Goal: Task Accomplishment & Management: Use online tool/utility

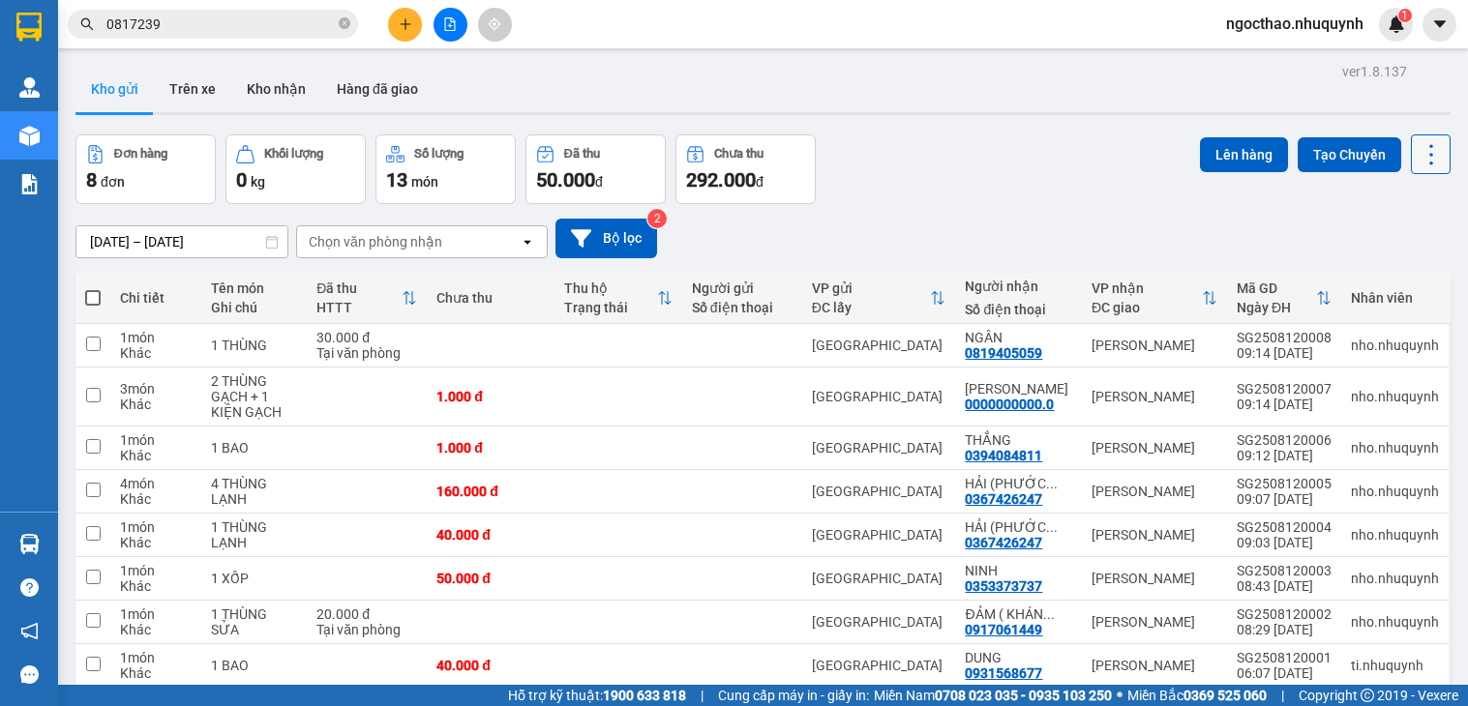
click at [1420, 145] on icon at bounding box center [1430, 154] width 27 height 27
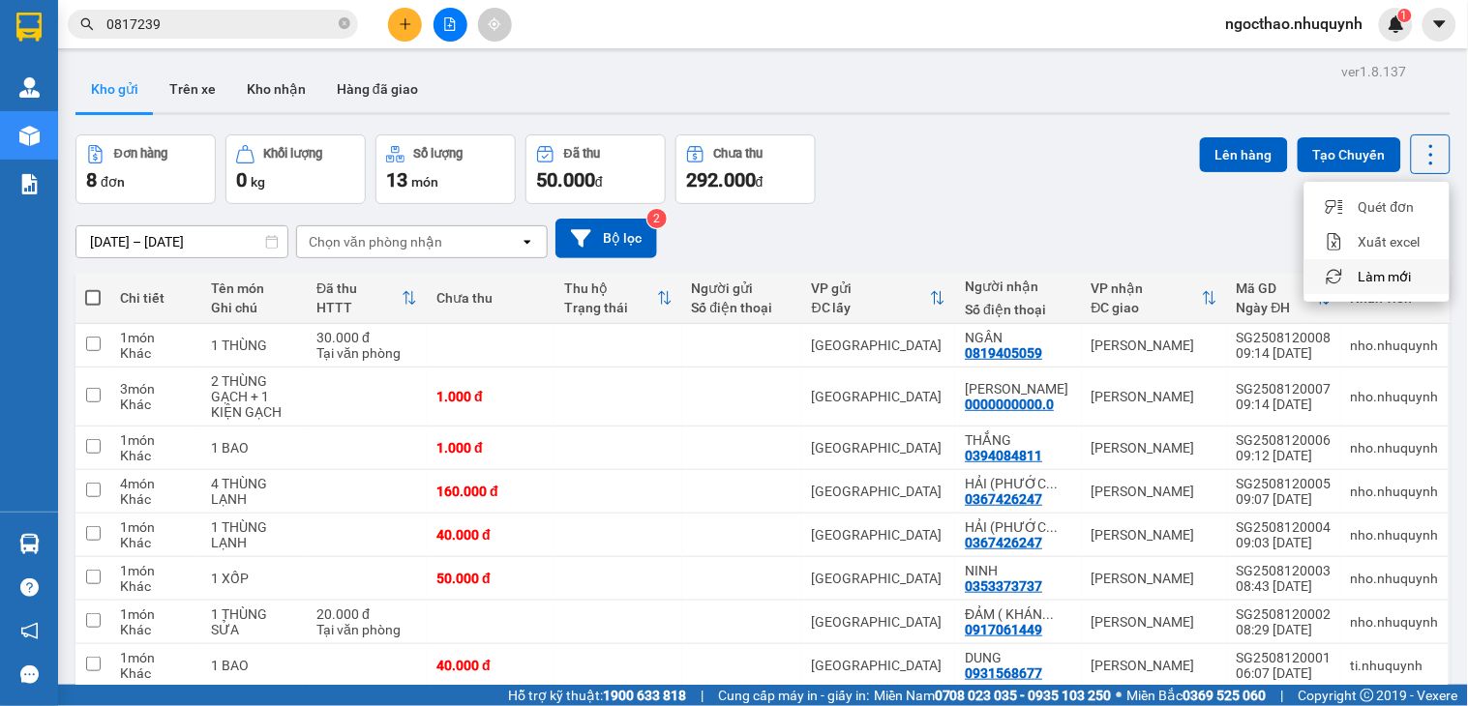
click at [1381, 276] on span "Làm mới" at bounding box center [1384, 276] width 53 height 19
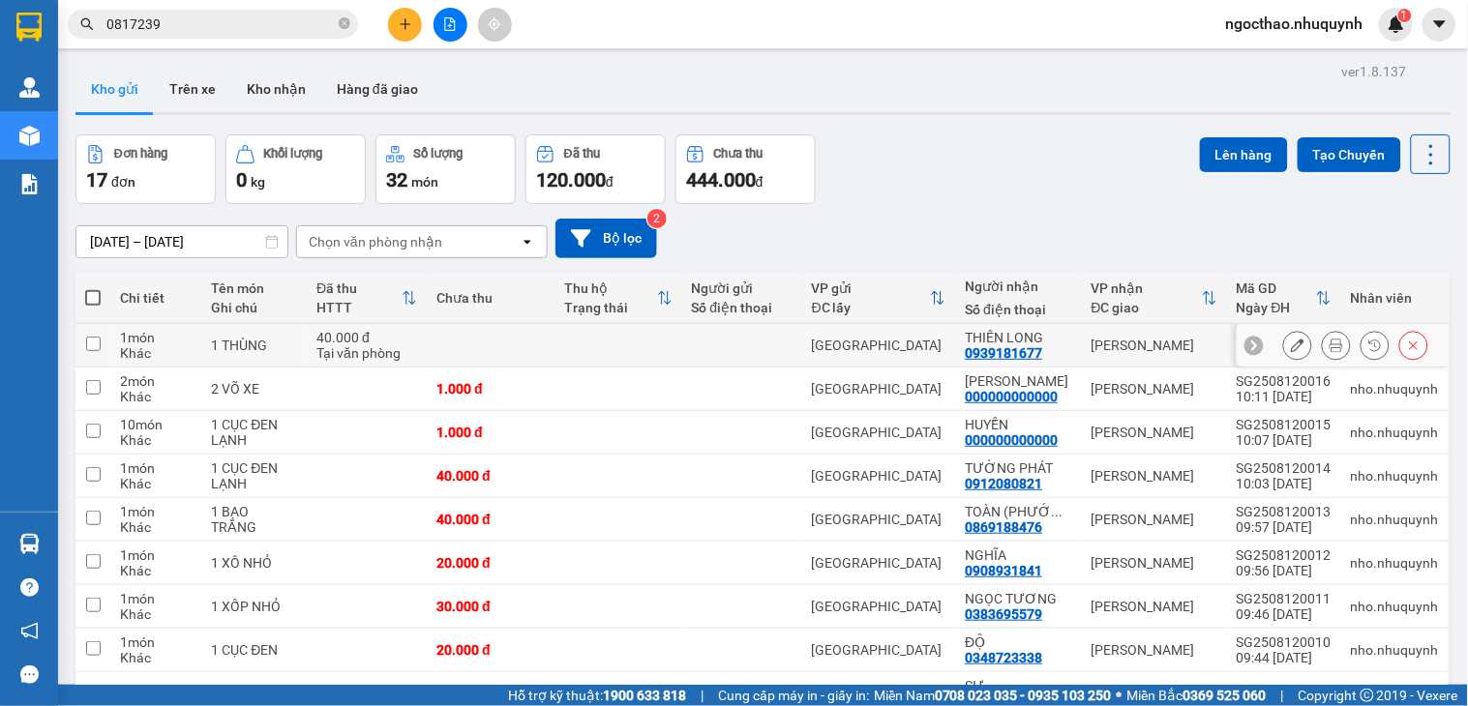
click at [1329, 343] on button at bounding box center [1336, 346] width 27 height 34
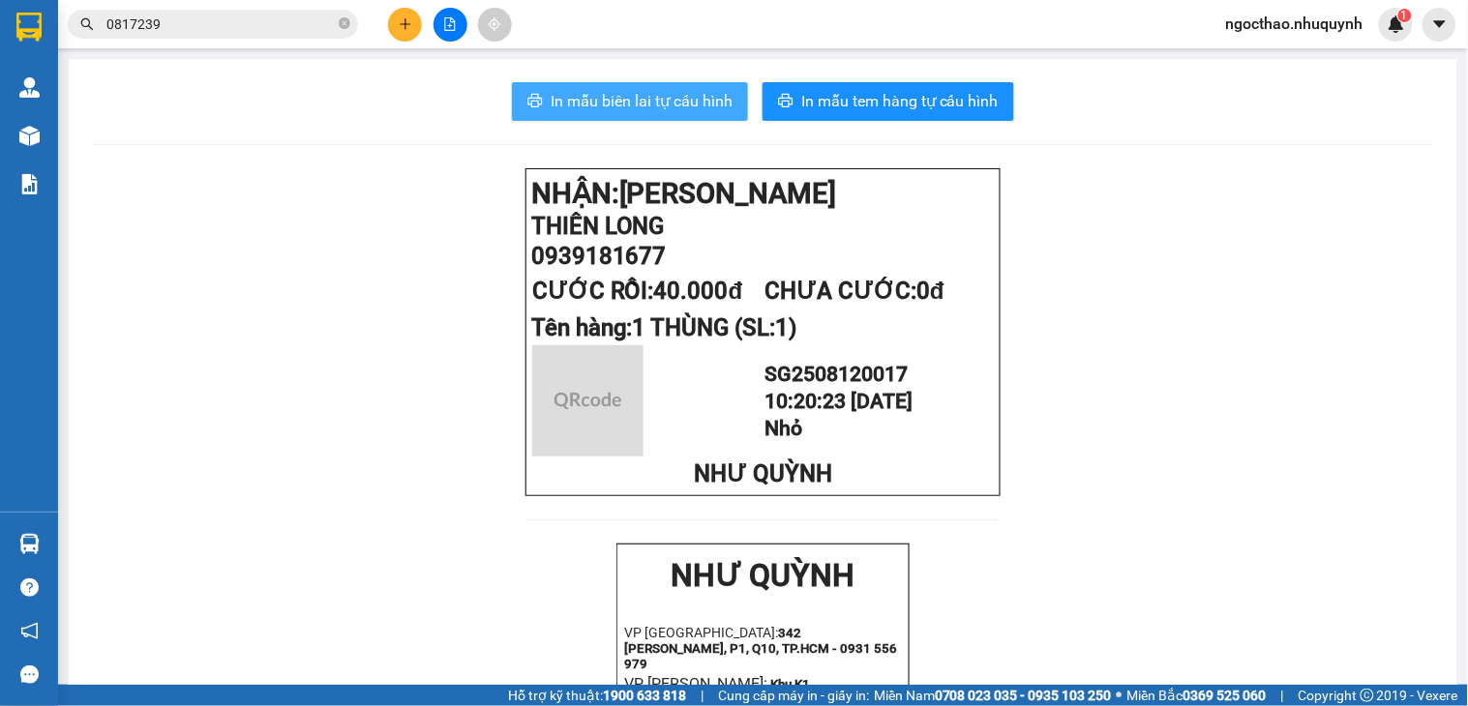
click at [658, 89] on span "In mẫu biên lai tự cấu hình" at bounding box center [642, 101] width 182 height 24
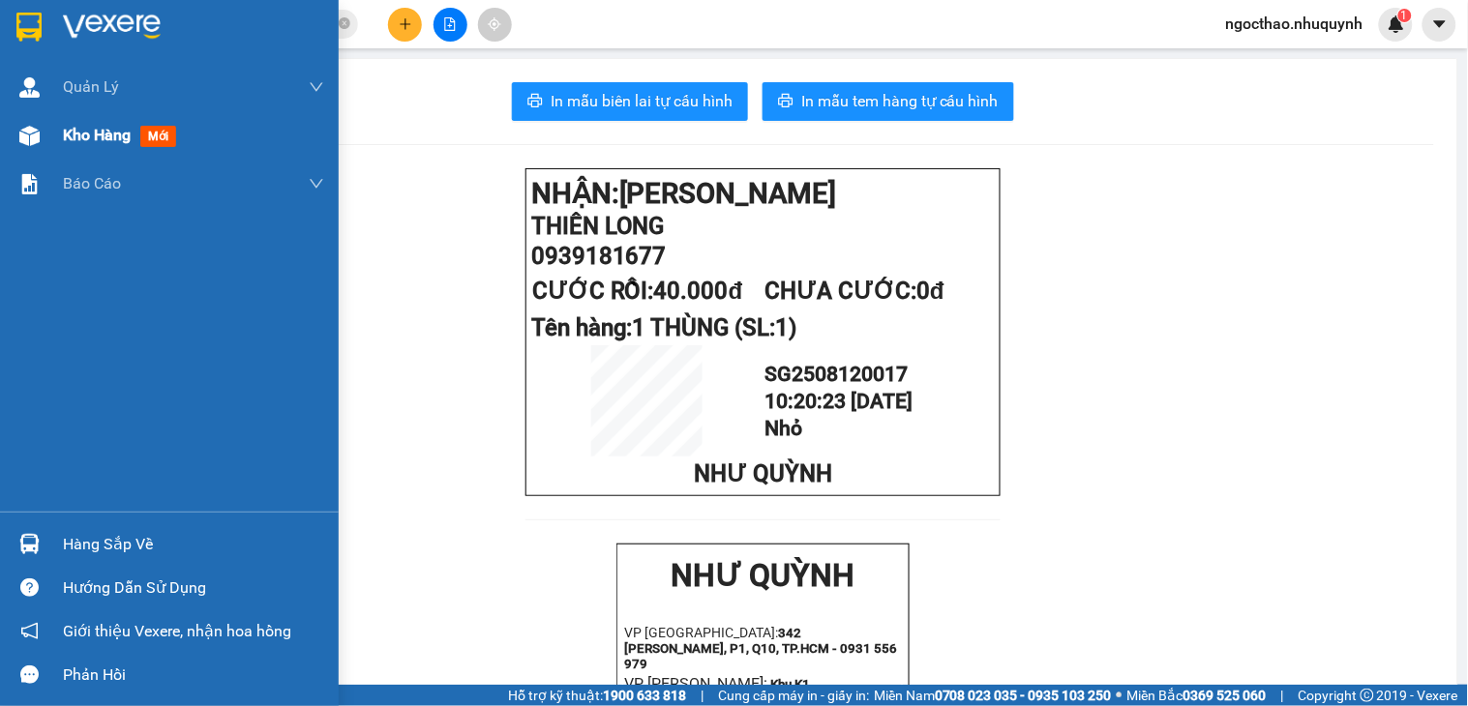
click at [66, 134] on span "Kho hàng" at bounding box center [97, 135] width 68 height 18
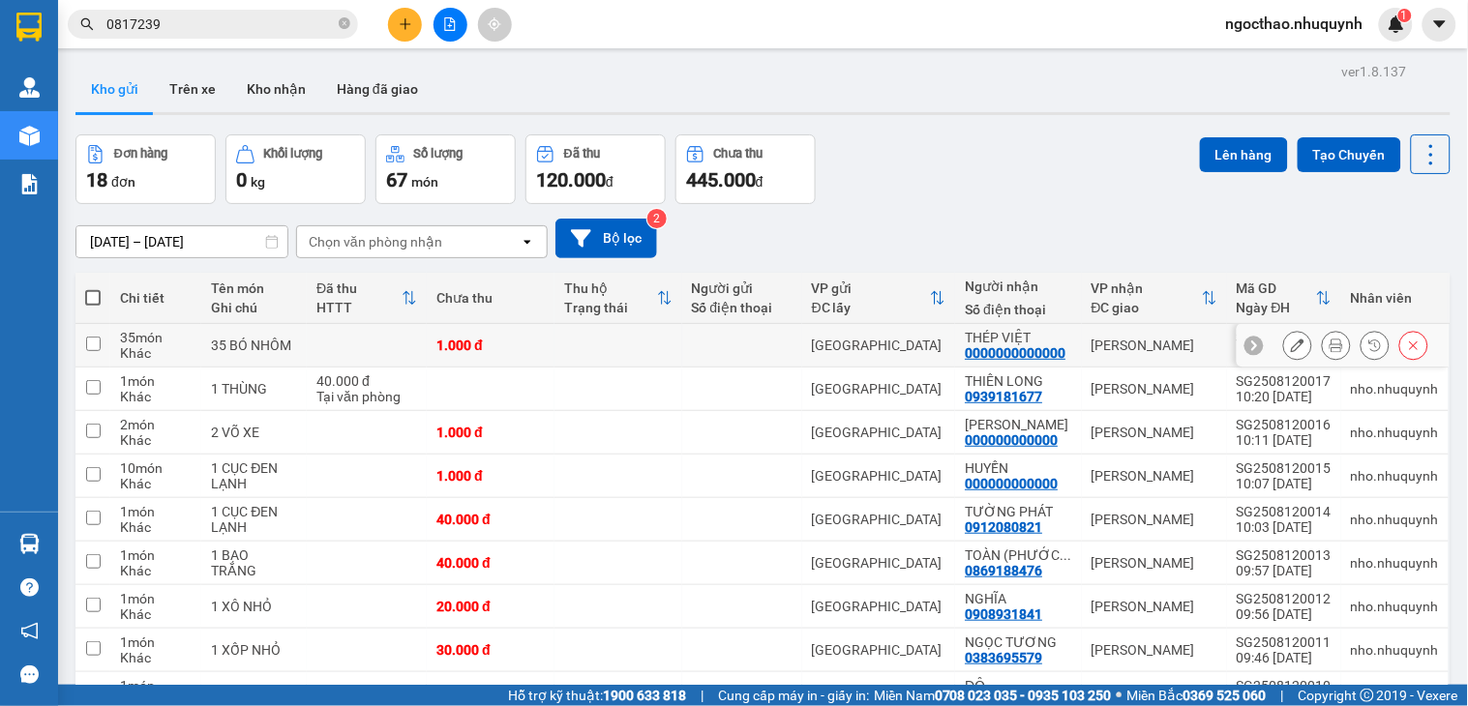
click at [1329, 344] on icon at bounding box center [1336, 346] width 14 height 14
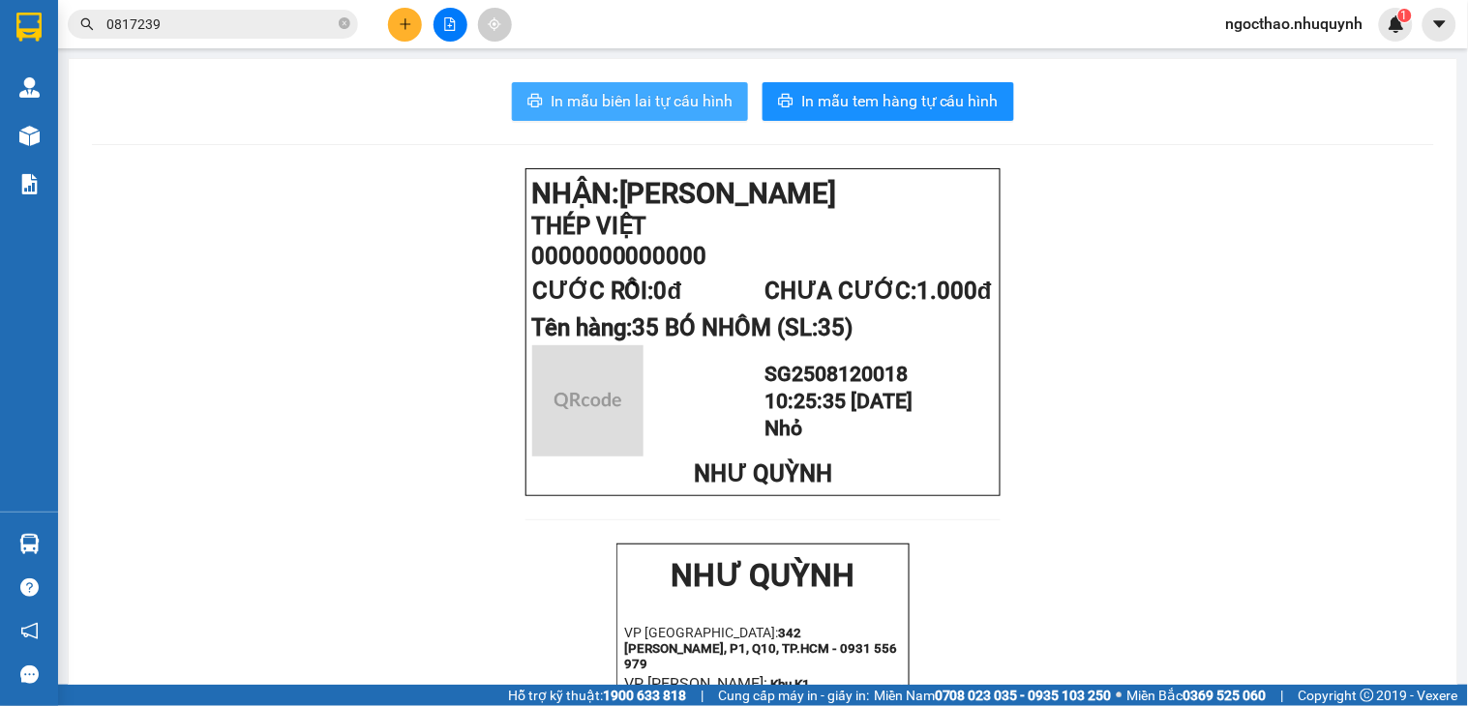
click at [658, 90] on span "In mẫu biên lai tự cấu hình" at bounding box center [642, 101] width 182 height 24
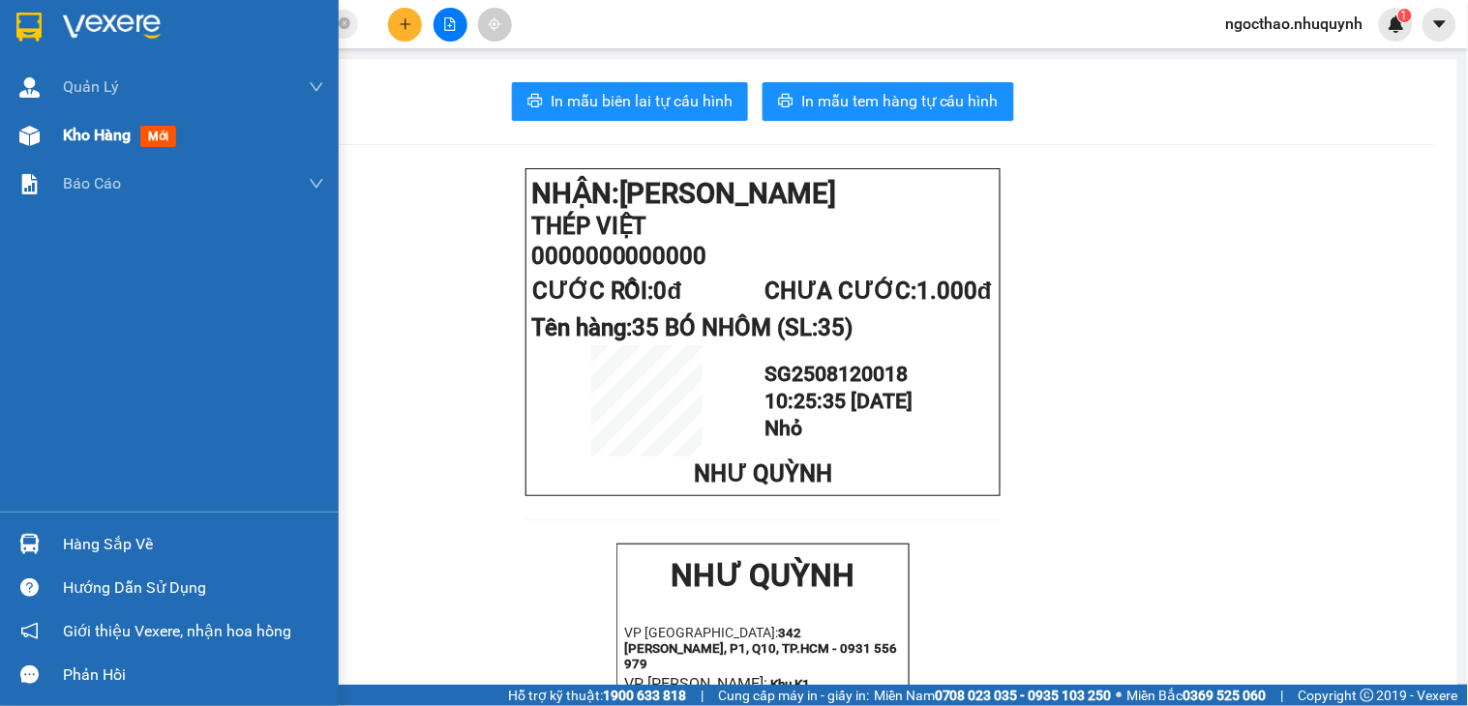
click at [111, 146] on div "Kho hàng mới" at bounding box center [123, 135] width 121 height 24
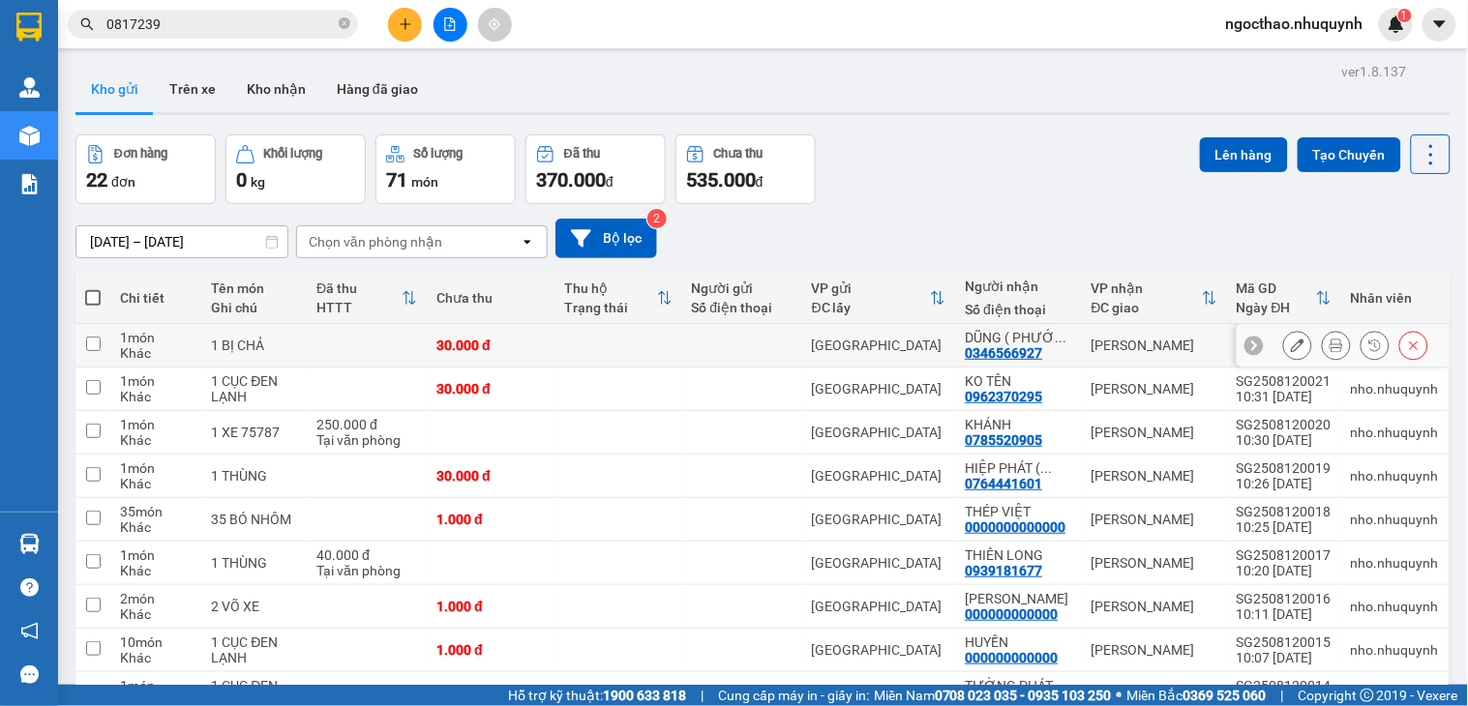
click at [1331, 343] on div at bounding box center [1355, 345] width 145 height 29
click at [1326, 343] on button at bounding box center [1336, 346] width 27 height 34
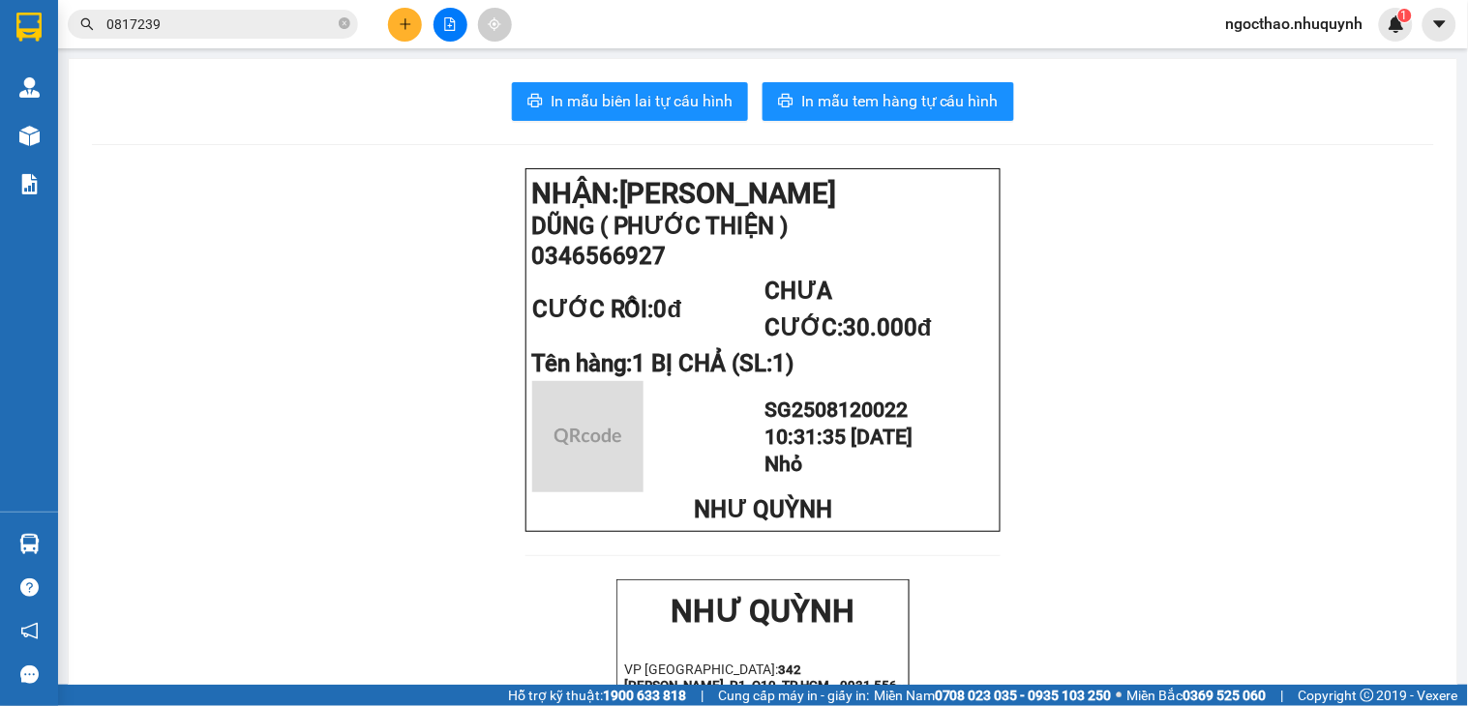
click at [680, 93] on span "In mẫu biên lai tự cấu hình" at bounding box center [642, 101] width 182 height 24
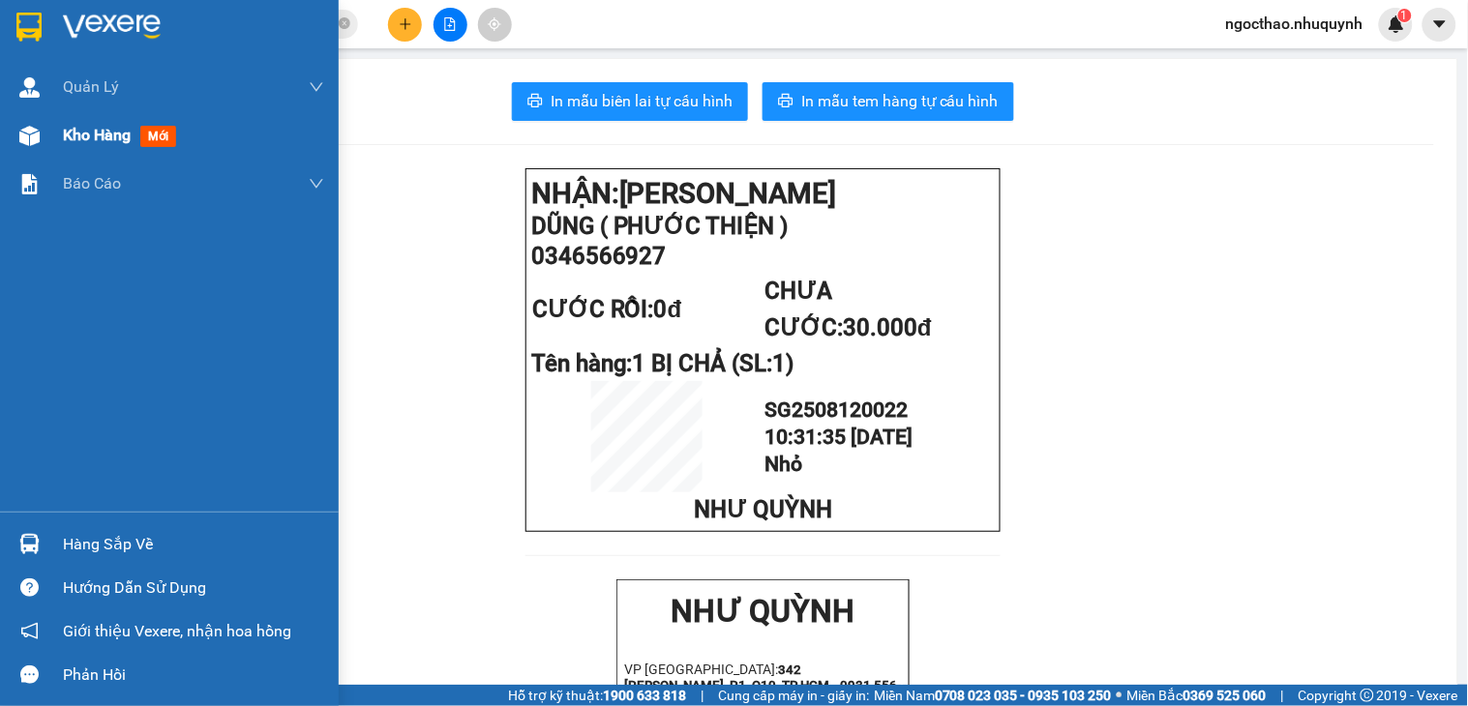
click at [83, 127] on span "Kho hàng" at bounding box center [97, 135] width 68 height 18
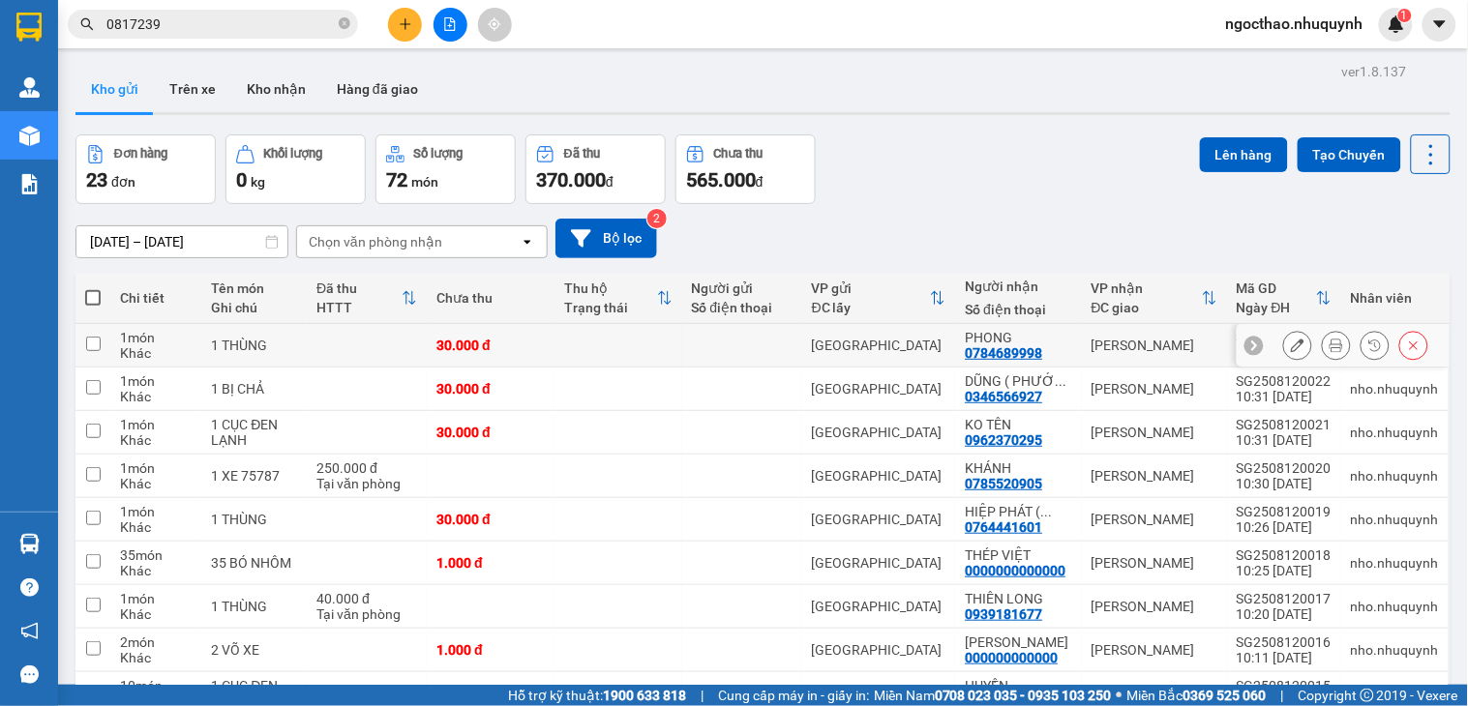
click at [1329, 350] on icon at bounding box center [1336, 346] width 14 height 14
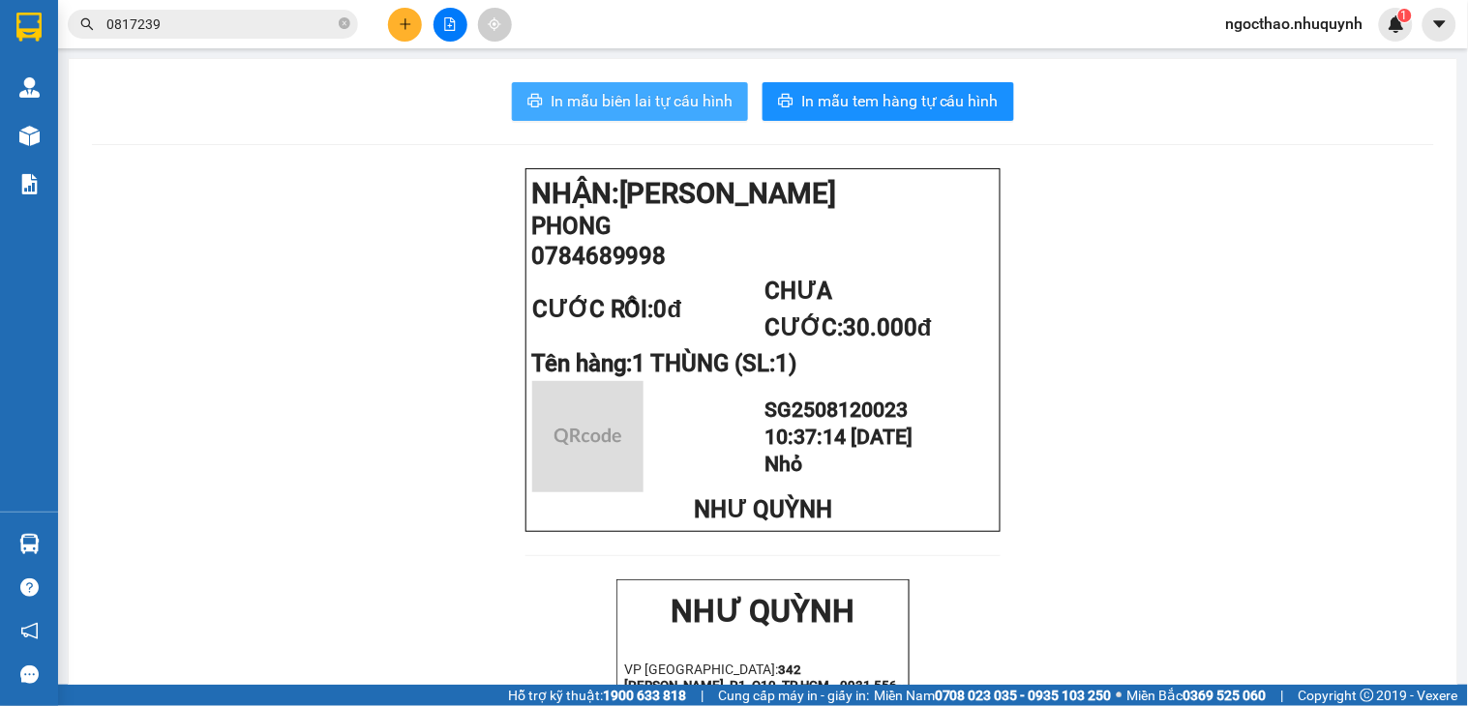
click at [626, 87] on button "In mẫu biên lai tự cấu hình" at bounding box center [630, 101] width 236 height 39
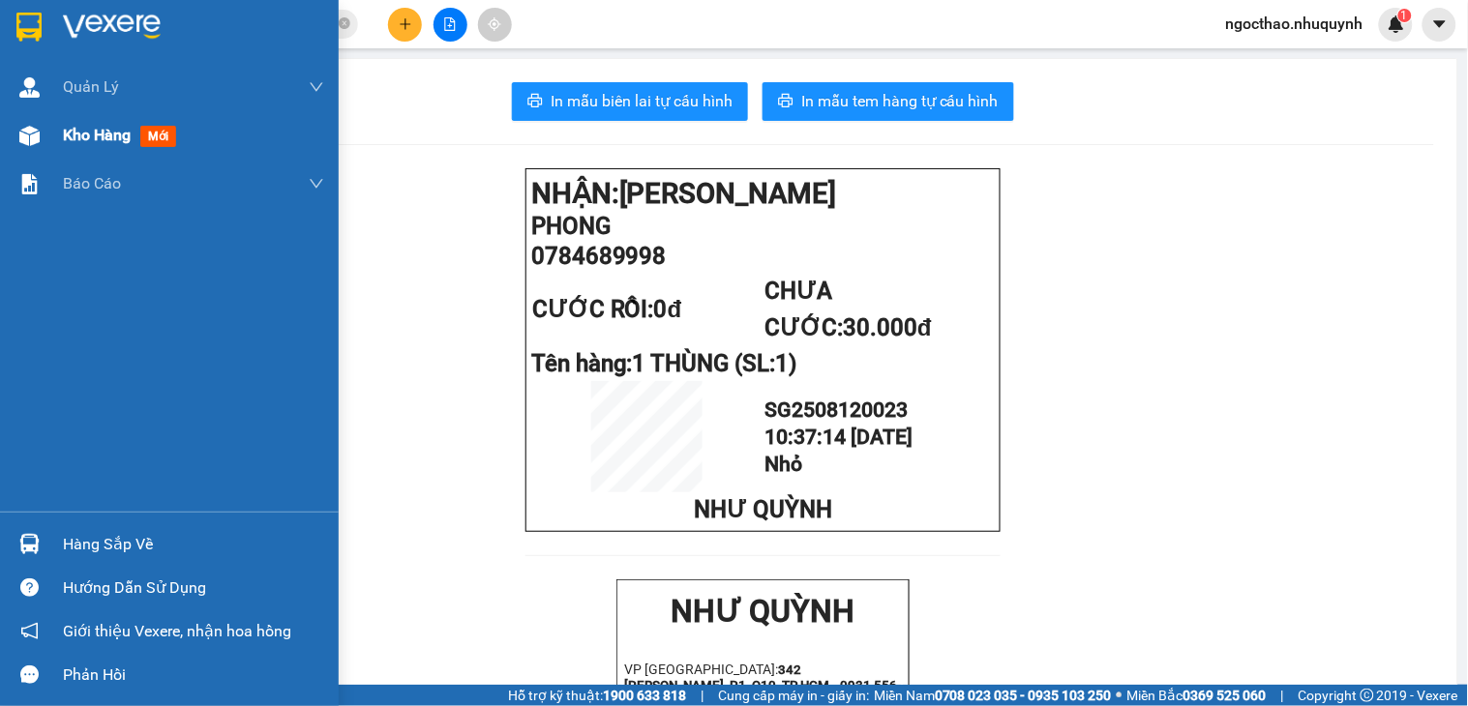
click at [93, 133] on span "Kho hàng" at bounding box center [97, 135] width 68 height 18
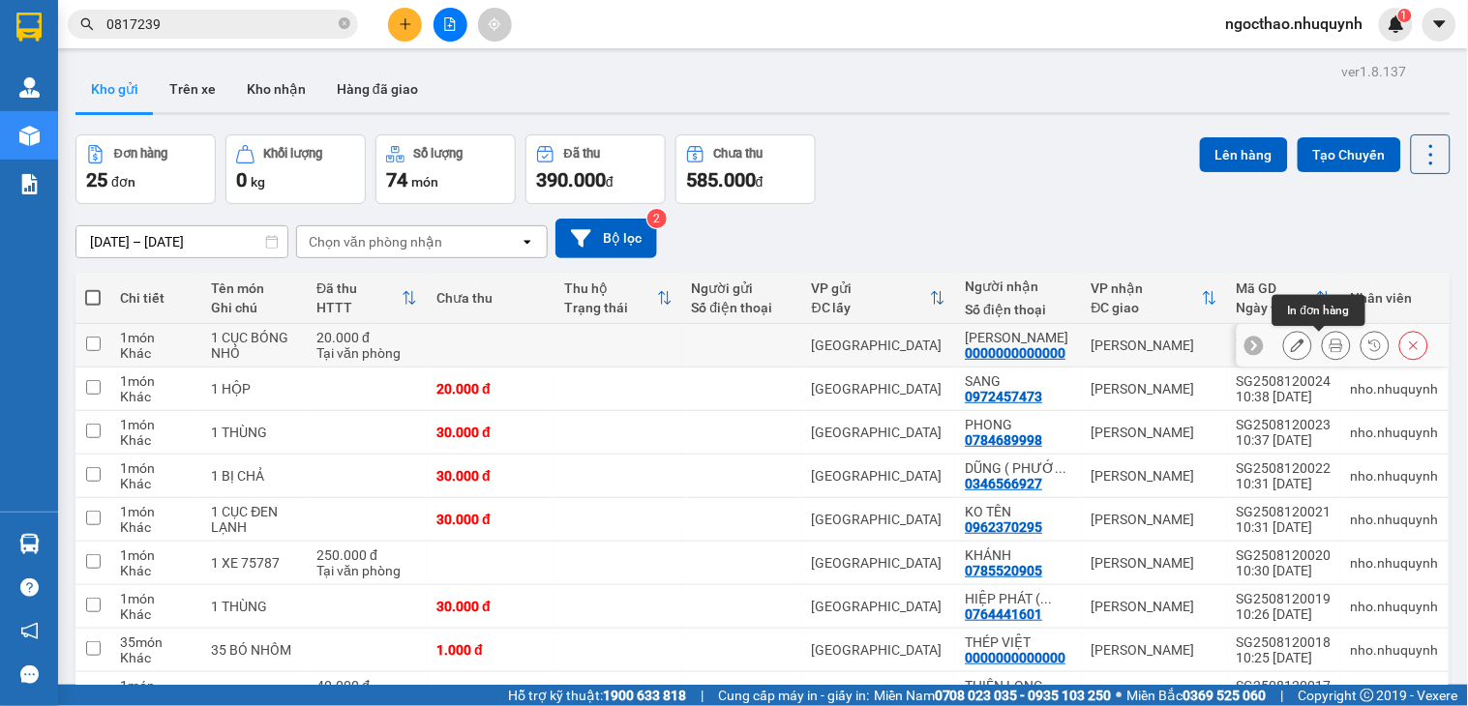
click at [1329, 344] on icon at bounding box center [1336, 346] width 14 height 14
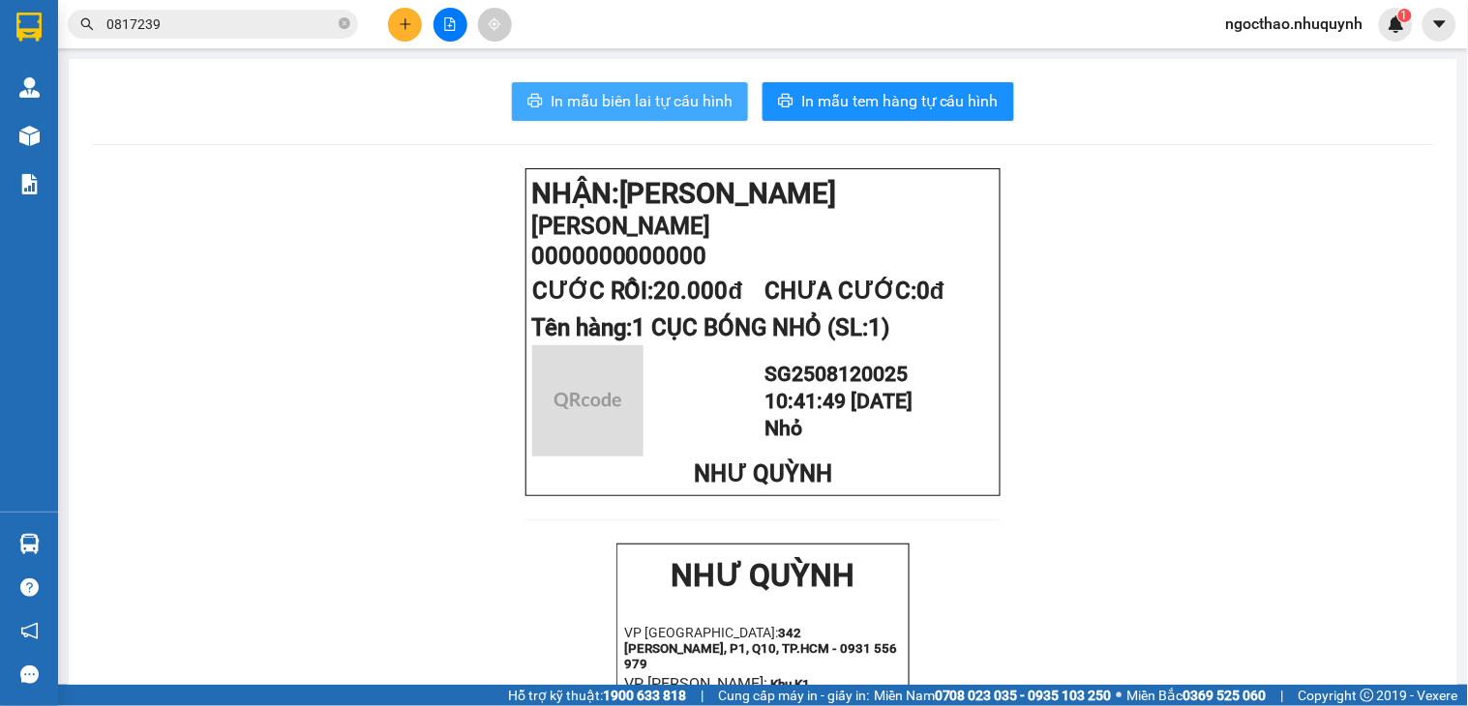
click at [551, 110] on span "In mẫu biên lai tự cấu hình" at bounding box center [642, 101] width 182 height 24
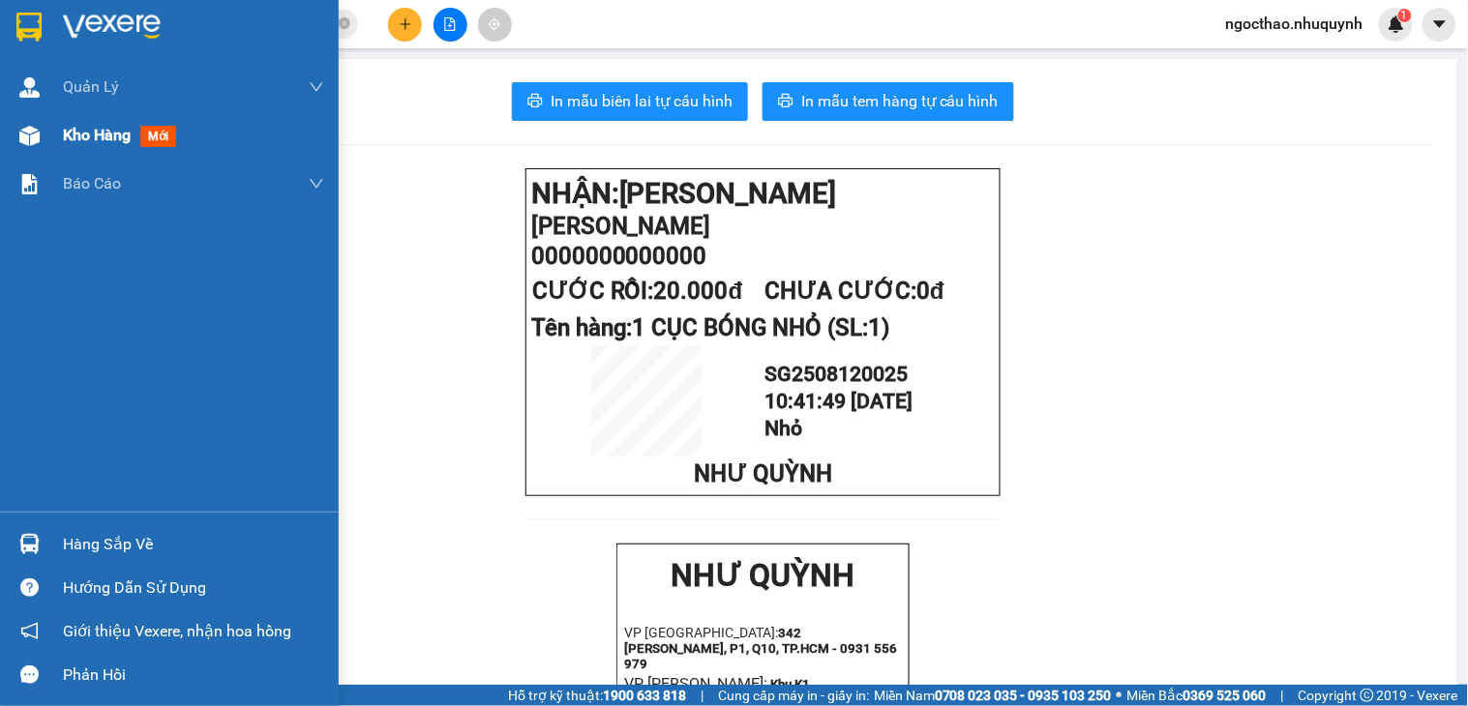
click at [82, 133] on span "Kho hàng" at bounding box center [97, 135] width 68 height 18
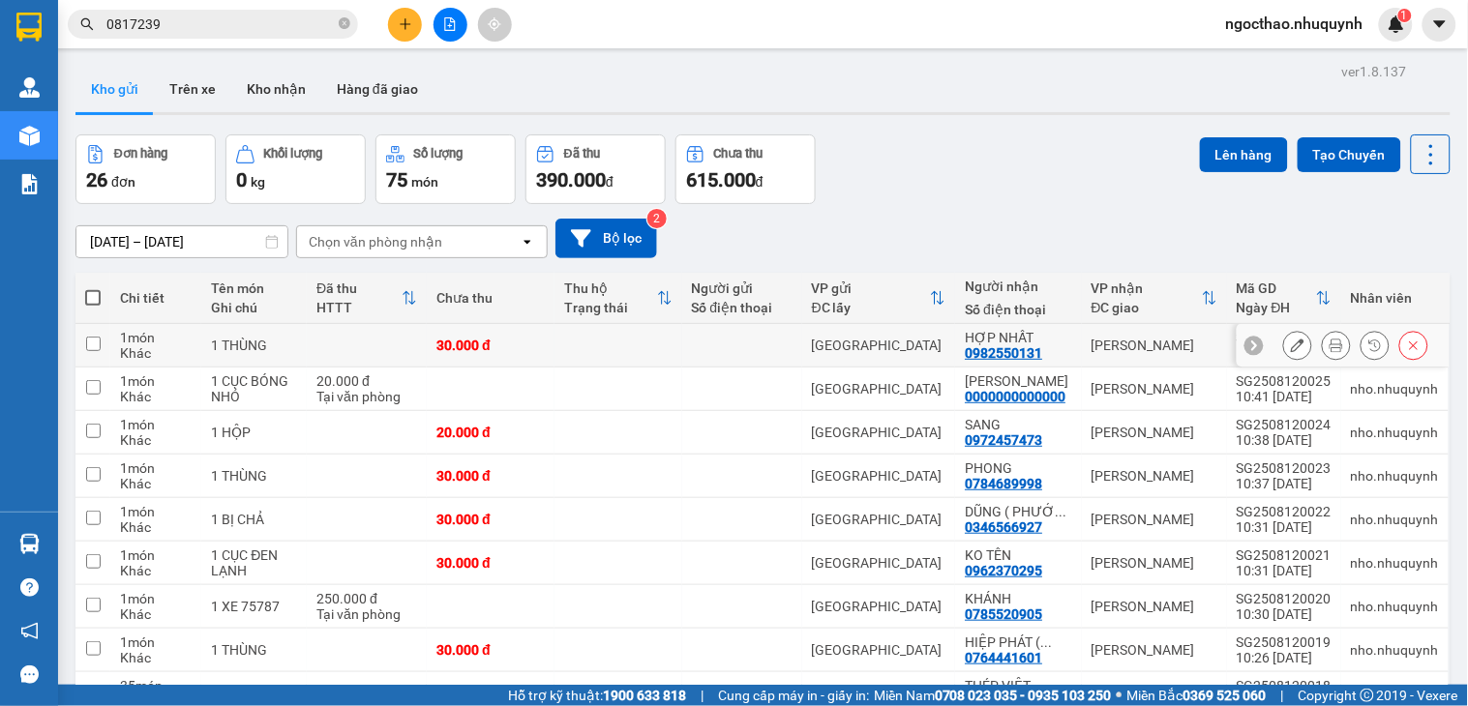
click at [1329, 343] on icon at bounding box center [1336, 346] width 14 height 14
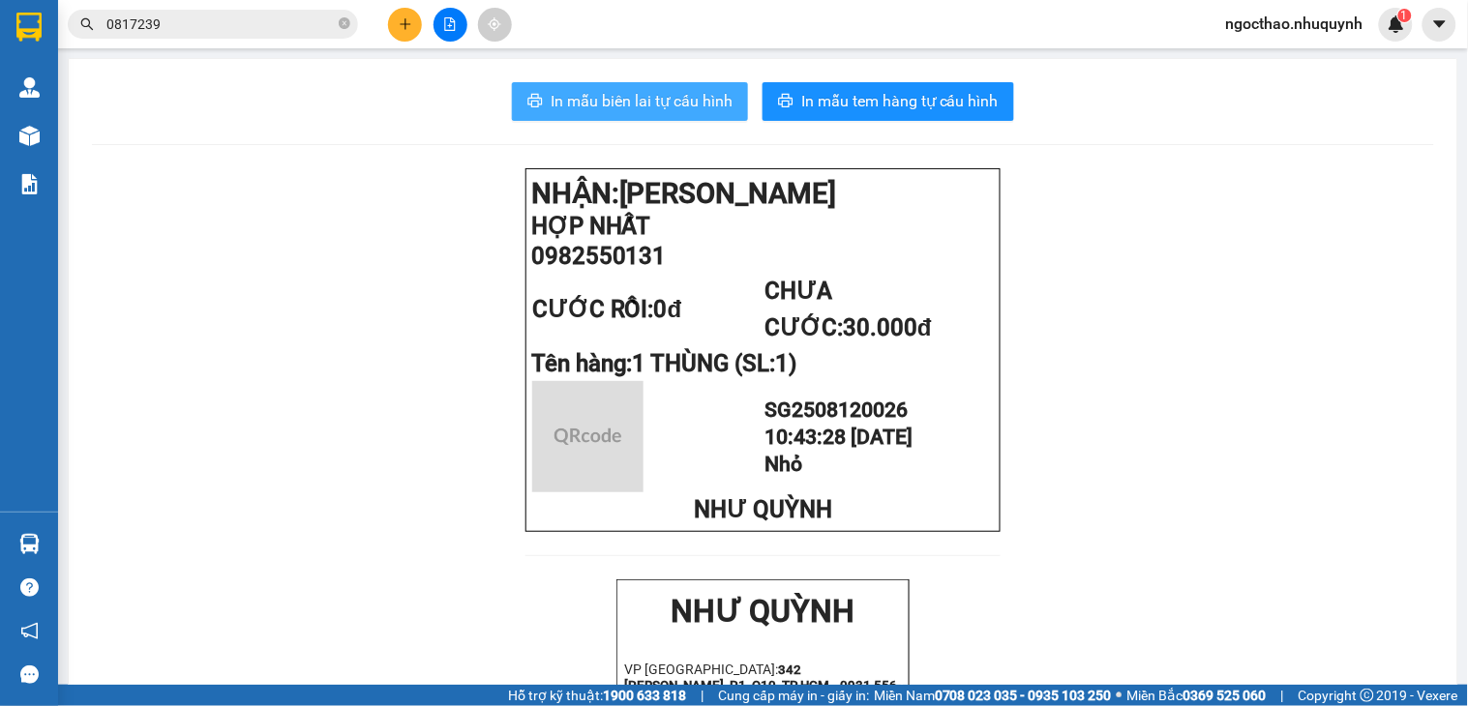
drag, startPoint x: 634, startPoint y: 85, endPoint x: 651, endPoint y: 89, distance: 17.8
click at [633, 85] on button "In mẫu biên lai tự cấu hình" at bounding box center [630, 101] width 236 height 39
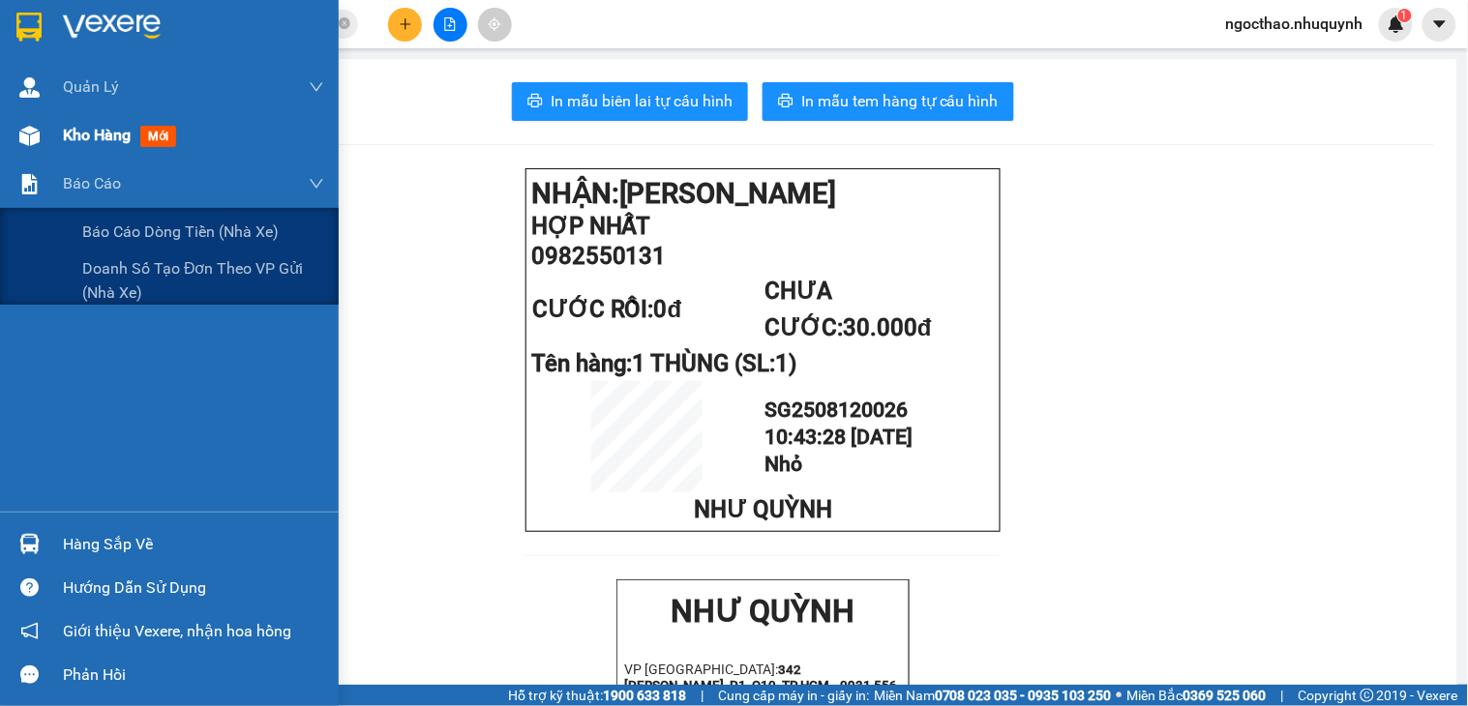
click at [74, 133] on span "Kho hàng" at bounding box center [97, 135] width 68 height 18
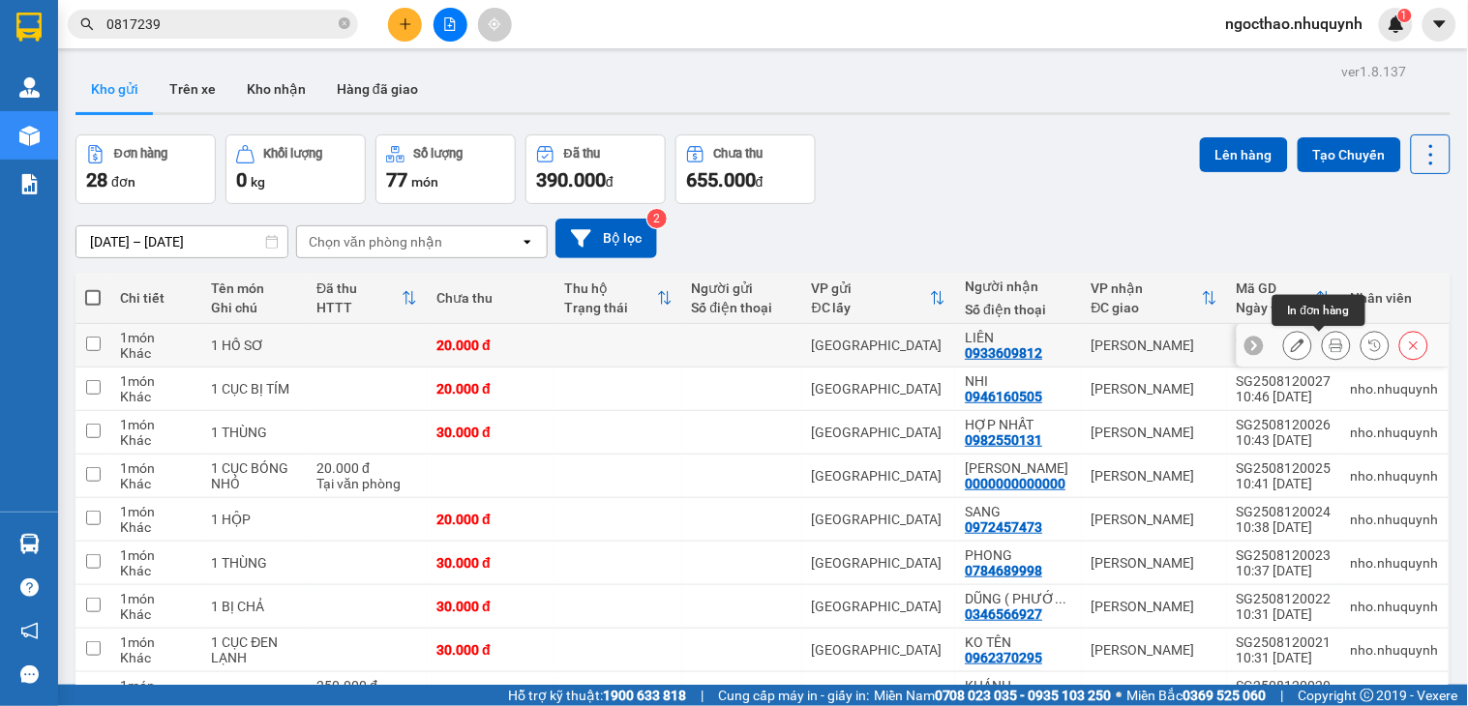
click at [1323, 345] on button at bounding box center [1336, 346] width 27 height 34
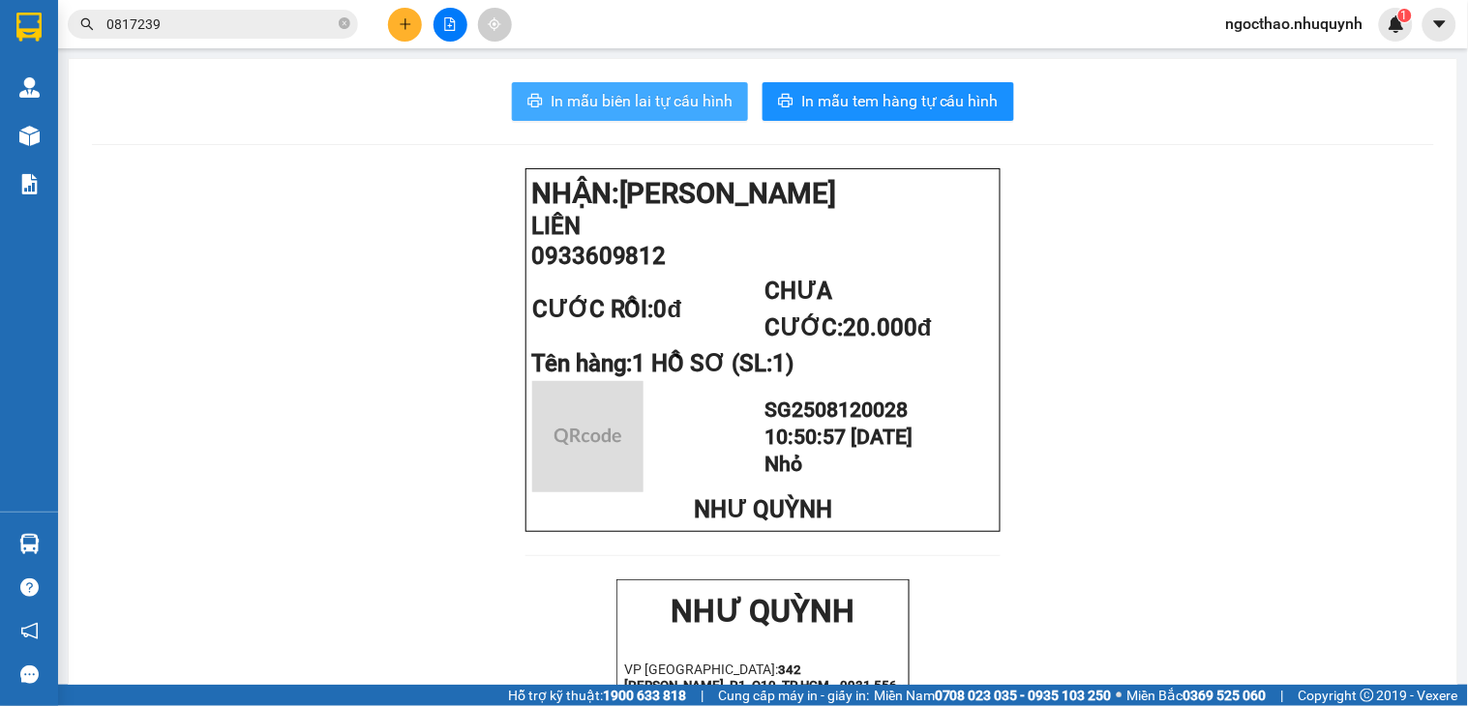
drag, startPoint x: 558, startPoint y: 84, endPoint x: 874, endPoint y: 228, distance: 346.8
click at [561, 87] on button "In mẫu biên lai tự cấu hình" at bounding box center [630, 101] width 236 height 39
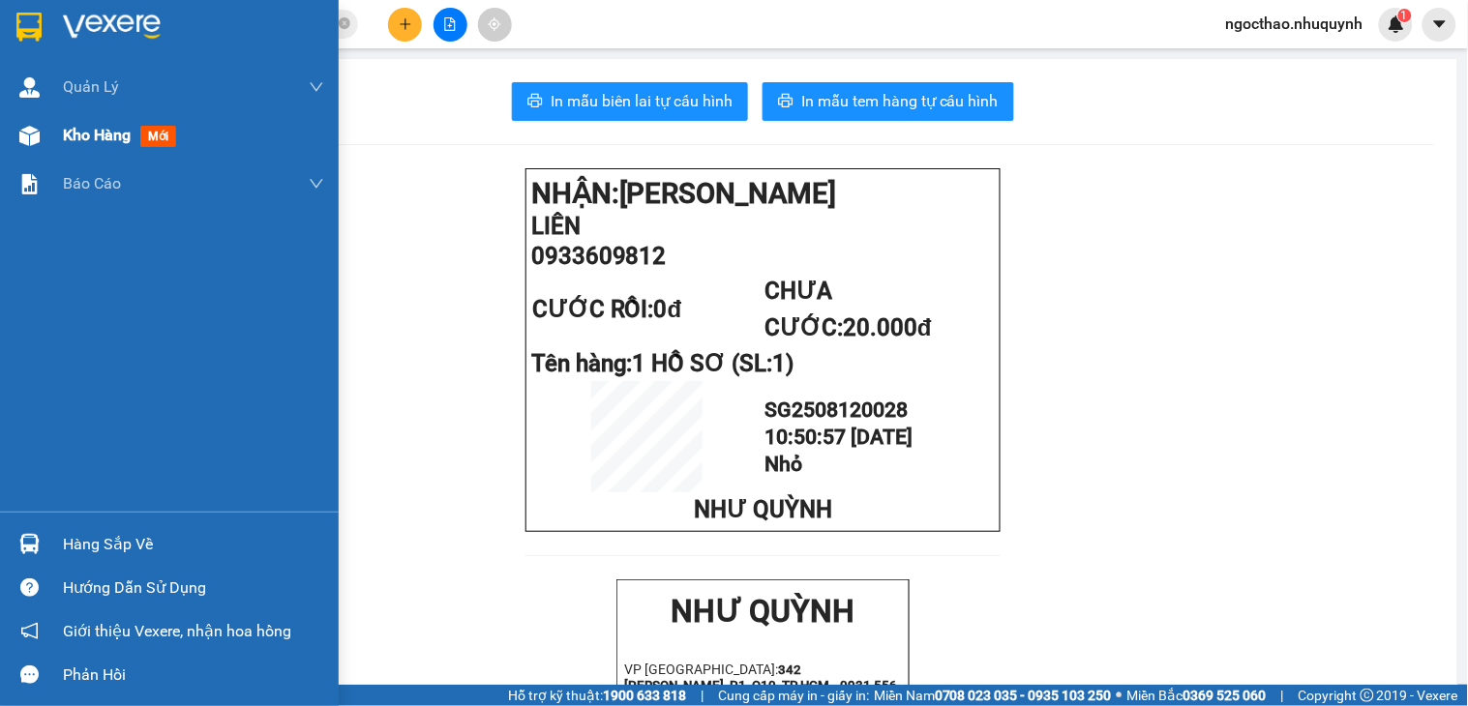
click at [42, 136] on div at bounding box center [30, 136] width 34 height 34
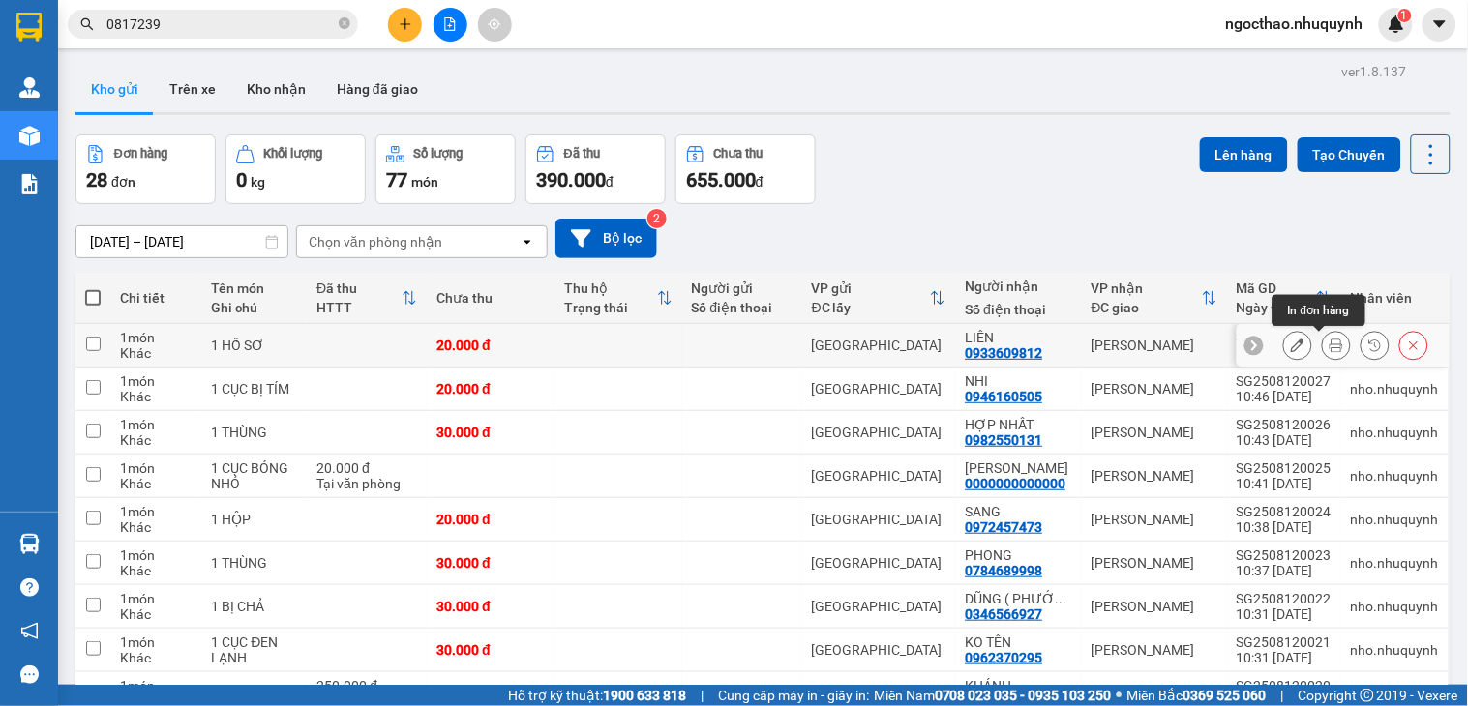
click at [1329, 348] on icon at bounding box center [1336, 346] width 14 height 14
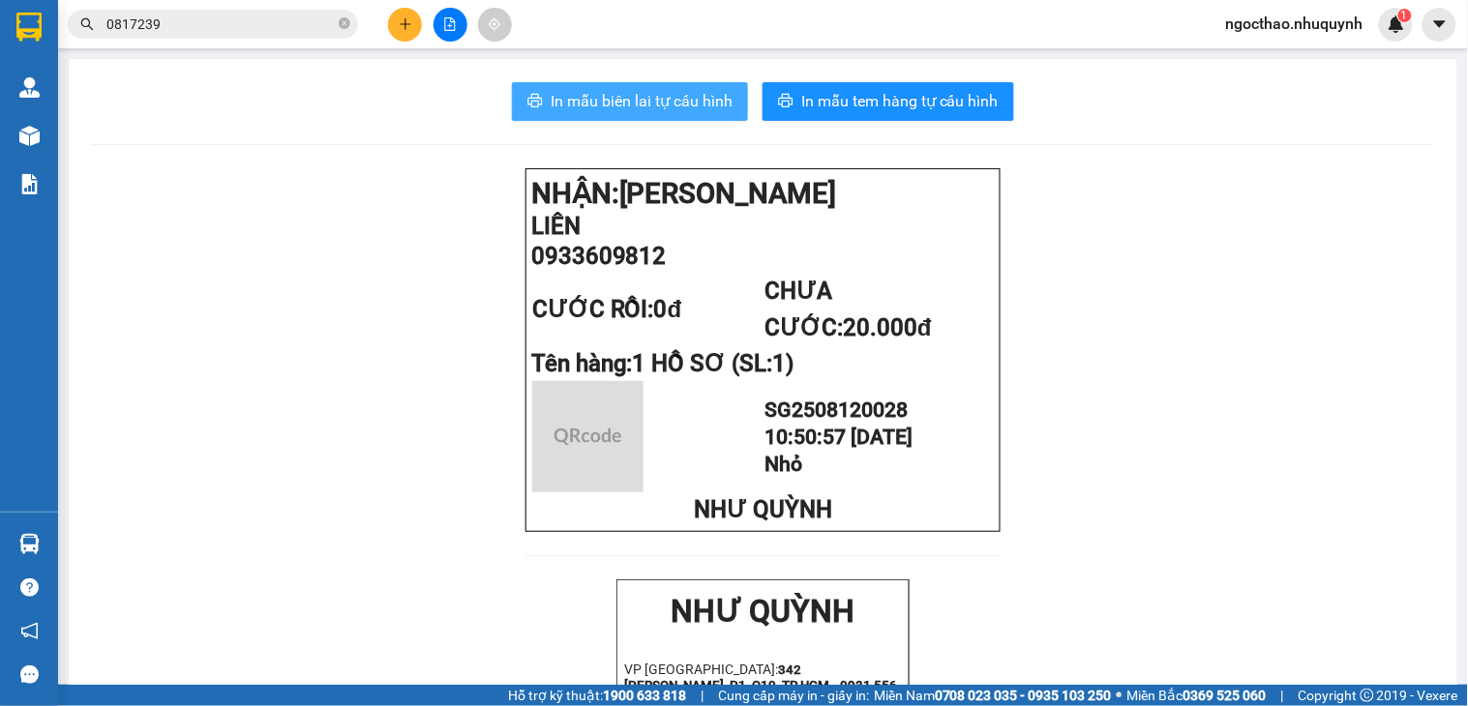
click at [629, 104] on span "In mẫu biên lai tự cấu hình" at bounding box center [642, 101] width 182 height 24
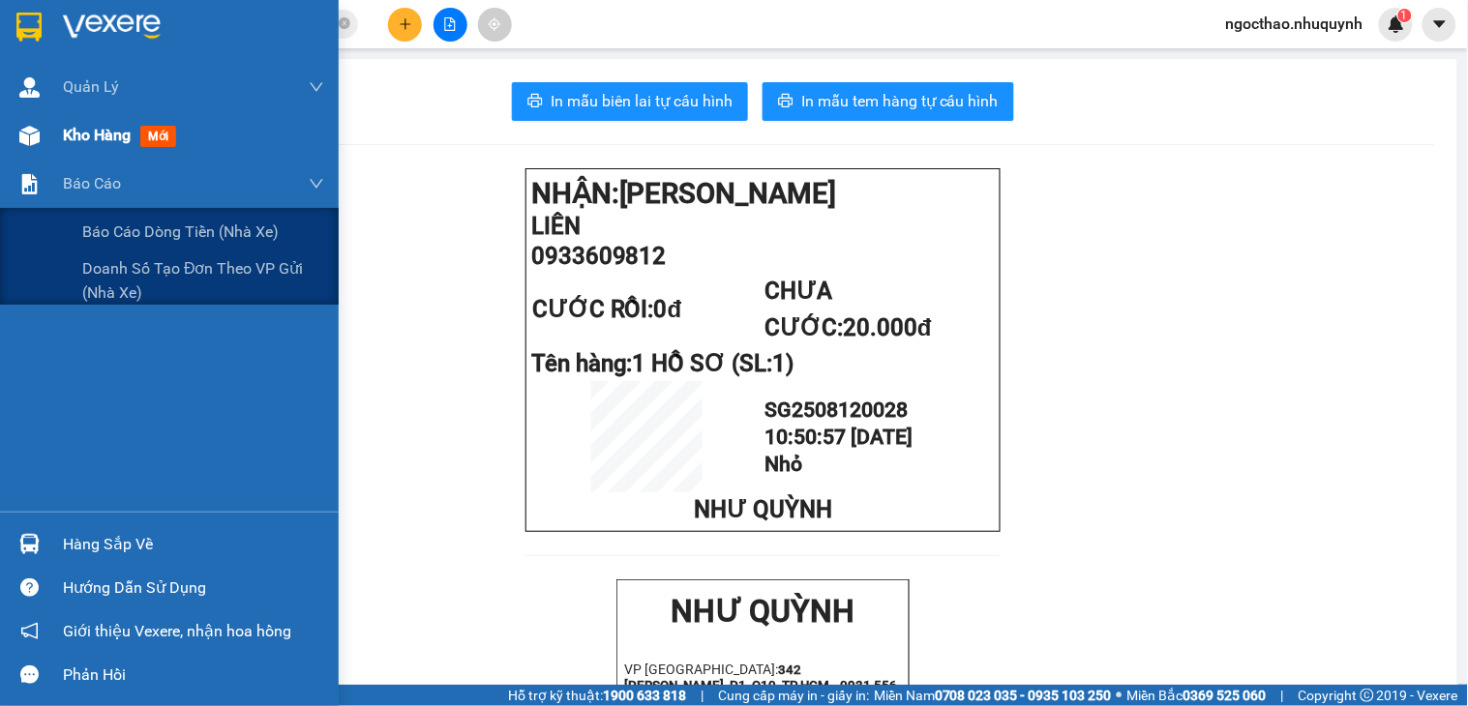
click at [39, 145] on img at bounding box center [29, 136] width 20 height 20
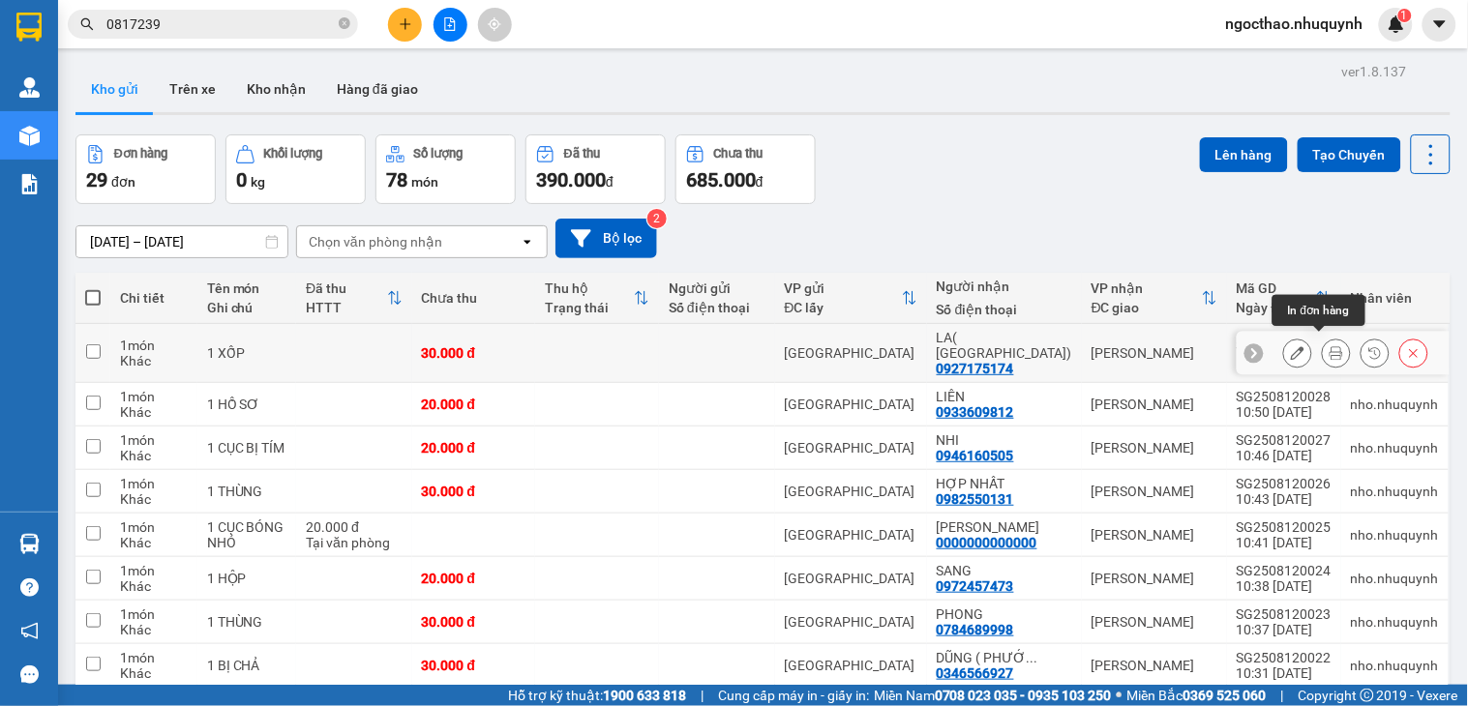
click at [1326, 351] on button at bounding box center [1336, 354] width 27 height 34
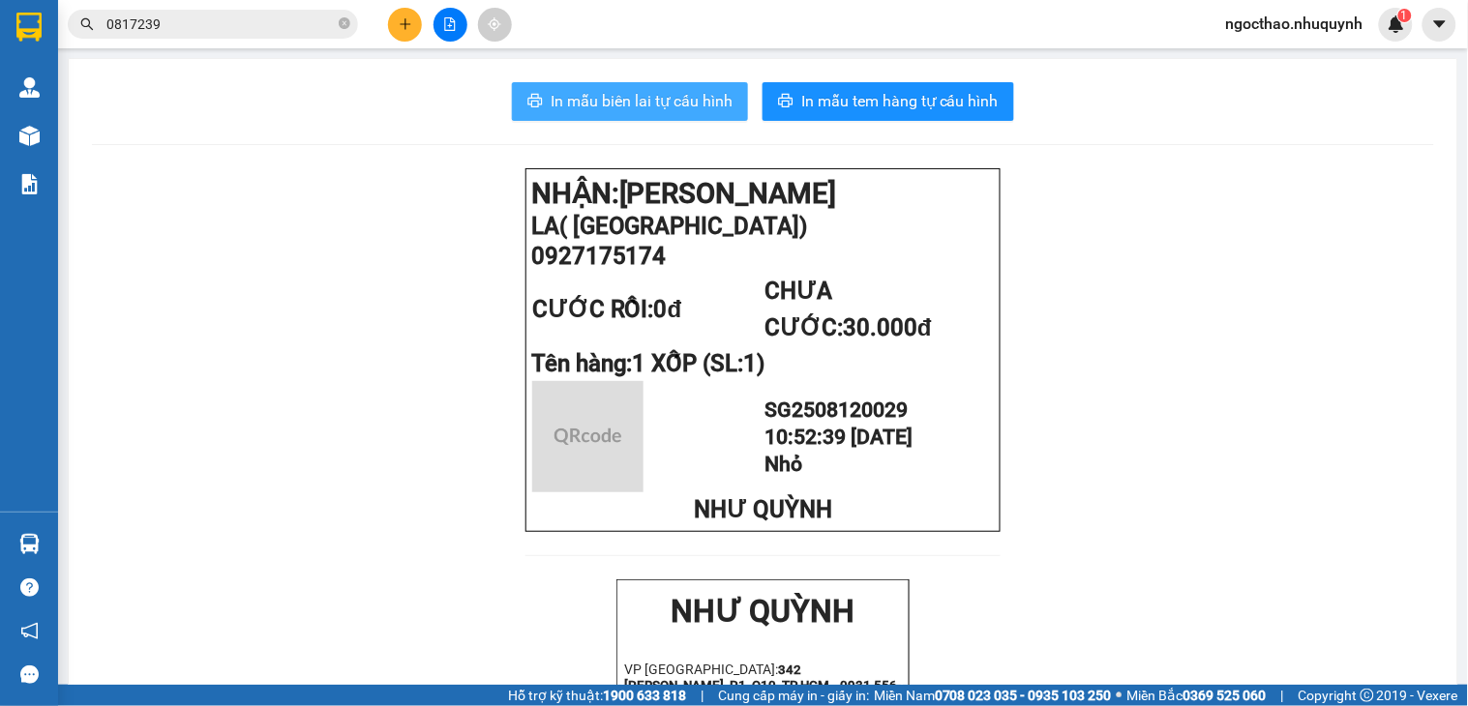
click at [673, 111] on span "In mẫu biên lai tự cấu hình" at bounding box center [642, 101] width 182 height 24
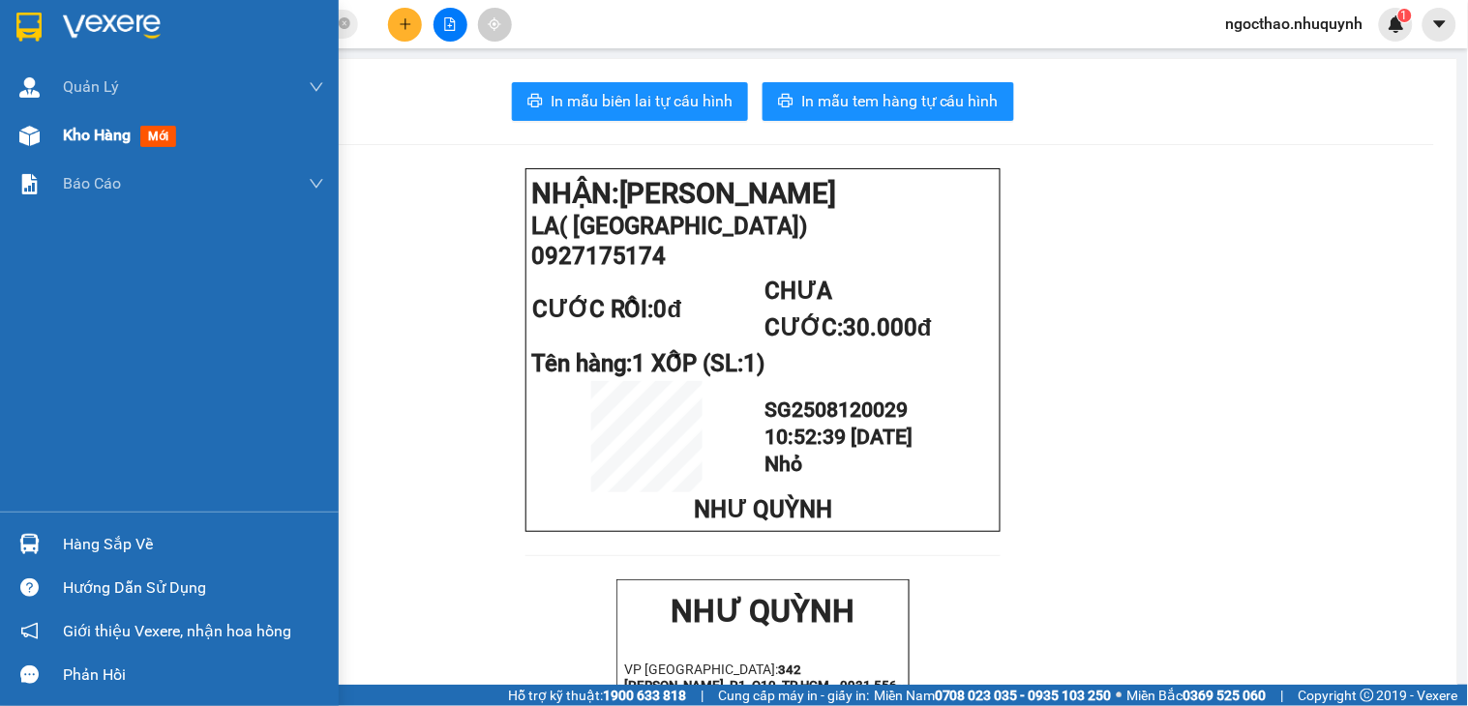
click at [61, 133] on div "Kho hàng mới" at bounding box center [169, 135] width 339 height 48
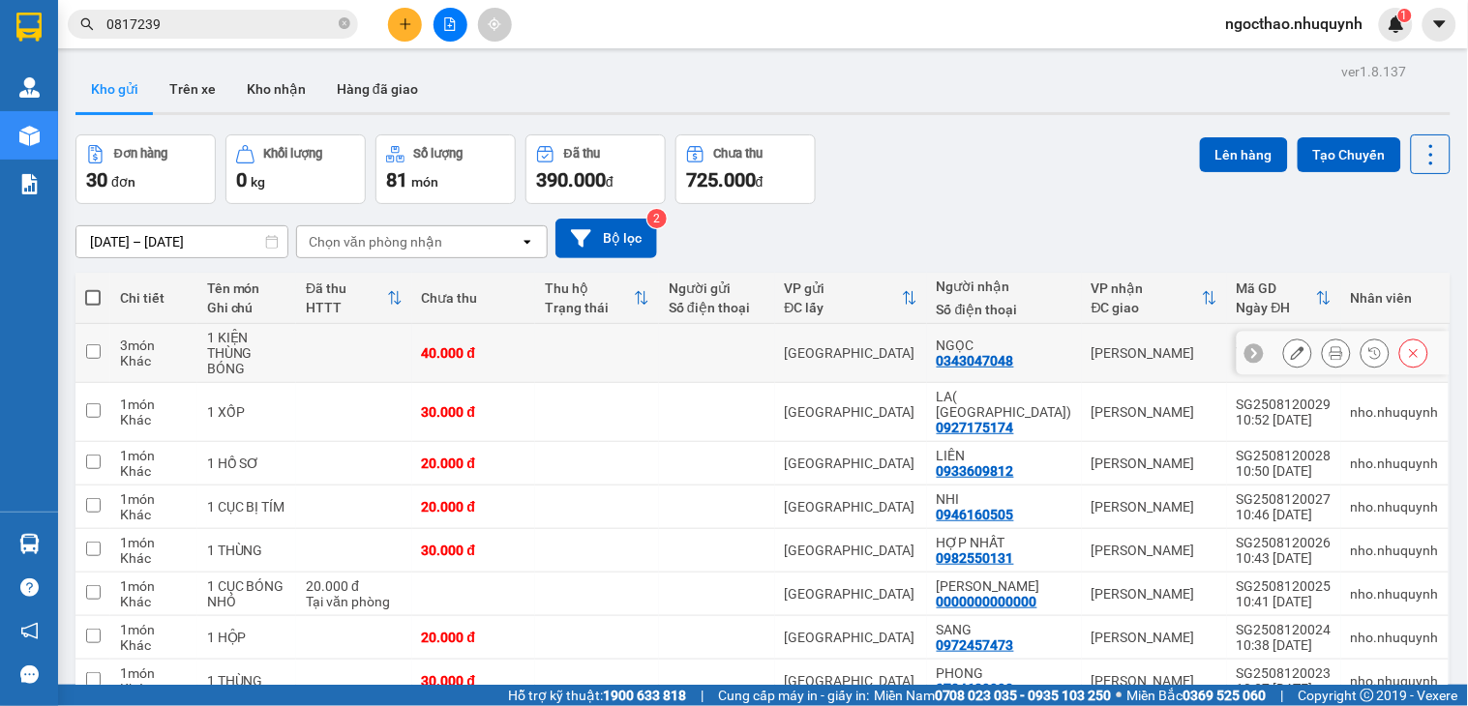
click at [1302, 344] on div at bounding box center [1355, 353] width 145 height 29
click at [1329, 348] on icon at bounding box center [1336, 353] width 14 height 14
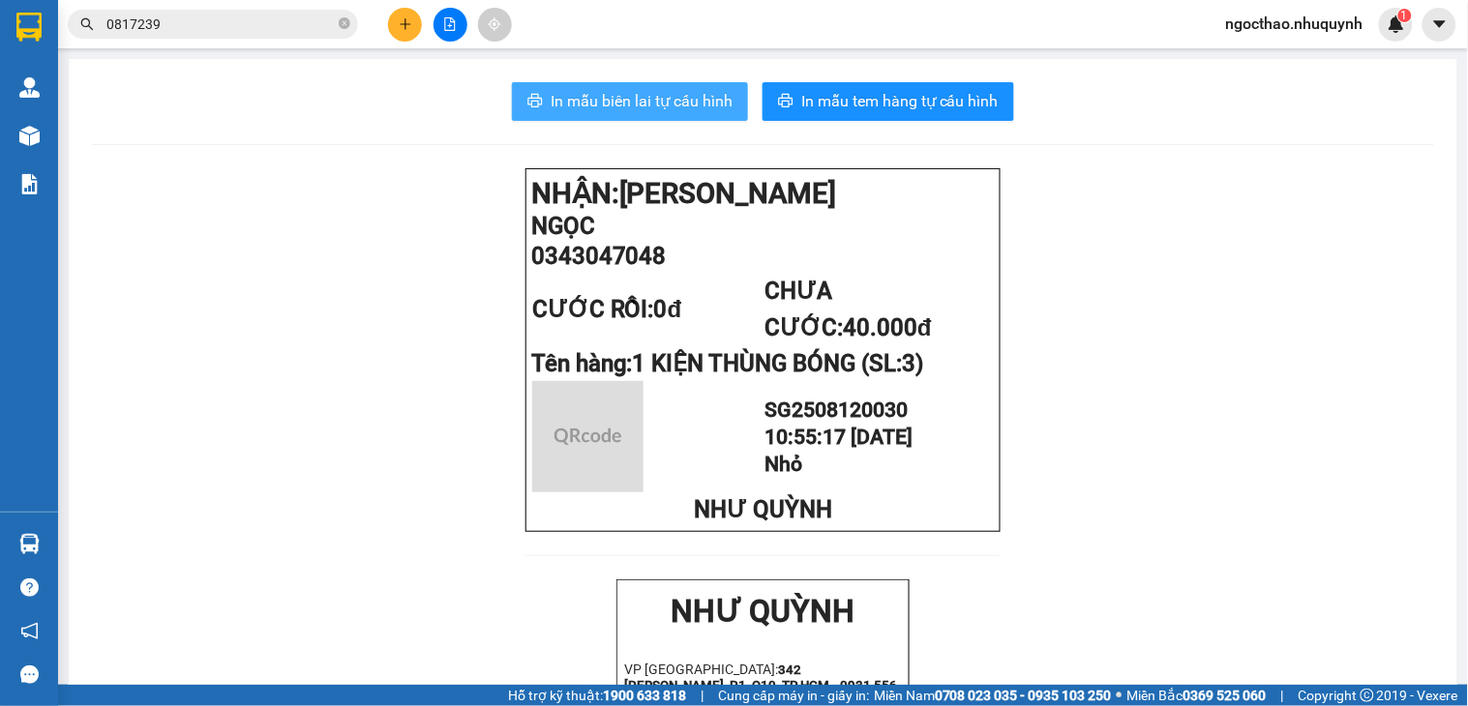
drag, startPoint x: 645, startPoint y: 94, endPoint x: 847, endPoint y: 223, distance: 238.9
click at [645, 94] on span "In mẫu biên lai tự cấu hình" at bounding box center [642, 101] width 182 height 24
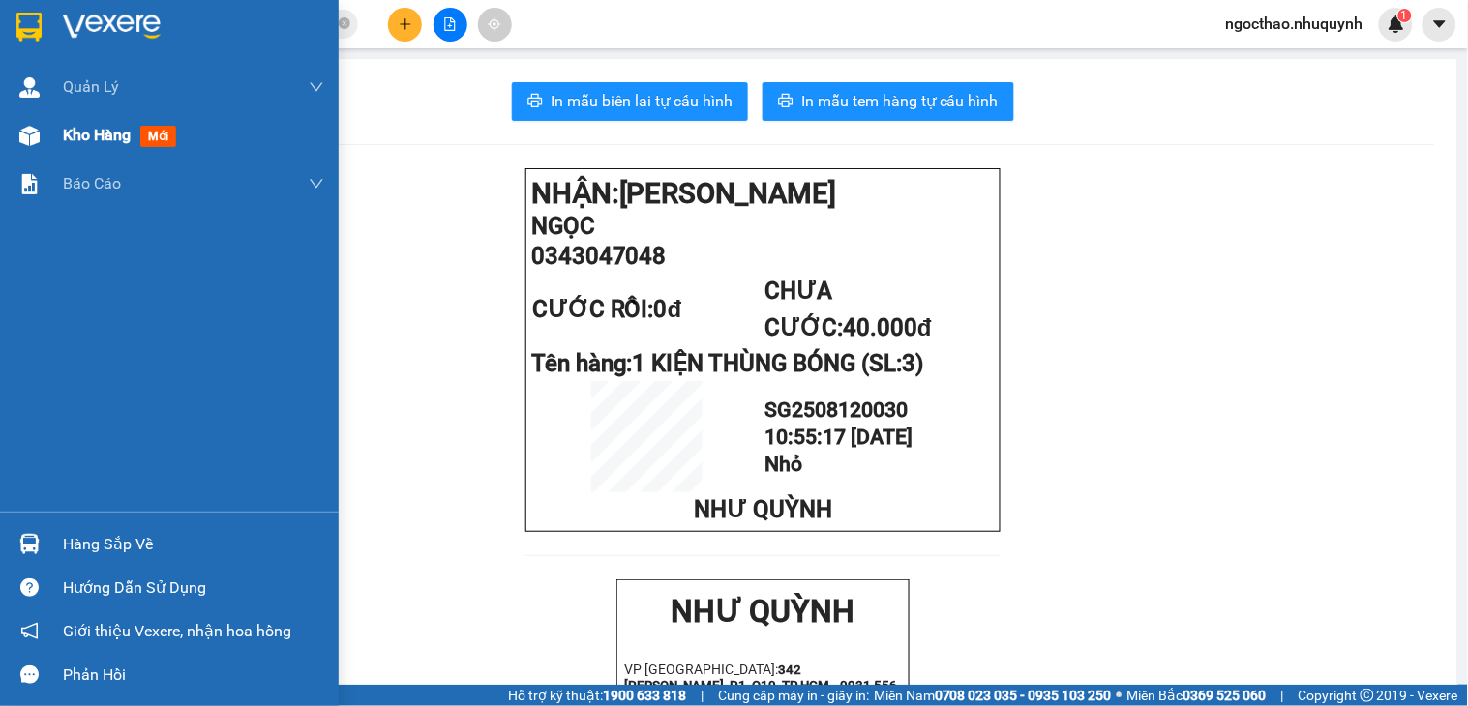
click at [69, 140] on span "Kho hàng" at bounding box center [97, 135] width 68 height 18
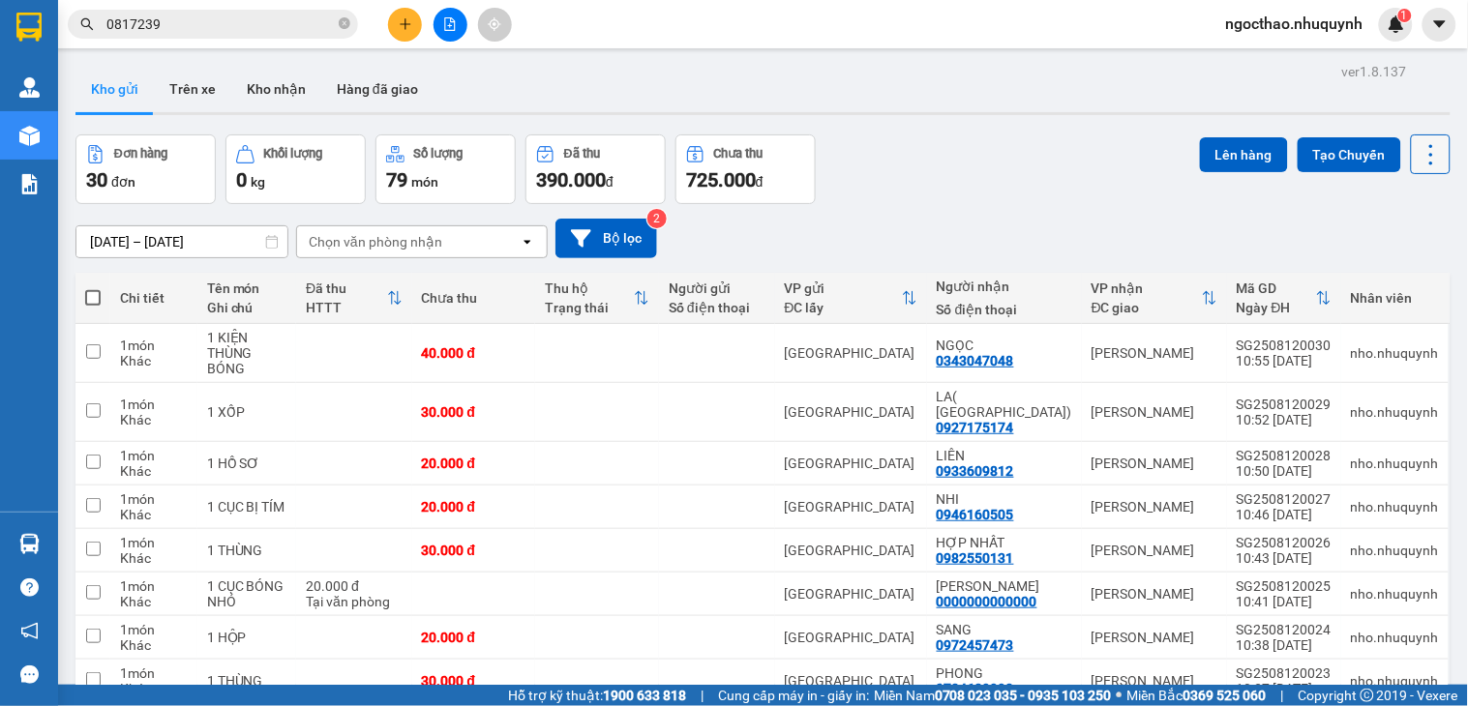
click at [1417, 145] on icon at bounding box center [1430, 154] width 27 height 27
click at [1379, 267] on span "Làm mới" at bounding box center [1384, 276] width 53 height 19
click at [1418, 155] on icon at bounding box center [1430, 154] width 27 height 27
click at [1371, 276] on span "Làm mới" at bounding box center [1384, 276] width 53 height 19
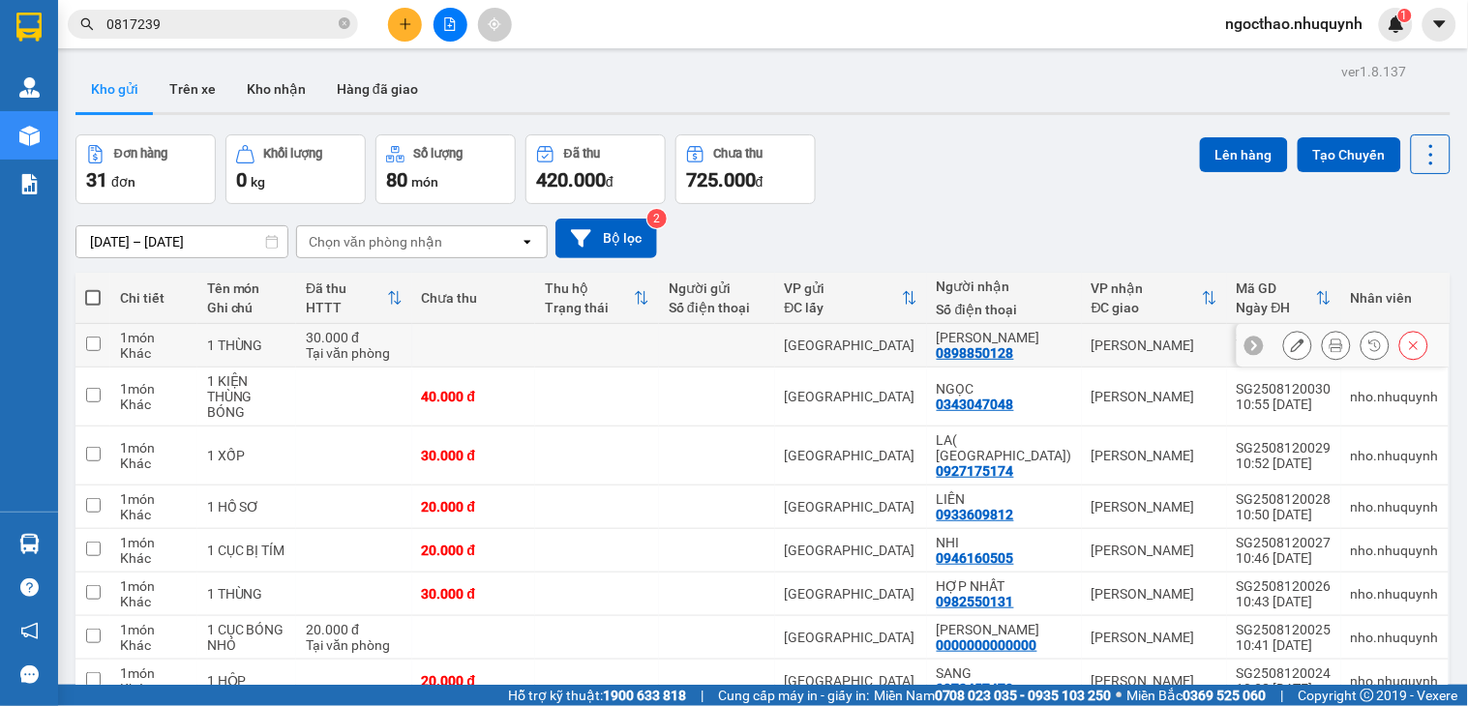
click at [1337, 348] on div at bounding box center [1355, 345] width 145 height 29
click at [1329, 351] on icon at bounding box center [1336, 346] width 14 height 14
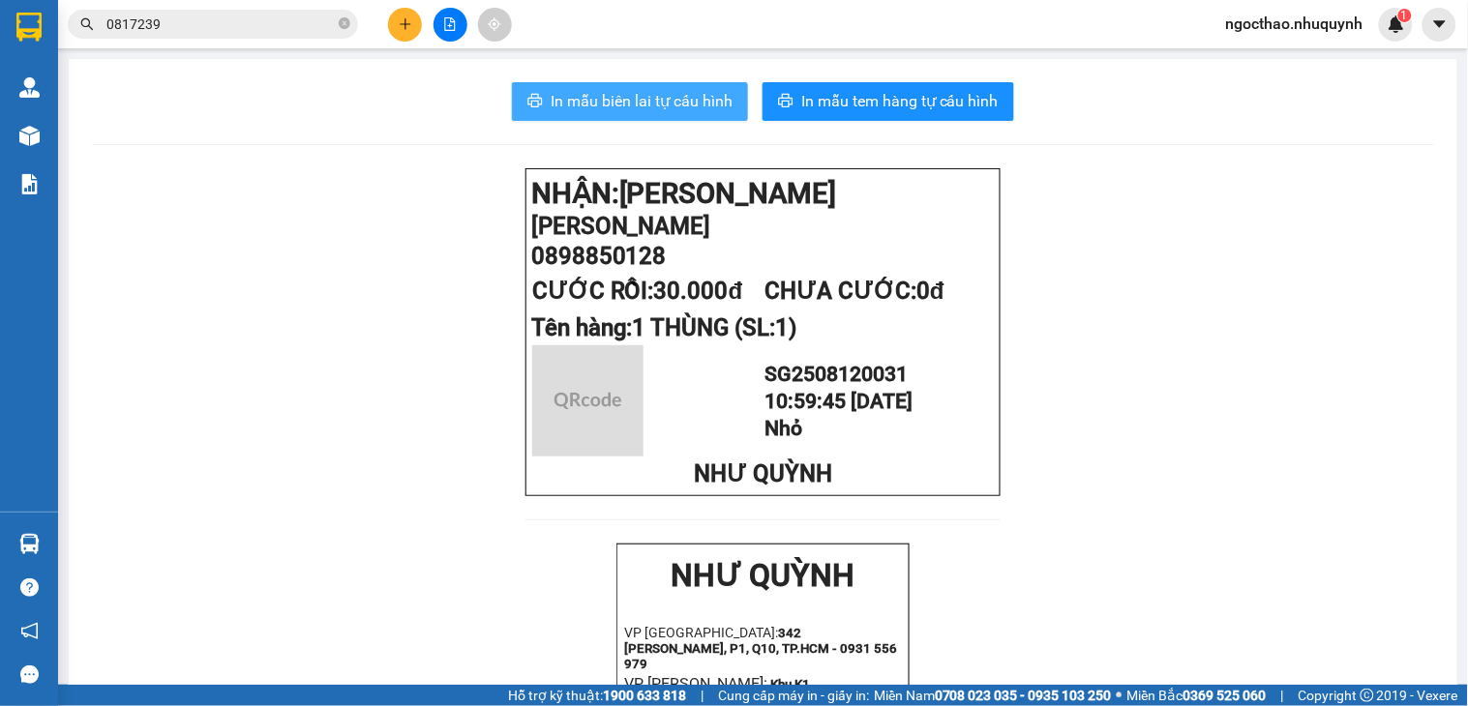
click at [668, 97] on span "In mẫu biên lai tự cấu hình" at bounding box center [642, 101] width 182 height 24
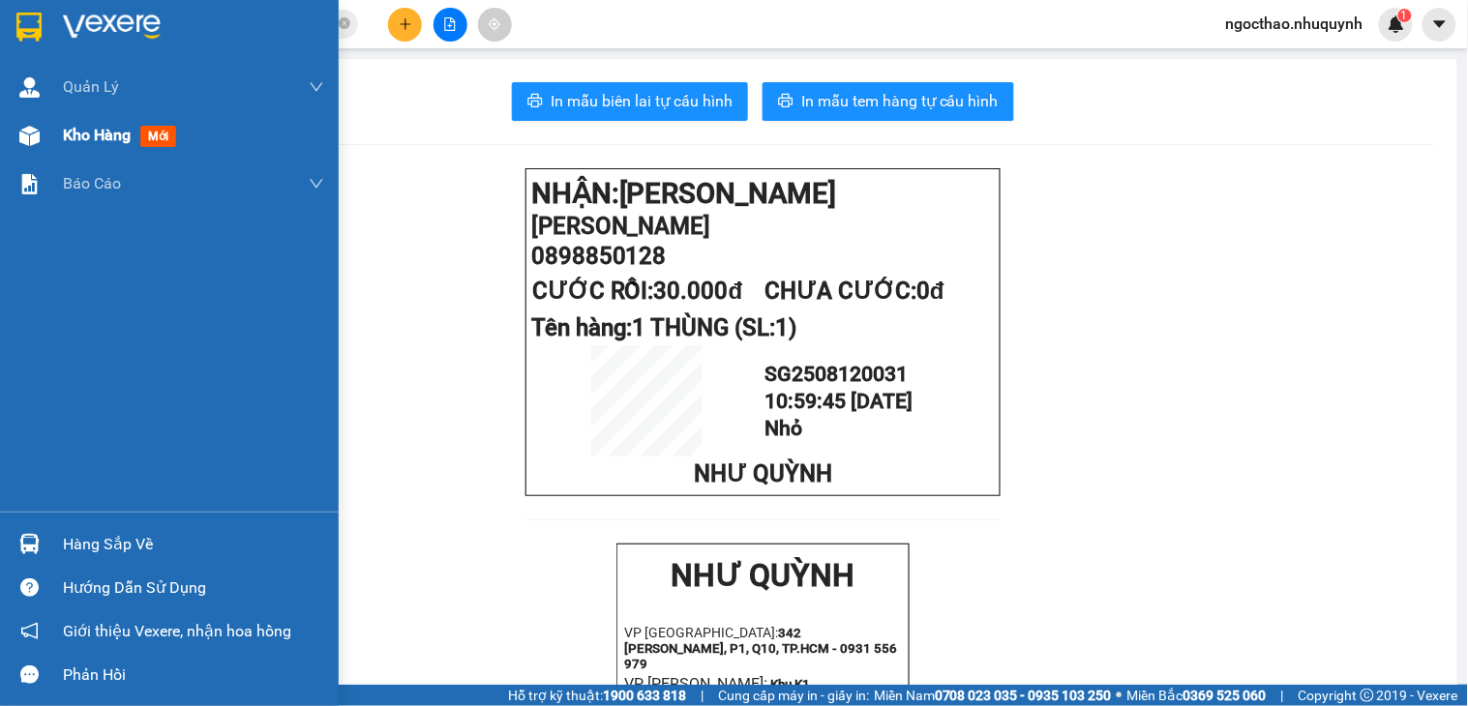
click at [90, 132] on span "Kho hàng" at bounding box center [97, 135] width 68 height 18
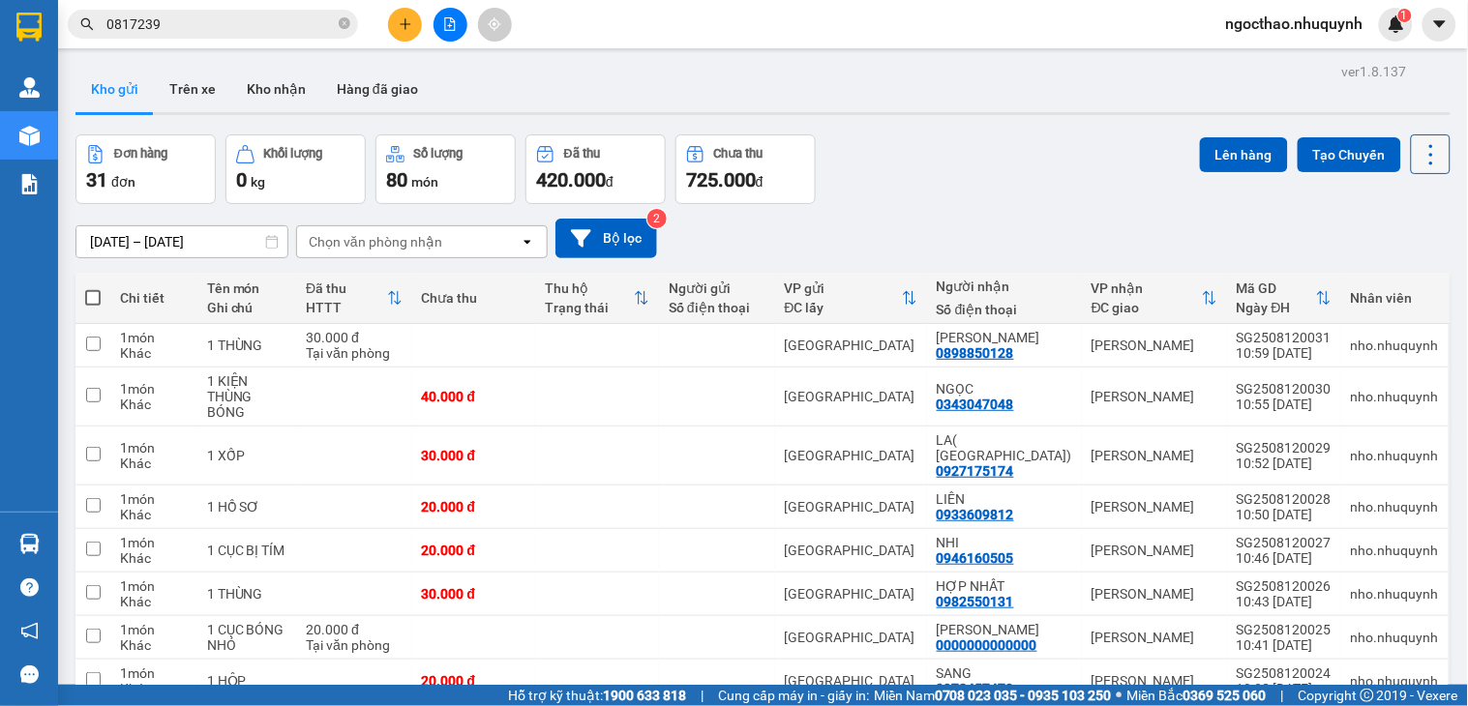
click at [1417, 162] on icon at bounding box center [1430, 154] width 27 height 27
click at [1380, 271] on span "Làm mới" at bounding box center [1384, 276] width 53 height 19
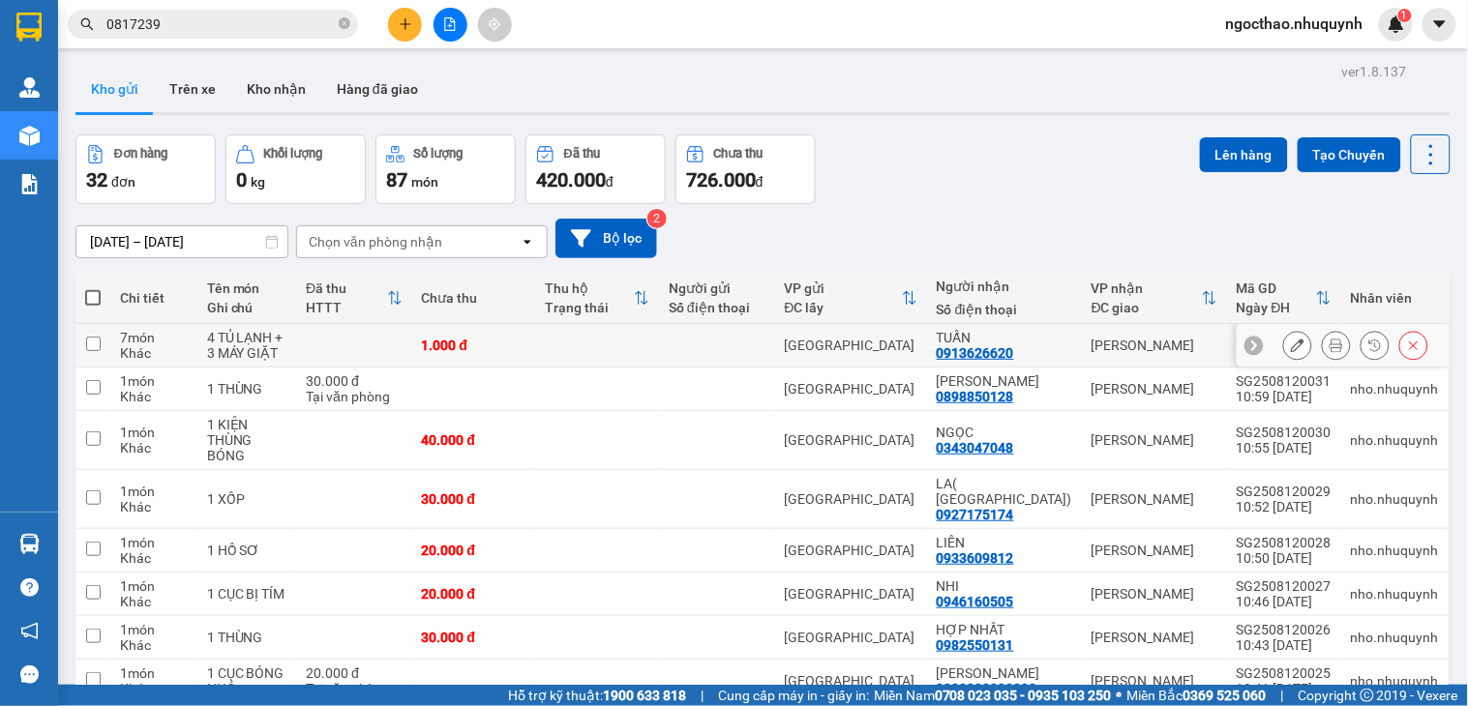
click at [1329, 342] on icon at bounding box center [1336, 346] width 14 height 14
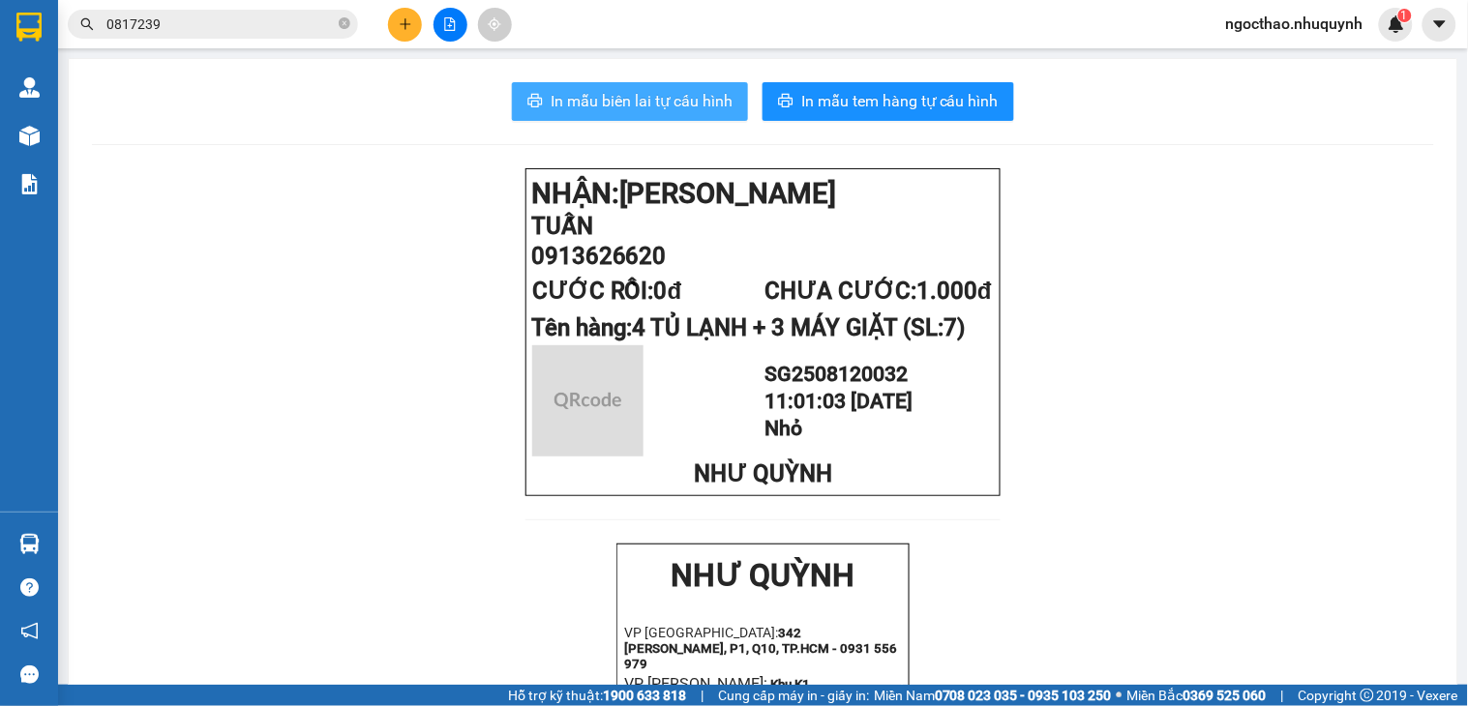
click at [663, 106] on span "In mẫu biên lai tự cấu hình" at bounding box center [642, 101] width 182 height 24
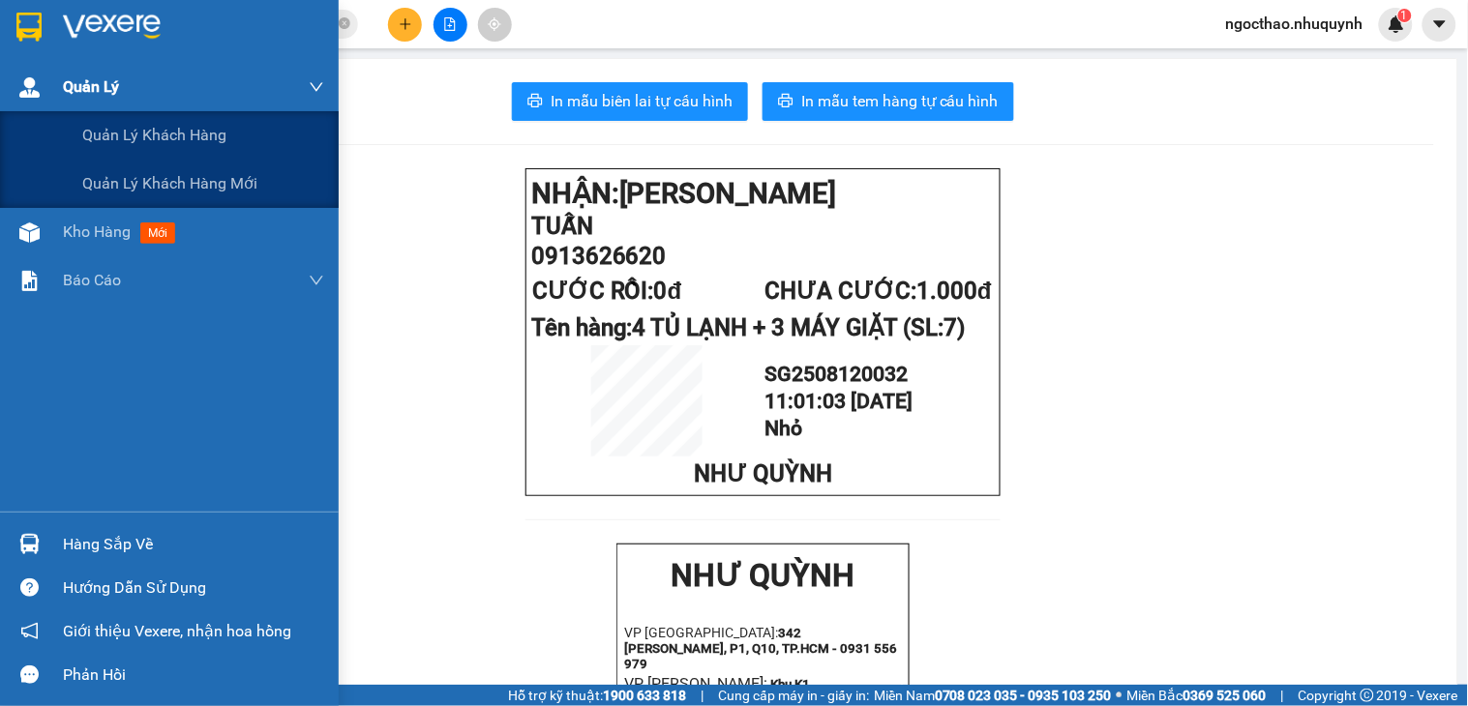
click at [84, 104] on div "Quản Lý" at bounding box center [193, 87] width 261 height 48
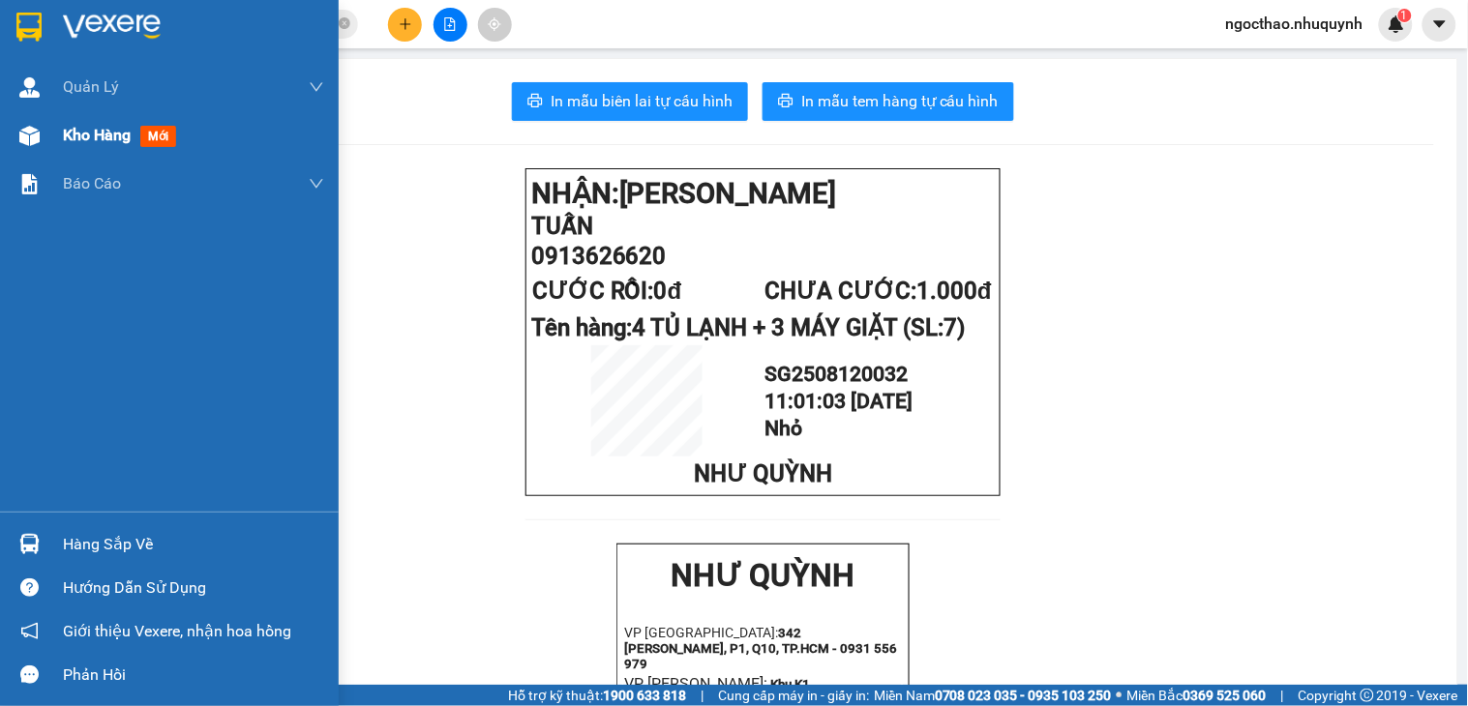
click at [90, 133] on span "Kho hàng" at bounding box center [97, 135] width 68 height 18
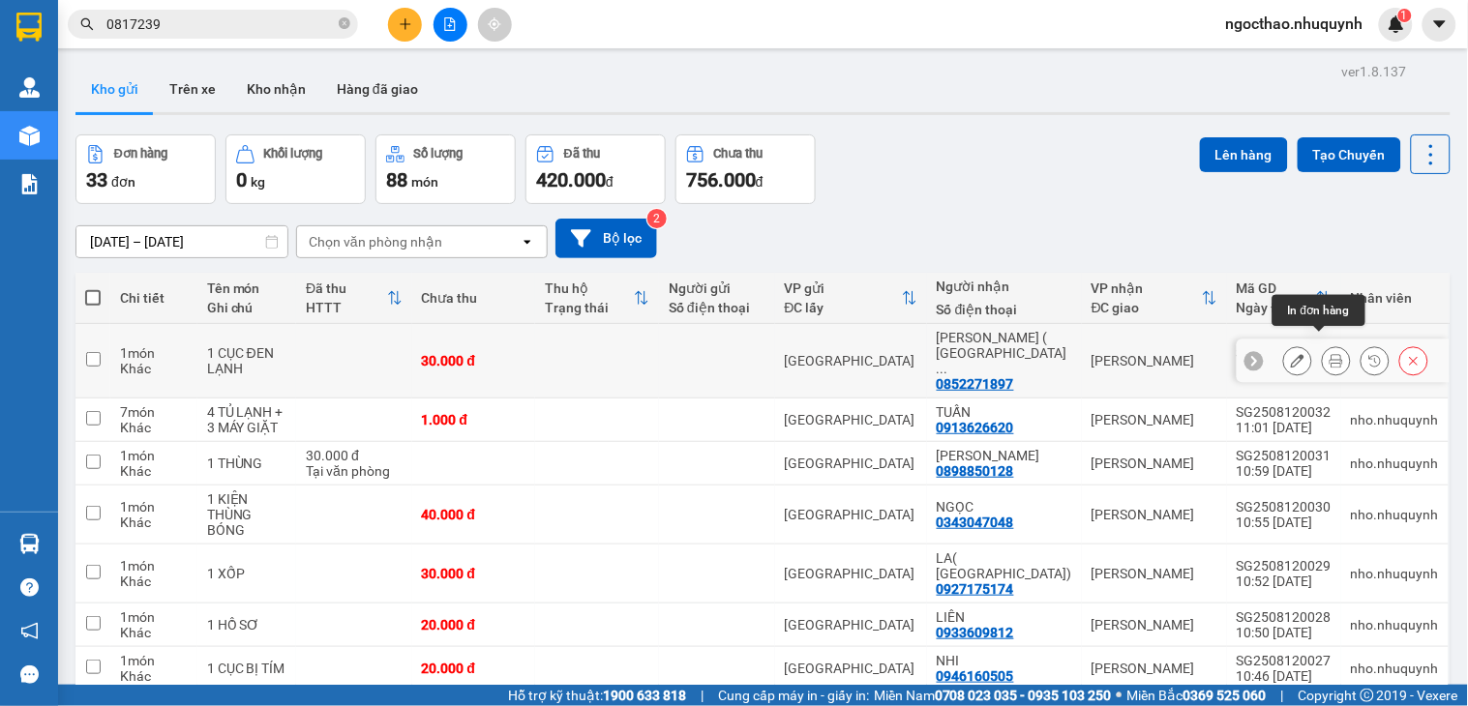
click at [1329, 354] on icon at bounding box center [1336, 361] width 14 height 14
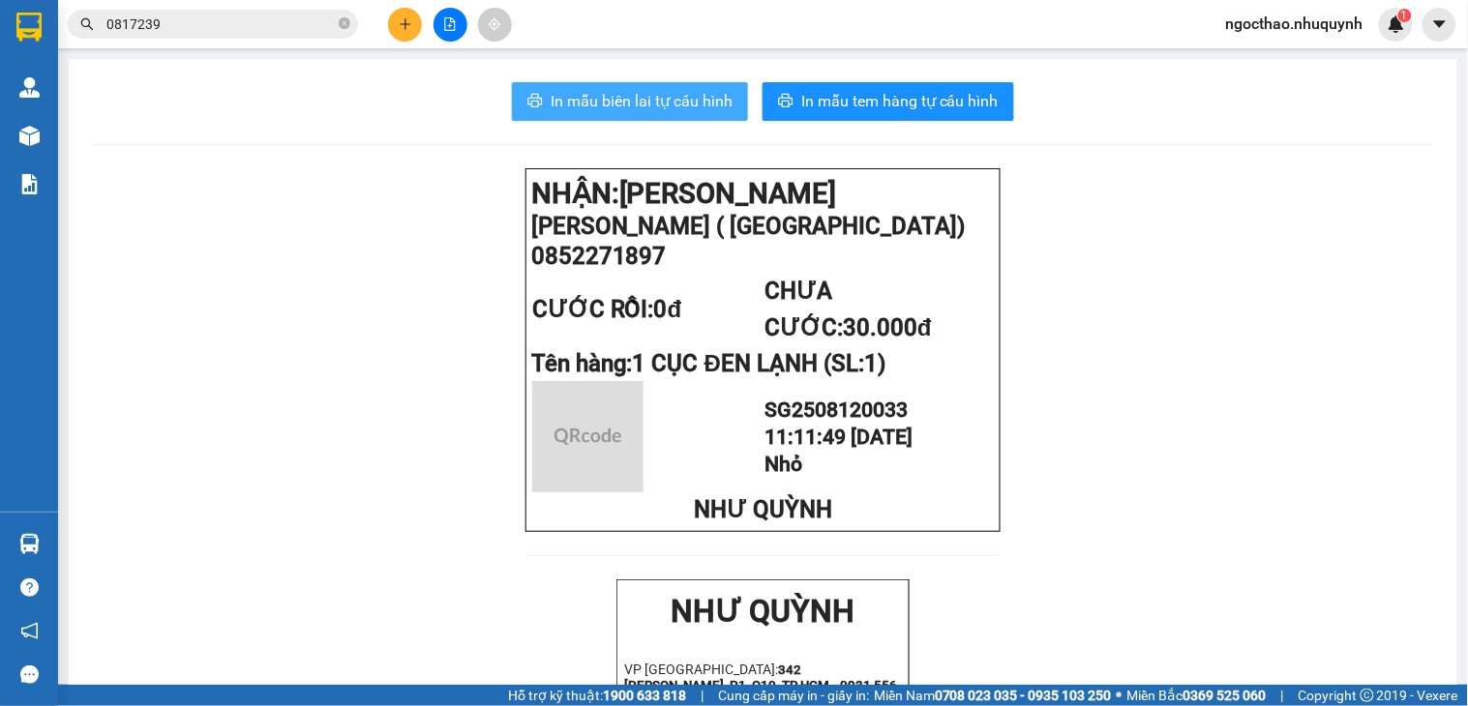
drag, startPoint x: 679, startPoint y: 97, endPoint x: 847, endPoint y: 132, distance: 171.0
click at [680, 97] on span "In mẫu biên lai tự cấu hình" at bounding box center [642, 101] width 182 height 24
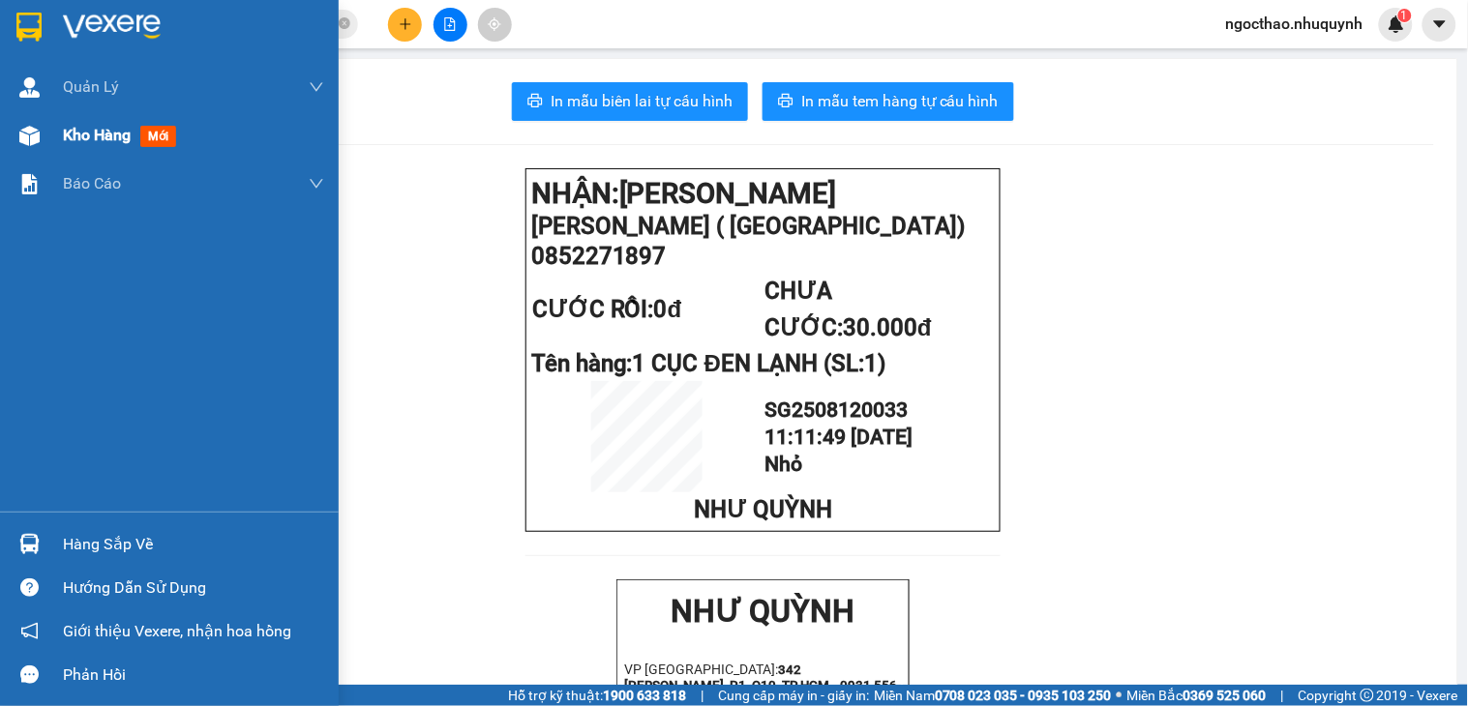
click at [48, 129] on div "Kho hàng mới" at bounding box center [169, 135] width 339 height 48
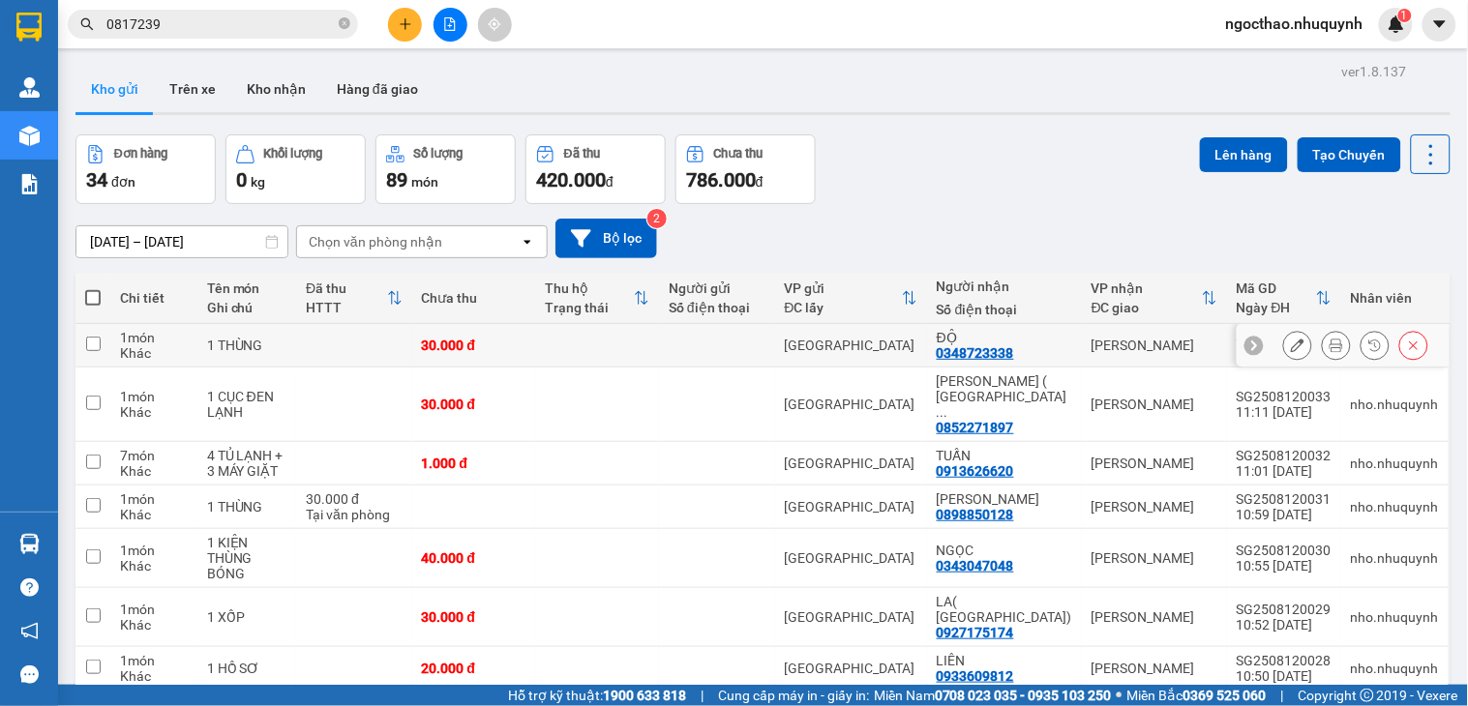
click at [1323, 335] on button at bounding box center [1336, 346] width 27 height 34
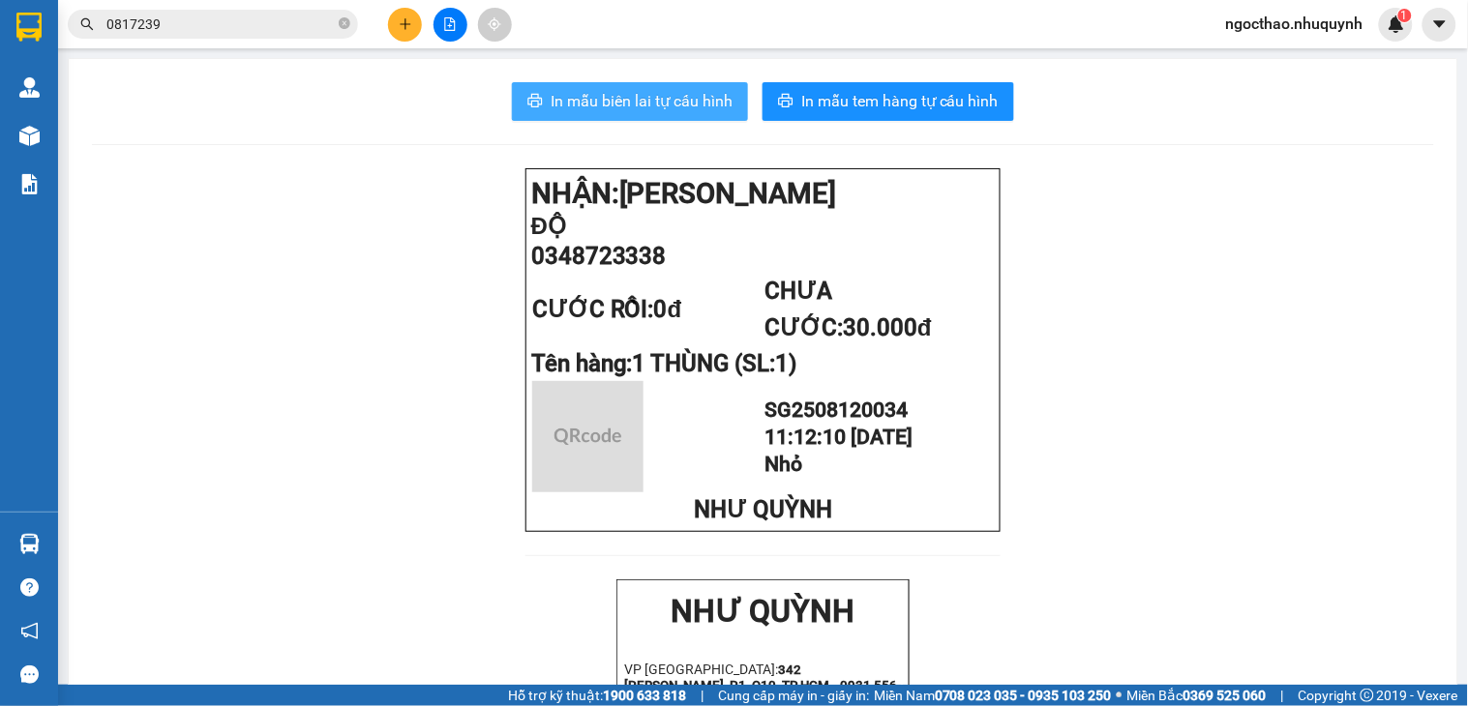
click at [673, 108] on span "In mẫu biên lai tự cấu hình" at bounding box center [642, 101] width 182 height 24
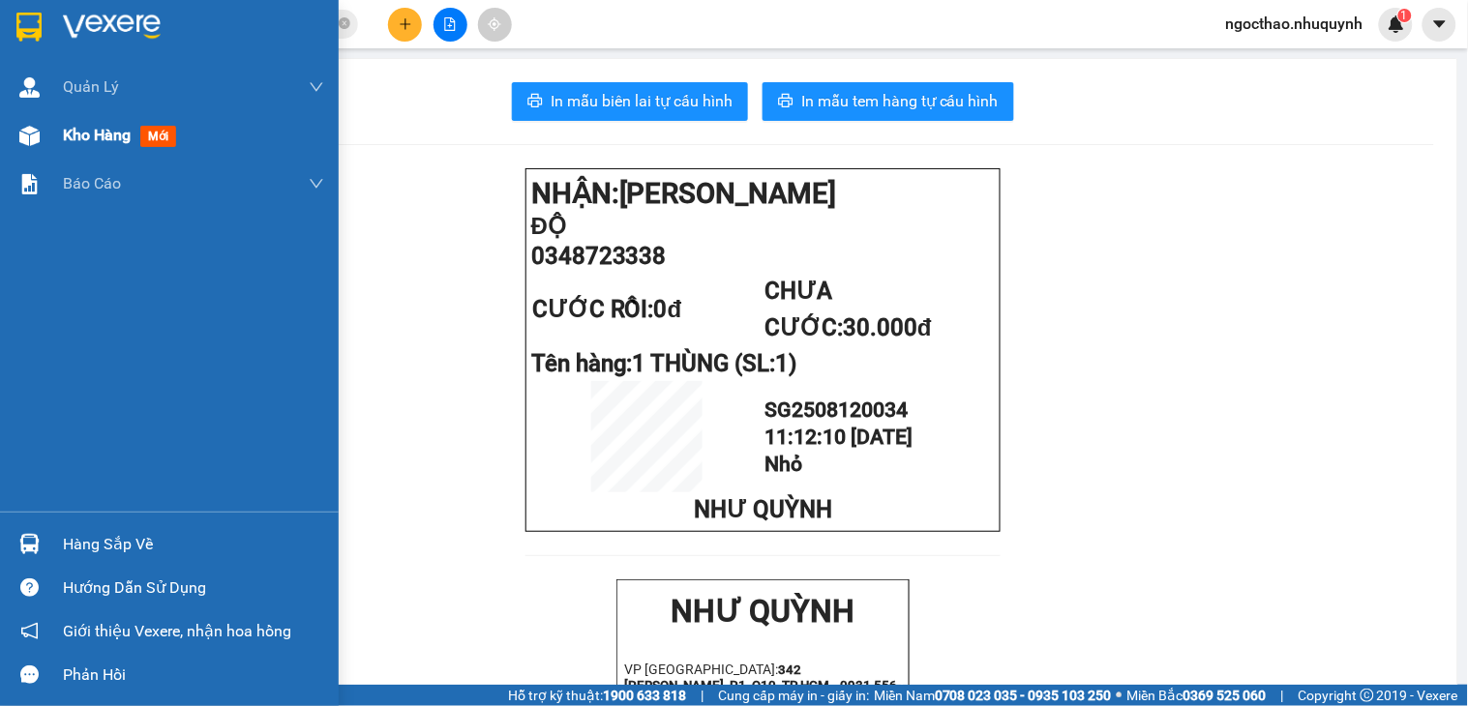
click at [104, 131] on span "Kho hàng" at bounding box center [97, 135] width 68 height 18
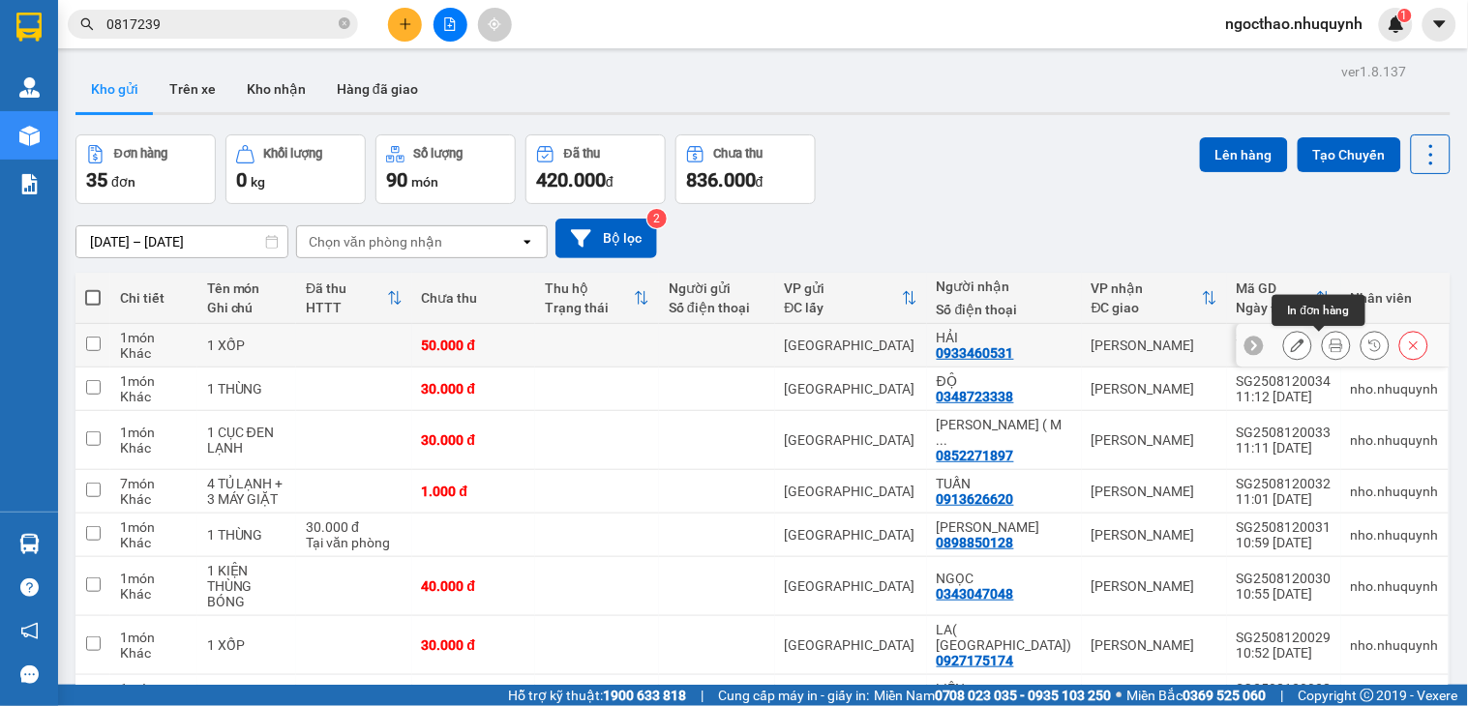
click at [1323, 356] on button at bounding box center [1336, 346] width 27 height 34
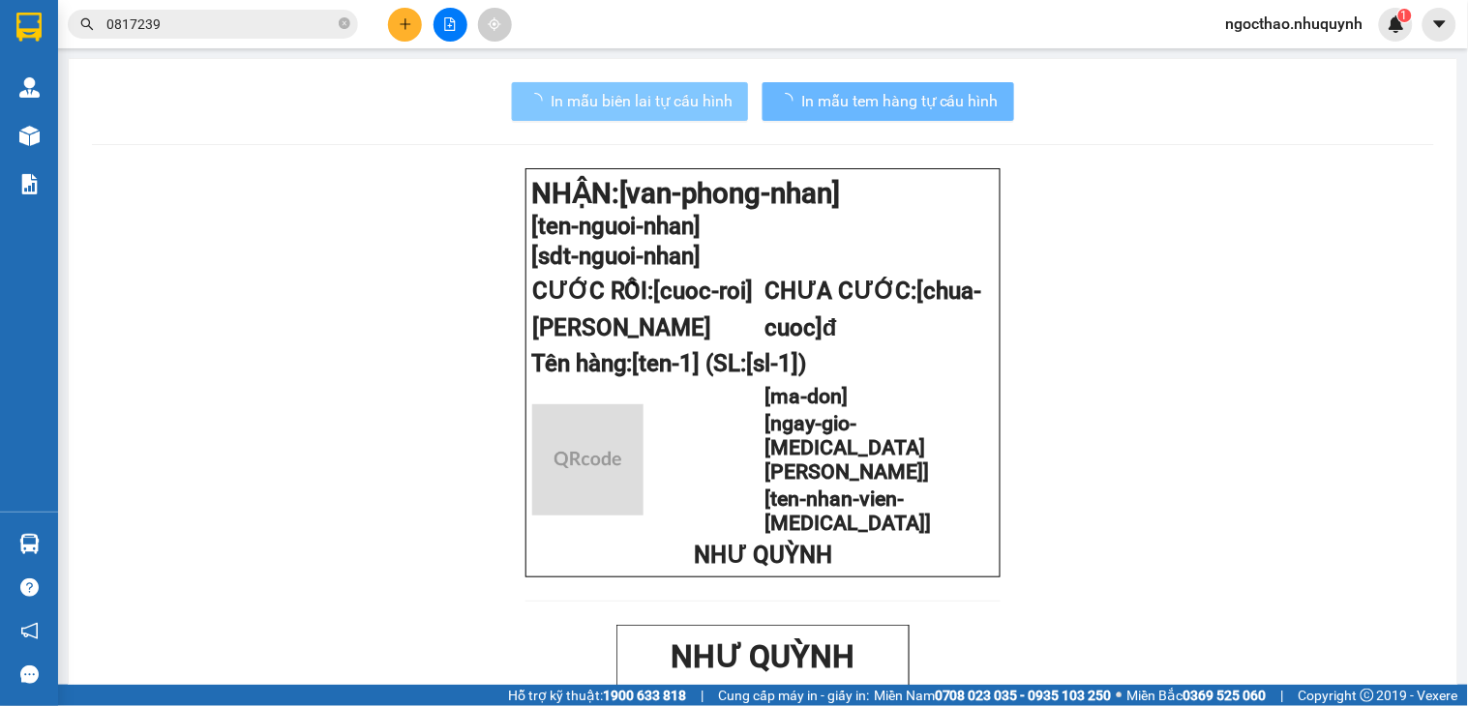
drag, startPoint x: 623, startPoint y: 104, endPoint x: 1060, endPoint y: 474, distance: 573.2
click at [623, 104] on span "In mẫu biên lai tự cấu hình" at bounding box center [642, 101] width 182 height 24
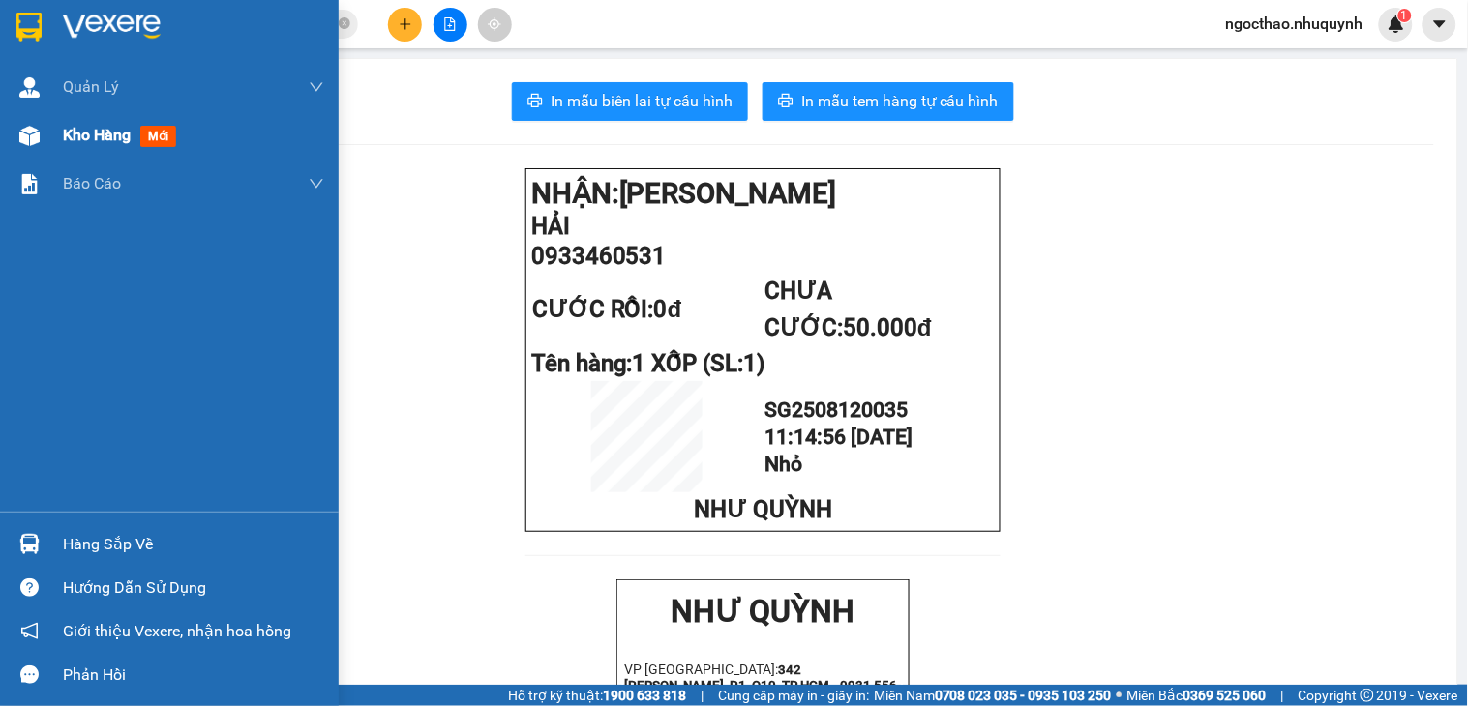
click at [111, 116] on div "Kho hàng mới" at bounding box center [193, 135] width 261 height 48
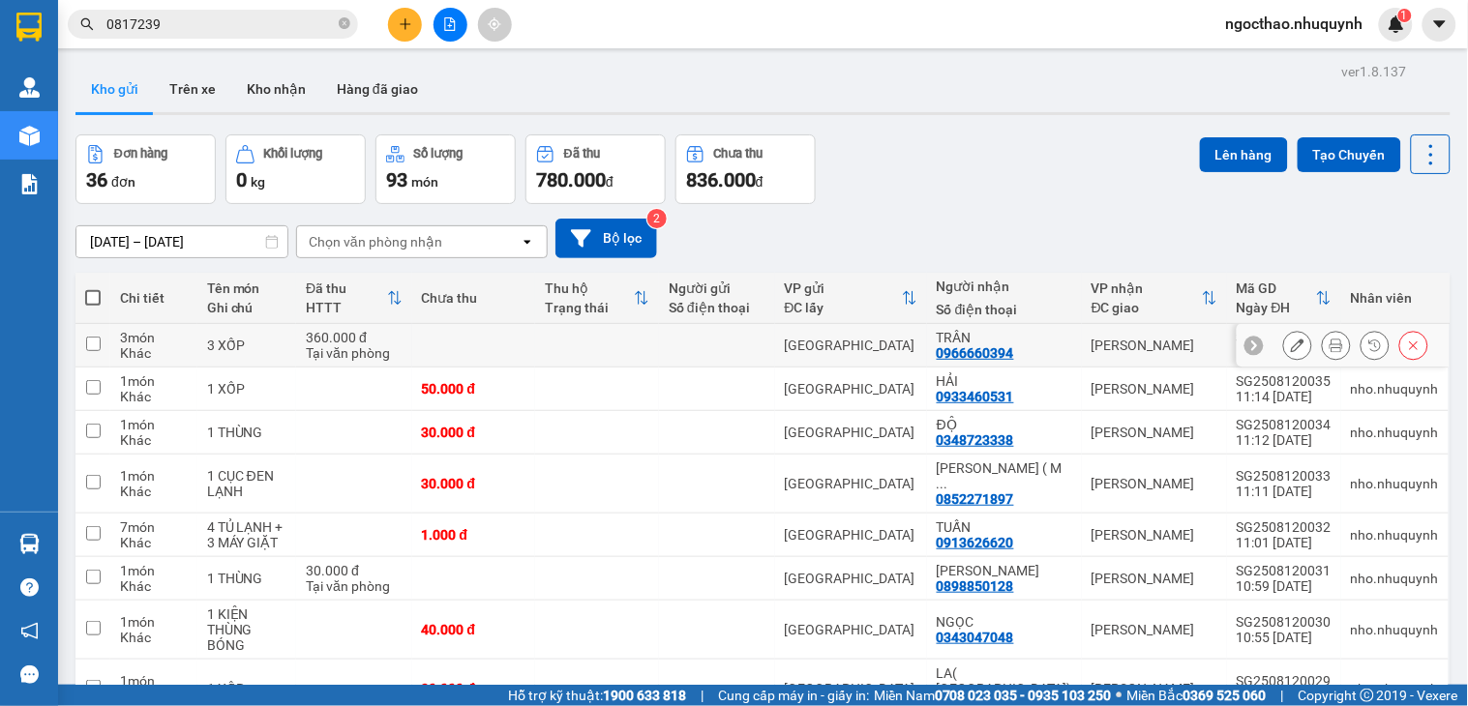
click at [1323, 343] on button at bounding box center [1336, 346] width 27 height 34
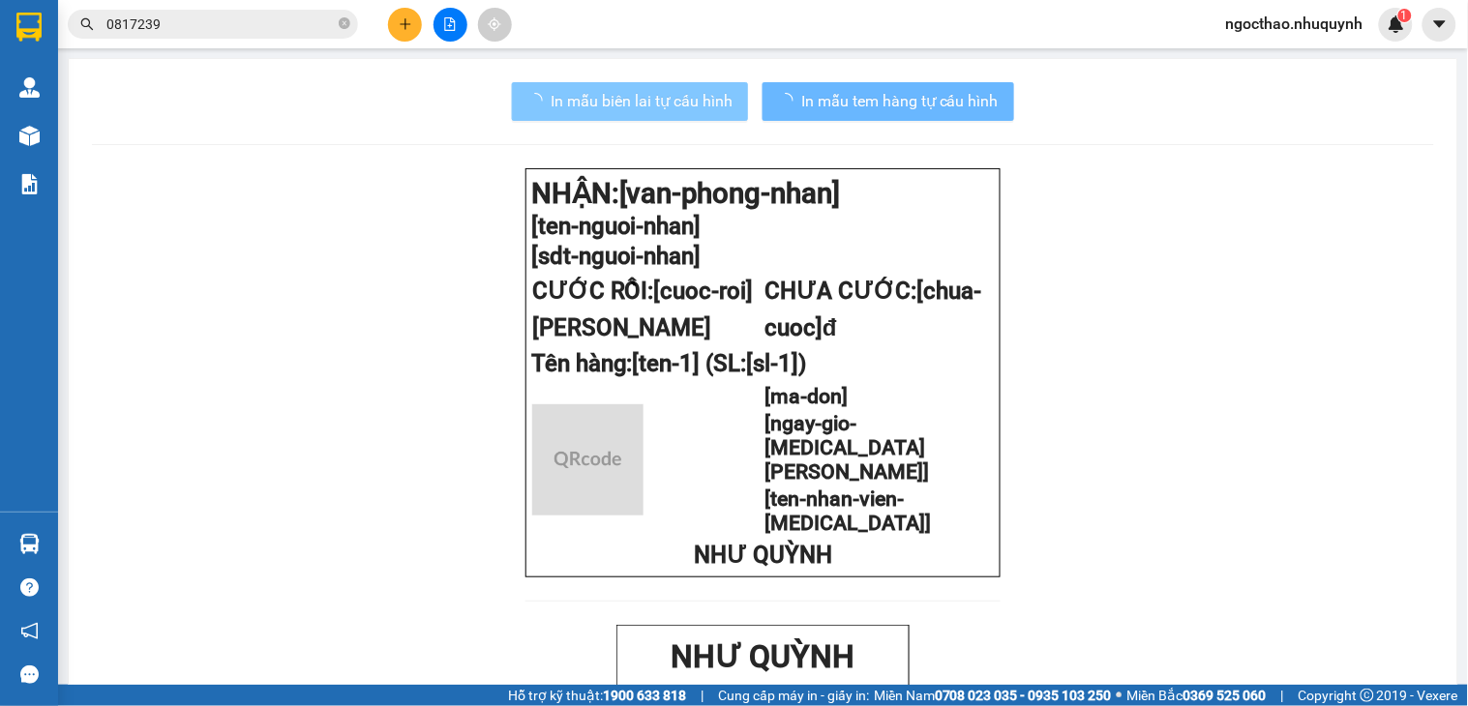
click at [632, 102] on span "In mẫu biên lai tự cấu hình" at bounding box center [642, 101] width 182 height 24
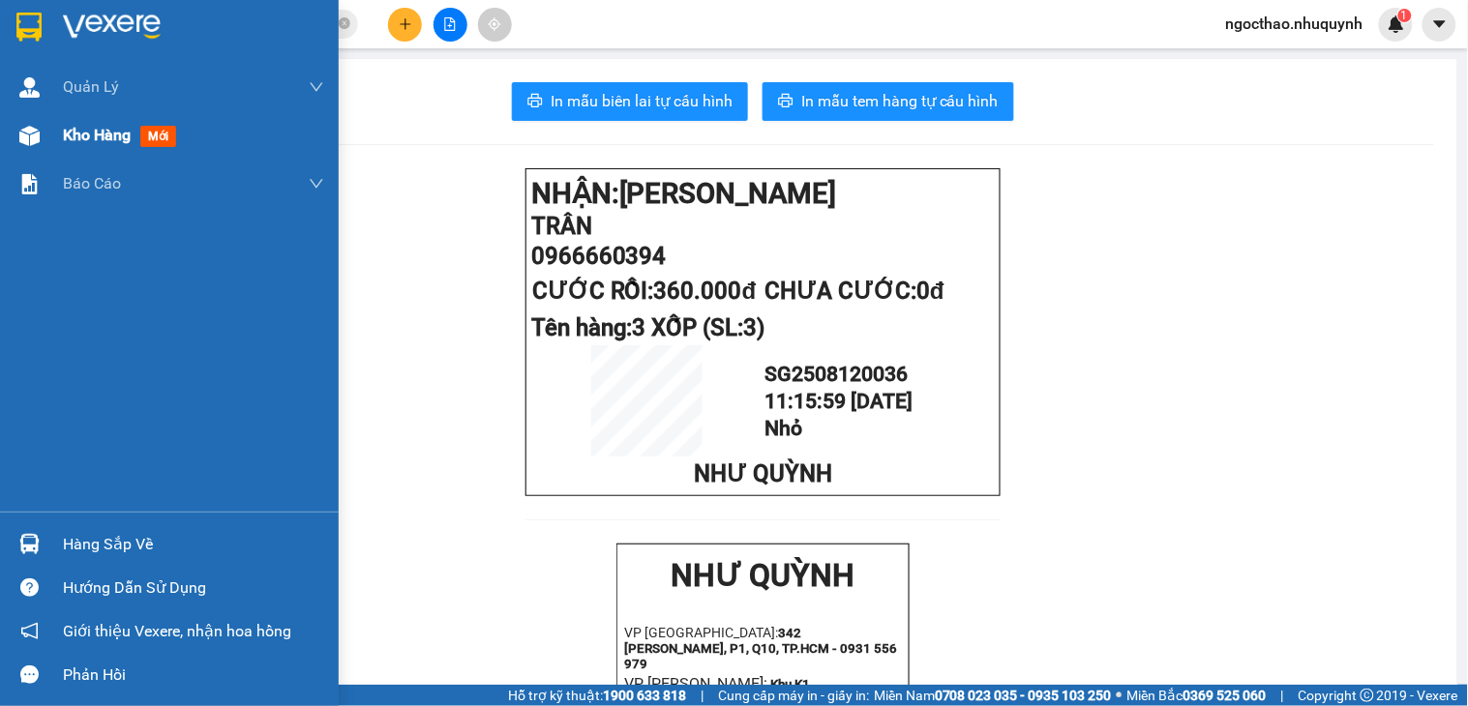
click at [95, 134] on span "Kho hàng" at bounding box center [97, 135] width 68 height 18
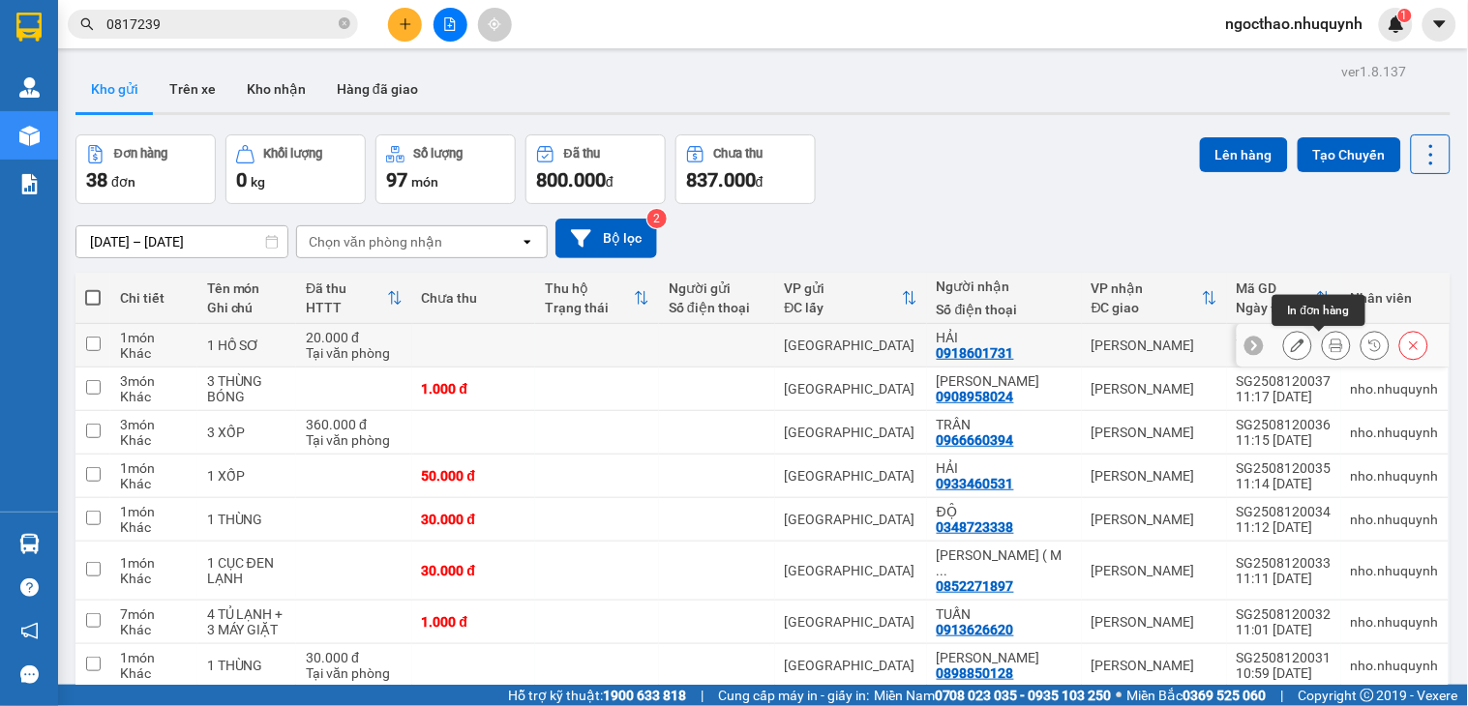
click at [1330, 344] on button at bounding box center [1336, 346] width 27 height 34
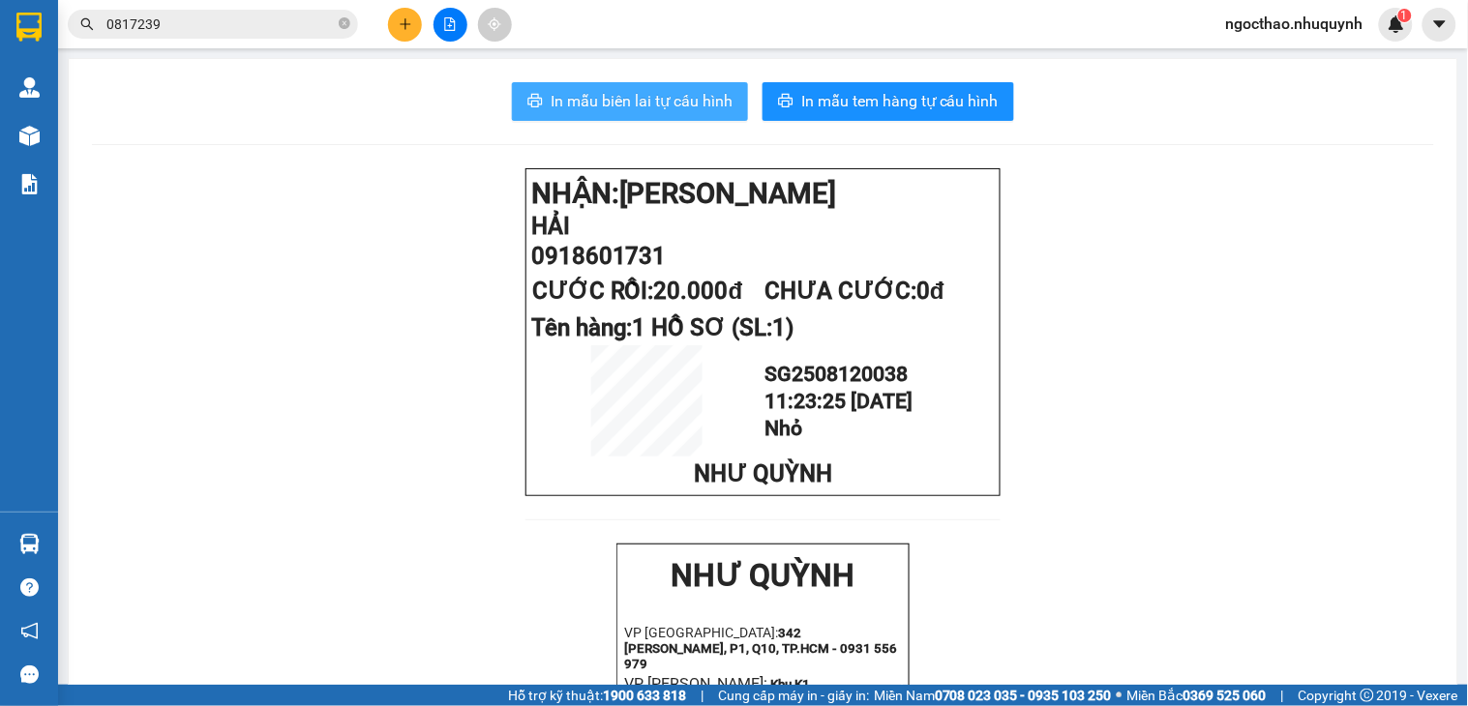
drag, startPoint x: 631, startPoint y: 104, endPoint x: 695, endPoint y: 172, distance: 93.1
click at [633, 104] on span "In mẫu biên lai tự cấu hình" at bounding box center [642, 101] width 182 height 24
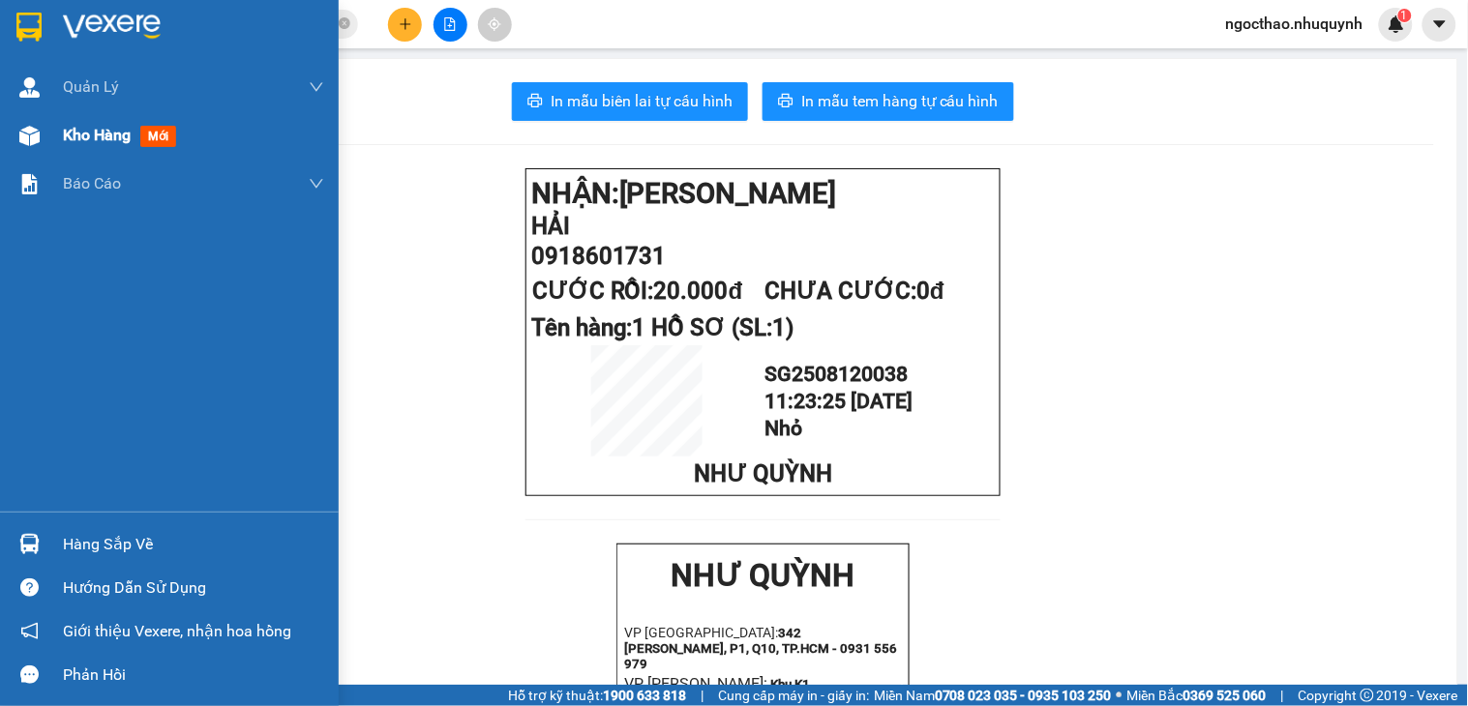
click at [78, 152] on div "Kho hàng mới" at bounding box center [193, 135] width 261 height 48
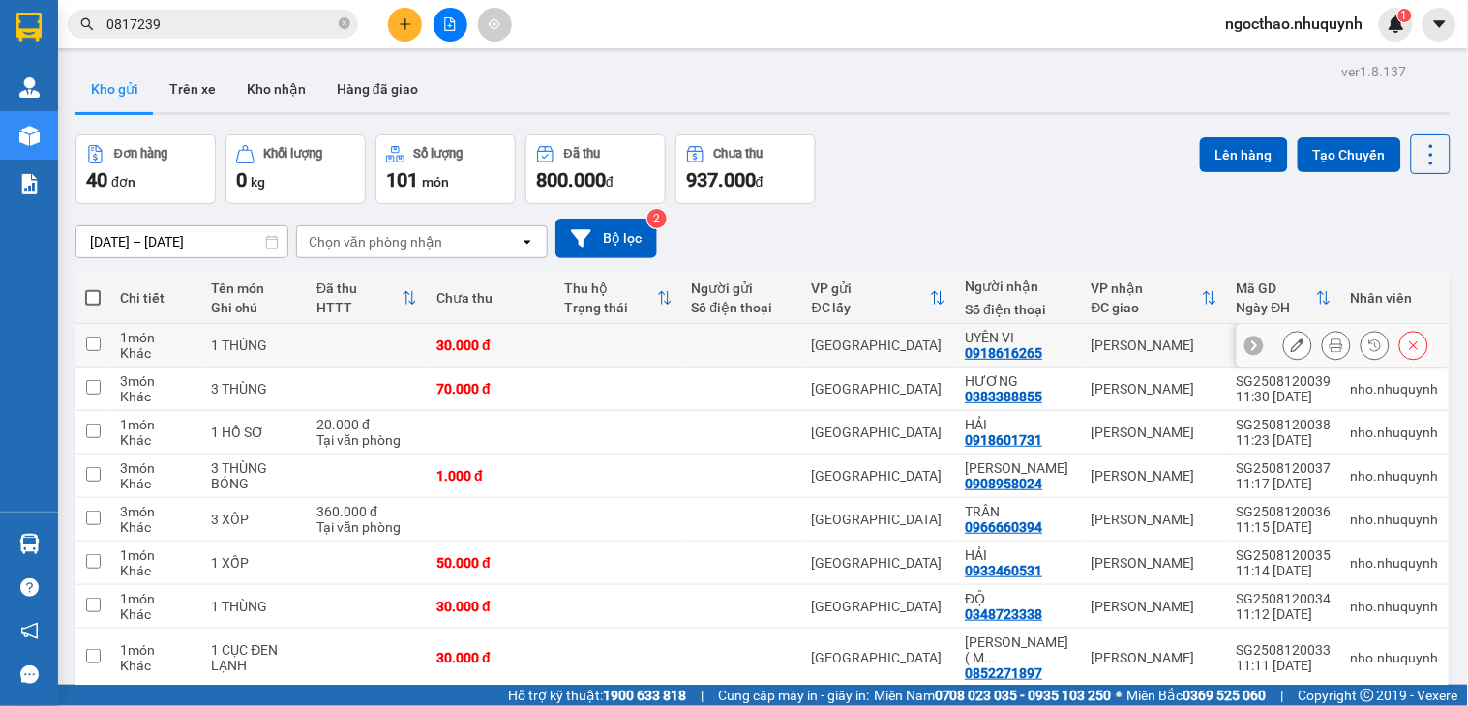
click at [1324, 354] on button at bounding box center [1336, 346] width 27 height 34
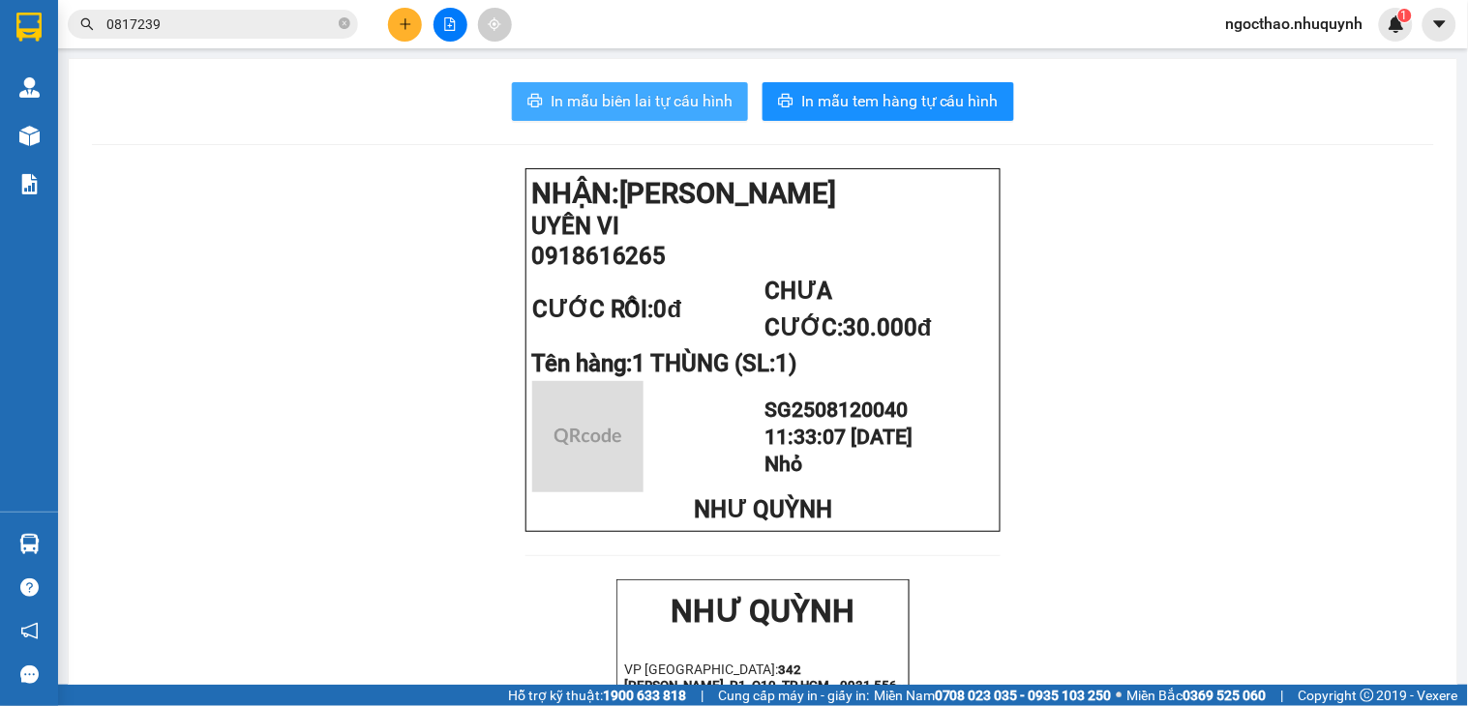
click at [619, 93] on span "In mẫu biên lai tự cấu hình" at bounding box center [642, 101] width 182 height 24
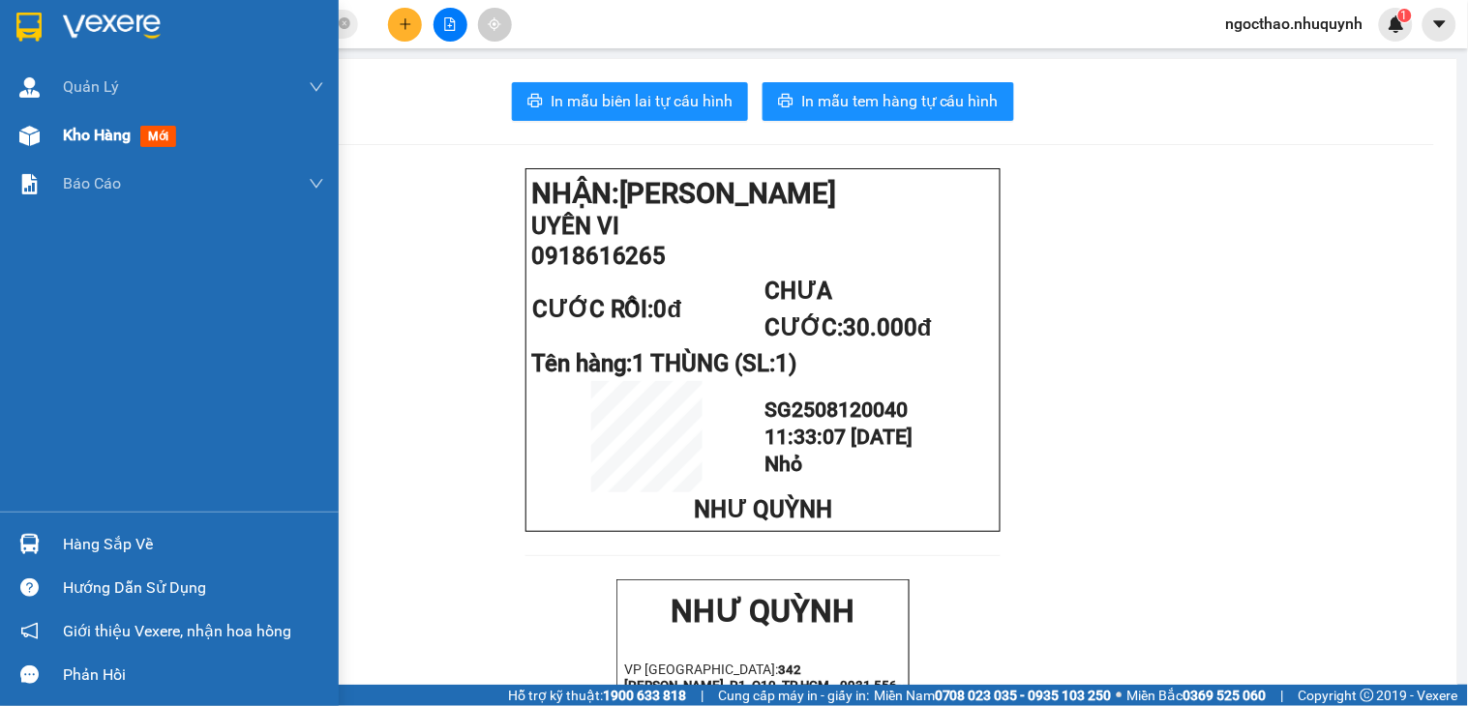
click at [75, 111] on div "Kho hàng mới" at bounding box center [193, 135] width 261 height 48
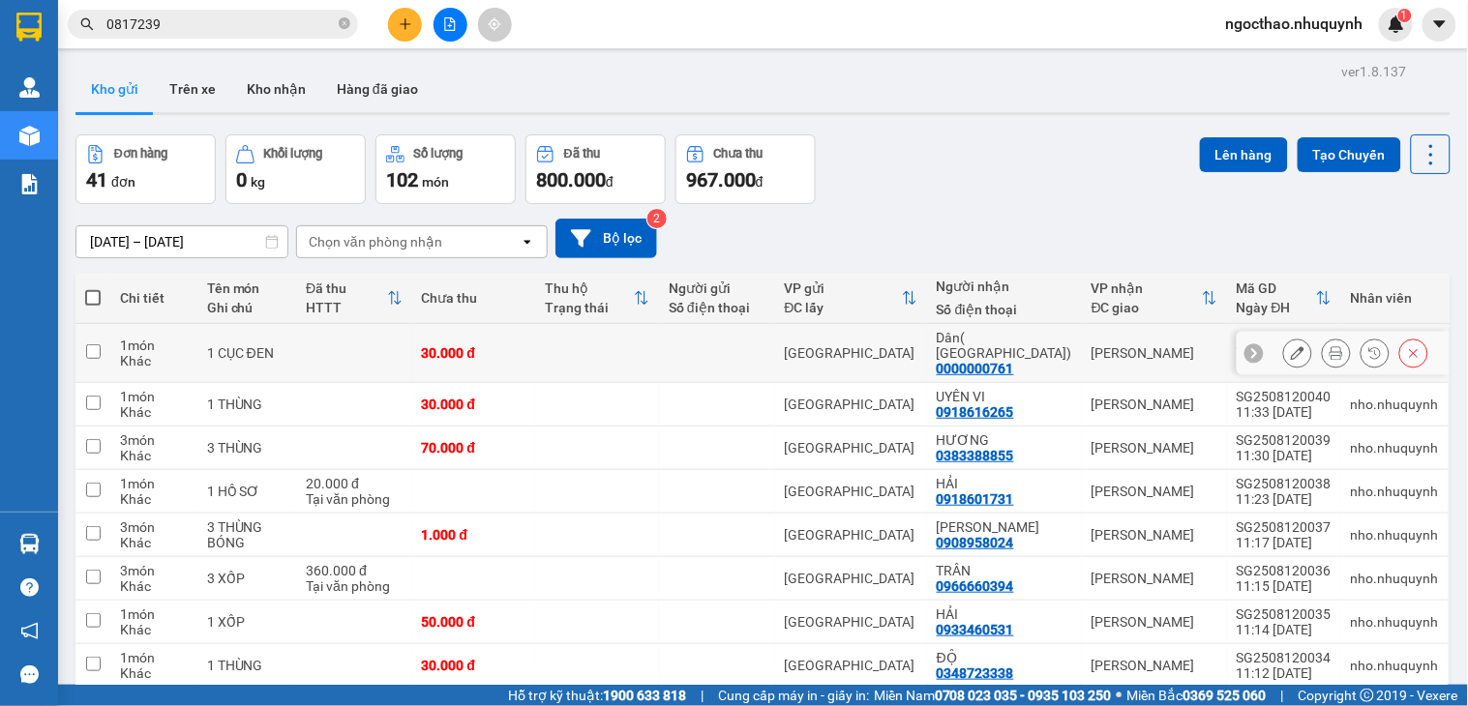
click at [1302, 341] on div at bounding box center [1355, 353] width 145 height 29
click at [1329, 346] on icon at bounding box center [1336, 353] width 14 height 14
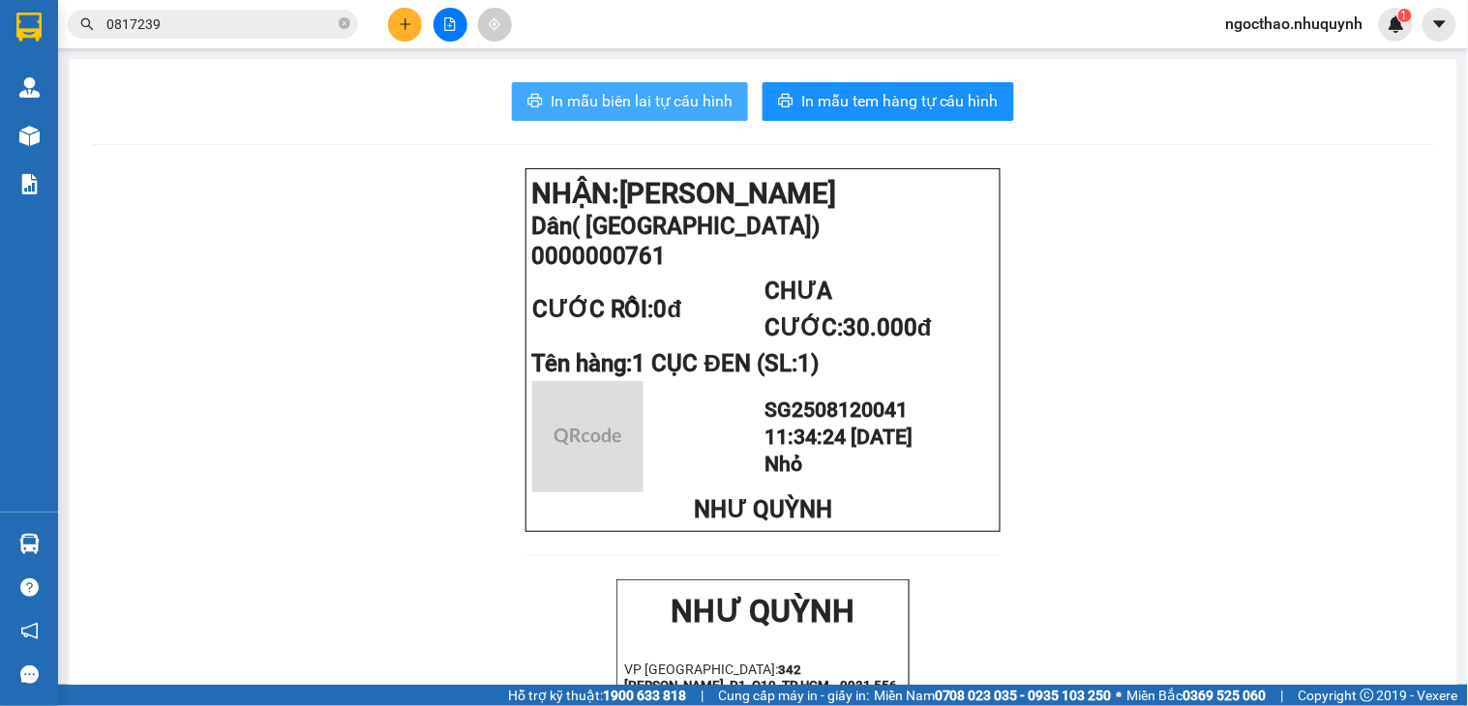
click at [616, 90] on span "In mẫu biên lai tự cấu hình" at bounding box center [642, 101] width 182 height 24
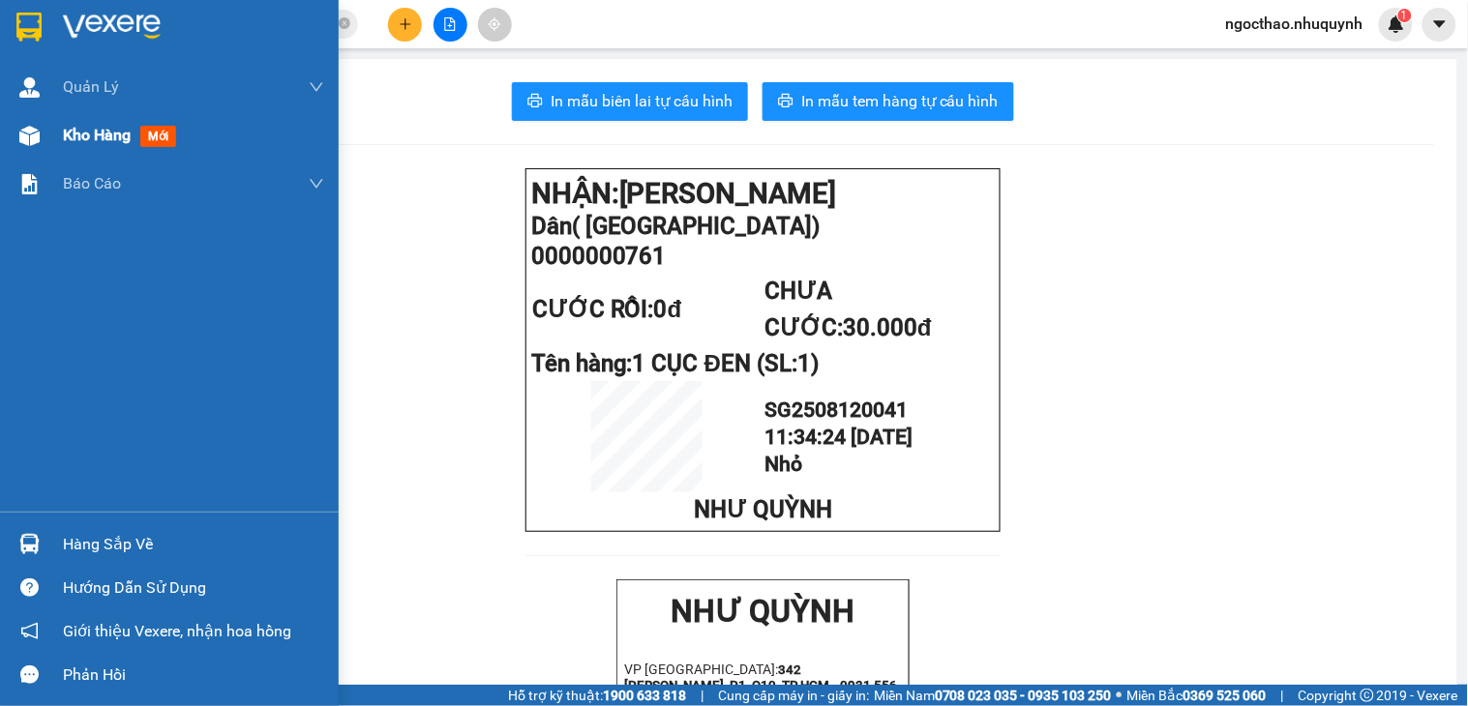
click at [104, 131] on span "Kho hàng" at bounding box center [97, 135] width 68 height 18
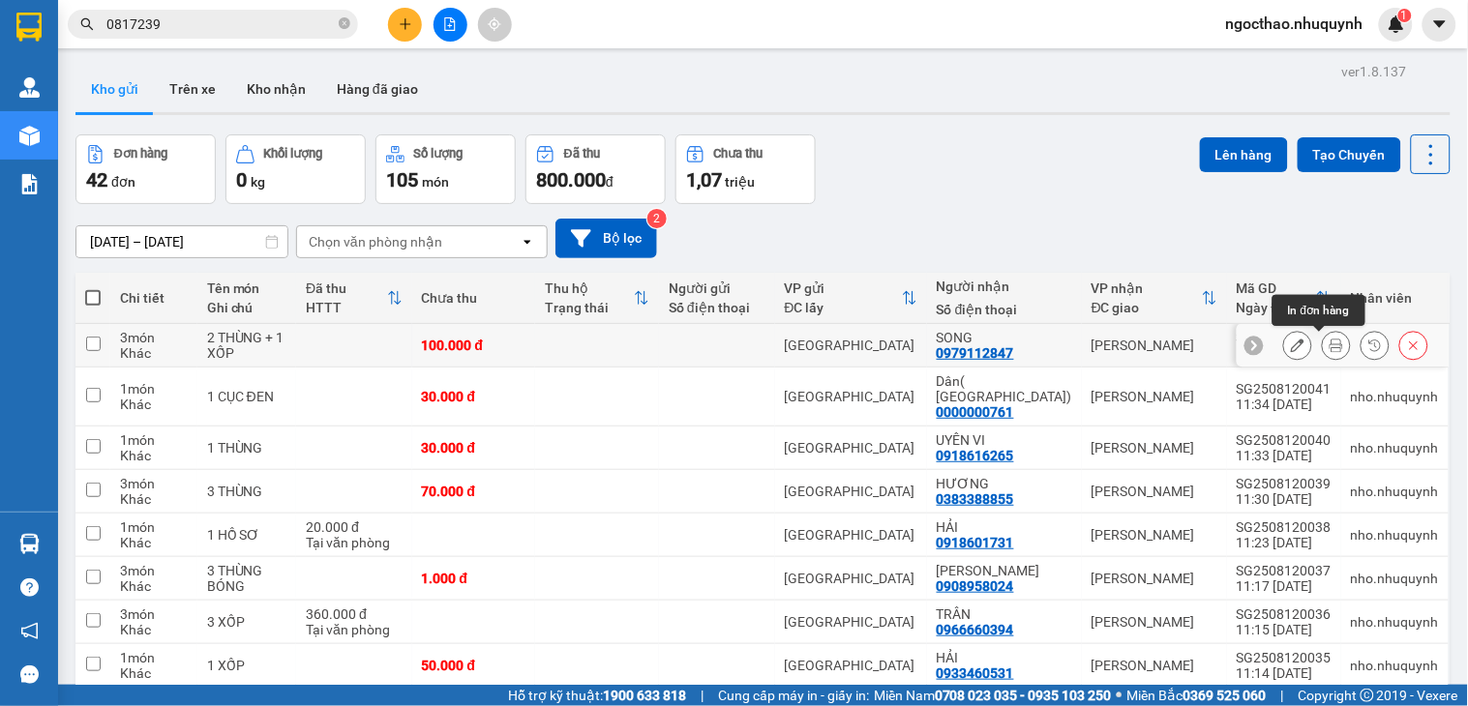
click at [1329, 343] on icon at bounding box center [1336, 346] width 14 height 14
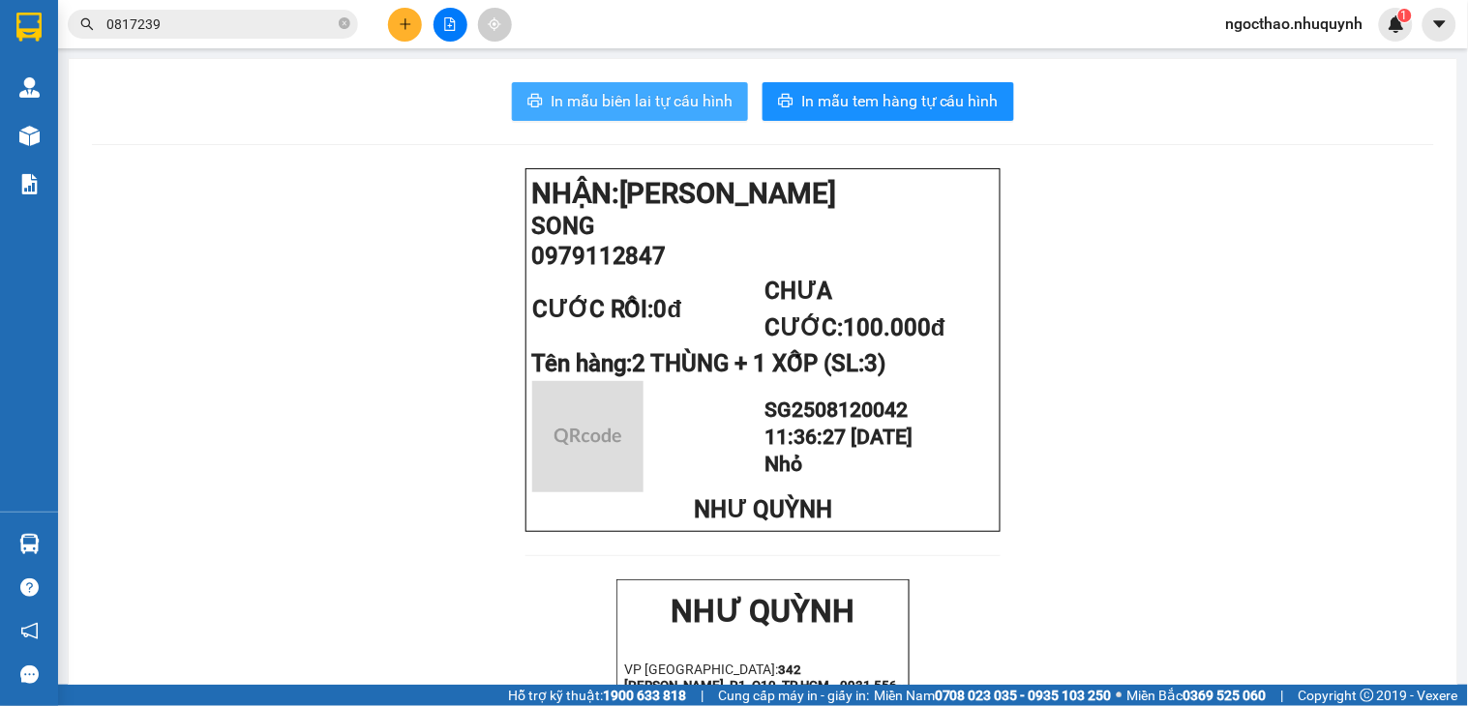
click at [672, 111] on span "In mẫu biên lai tự cấu hình" at bounding box center [642, 101] width 182 height 24
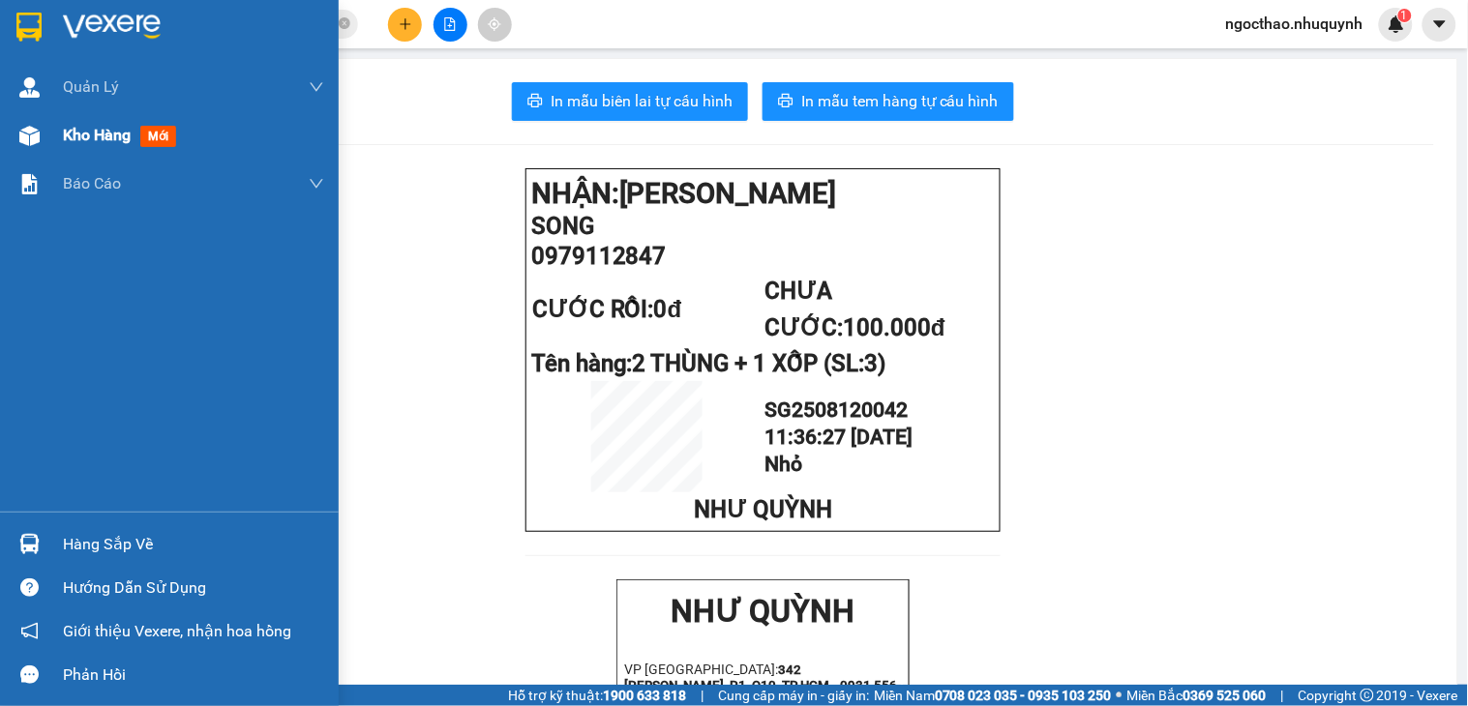
click at [112, 126] on span "Kho hàng" at bounding box center [97, 135] width 68 height 18
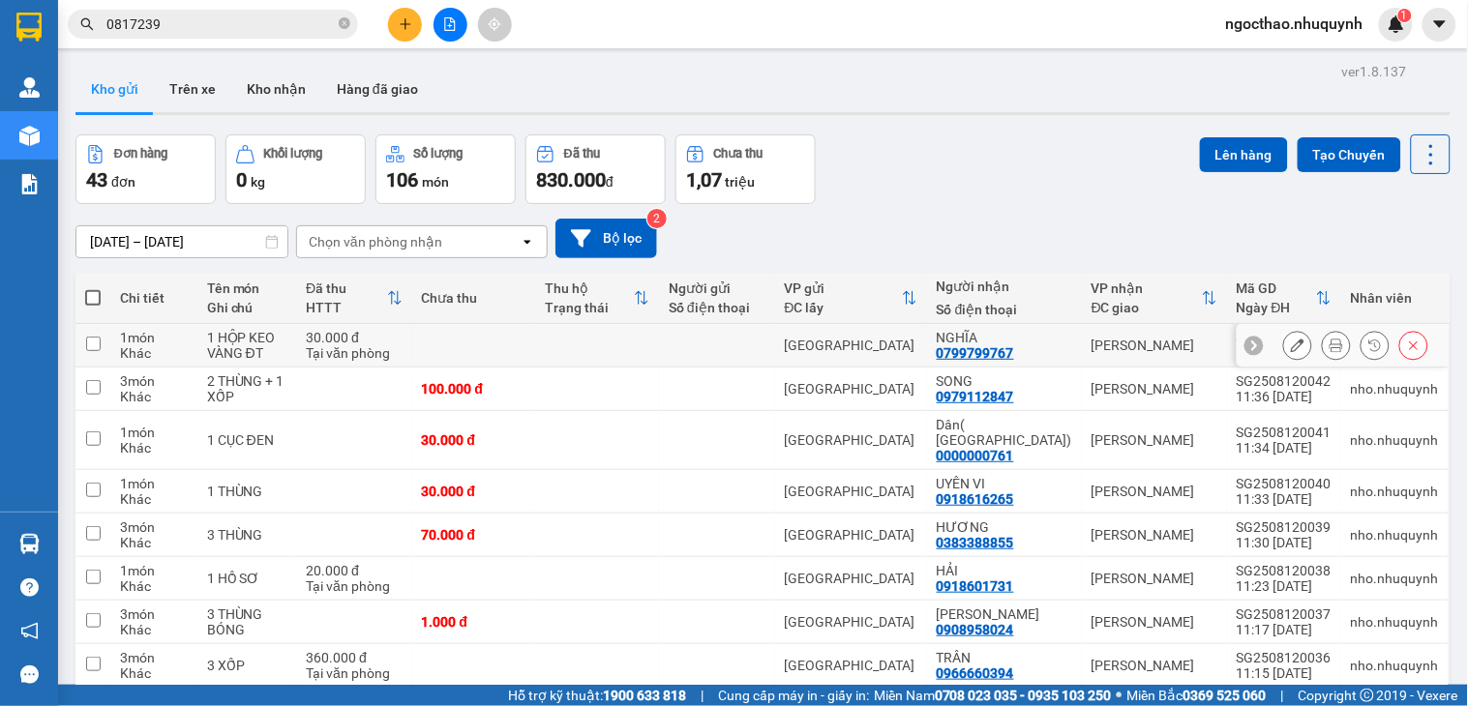
click at [1327, 348] on button at bounding box center [1336, 346] width 27 height 34
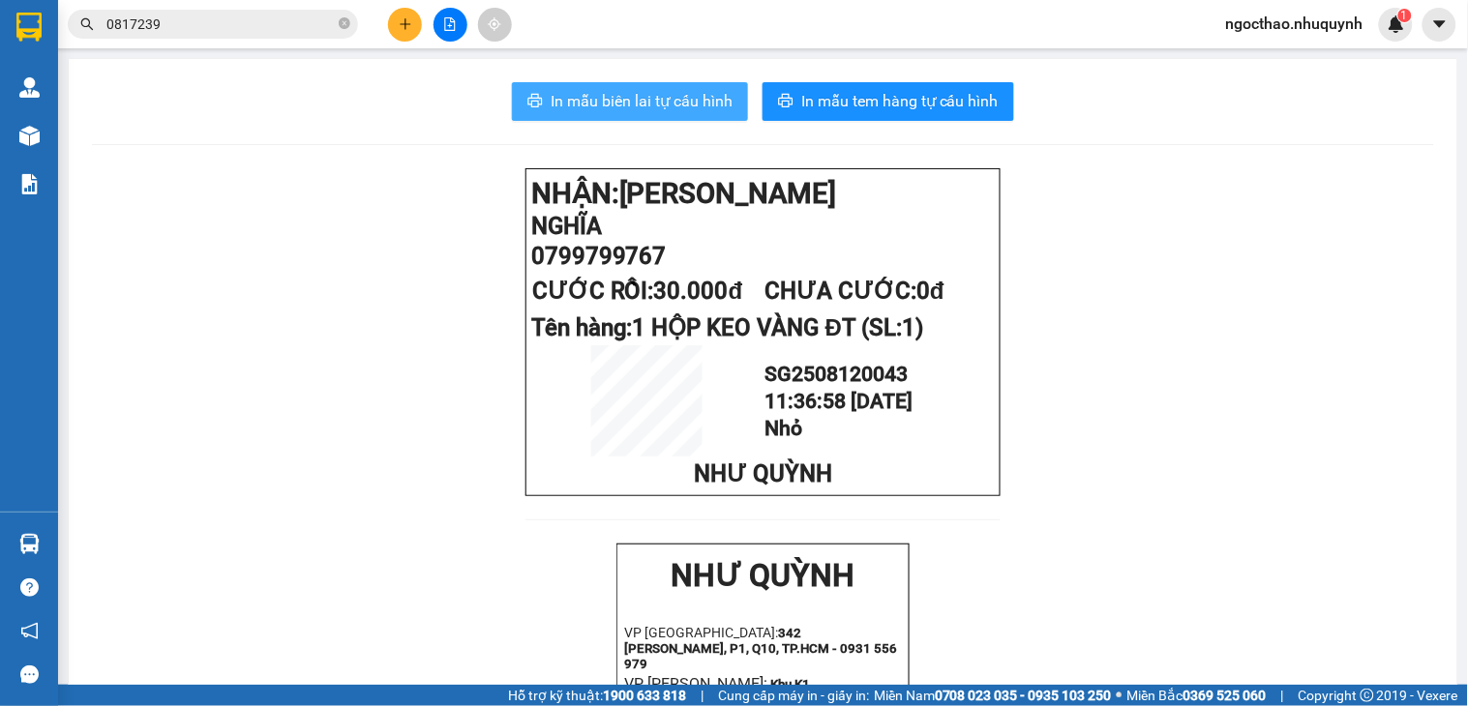
click at [641, 102] on span "In mẫu biên lai tự cấu hình" at bounding box center [642, 101] width 182 height 24
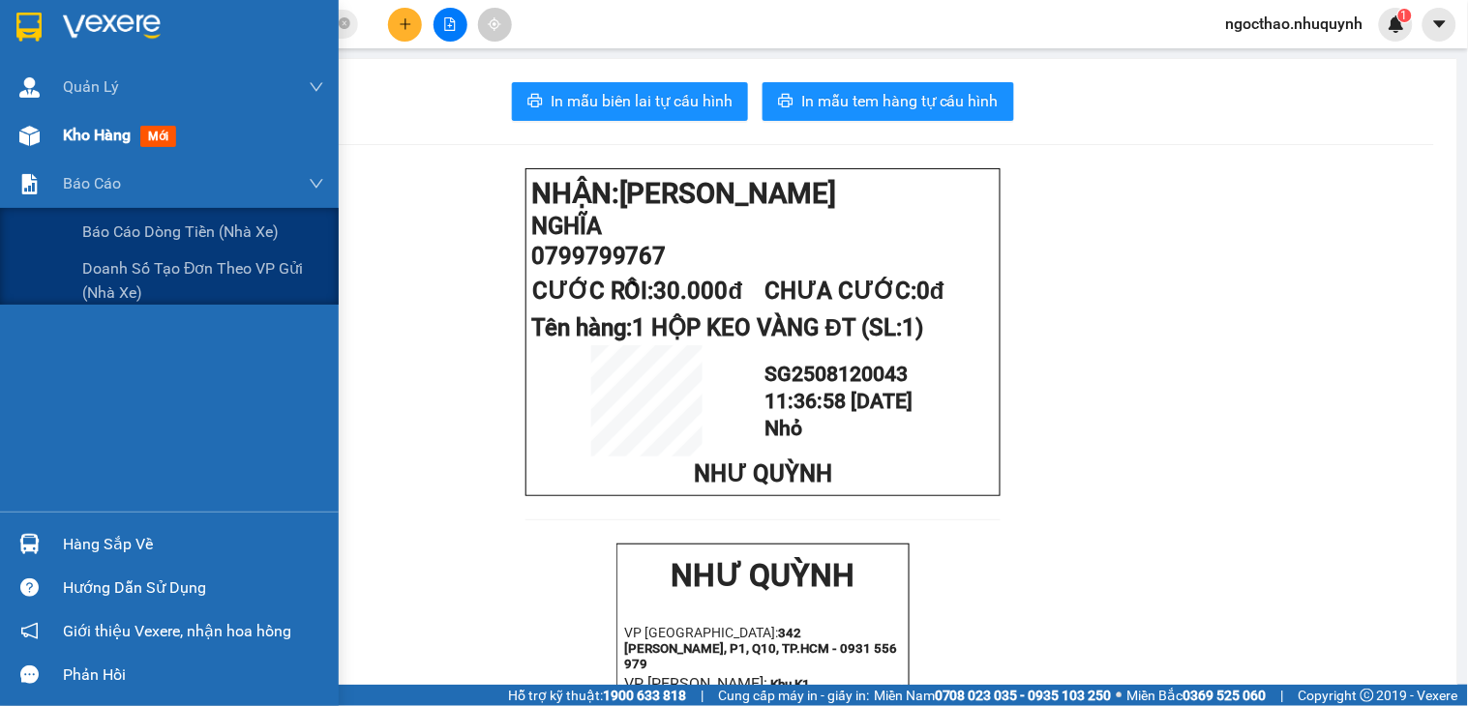
click at [71, 140] on span "Kho hàng" at bounding box center [97, 135] width 68 height 18
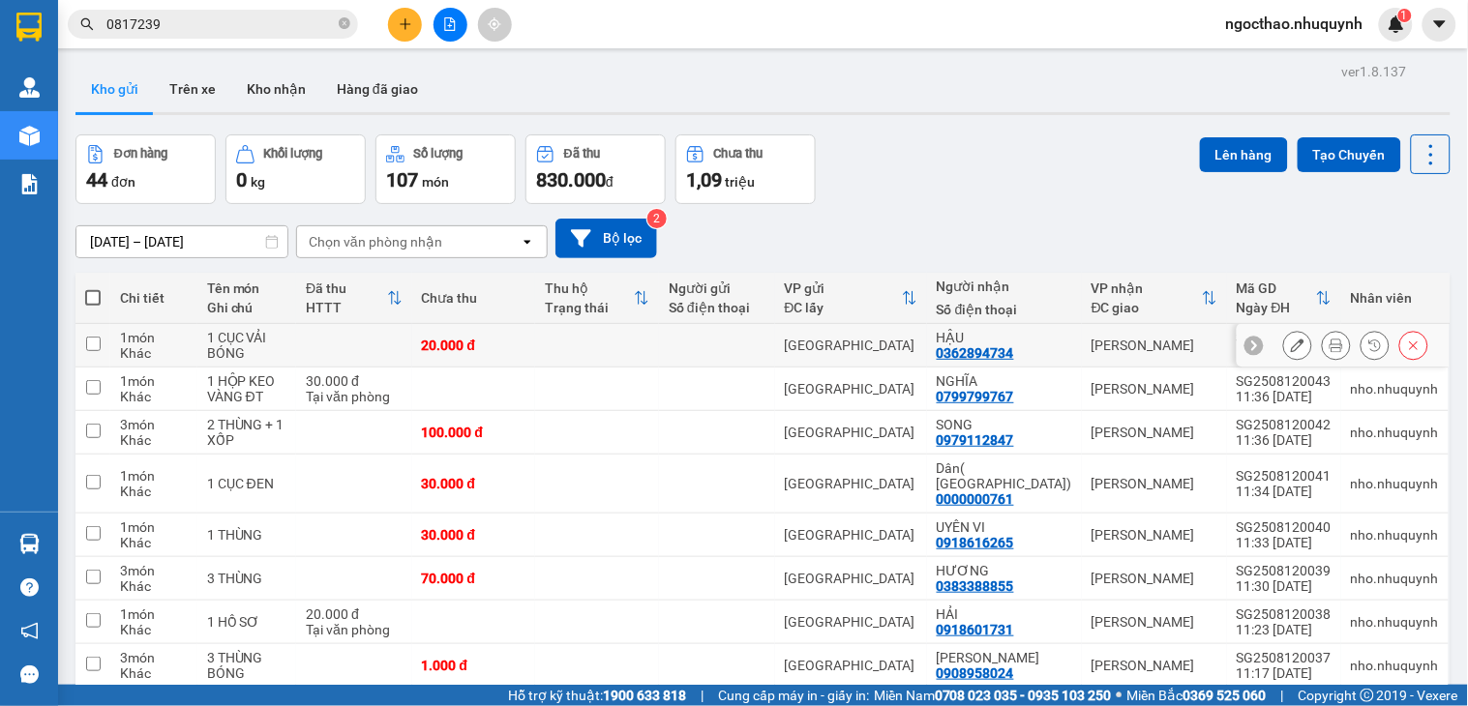
click at [1329, 343] on icon at bounding box center [1336, 346] width 14 height 14
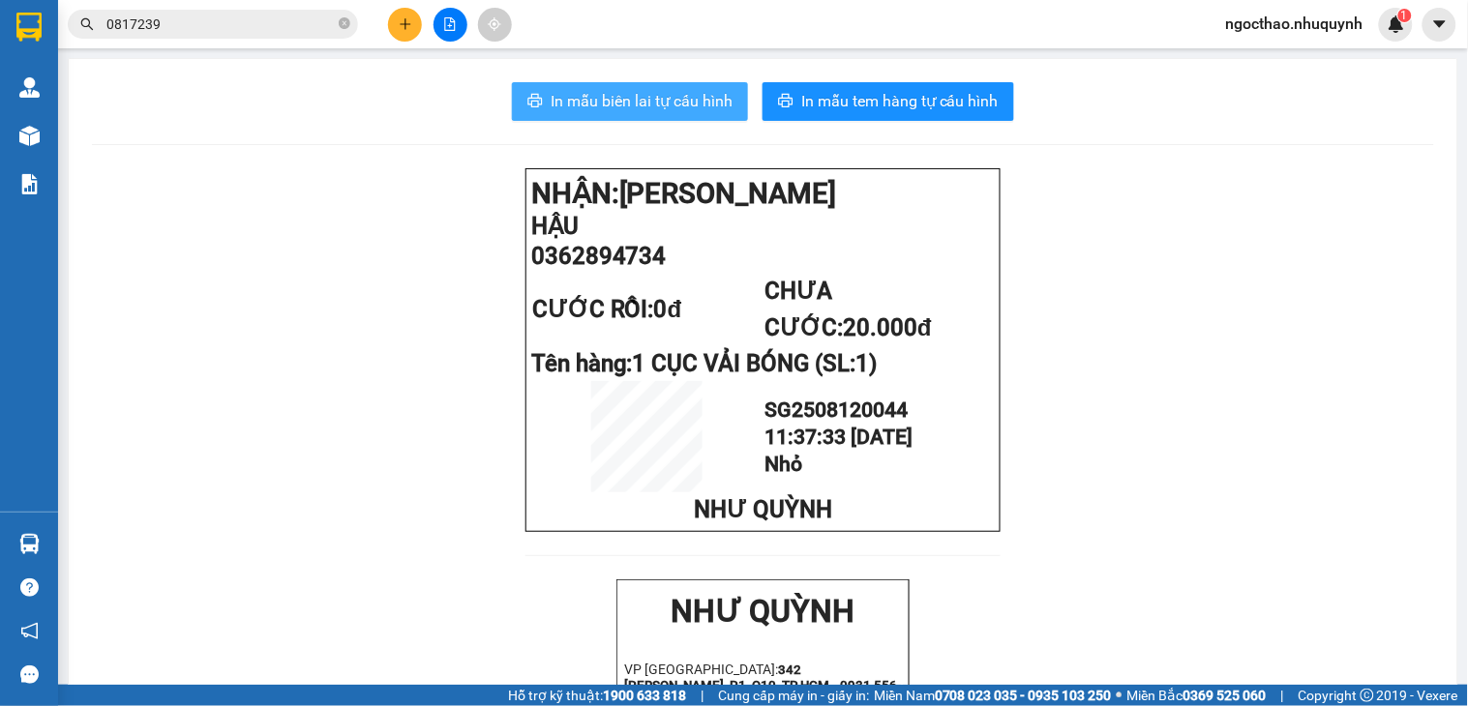
drag, startPoint x: 576, startPoint y: 116, endPoint x: 1336, endPoint y: 313, distance: 785.5
click at [577, 116] on button "In mẫu biên lai tự cấu hình" at bounding box center [630, 101] width 236 height 39
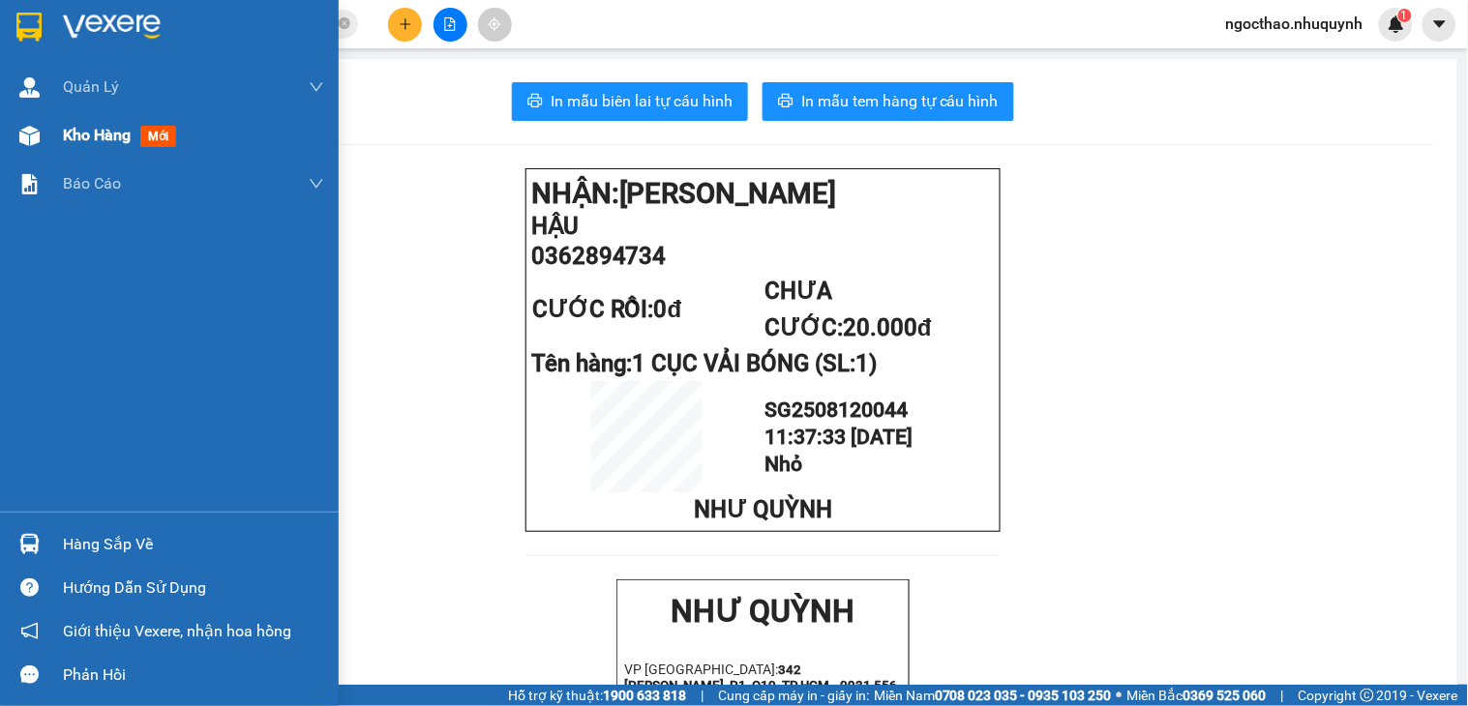
click at [75, 133] on span "Kho hàng" at bounding box center [97, 135] width 68 height 18
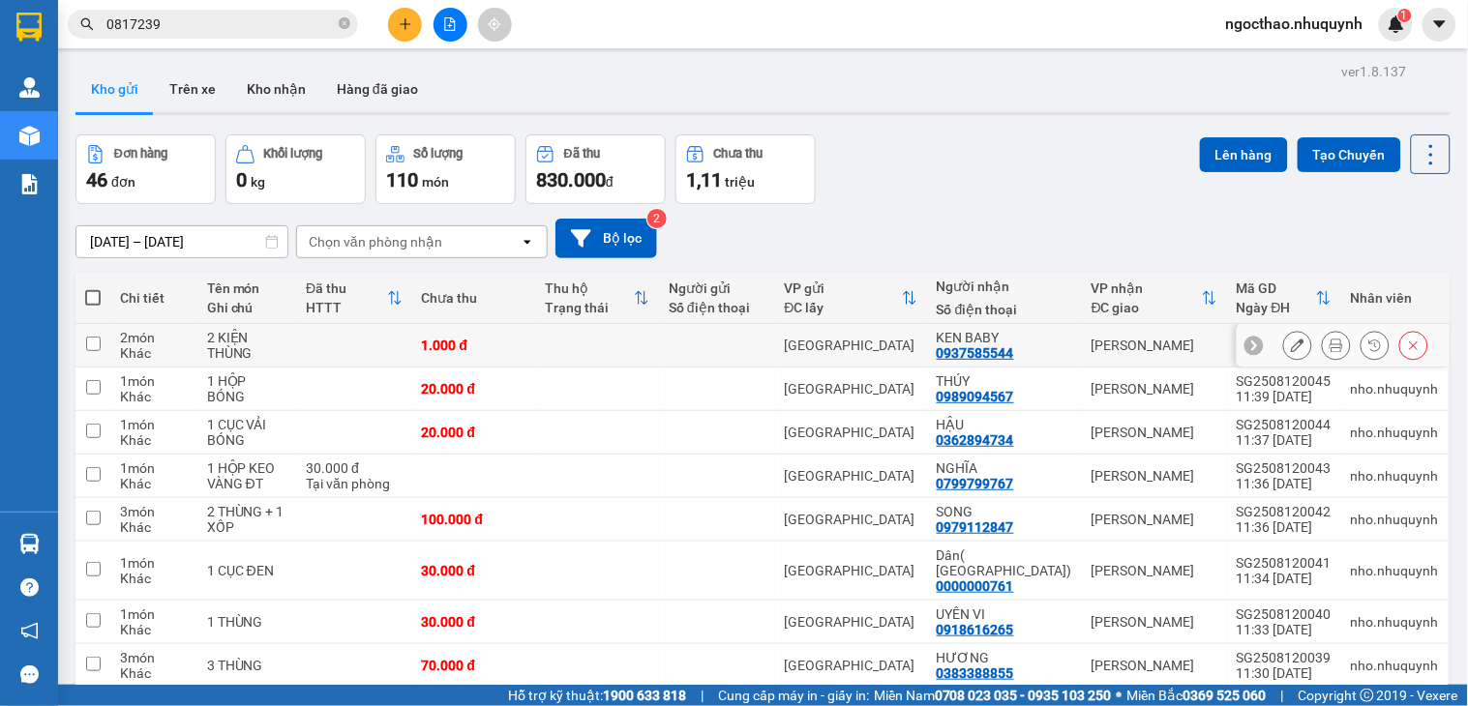
click at [1329, 345] on icon at bounding box center [1336, 346] width 14 height 14
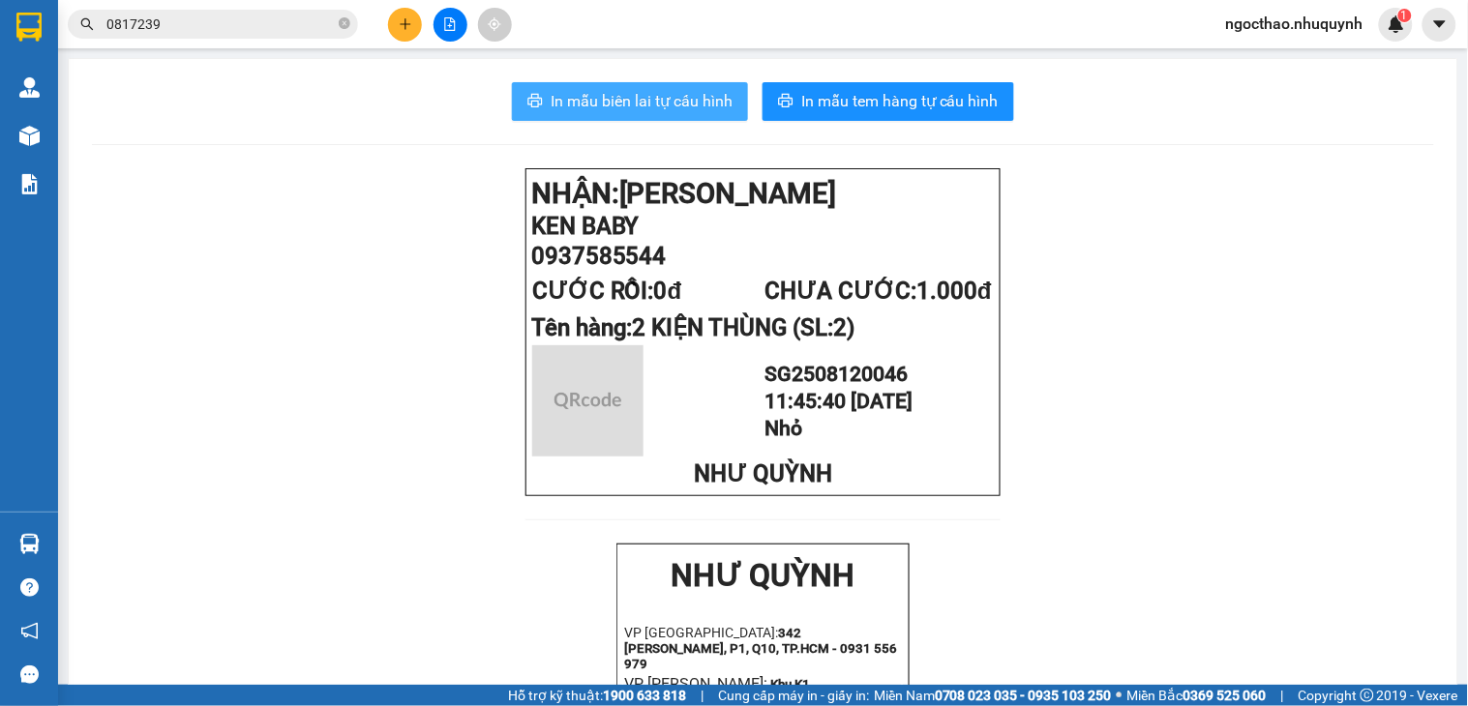
click at [645, 111] on span "In mẫu biên lai tự cấu hình" at bounding box center [642, 101] width 182 height 24
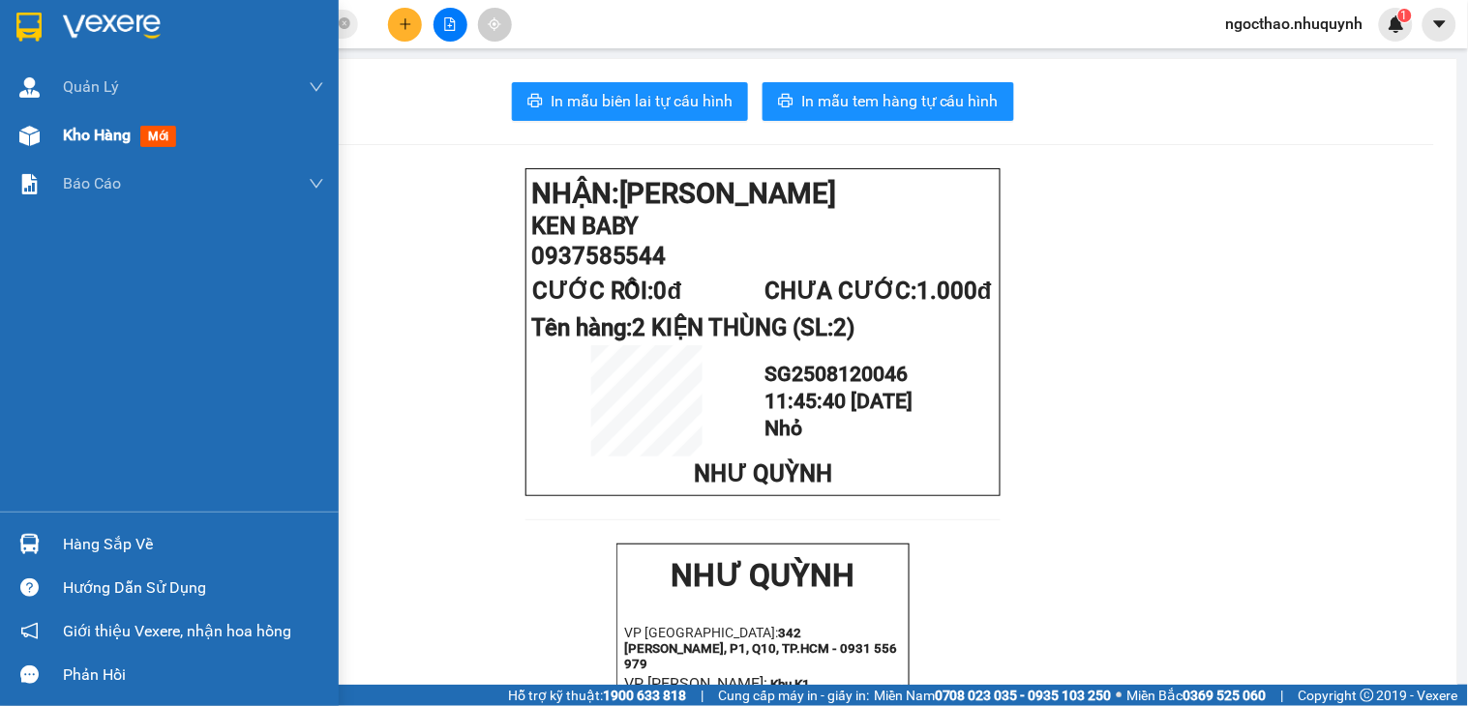
click at [111, 138] on span "Kho hàng" at bounding box center [97, 135] width 68 height 18
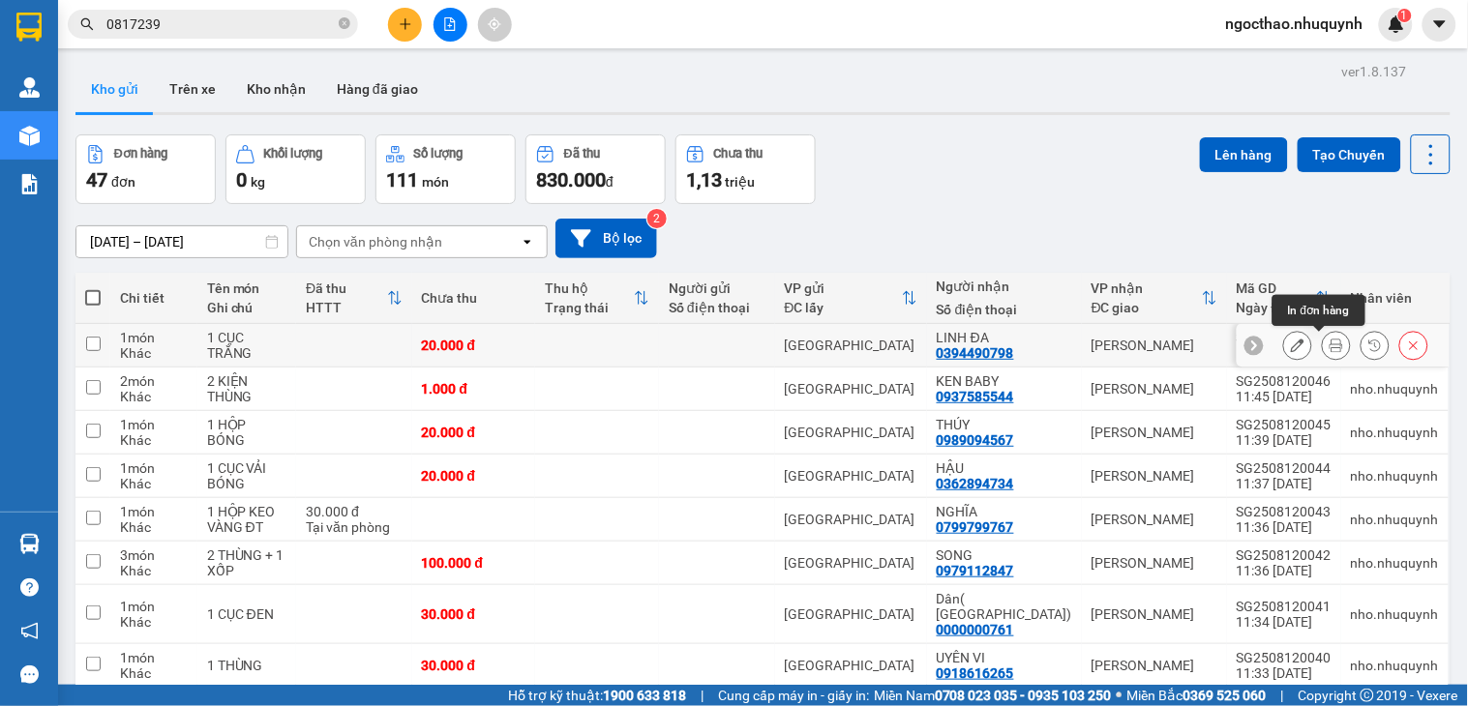
click at [1329, 343] on icon at bounding box center [1336, 346] width 14 height 14
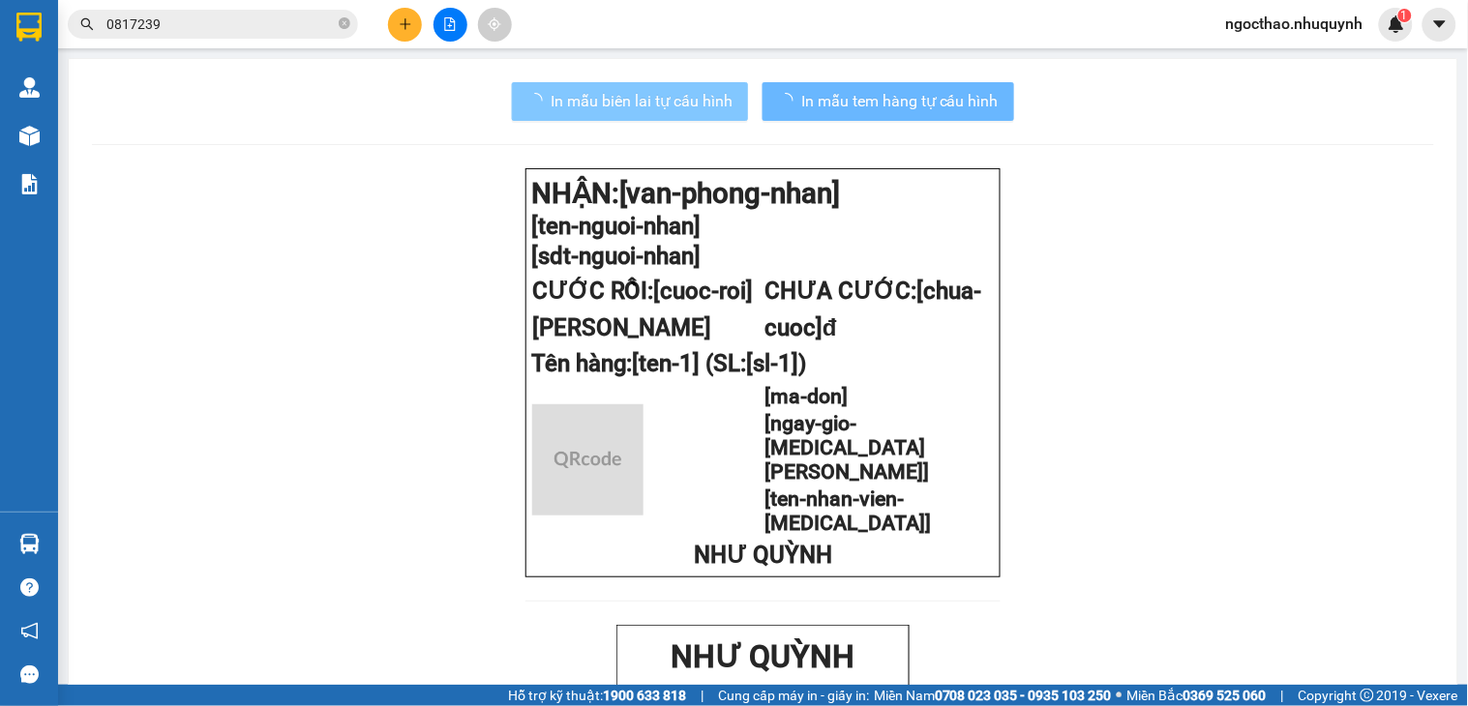
click at [581, 116] on button "In mẫu biên lai tự cấu hình" at bounding box center [630, 101] width 236 height 39
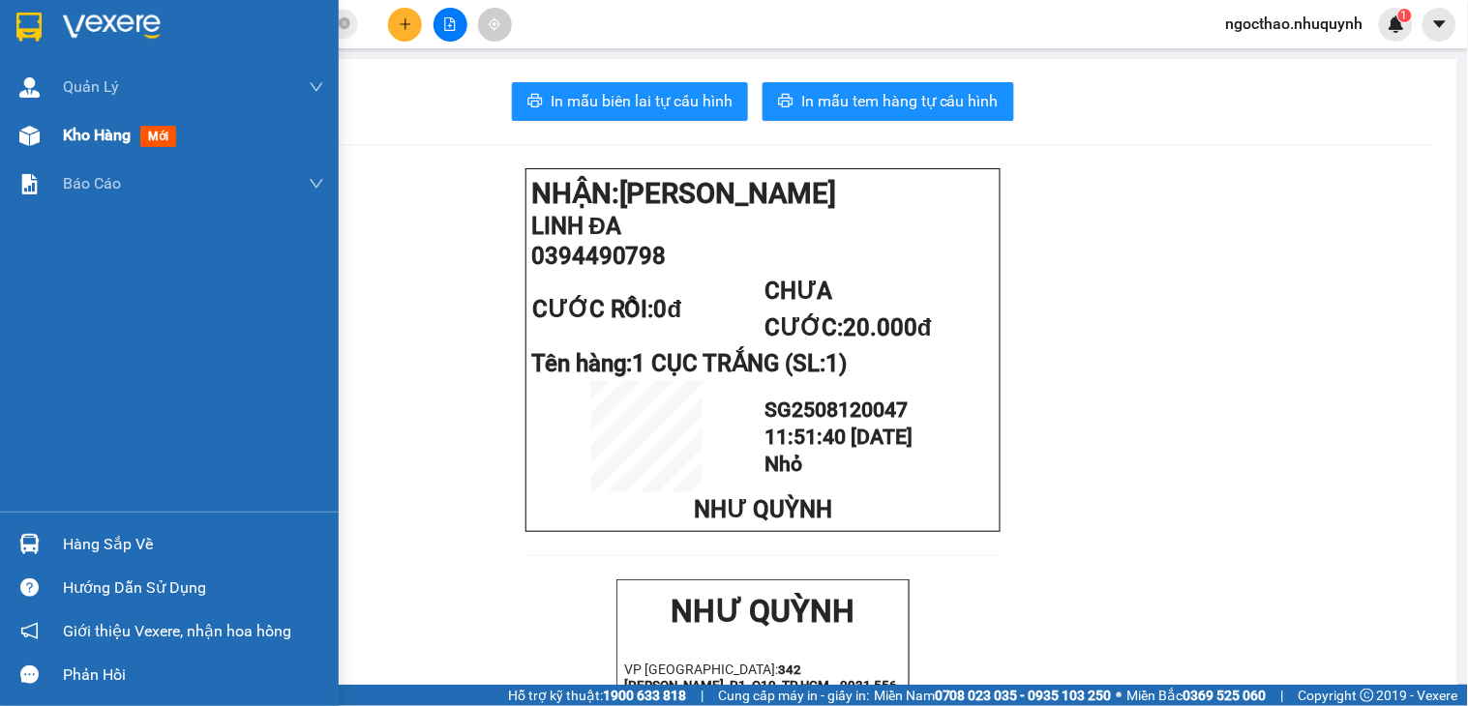
click at [74, 140] on span "Kho hàng" at bounding box center [97, 135] width 68 height 18
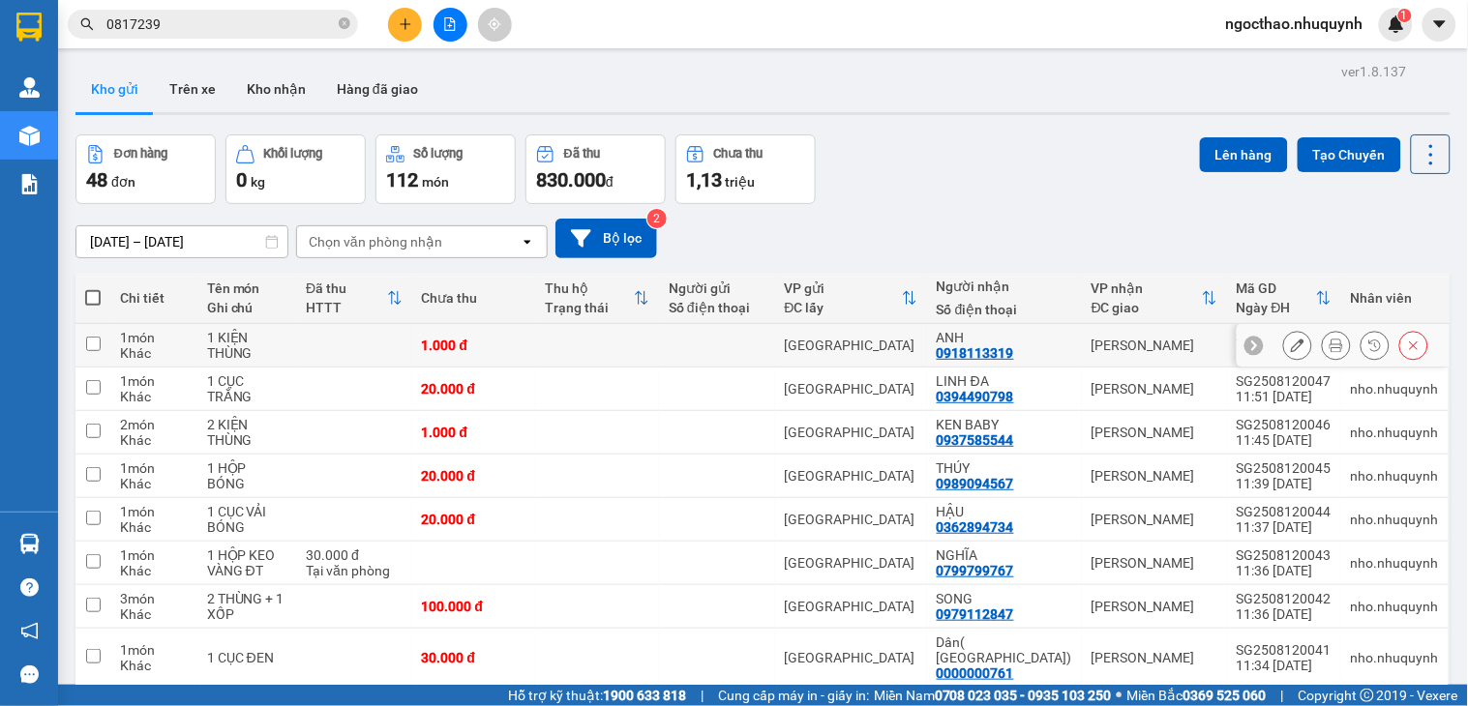
click at [1323, 349] on button at bounding box center [1336, 346] width 27 height 34
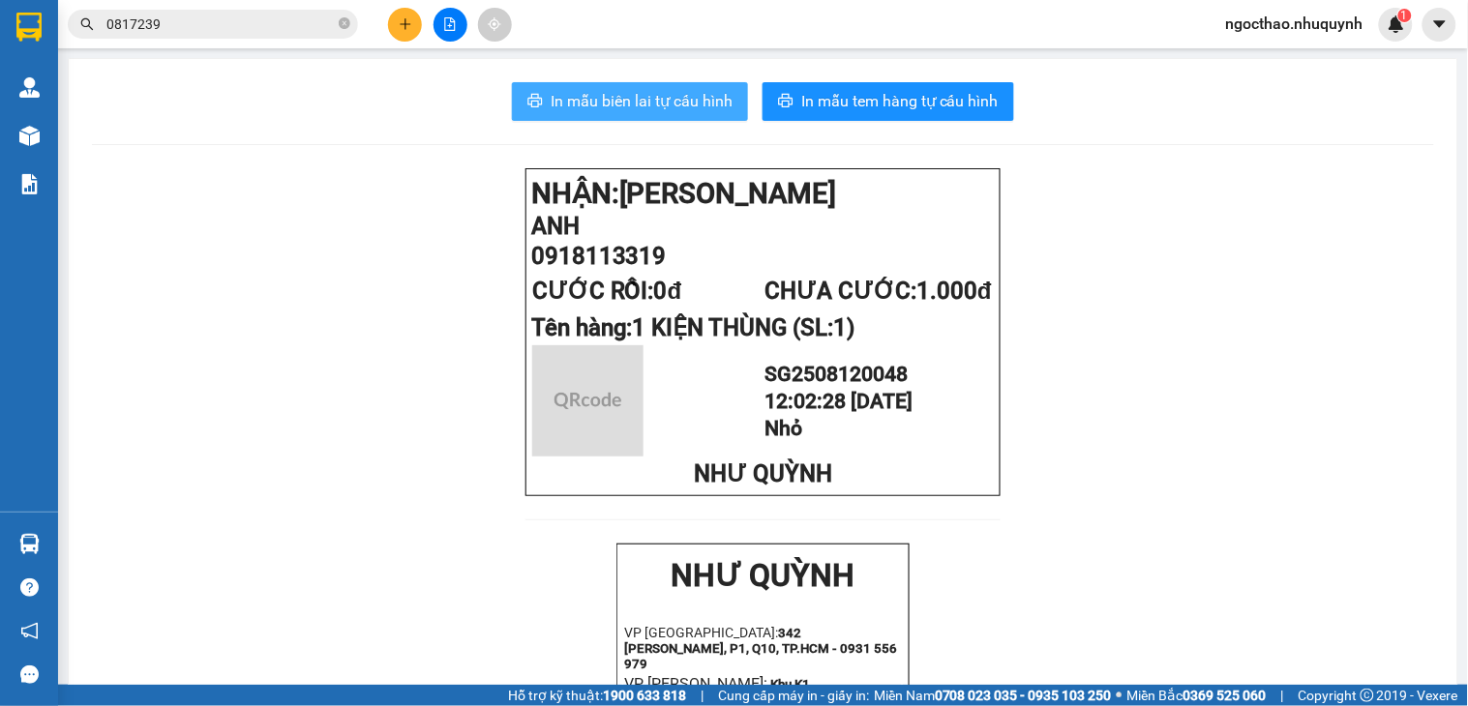
click at [626, 106] on span "In mẫu biên lai tự cấu hình" at bounding box center [642, 101] width 182 height 24
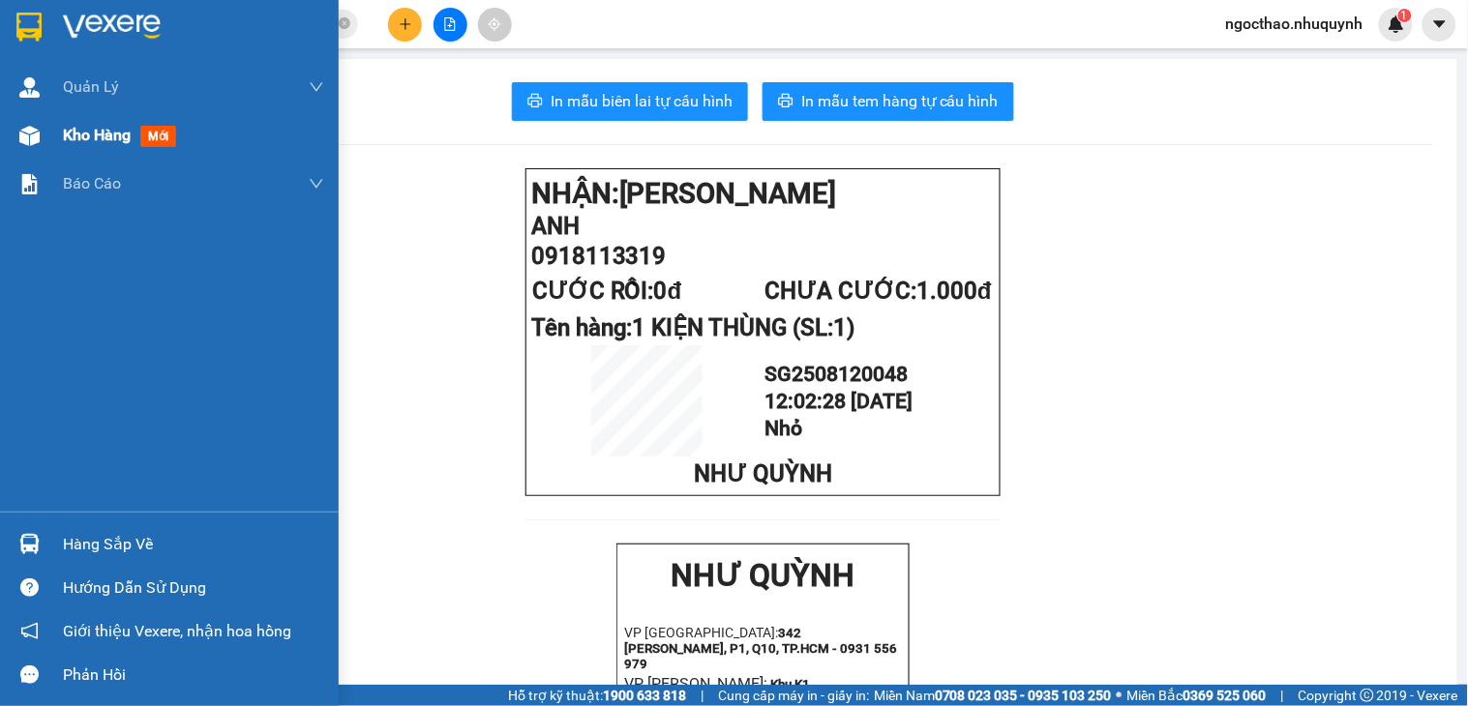
click at [89, 128] on span "Kho hàng" at bounding box center [97, 135] width 68 height 18
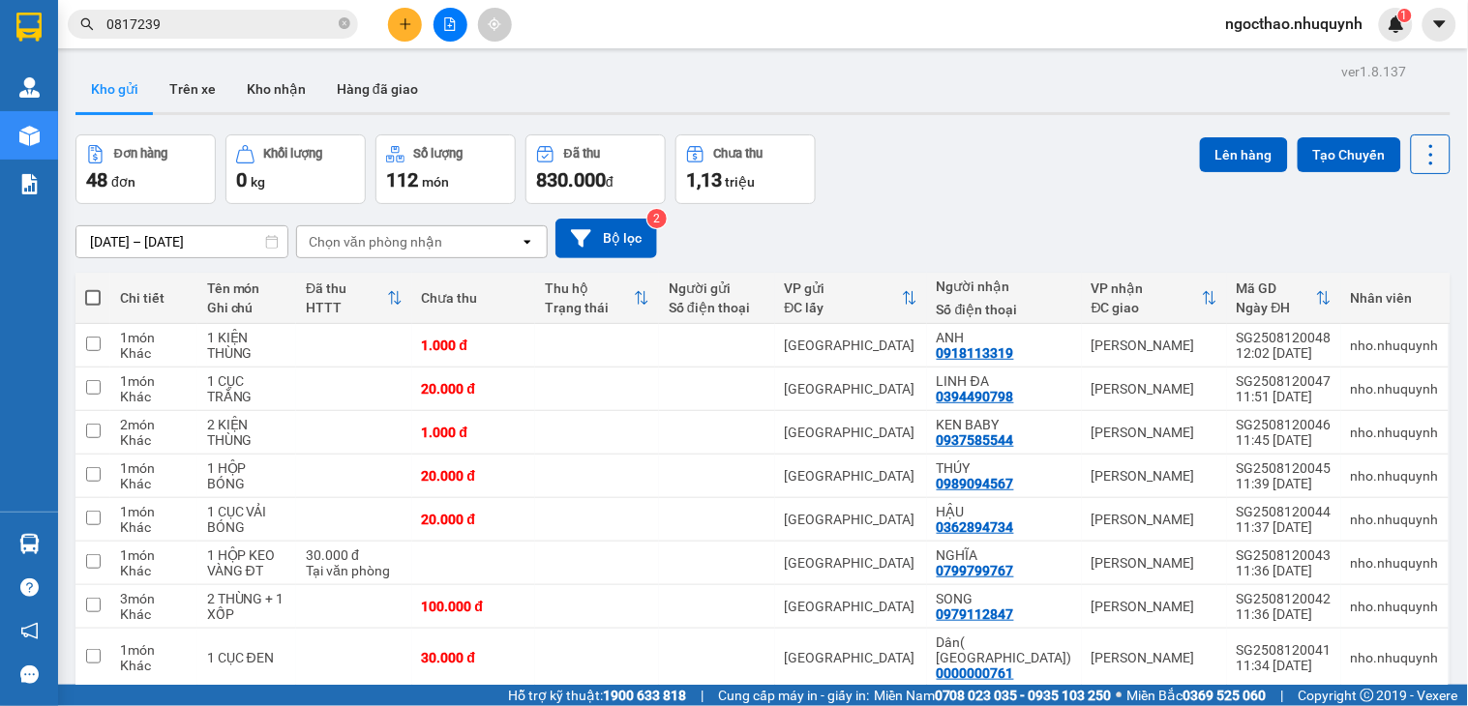
click at [1418, 142] on icon at bounding box center [1430, 154] width 27 height 27
click at [1387, 271] on span "Làm mới" at bounding box center [1384, 276] width 53 height 19
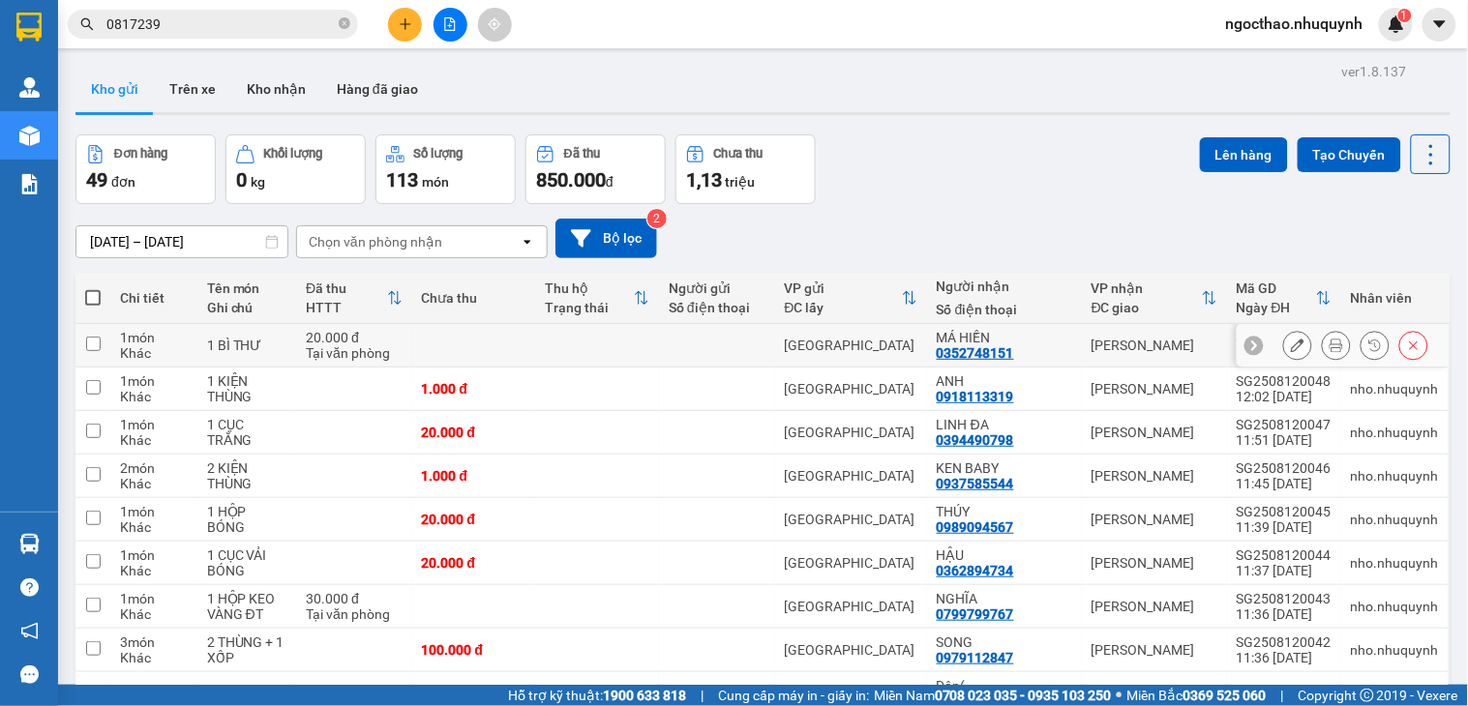
click at [1323, 353] on button at bounding box center [1336, 346] width 27 height 34
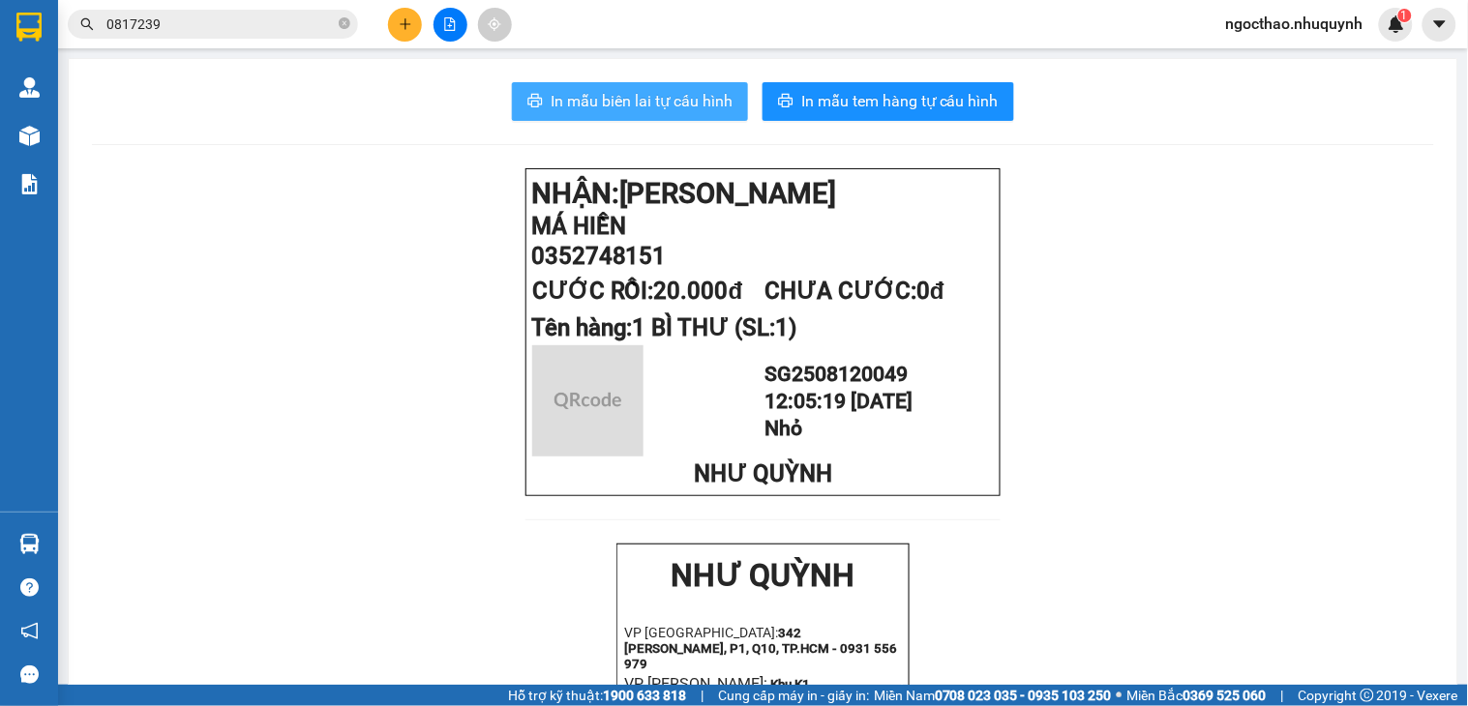
click at [646, 98] on span "In mẫu biên lai tự cấu hình" at bounding box center [642, 101] width 182 height 24
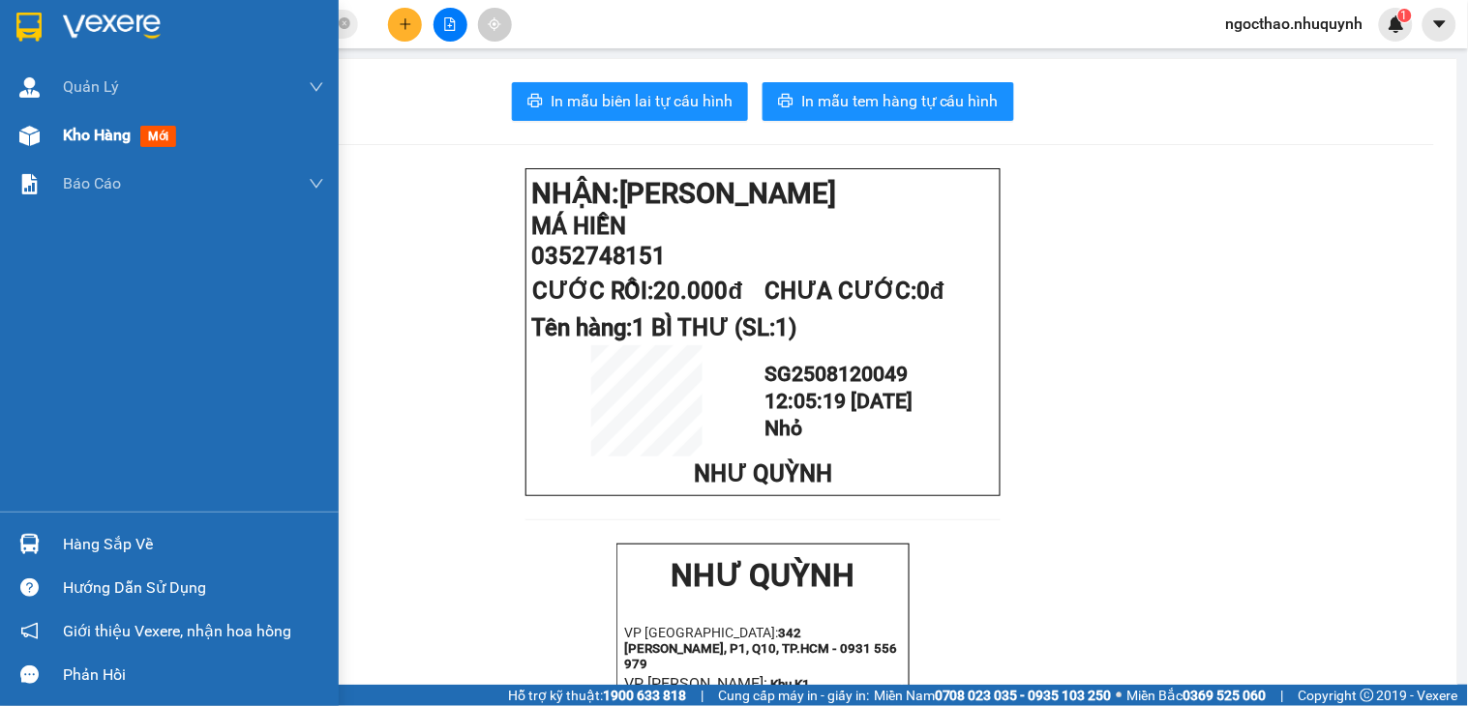
click at [89, 147] on div "Kho hàng mới" at bounding box center [123, 135] width 121 height 24
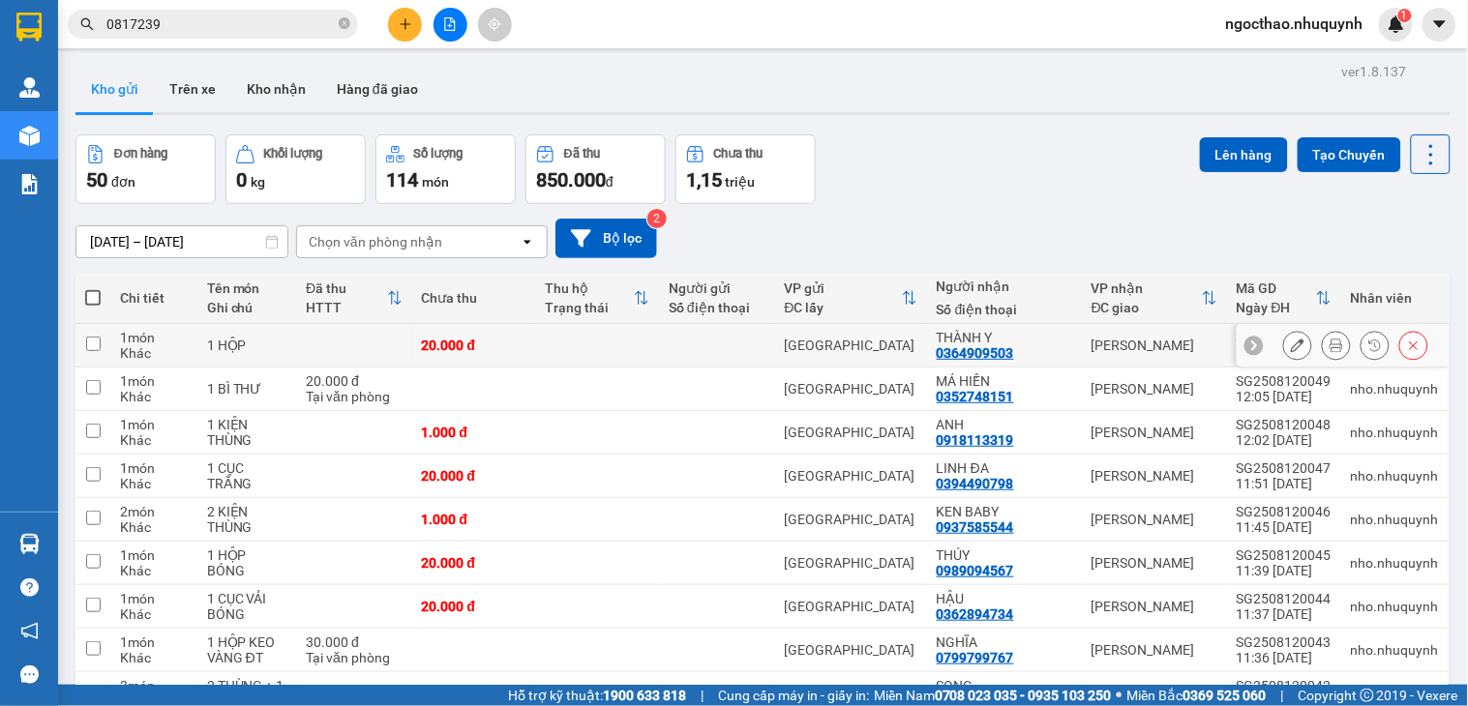
click at [1329, 346] on icon at bounding box center [1336, 346] width 14 height 14
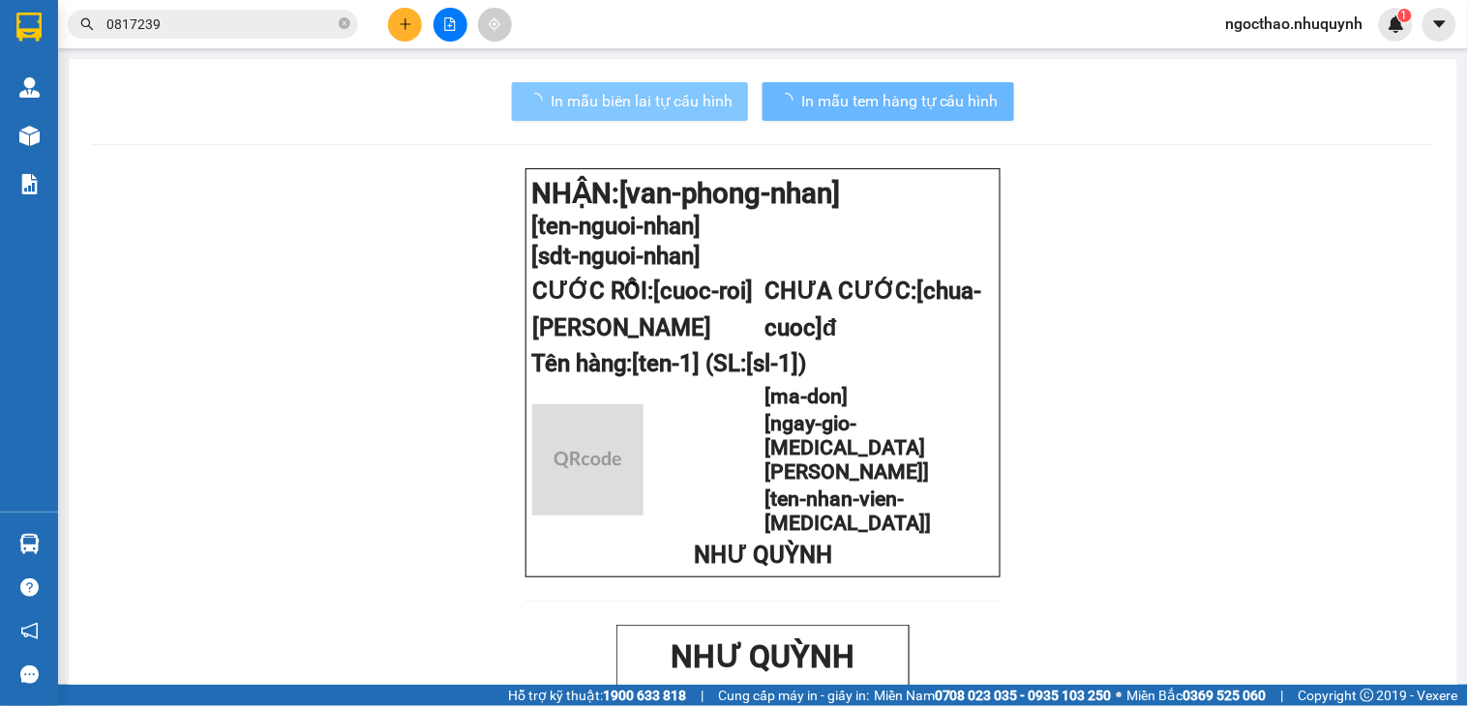
click at [584, 100] on span "In mẫu biên lai tự cấu hình" at bounding box center [642, 101] width 182 height 24
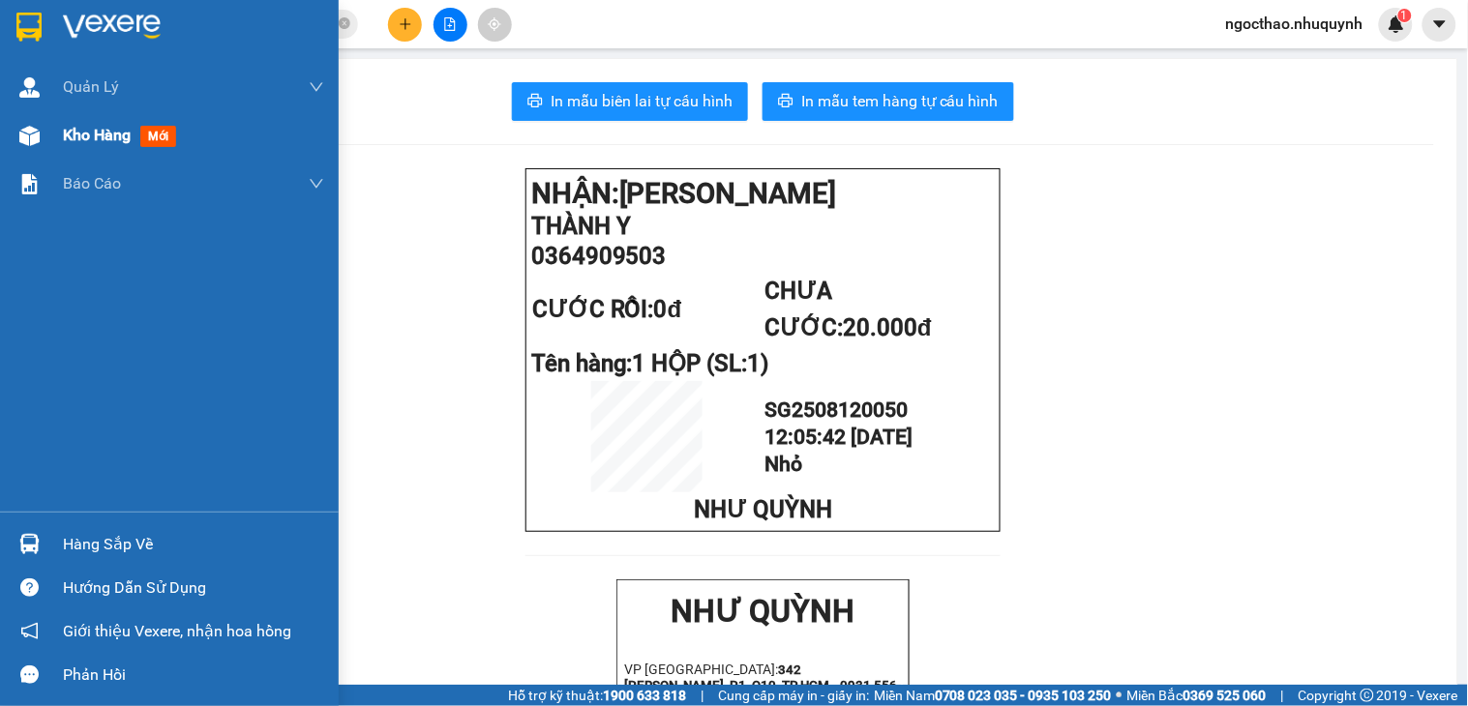
drag, startPoint x: 50, startPoint y: 156, endPoint x: 61, endPoint y: 155, distance: 10.7
click at [61, 155] on div "Kho hàng mới" at bounding box center [169, 135] width 339 height 48
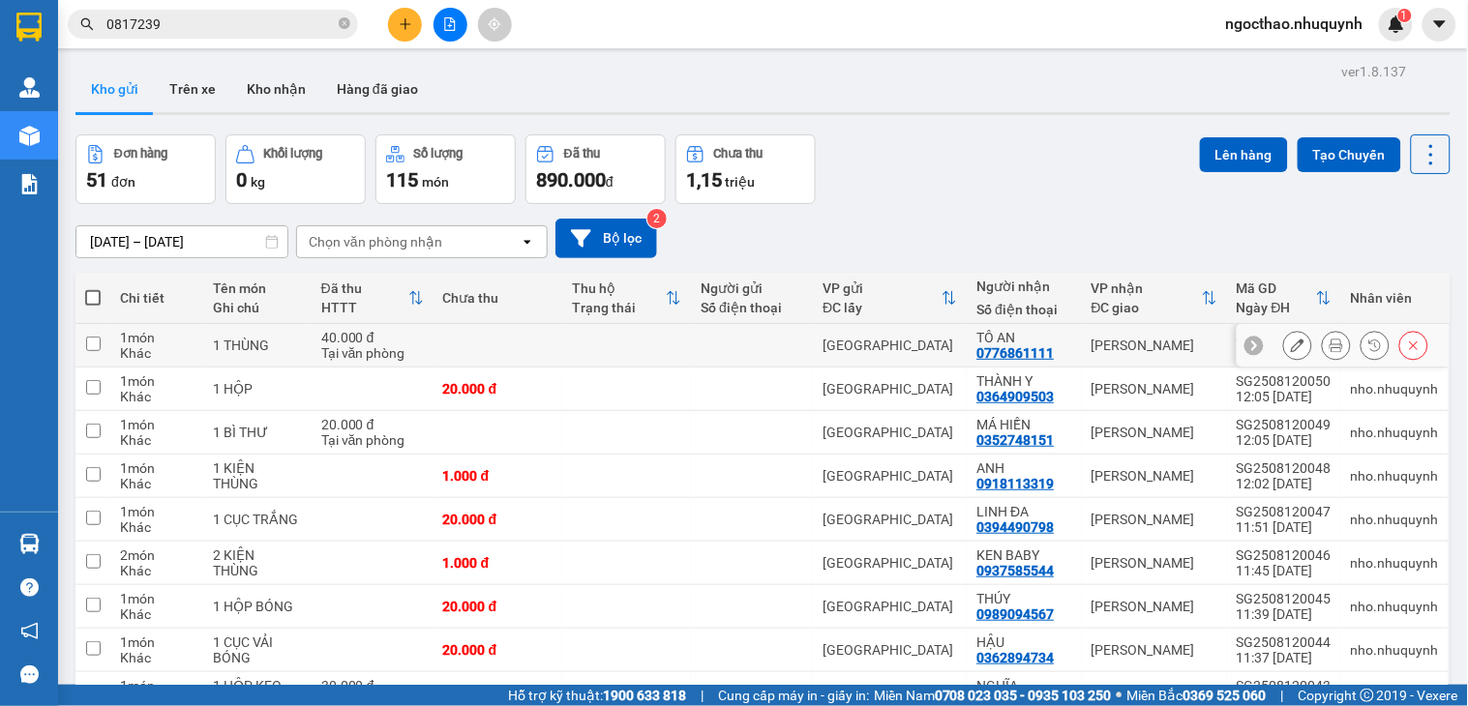
click at [1327, 343] on button at bounding box center [1336, 346] width 27 height 34
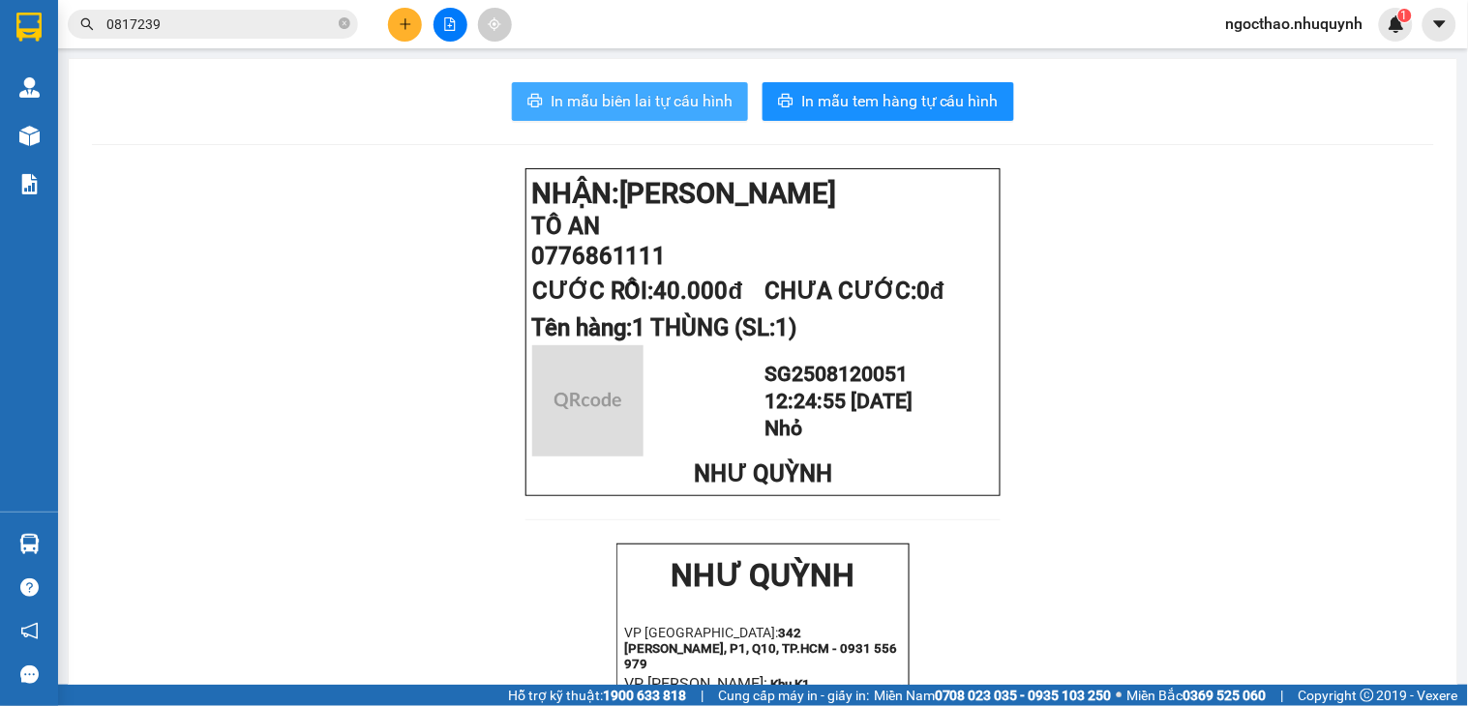
drag, startPoint x: 598, startPoint y: 87, endPoint x: 714, endPoint y: 153, distance: 133.5
click at [601, 90] on button "In mẫu biên lai tự cấu hình" at bounding box center [630, 101] width 236 height 39
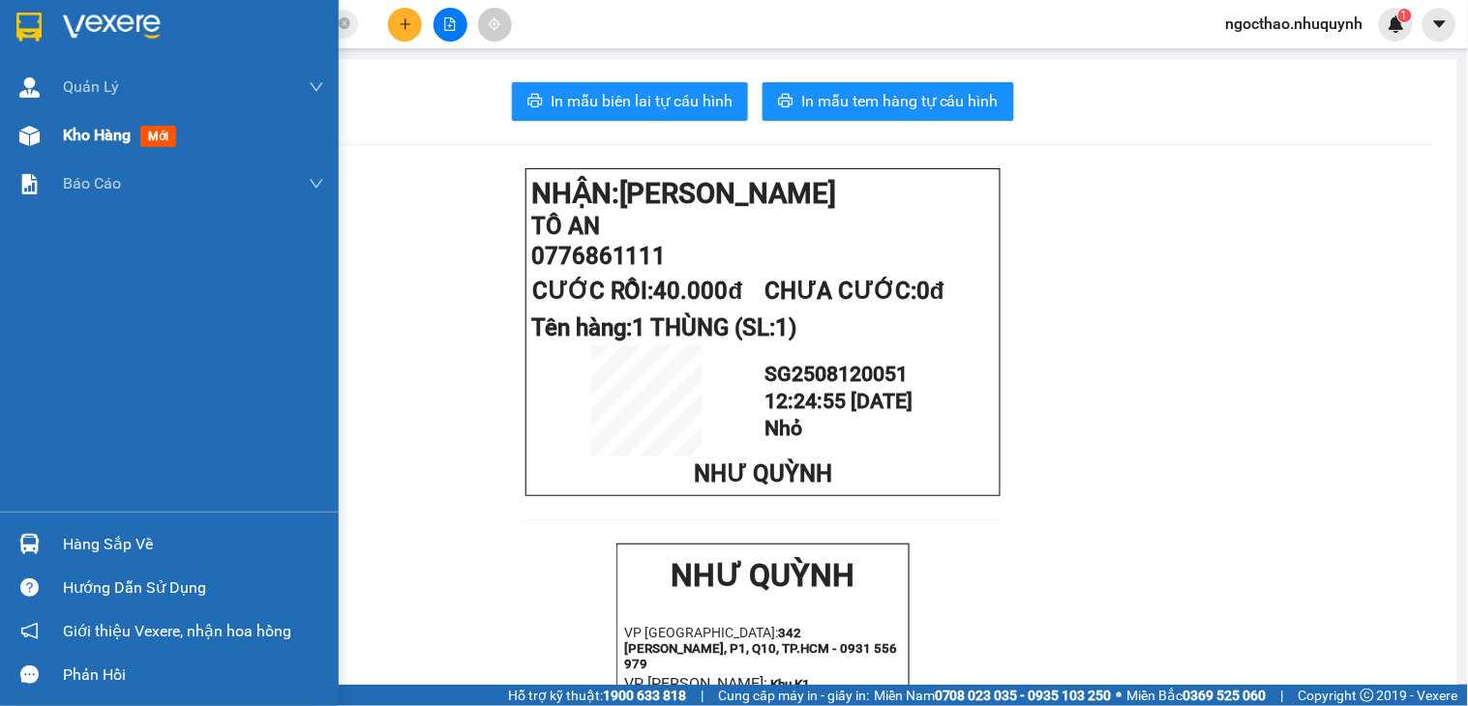
click at [63, 131] on span "Kho hàng" at bounding box center [97, 135] width 68 height 18
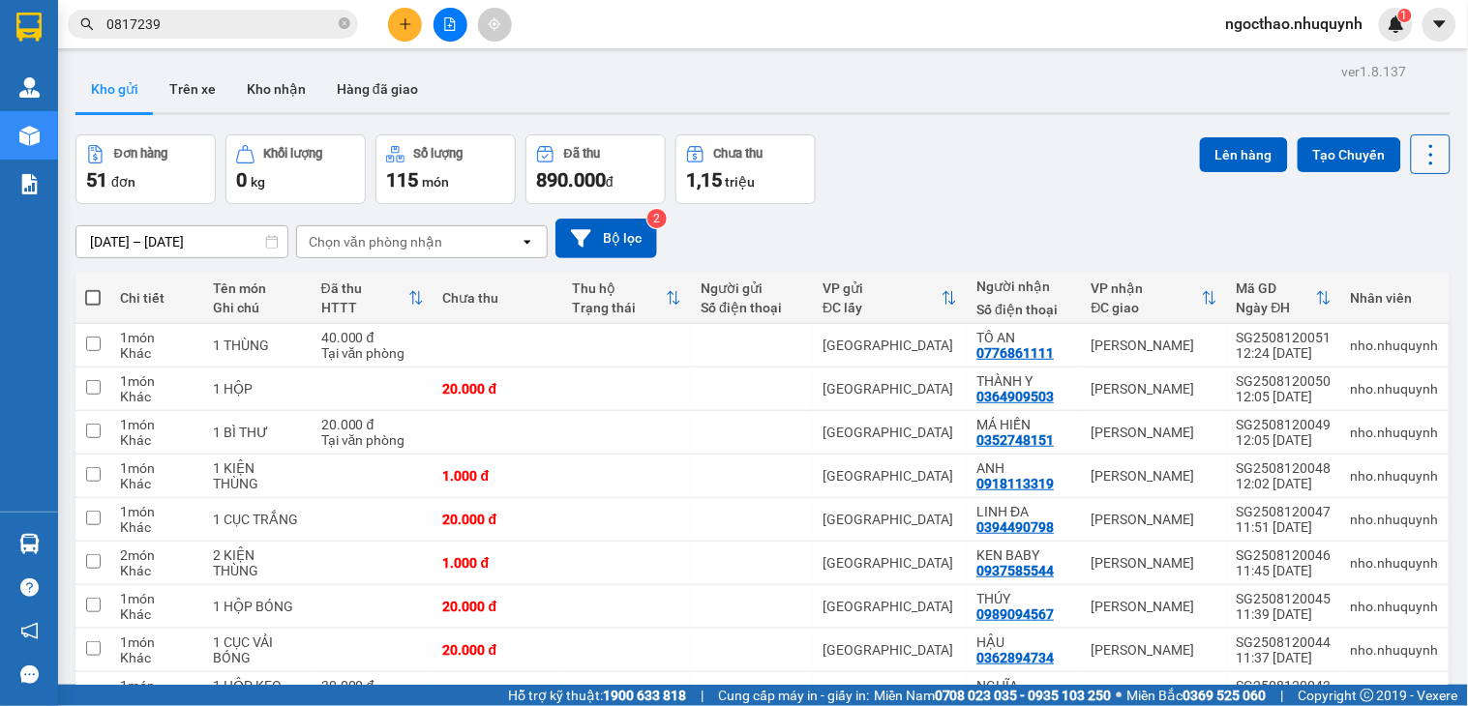
click at [1417, 161] on icon at bounding box center [1430, 154] width 27 height 27
click at [1369, 279] on span "Làm mới" at bounding box center [1384, 276] width 53 height 19
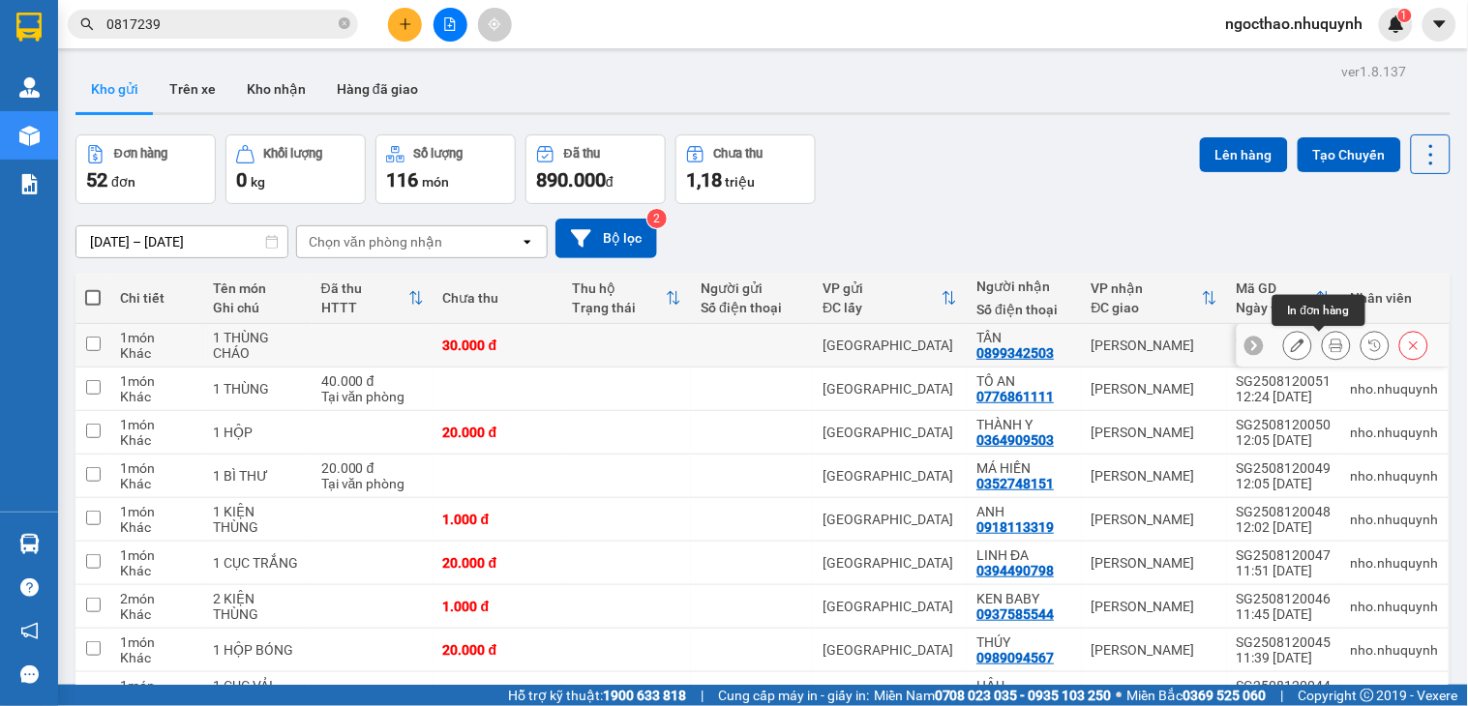
click at [1329, 346] on icon at bounding box center [1336, 346] width 14 height 14
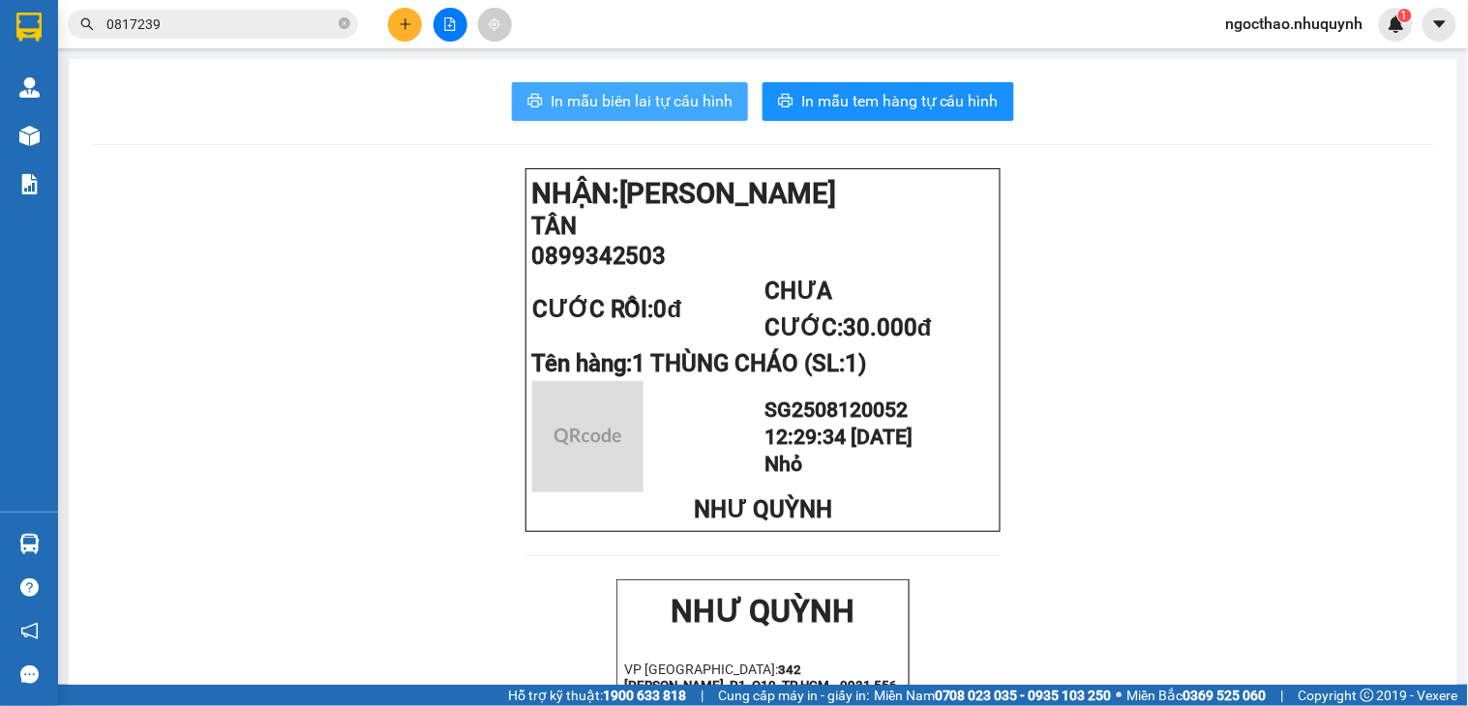
click at [611, 87] on button "In mẫu biên lai tự cấu hình" at bounding box center [630, 101] width 236 height 39
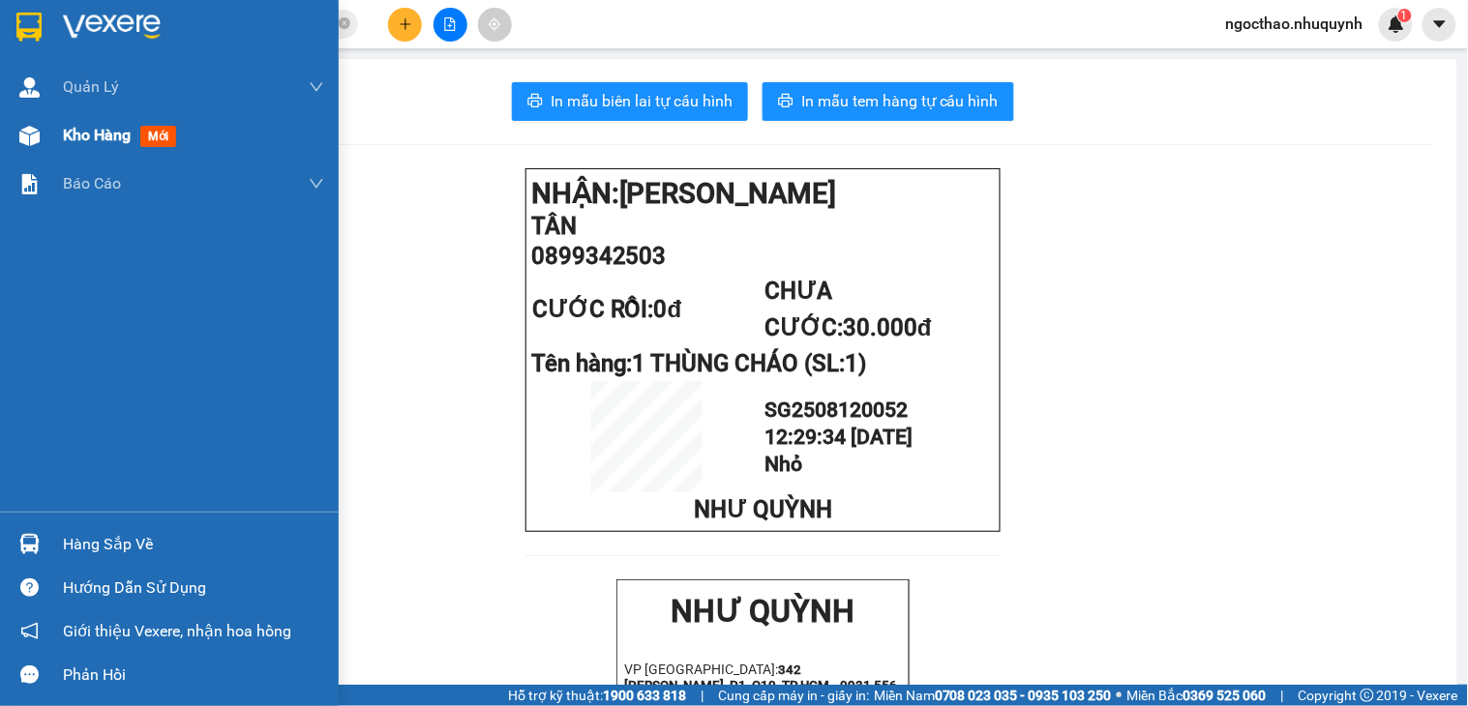
click at [80, 126] on span "Kho hàng" at bounding box center [97, 135] width 68 height 18
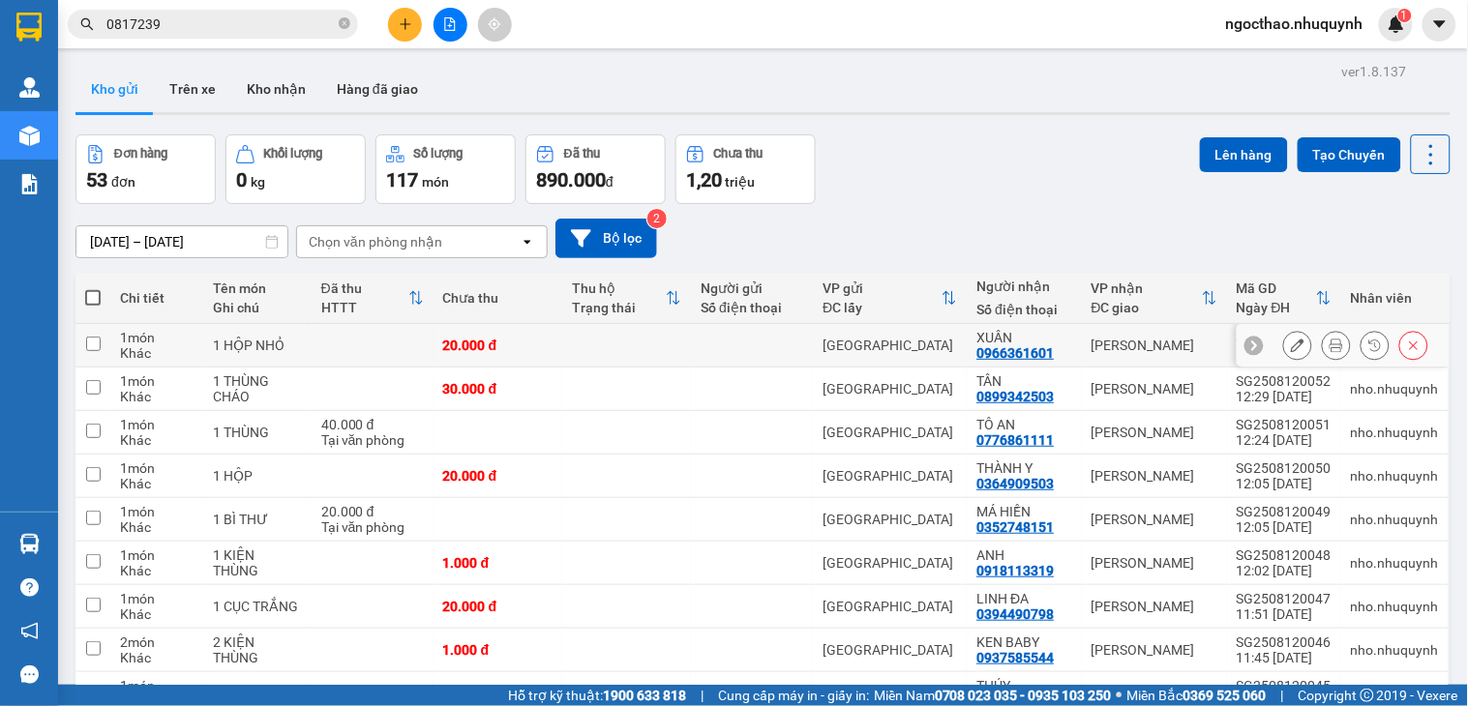
click at [1329, 346] on icon at bounding box center [1336, 346] width 14 height 14
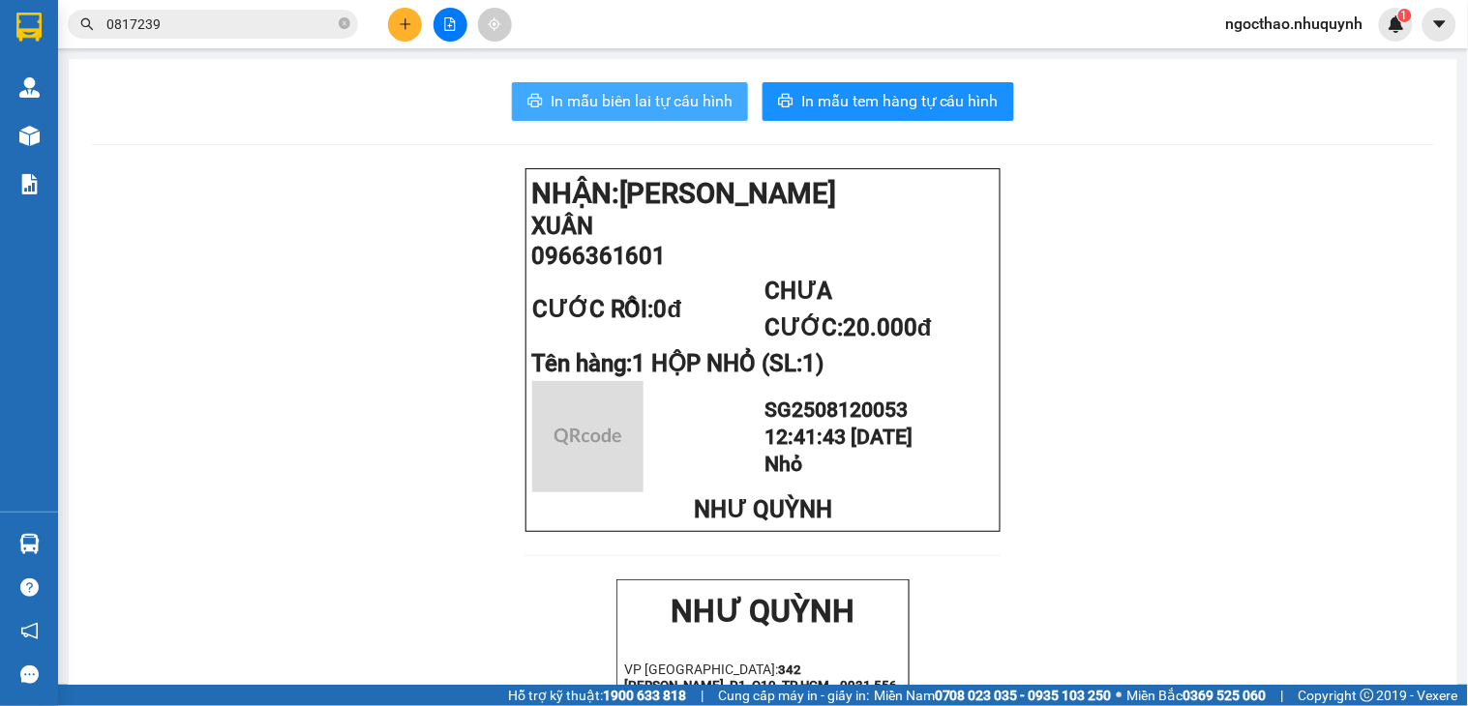
click at [551, 109] on span "In mẫu biên lai tự cấu hình" at bounding box center [642, 101] width 182 height 24
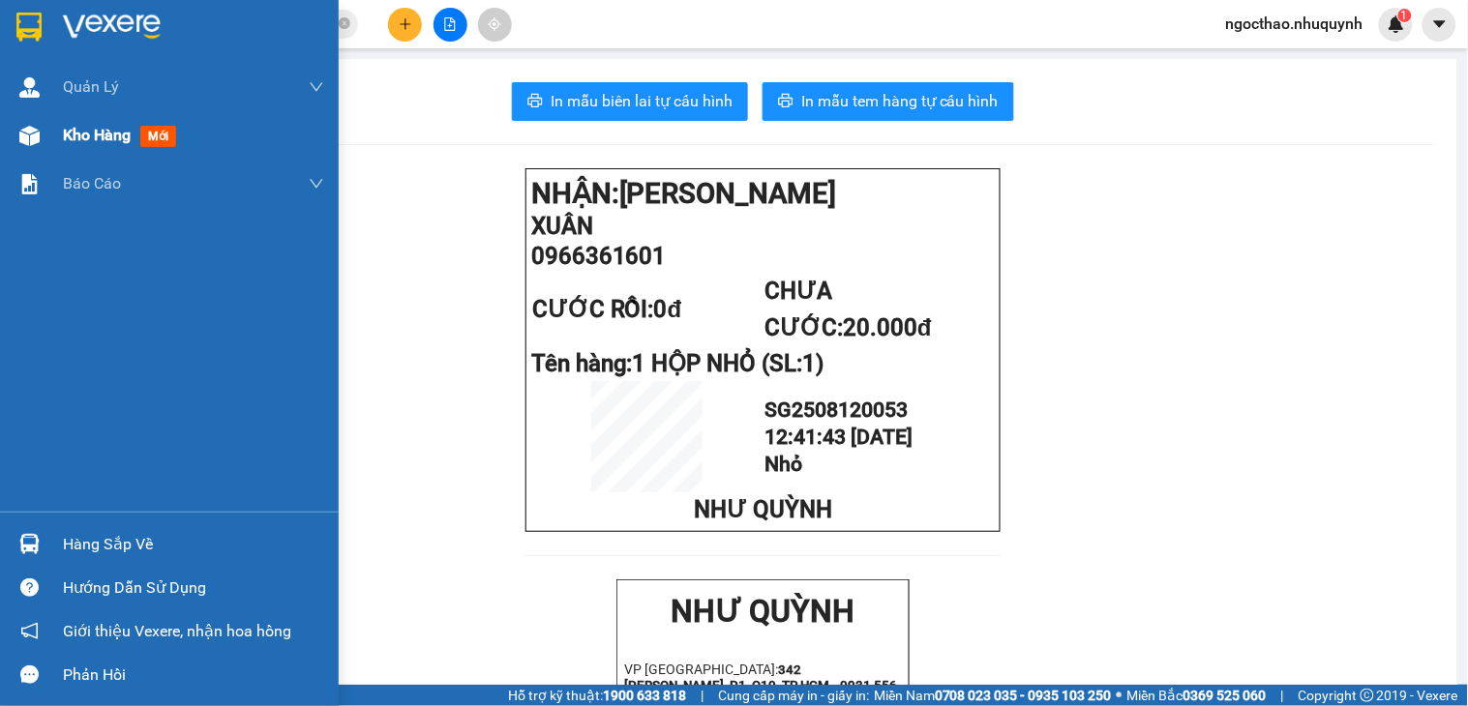
click at [85, 140] on span "Kho hàng" at bounding box center [97, 135] width 68 height 18
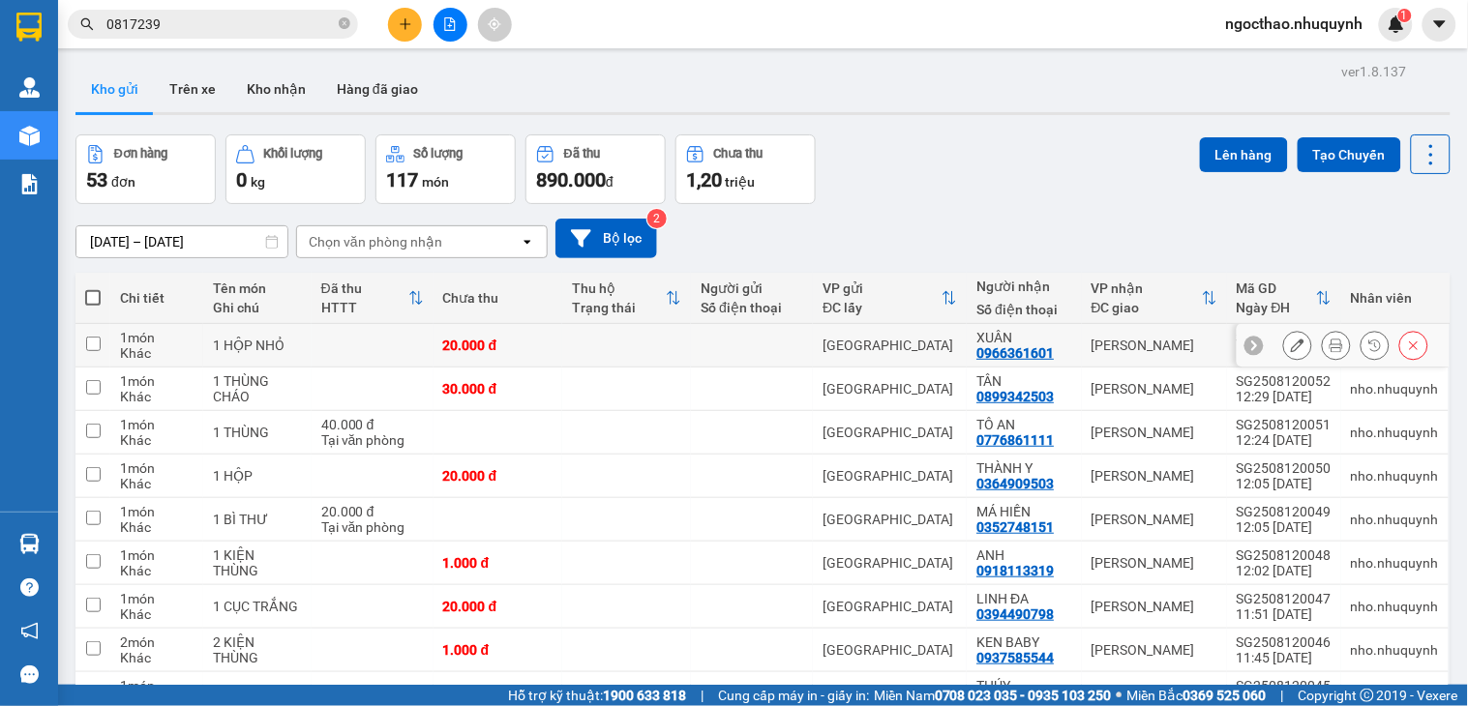
click at [1329, 352] on icon at bounding box center [1336, 346] width 14 height 14
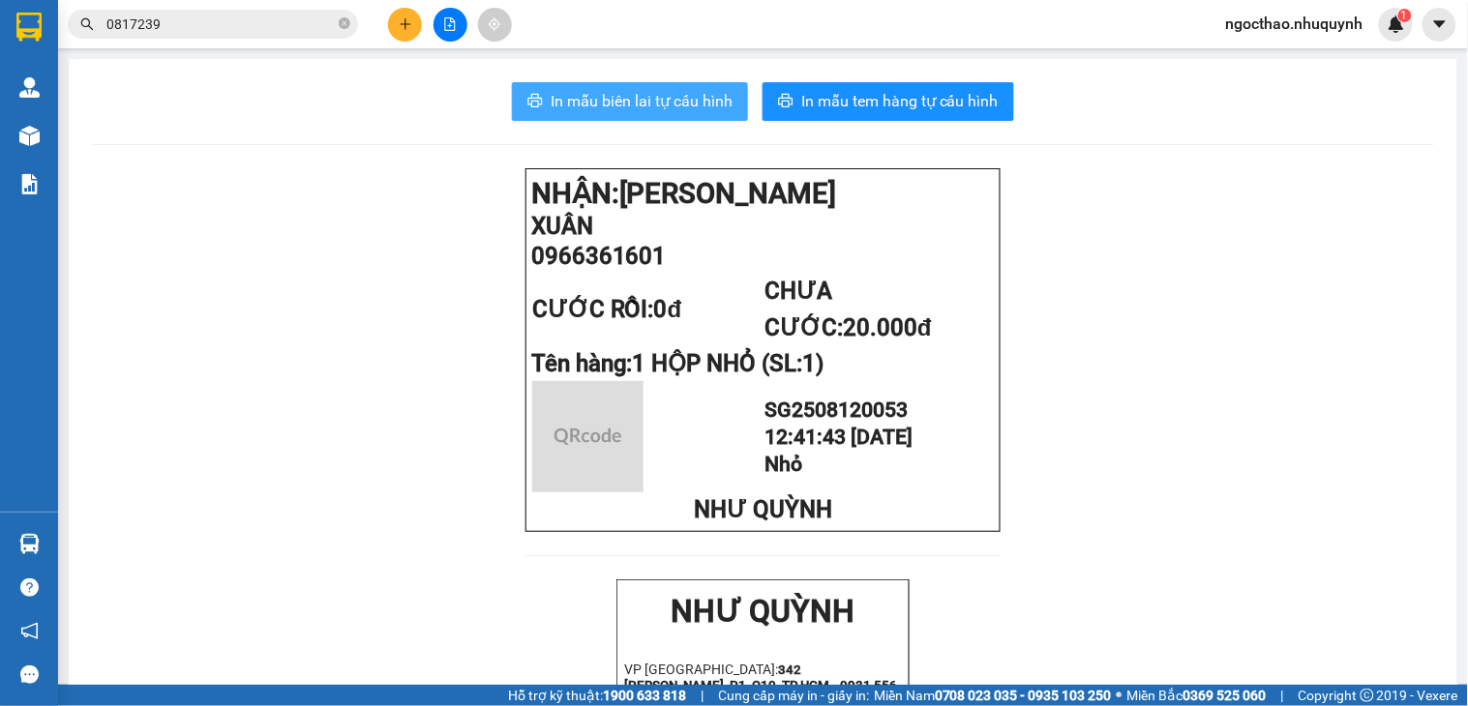
click at [673, 87] on button "In mẫu biên lai tự cấu hình" at bounding box center [630, 101] width 236 height 39
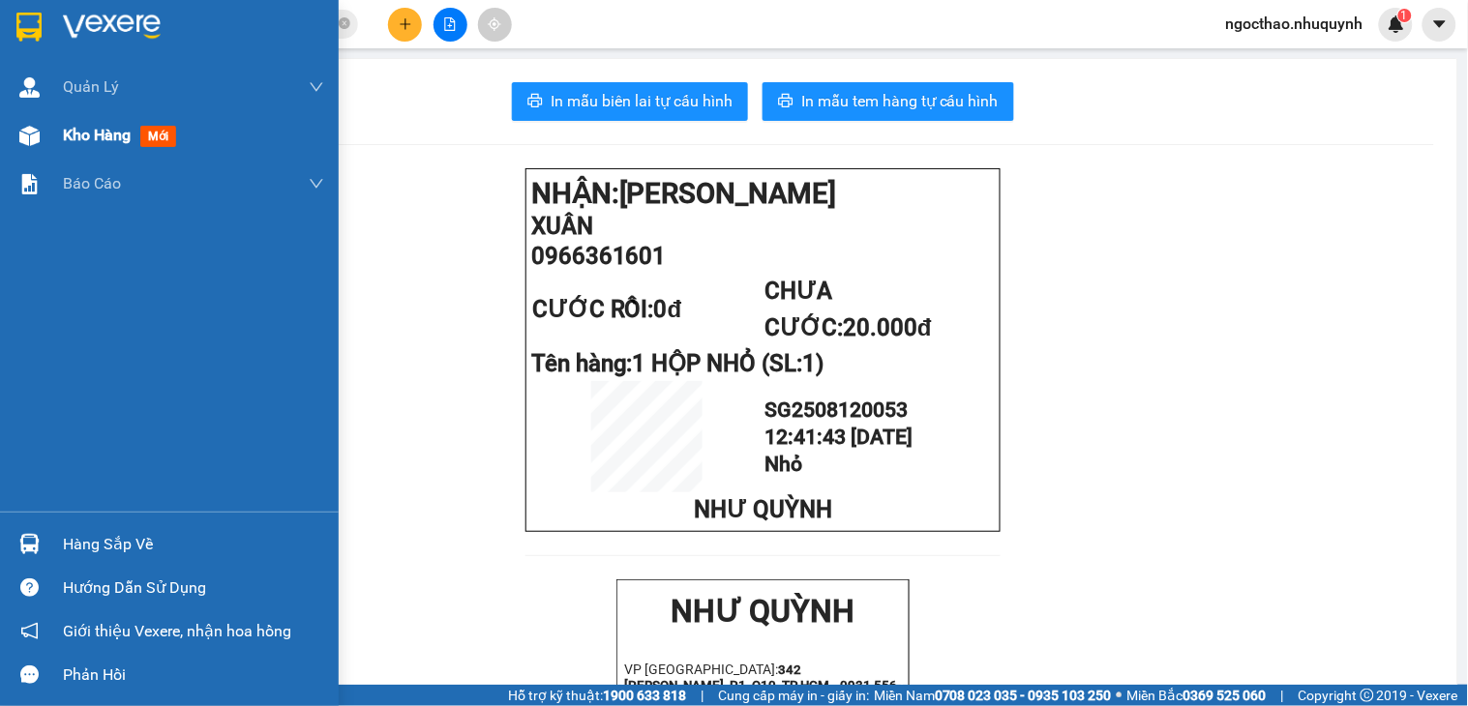
click at [66, 151] on div "Kho hàng mới" at bounding box center [193, 135] width 261 height 48
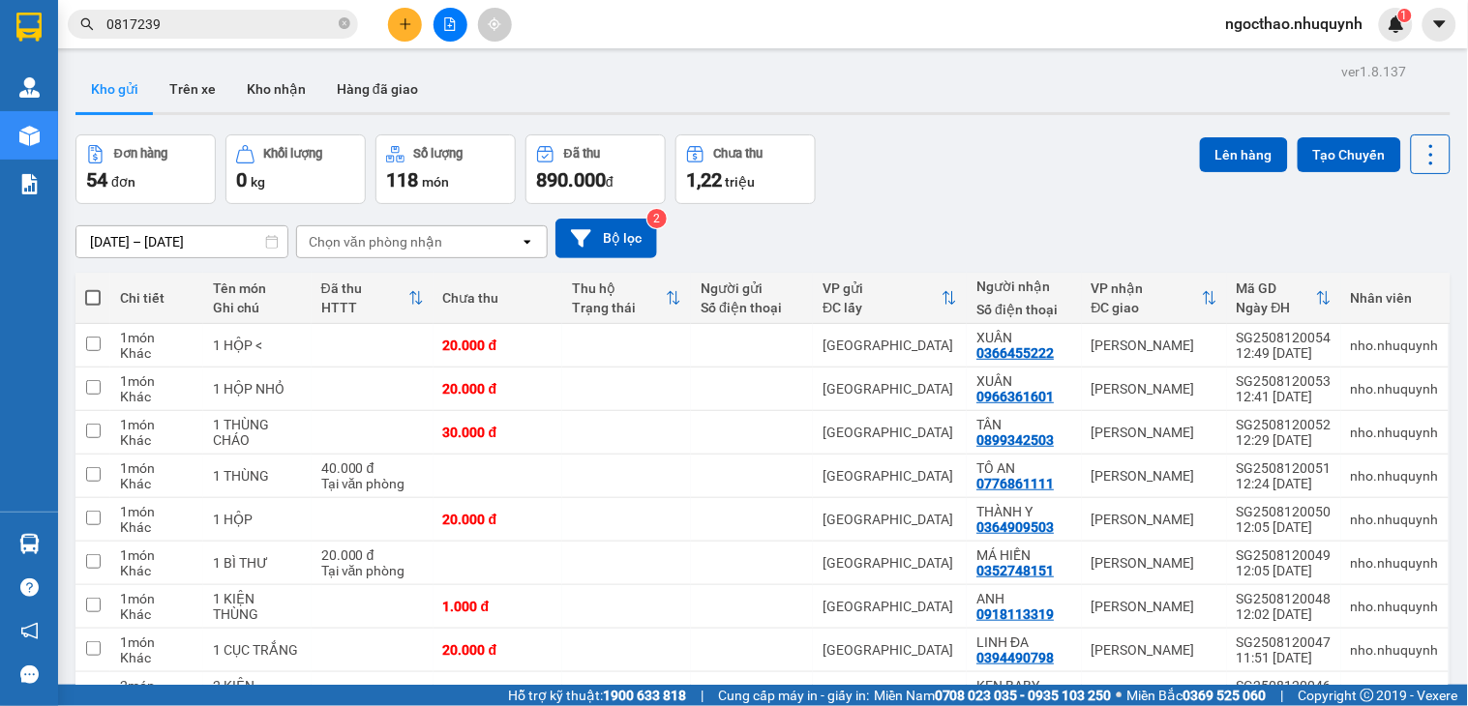
click at [1417, 150] on icon at bounding box center [1430, 154] width 27 height 27
click at [1384, 276] on span "Làm mới" at bounding box center [1384, 276] width 53 height 19
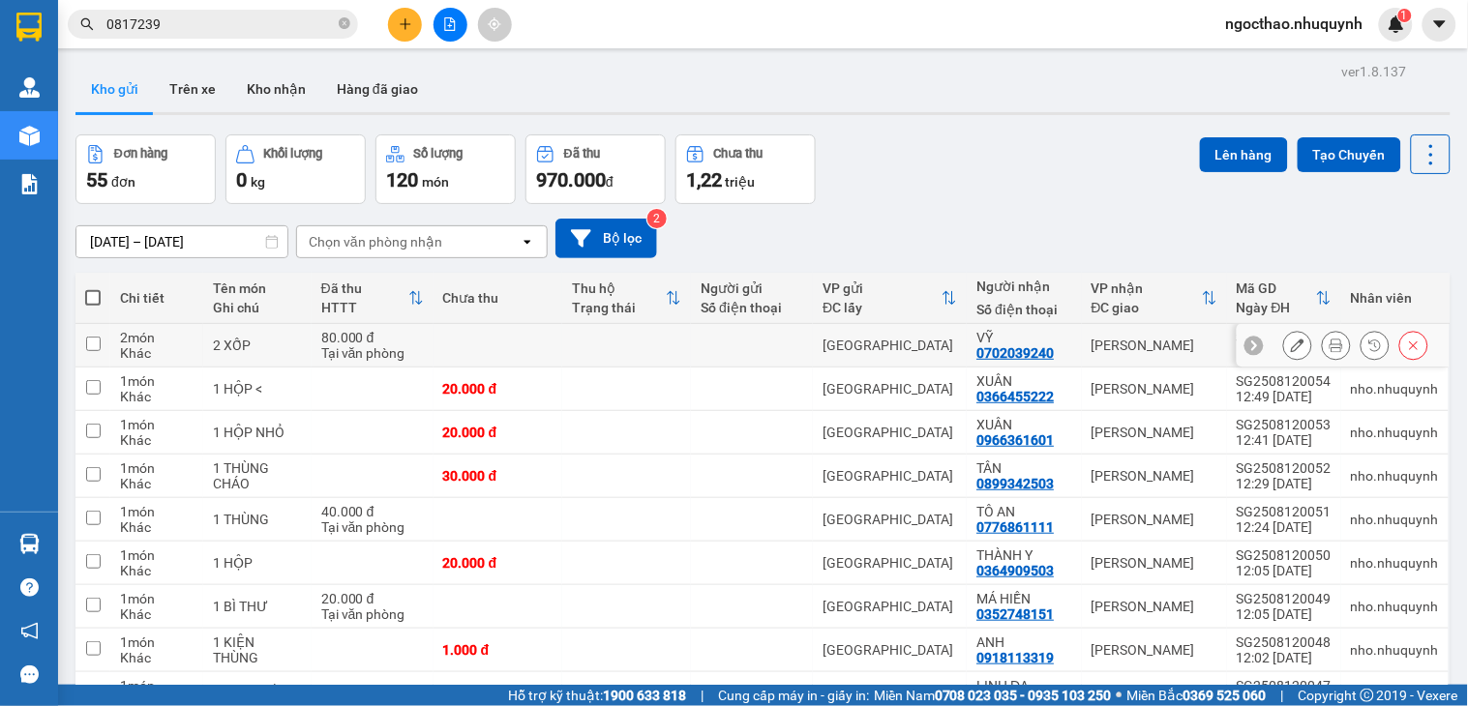
click at [1322, 356] on div at bounding box center [1336, 345] width 29 height 29
click at [1329, 352] on icon at bounding box center [1336, 346] width 14 height 14
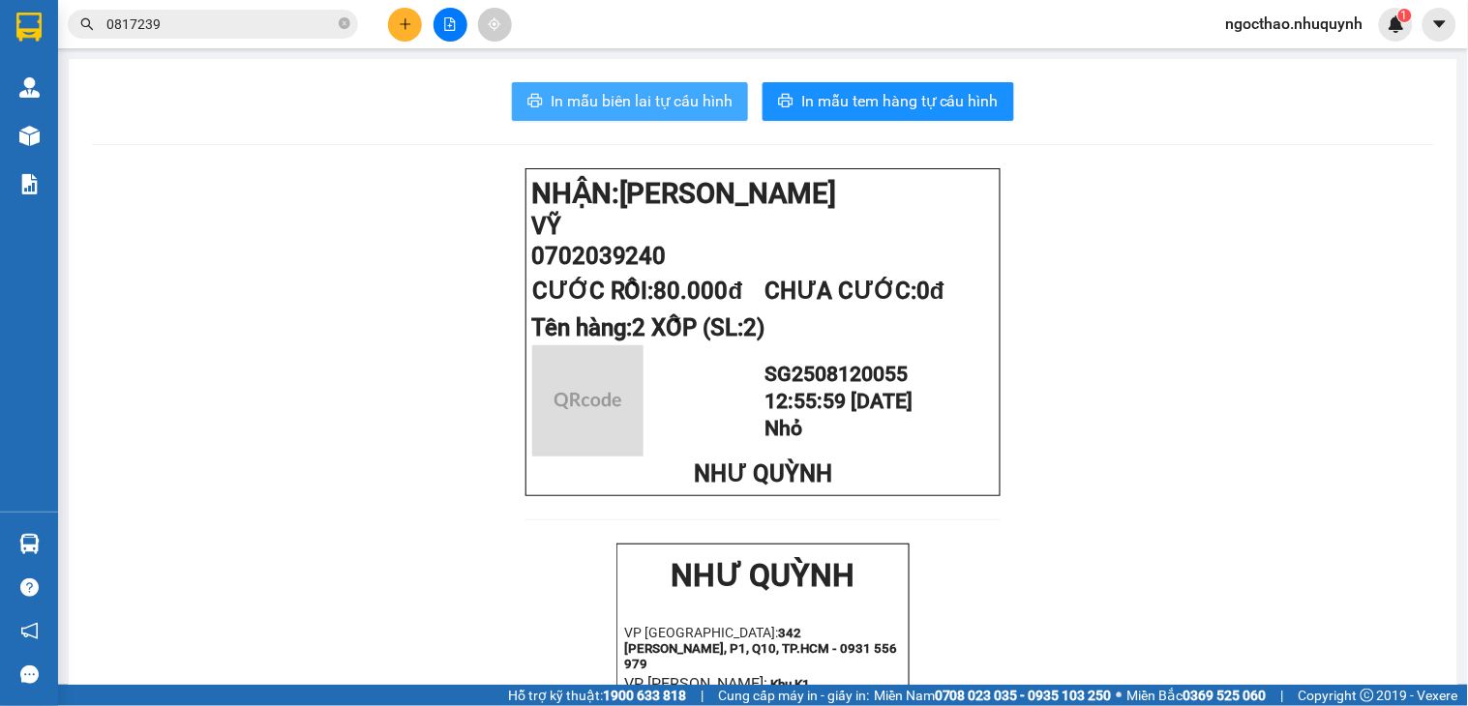
click at [700, 94] on span "In mẫu biên lai tự cấu hình" at bounding box center [642, 101] width 182 height 24
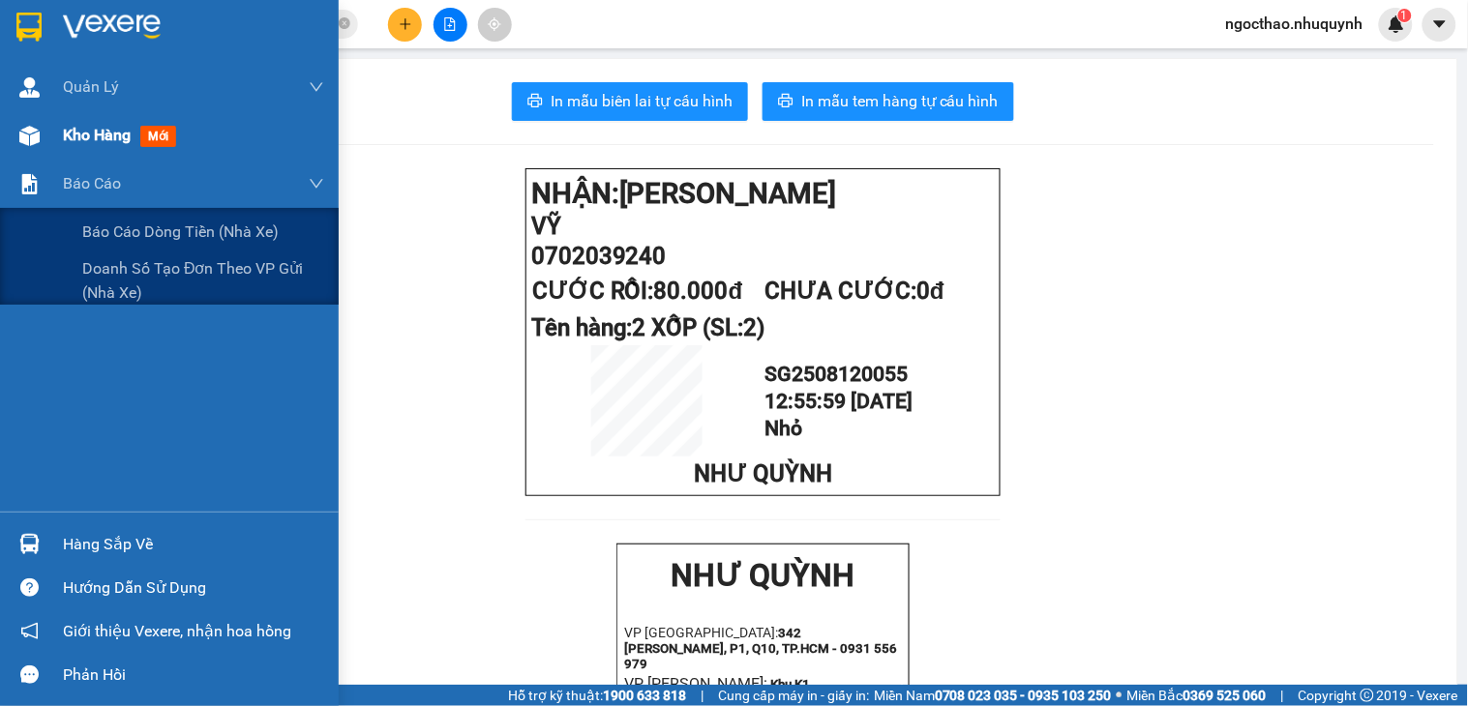
click at [66, 151] on div "Kho hàng mới" at bounding box center [193, 135] width 261 height 48
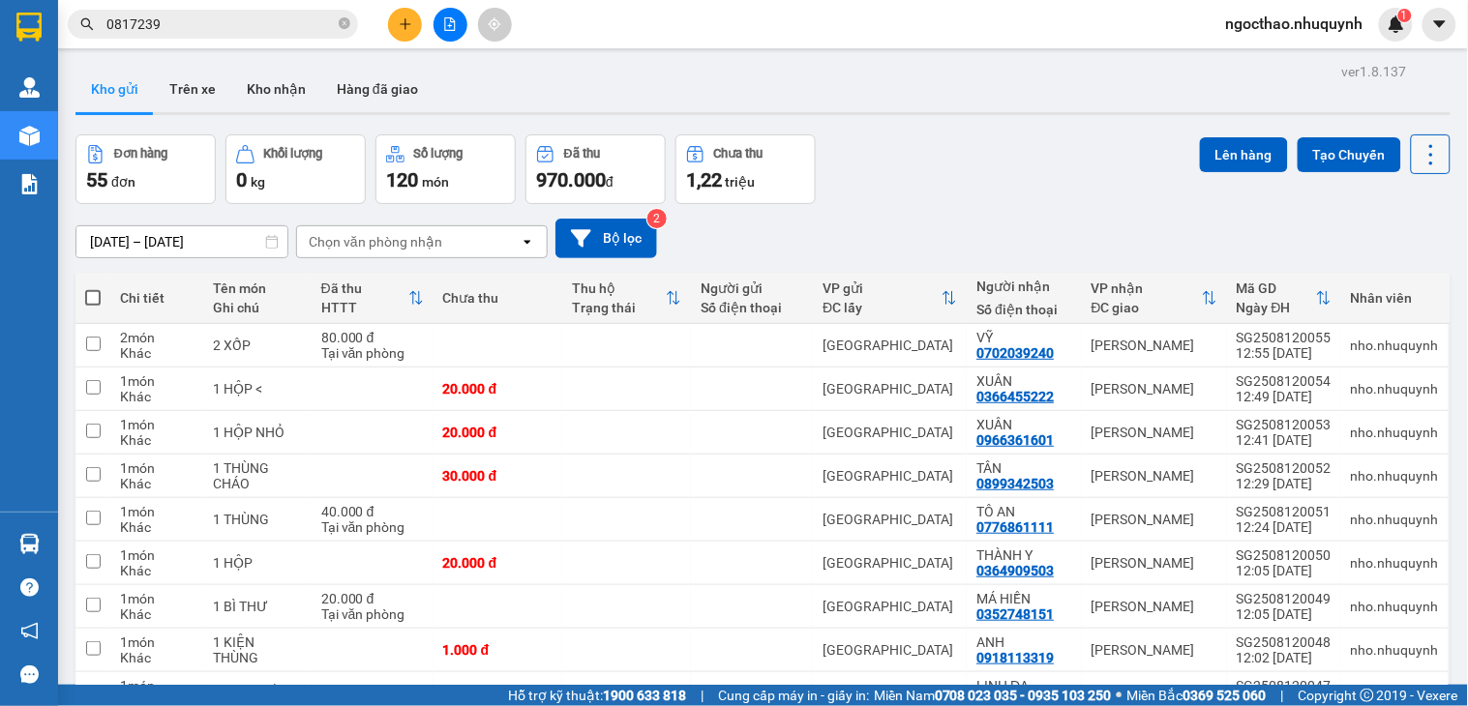
click at [1419, 148] on icon at bounding box center [1430, 154] width 27 height 27
click at [1387, 272] on span "Làm mới" at bounding box center [1384, 276] width 53 height 19
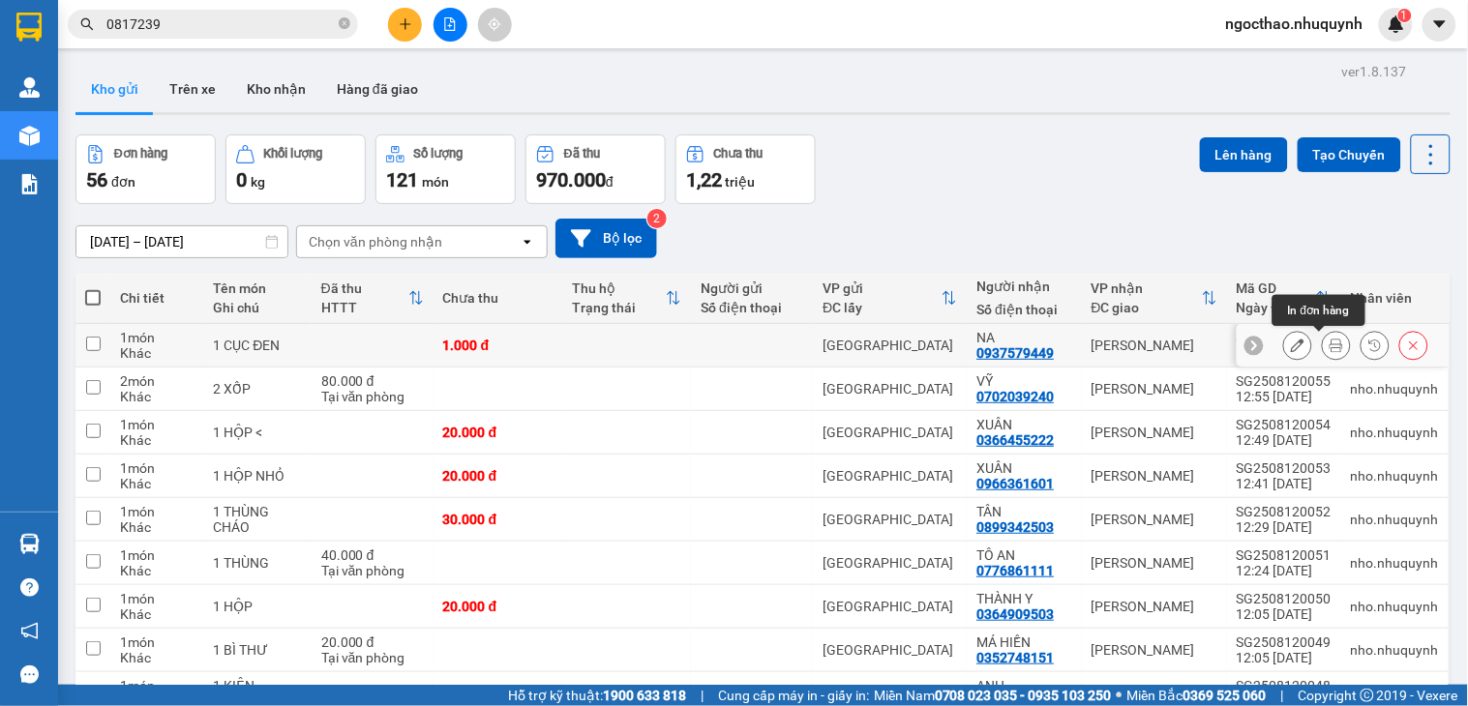
click at [1329, 348] on icon at bounding box center [1336, 346] width 14 height 14
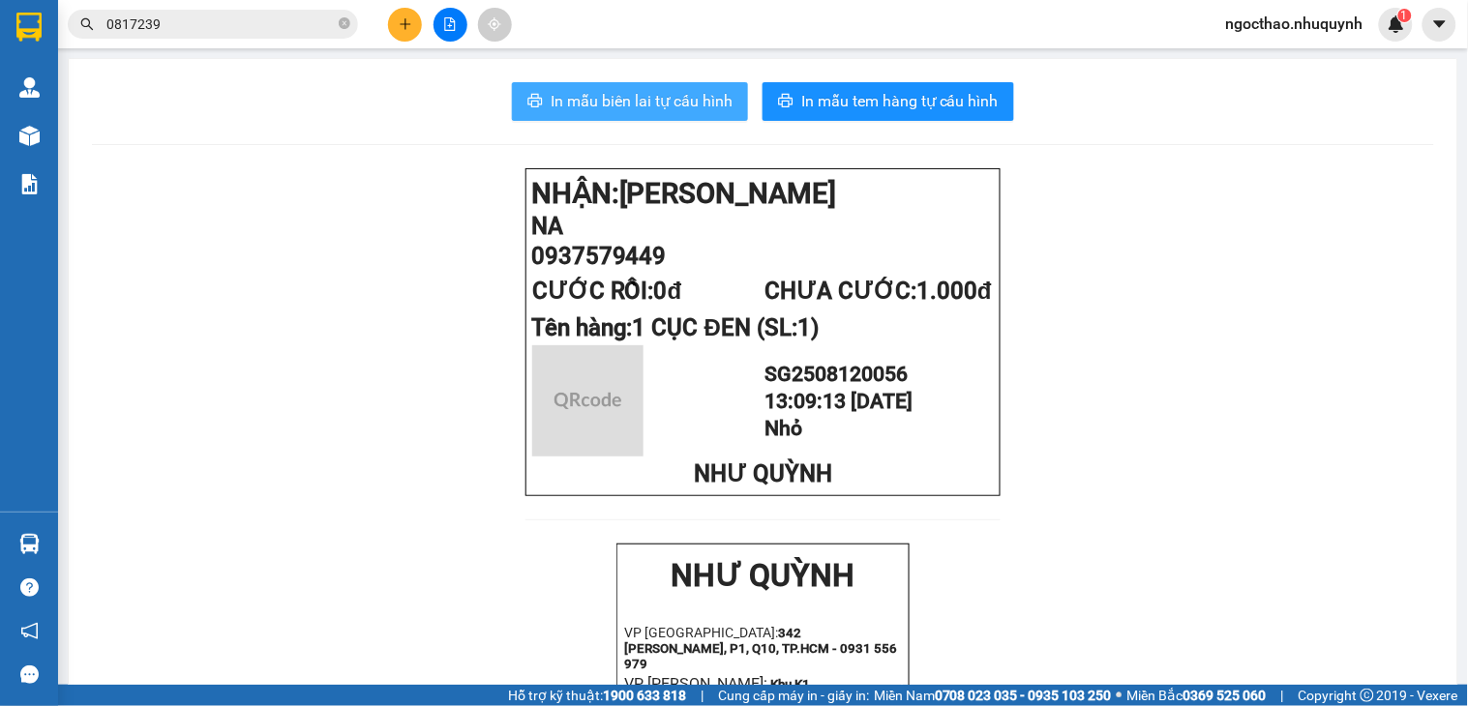
click at [703, 106] on span "In mẫu biên lai tự cấu hình" at bounding box center [642, 101] width 182 height 24
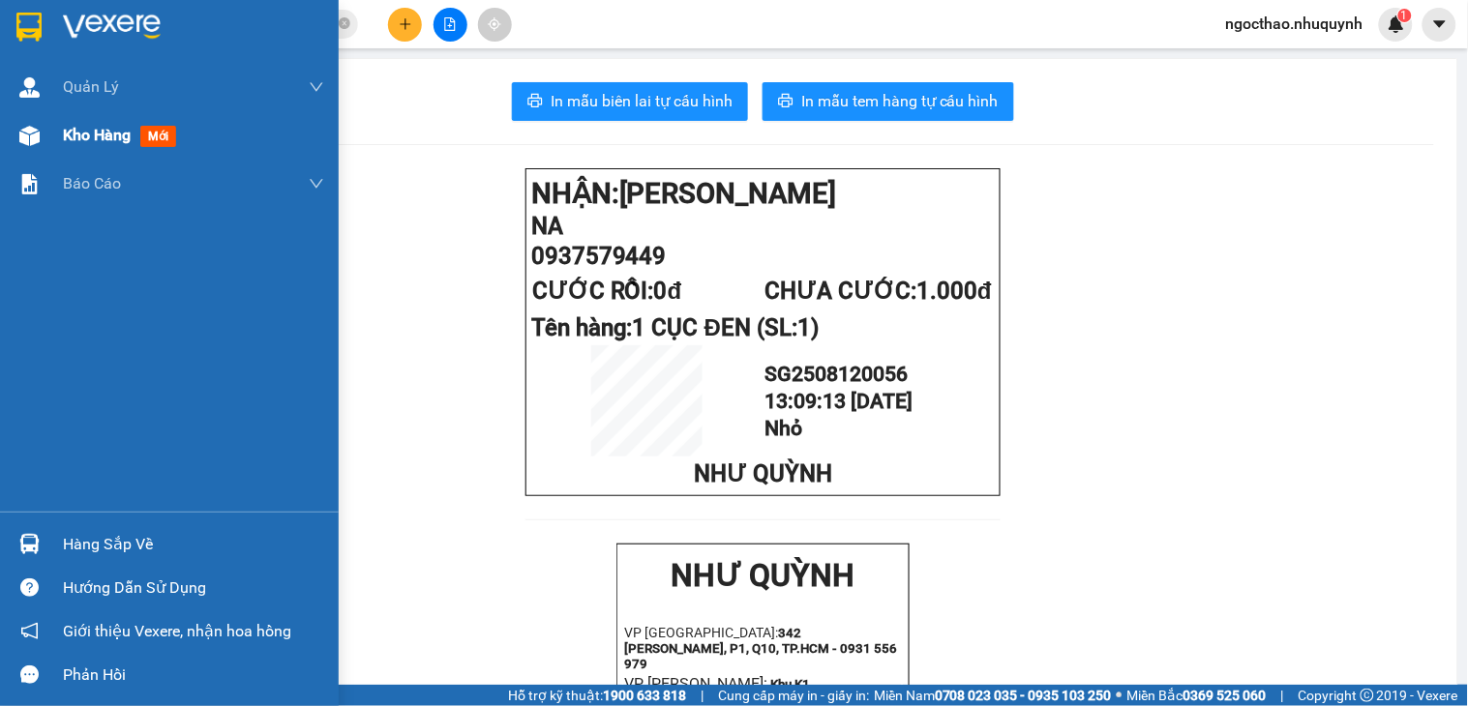
click at [60, 133] on div "Kho hàng mới" at bounding box center [169, 135] width 339 height 48
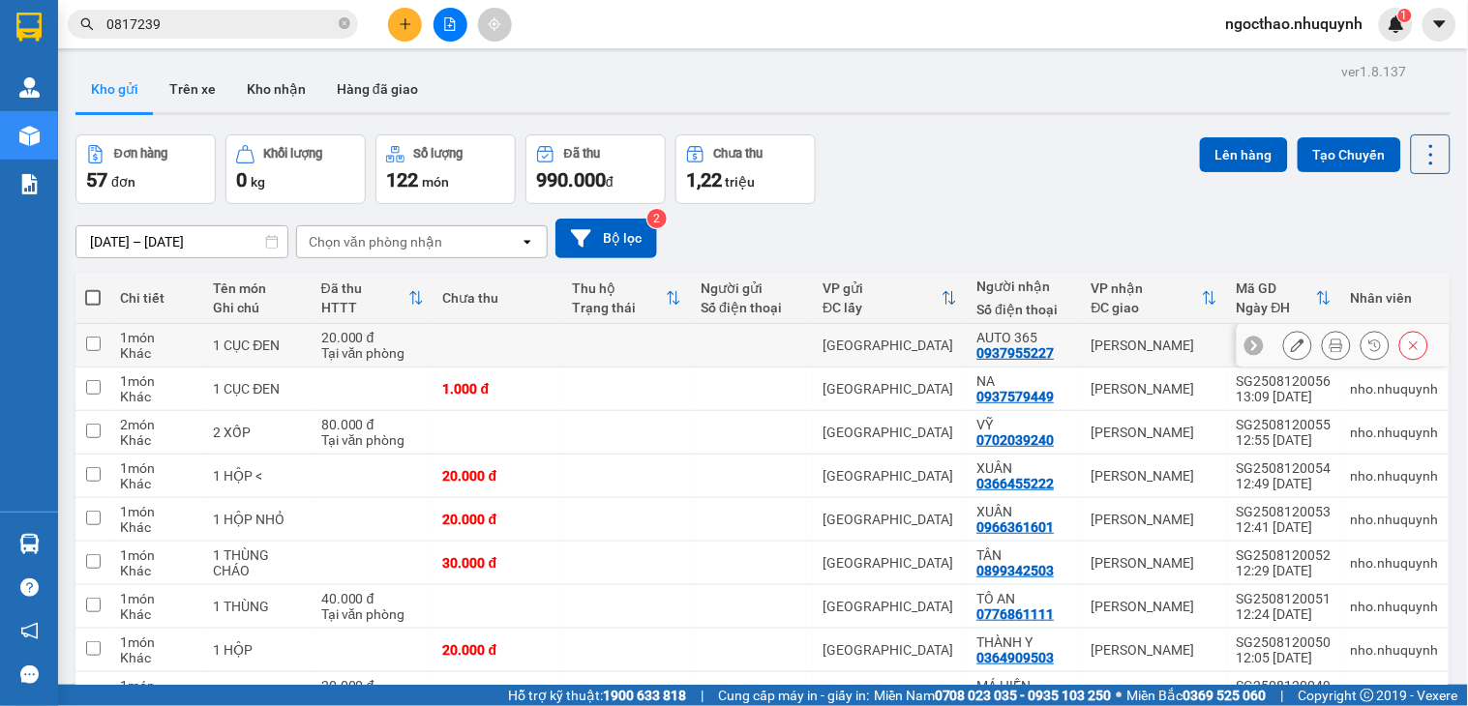
click at [1329, 344] on icon at bounding box center [1336, 346] width 14 height 14
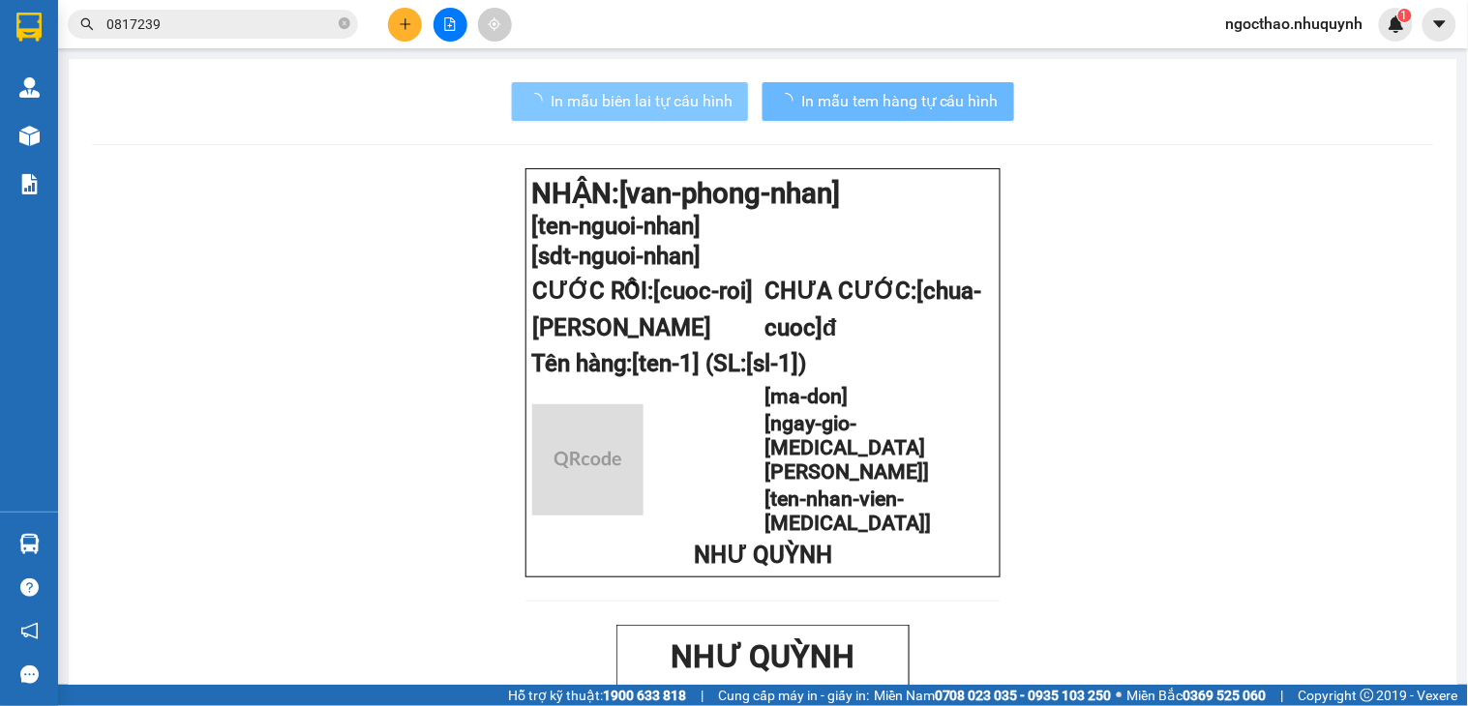
click at [620, 94] on span "In mẫu biên lai tự cấu hình" at bounding box center [642, 101] width 182 height 24
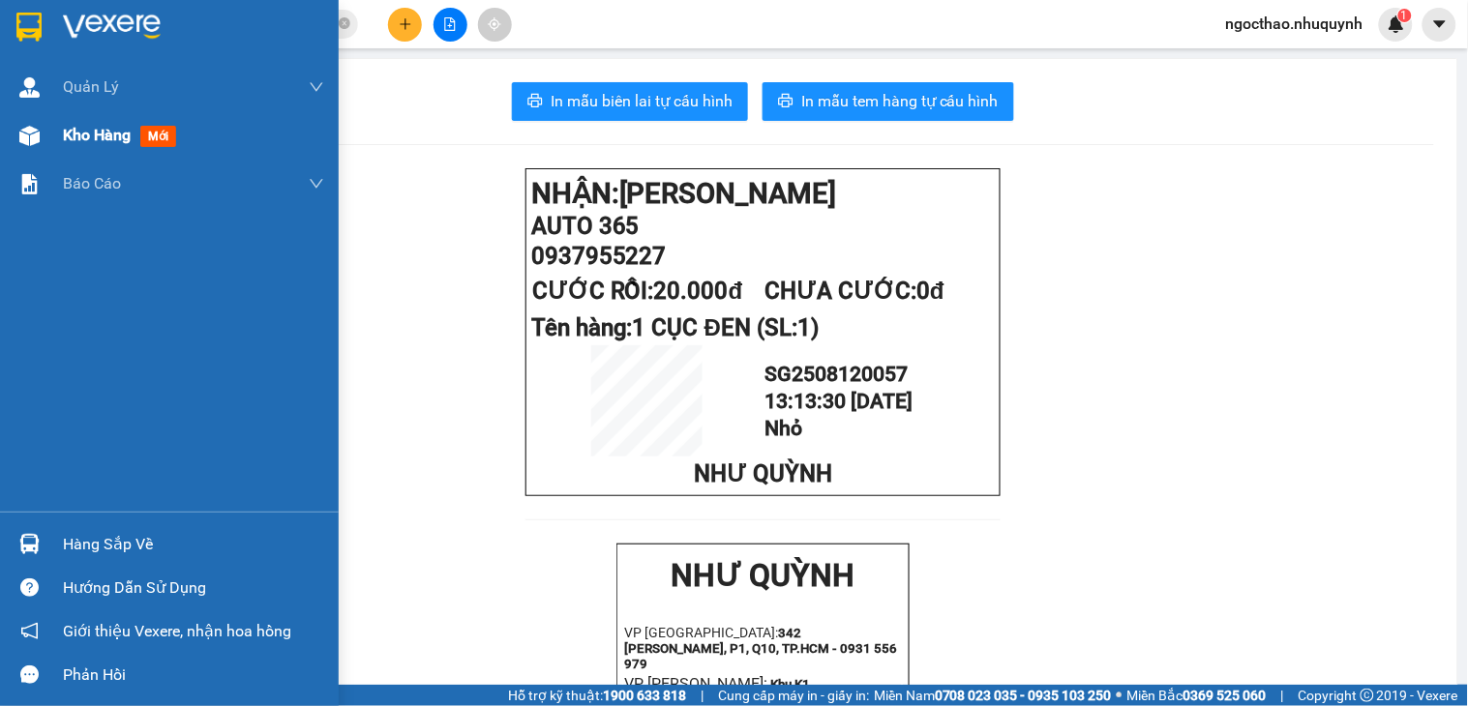
click at [164, 141] on span "mới" at bounding box center [158, 136] width 36 height 21
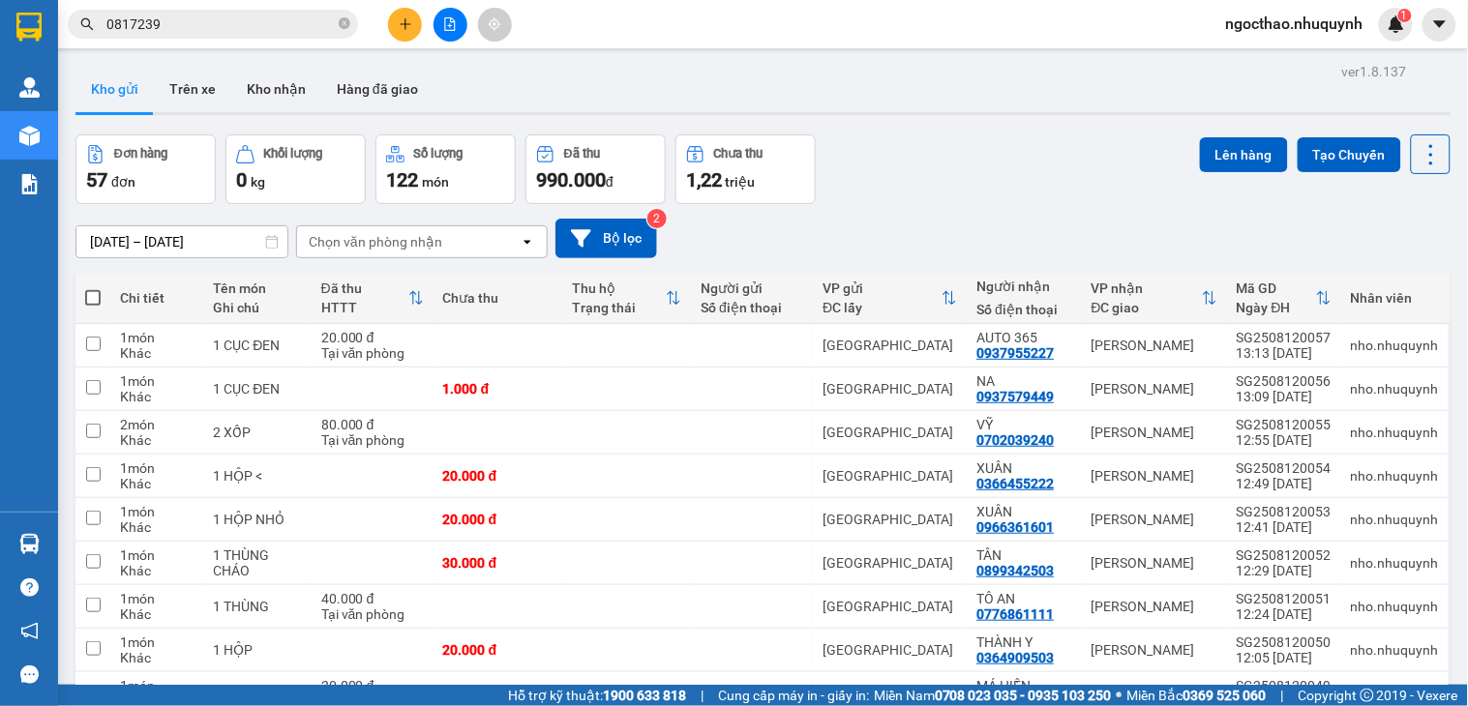
click at [232, 23] on input "0817239" at bounding box center [220, 24] width 228 height 21
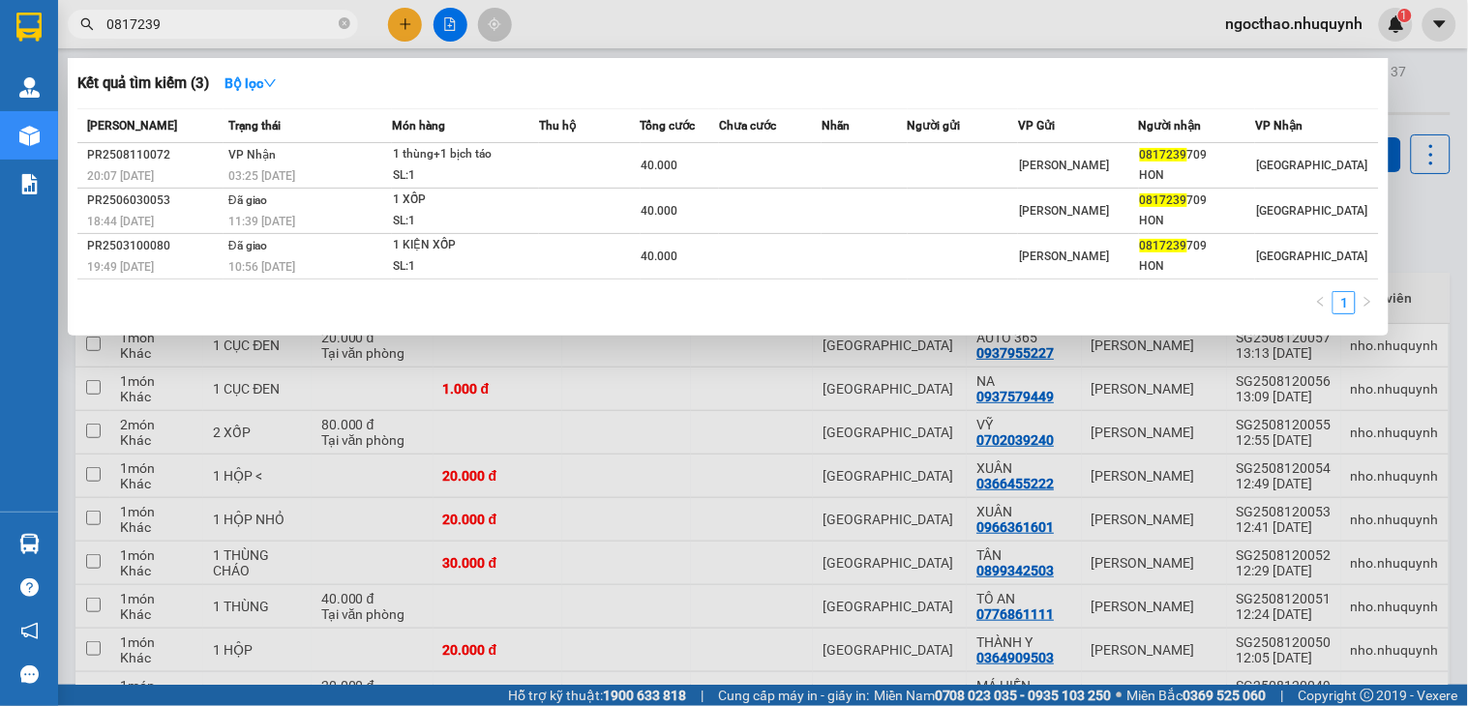
click at [232, 23] on input "0817239" at bounding box center [220, 24] width 228 height 21
click at [969, 392] on div at bounding box center [734, 353] width 1468 height 706
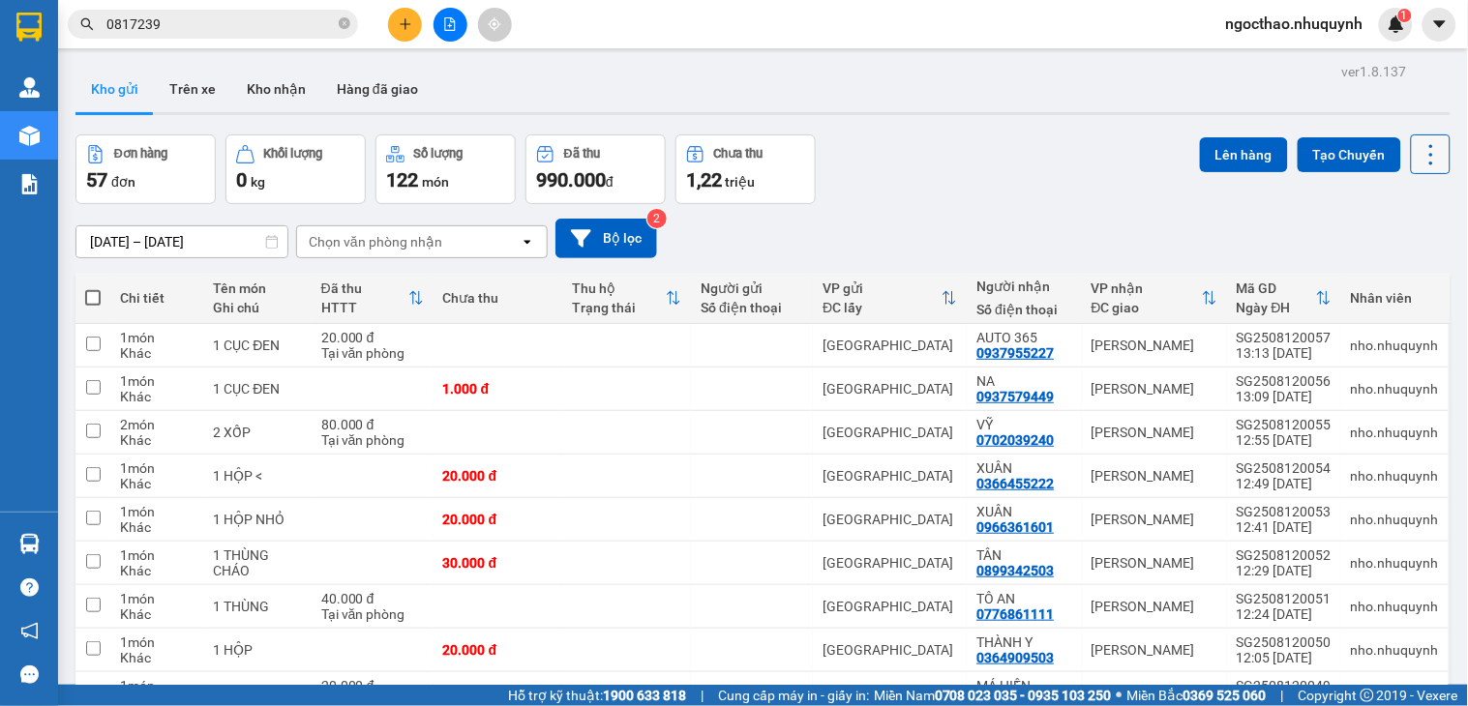
click at [1429, 153] on icon at bounding box center [1431, 154] width 4 height 20
click at [1359, 273] on span "Làm mới" at bounding box center [1384, 276] width 53 height 19
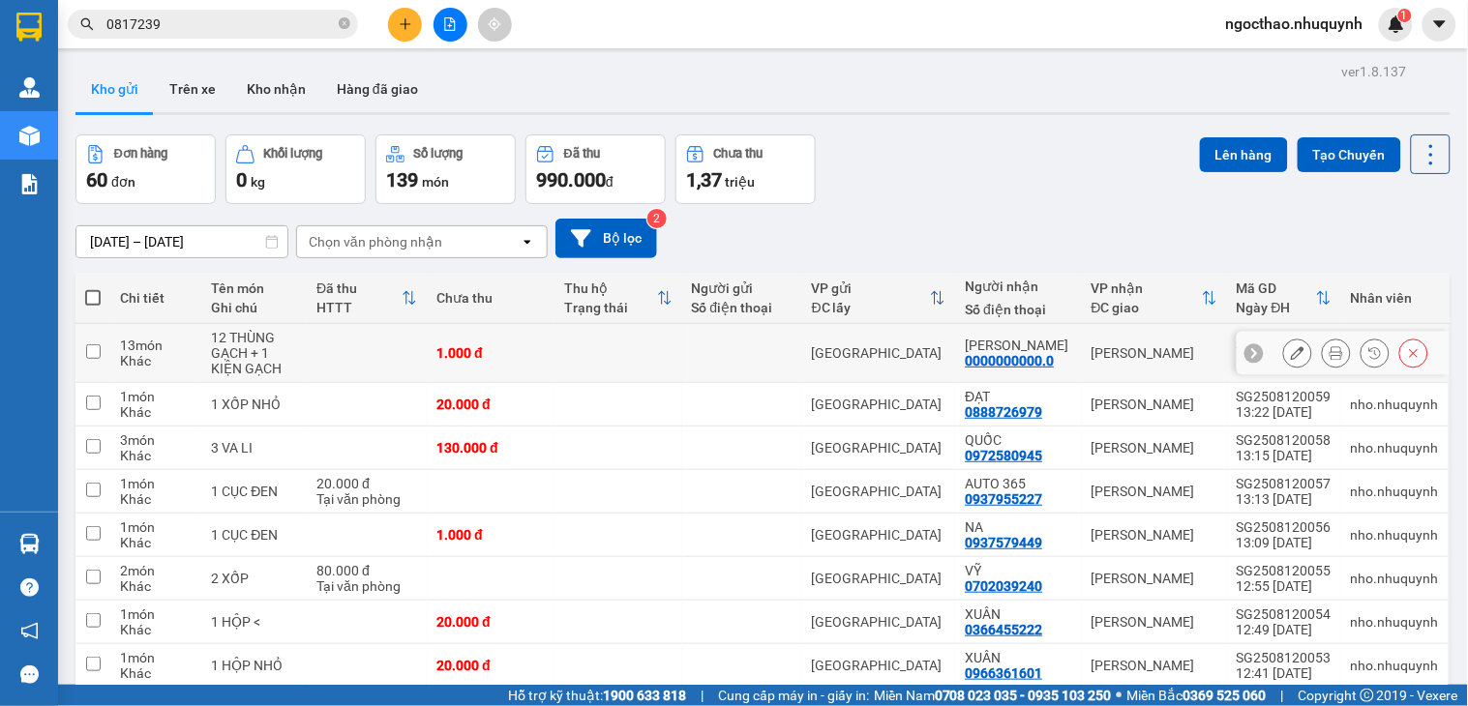
click at [1329, 348] on icon at bounding box center [1336, 353] width 14 height 14
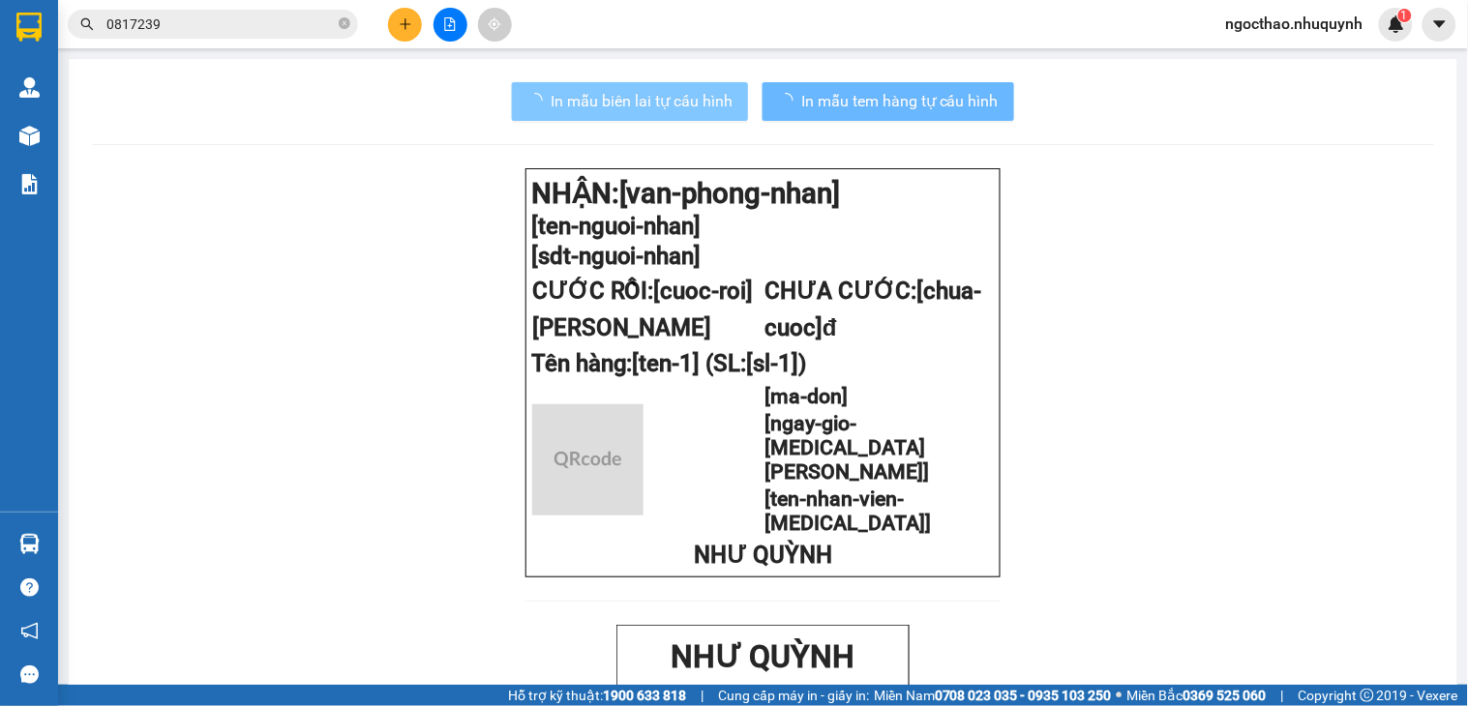
click at [668, 112] on span "In mẫu biên lai tự cấu hình" at bounding box center [642, 101] width 182 height 24
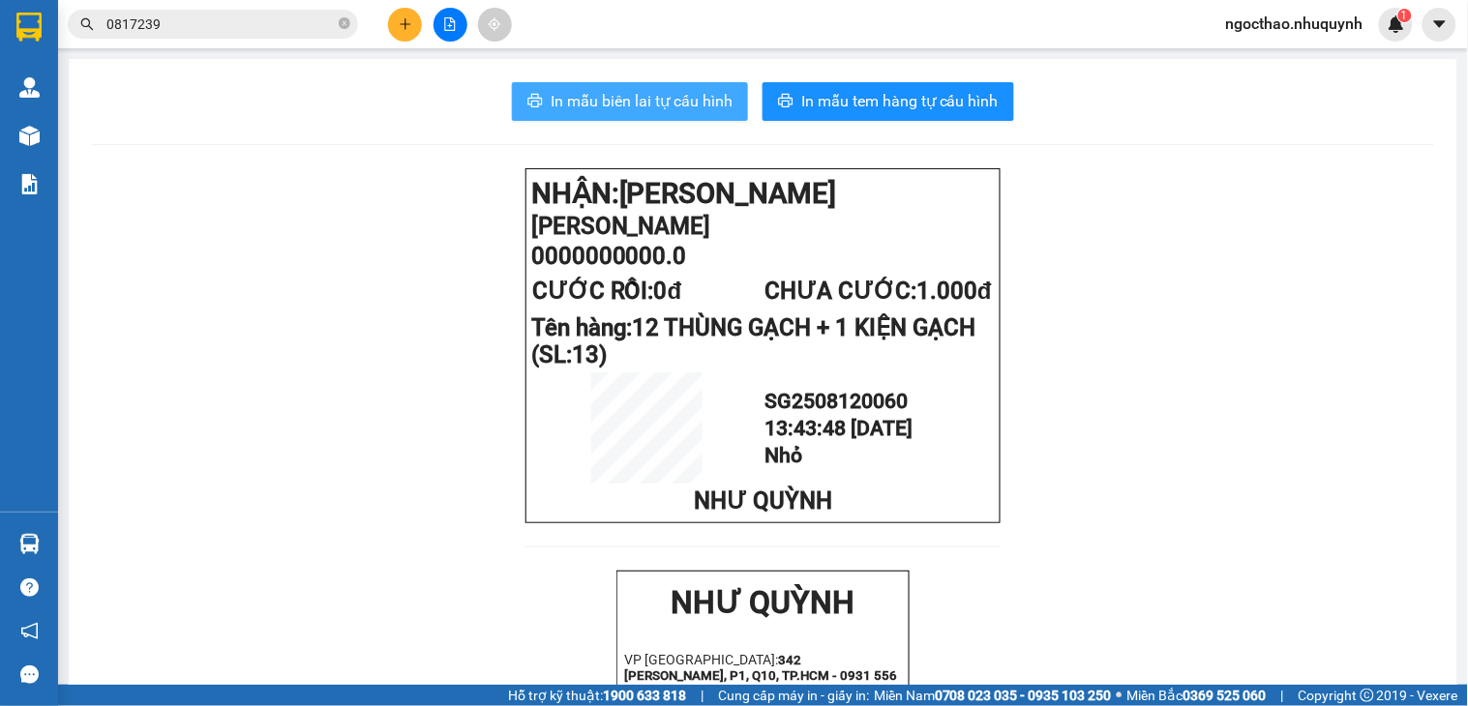
click at [571, 119] on button "In mẫu biên lai tự cấu hình" at bounding box center [630, 101] width 236 height 39
click at [579, 112] on span "In mẫu biên lai tự cấu hình" at bounding box center [642, 101] width 182 height 24
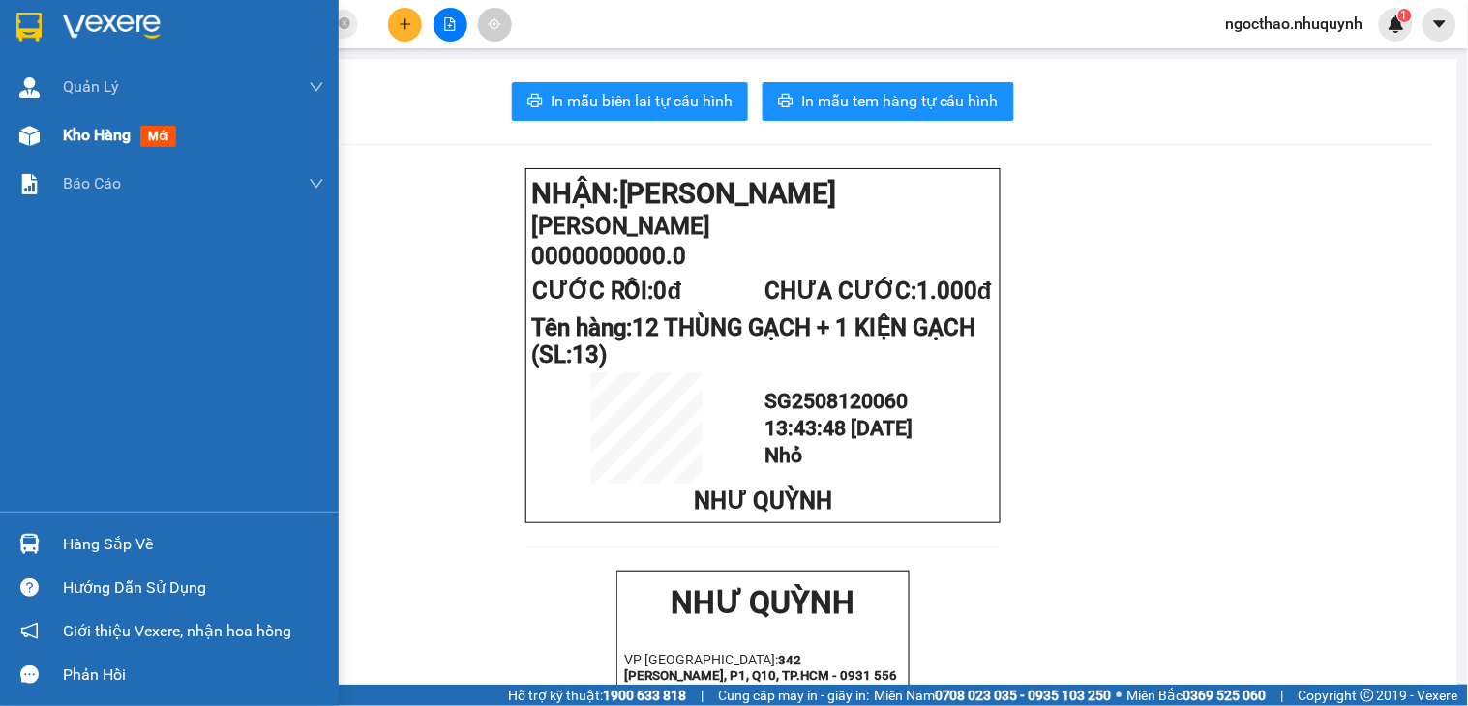
click at [85, 117] on div "Kho hàng mới" at bounding box center [193, 135] width 261 height 48
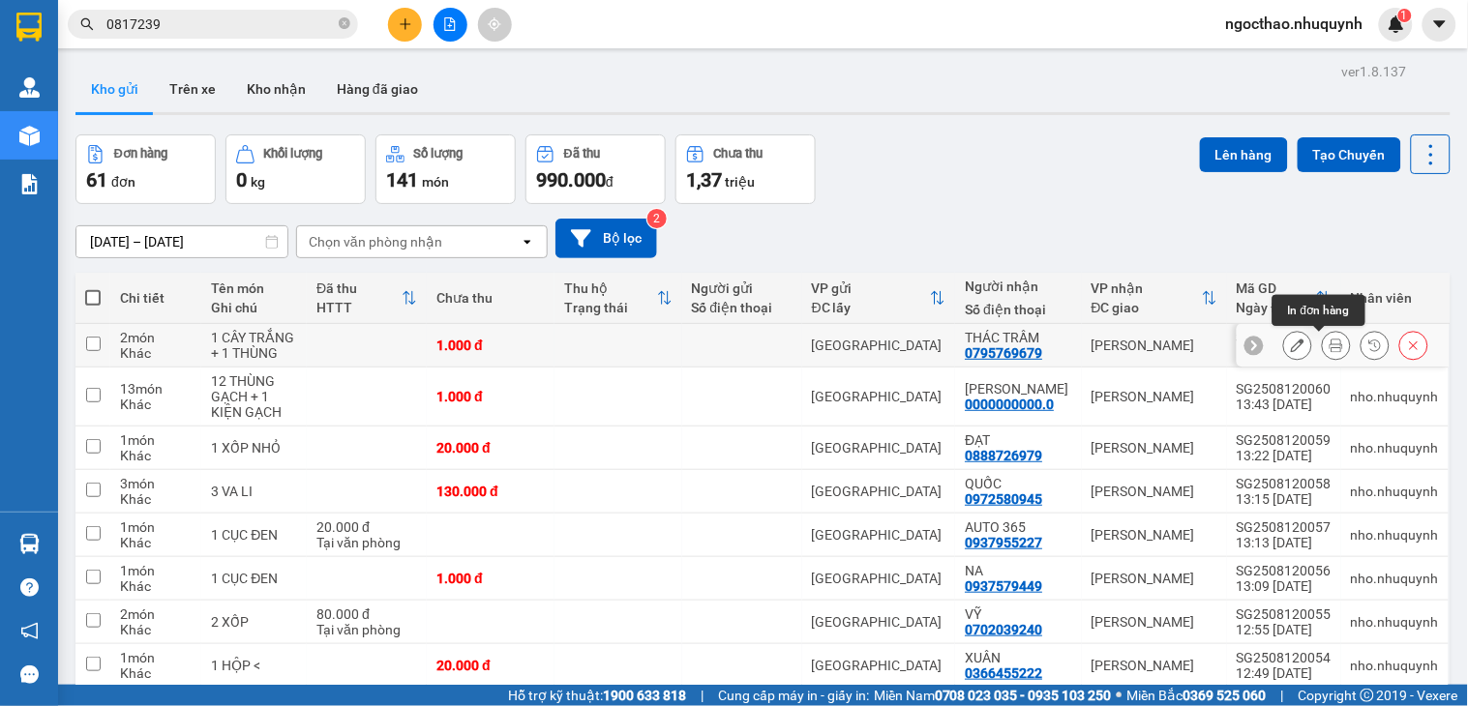
click at [1323, 349] on button at bounding box center [1336, 346] width 27 height 34
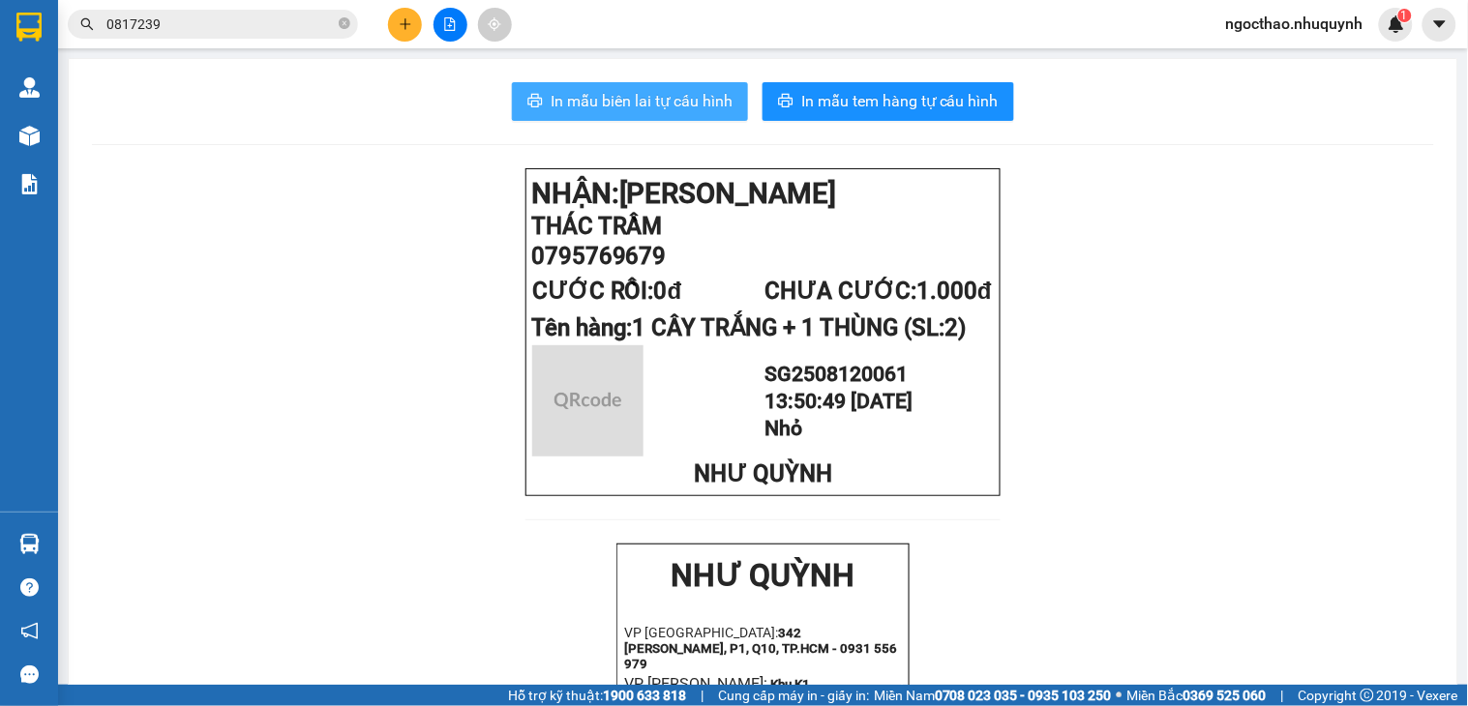
click at [644, 104] on span "In mẫu biên lai tự cấu hình" at bounding box center [642, 101] width 182 height 24
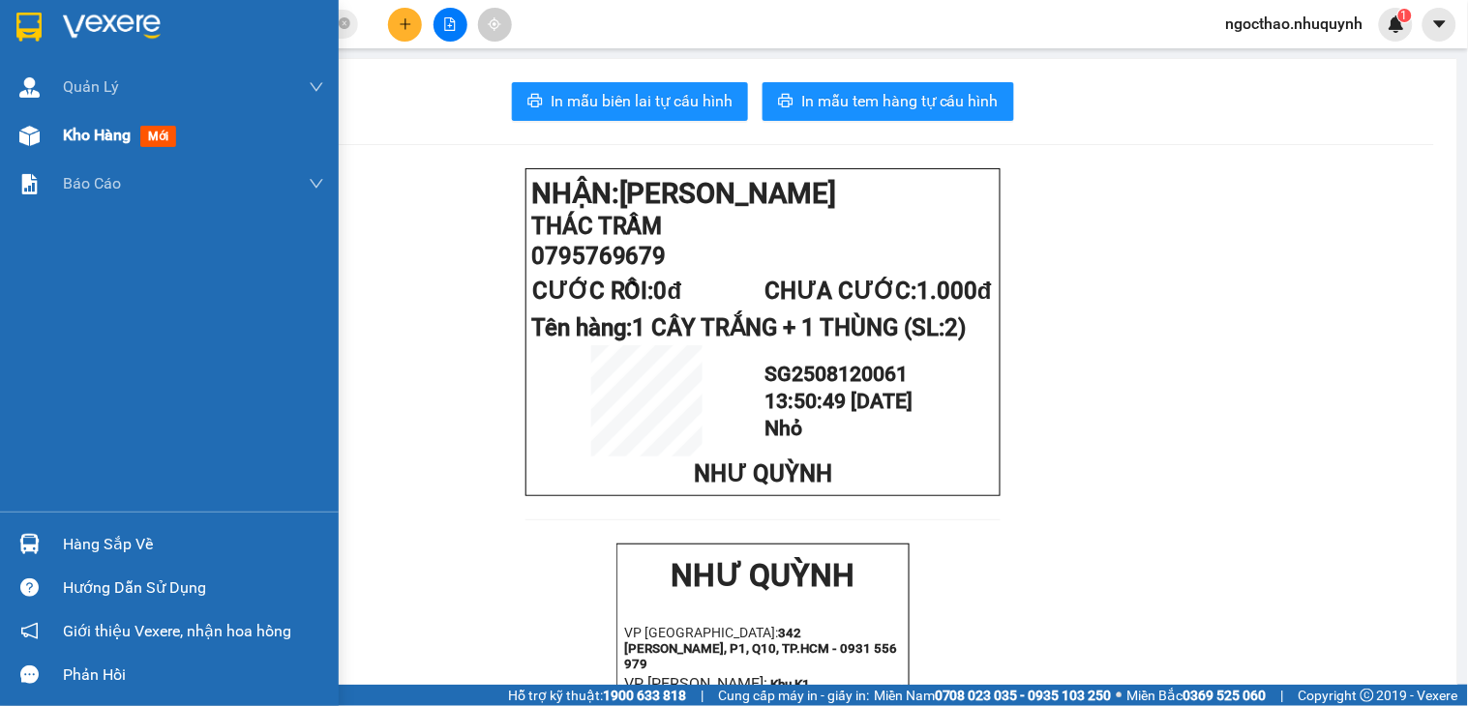
click at [64, 129] on span "Kho hàng" at bounding box center [97, 135] width 68 height 18
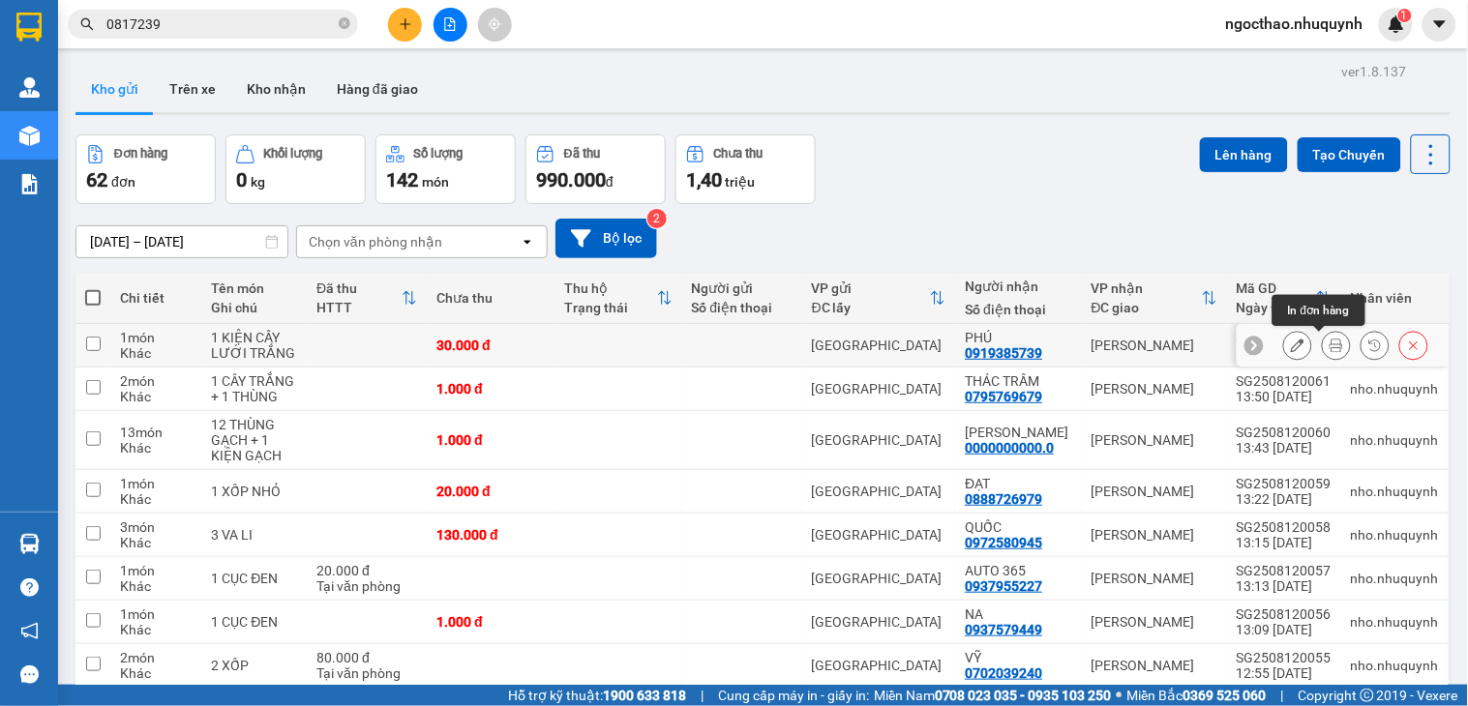
click at [1323, 351] on button at bounding box center [1336, 346] width 27 height 34
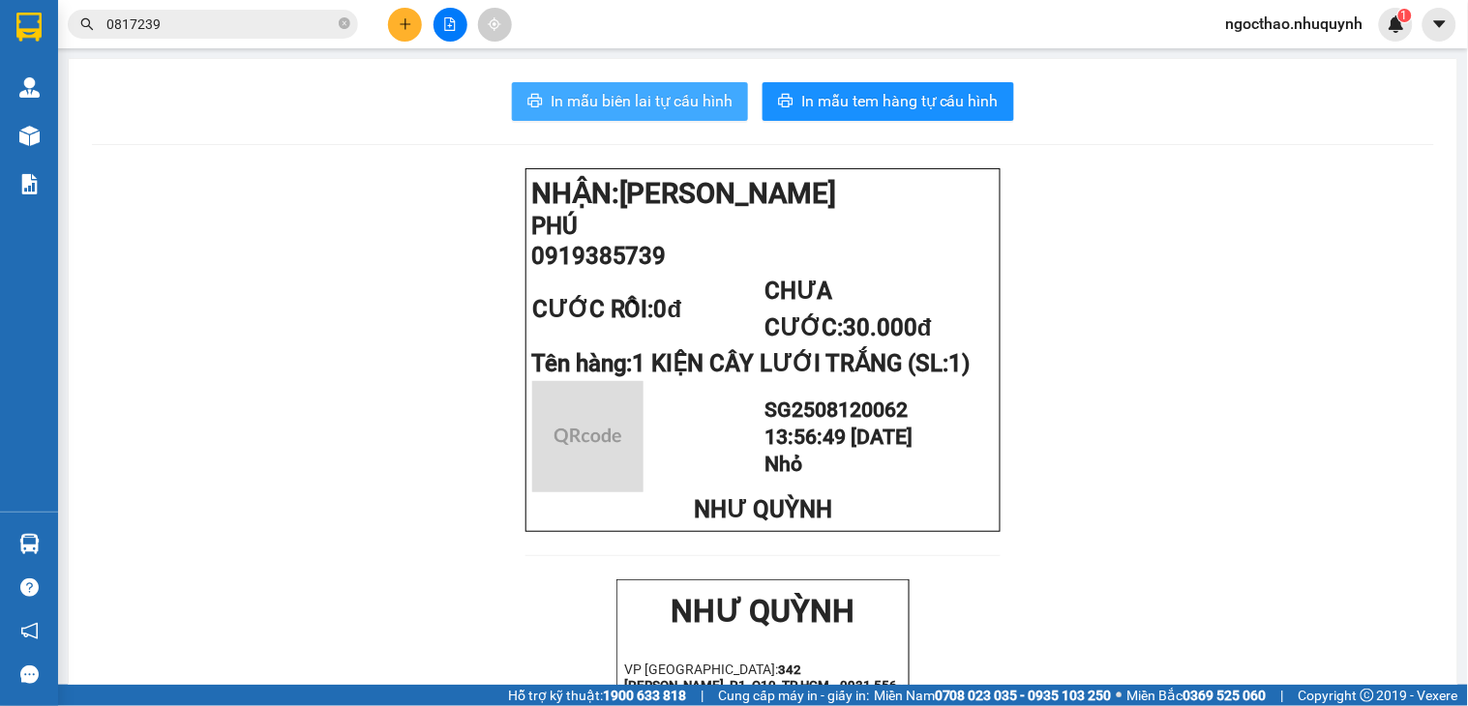
click at [660, 102] on span "In mẫu biên lai tự cấu hình" at bounding box center [642, 101] width 182 height 24
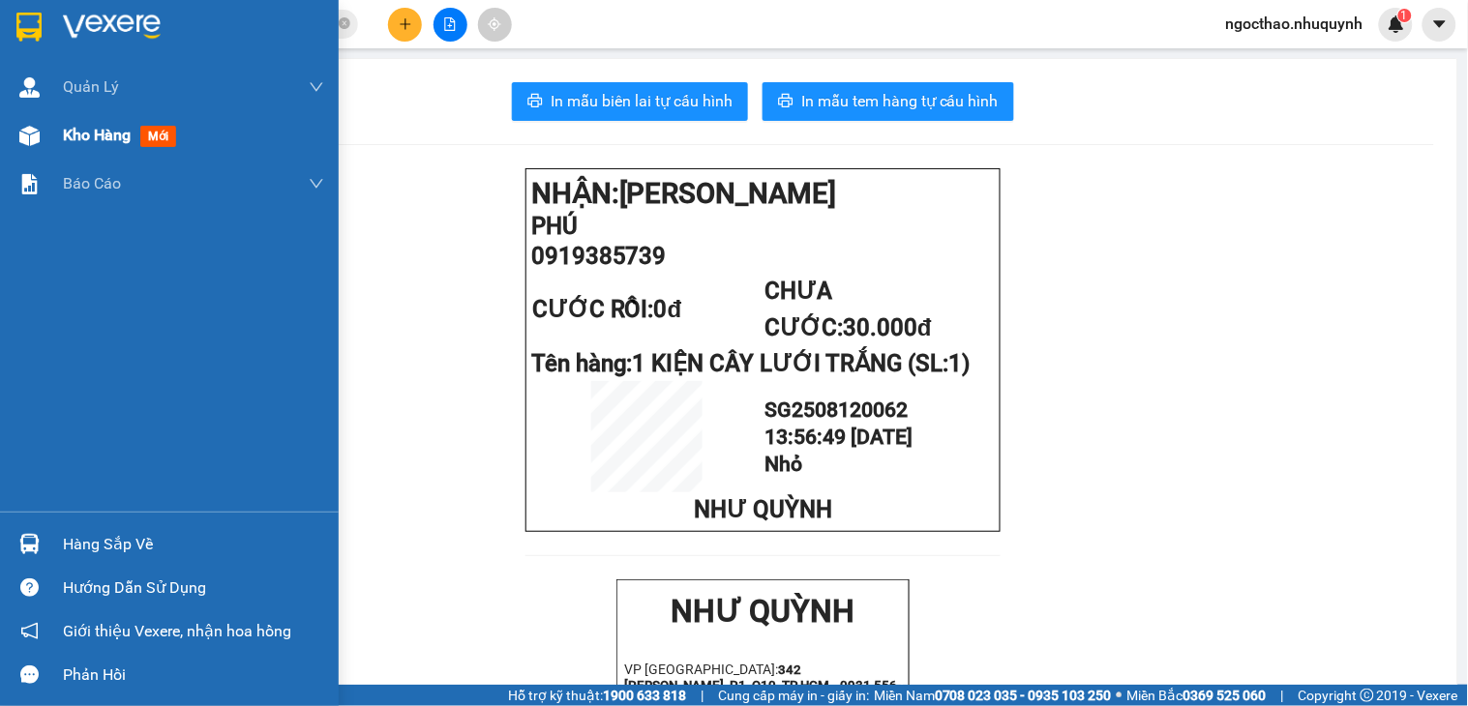
click at [93, 127] on span "Kho hàng" at bounding box center [97, 135] width 68 height 18
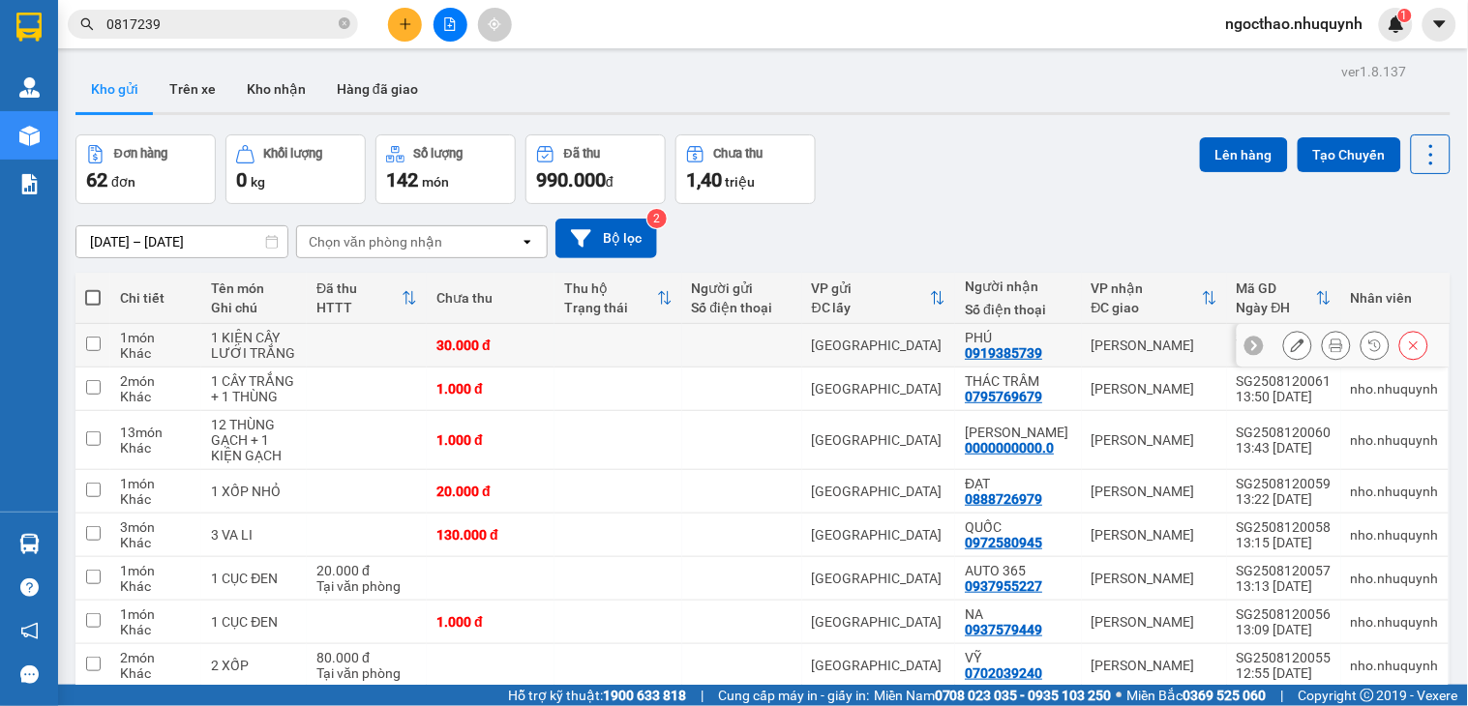
click at [1329, 341] on icon at bounding box center [1336, 346] width 14 height 14
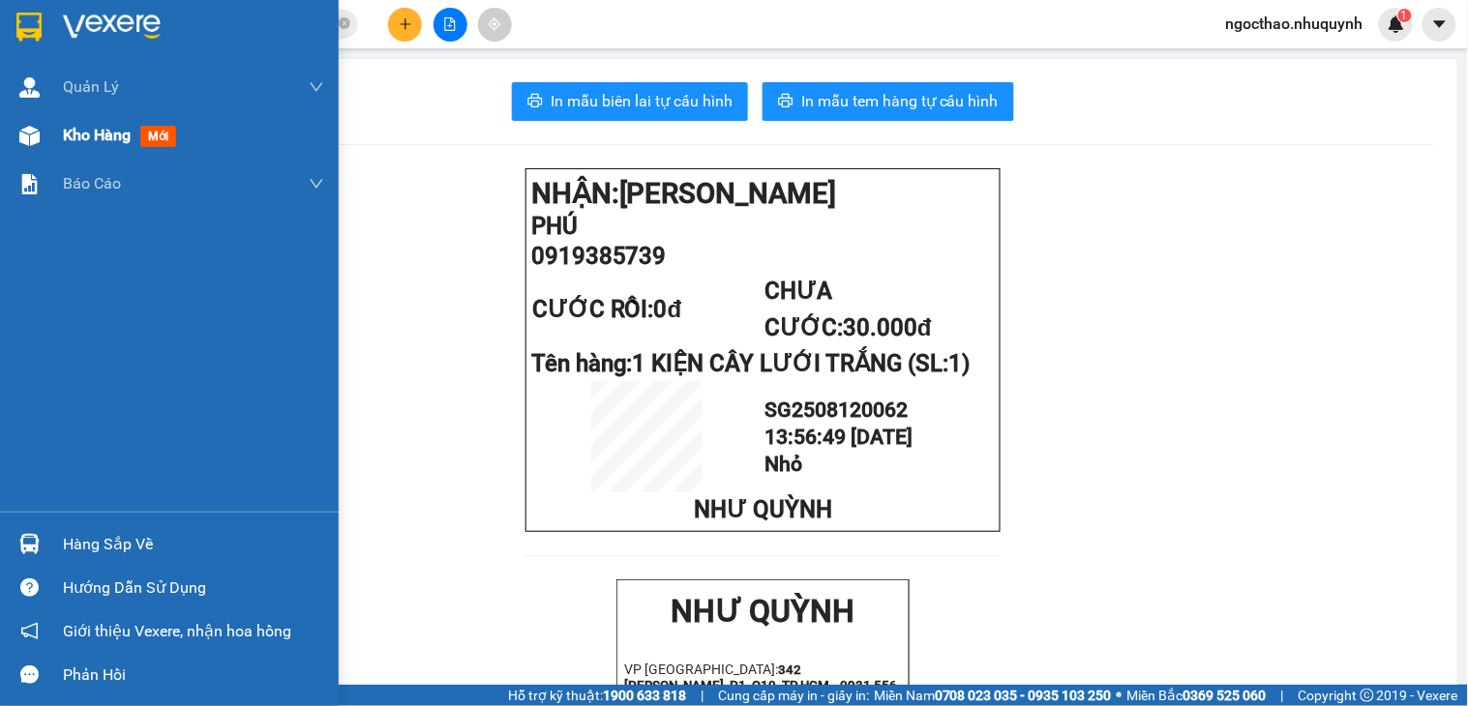
click at [73, 130] on span "Kho hàng" at bounding box center [97, 135] width 68 height 18
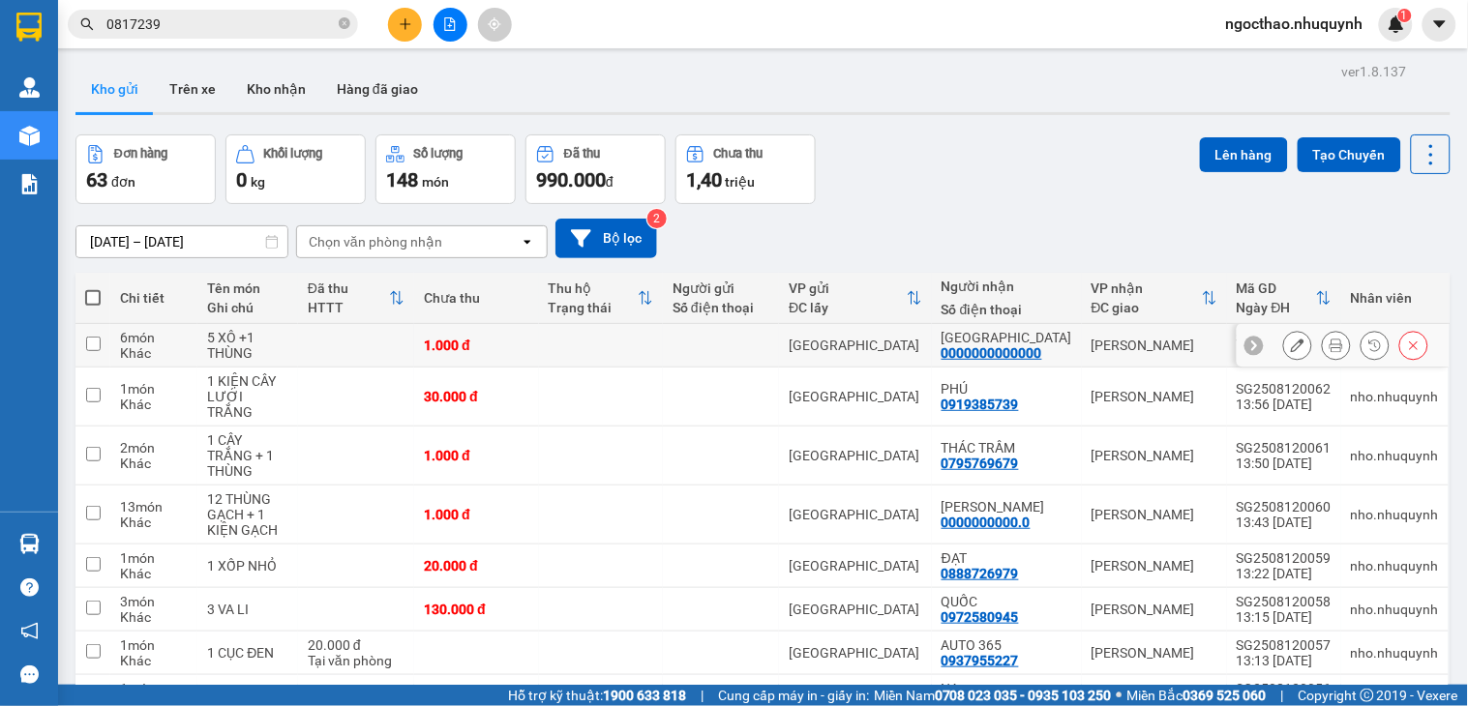
click at [1329, 344] on icon at bounding box center [1336, 346] width 14 height 14
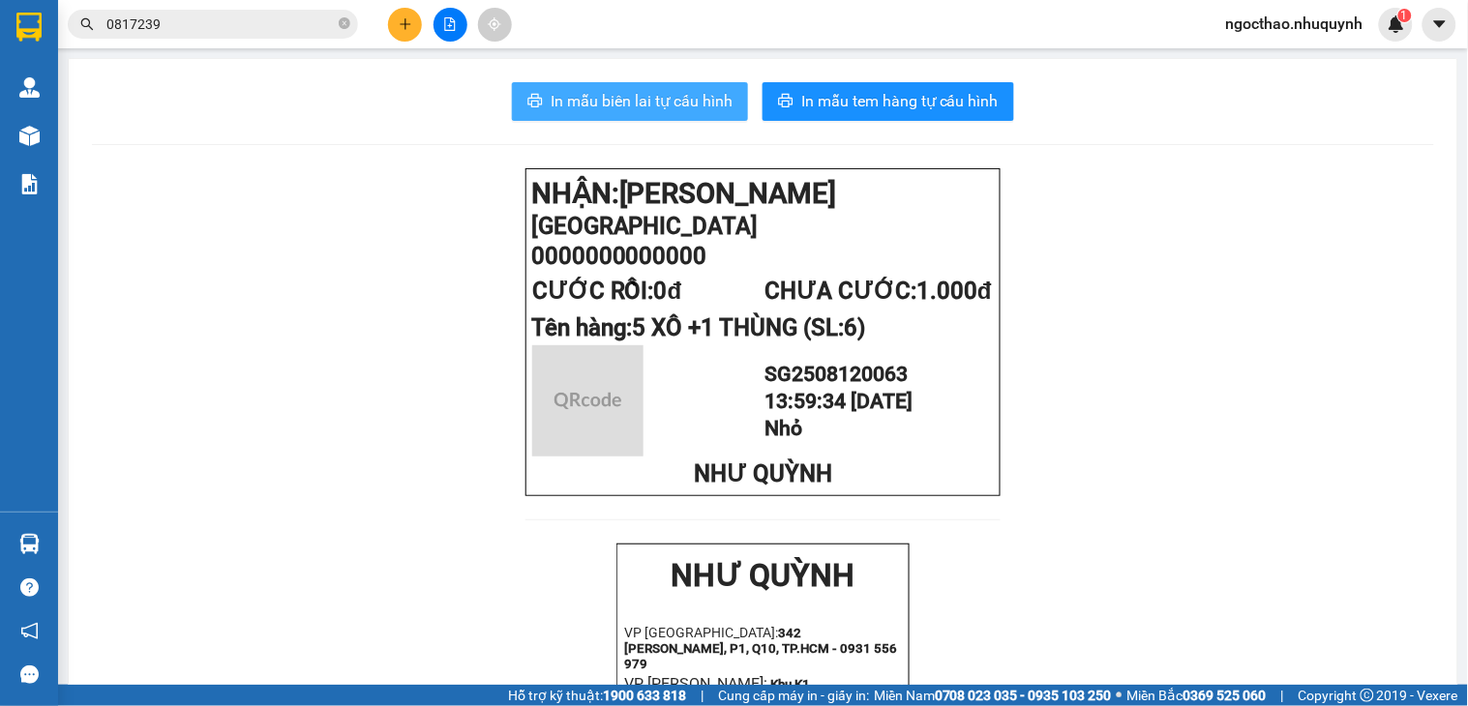
click at [675, 95] on span "In mẫu biên lai tự cấu hình" at bounding box center [642, 101] width 182 height 24
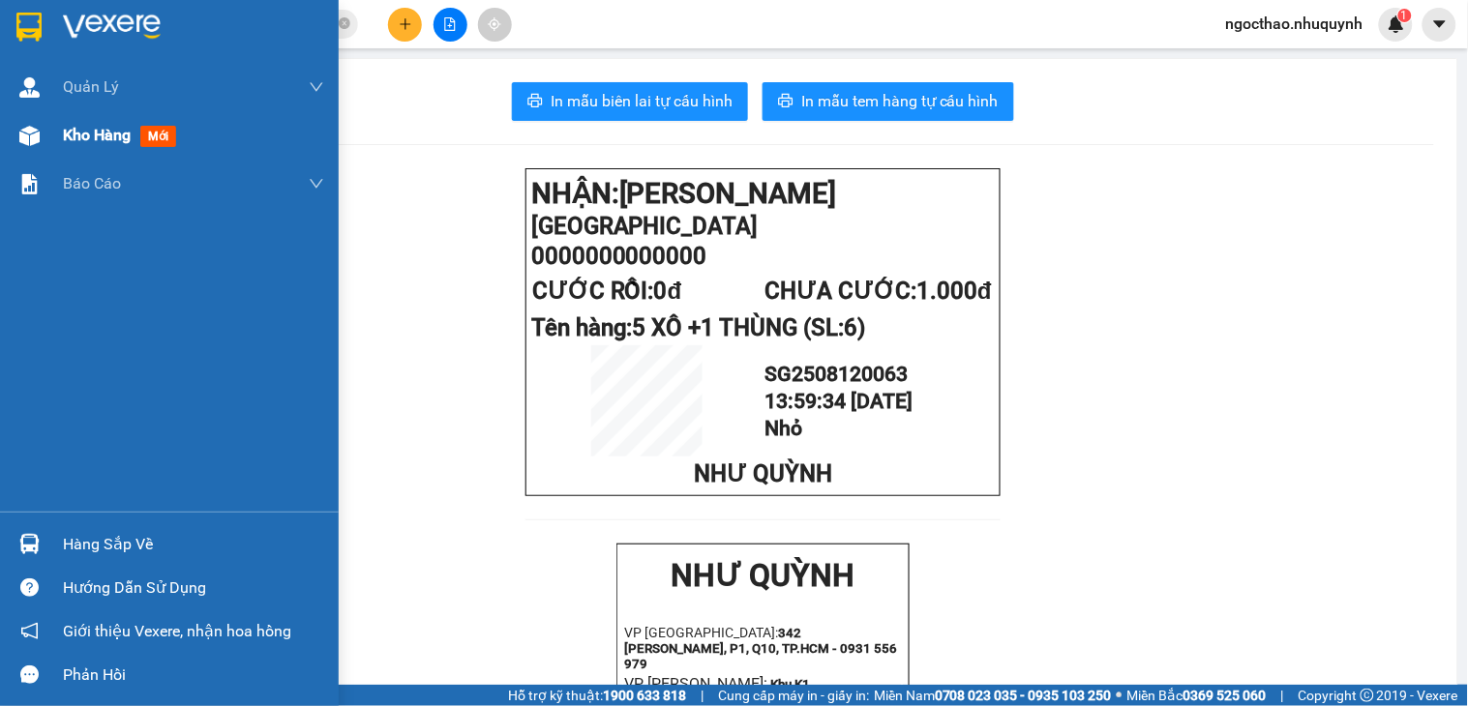
click at [99, 136] on span "Kho hàng" at bounding box center [97, 135] width 68 height 18
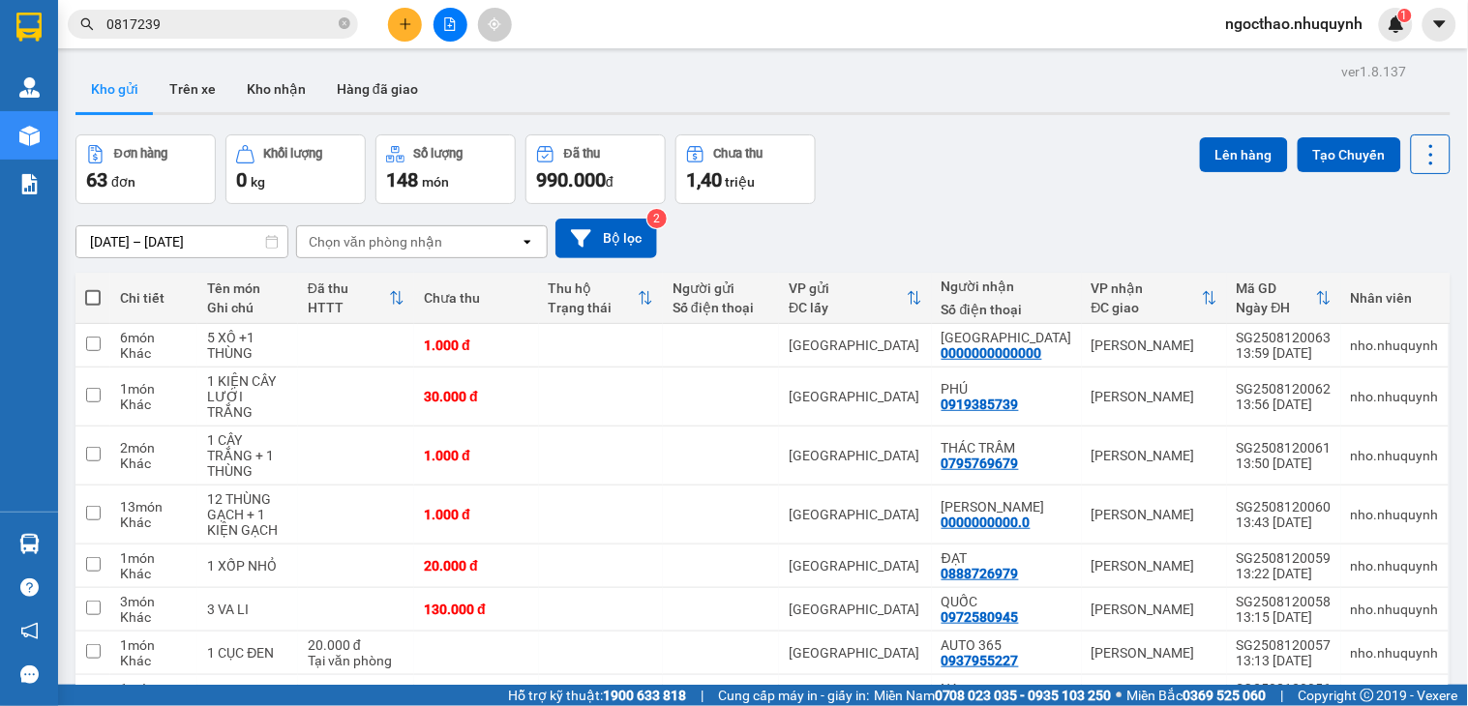
click at [1426, 160] on button at bounding box center [1431, 154] width 40 height 40
click at [1380, 276] on span "Làm mới" at bounding box center [1384, 276] width 53 height 19
click at [1417, 165] on icon at bounding box center [1430, 154] width 27 height 27
click at [1387, 275] on span "Làm mới" at bounding box center [1384, 276] width 53 height 19
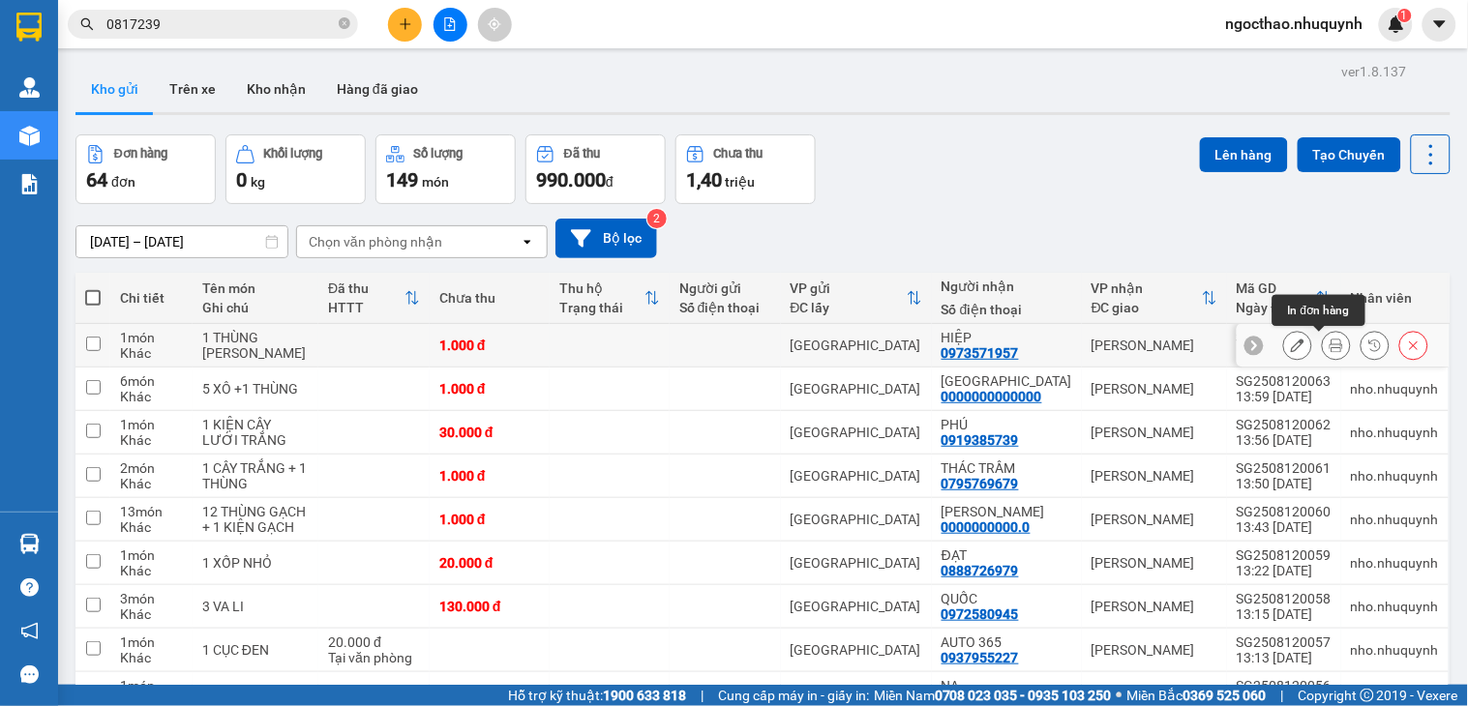
click at [1329, 341] on icon at bounding box center [1336, 346] width 14 height 14
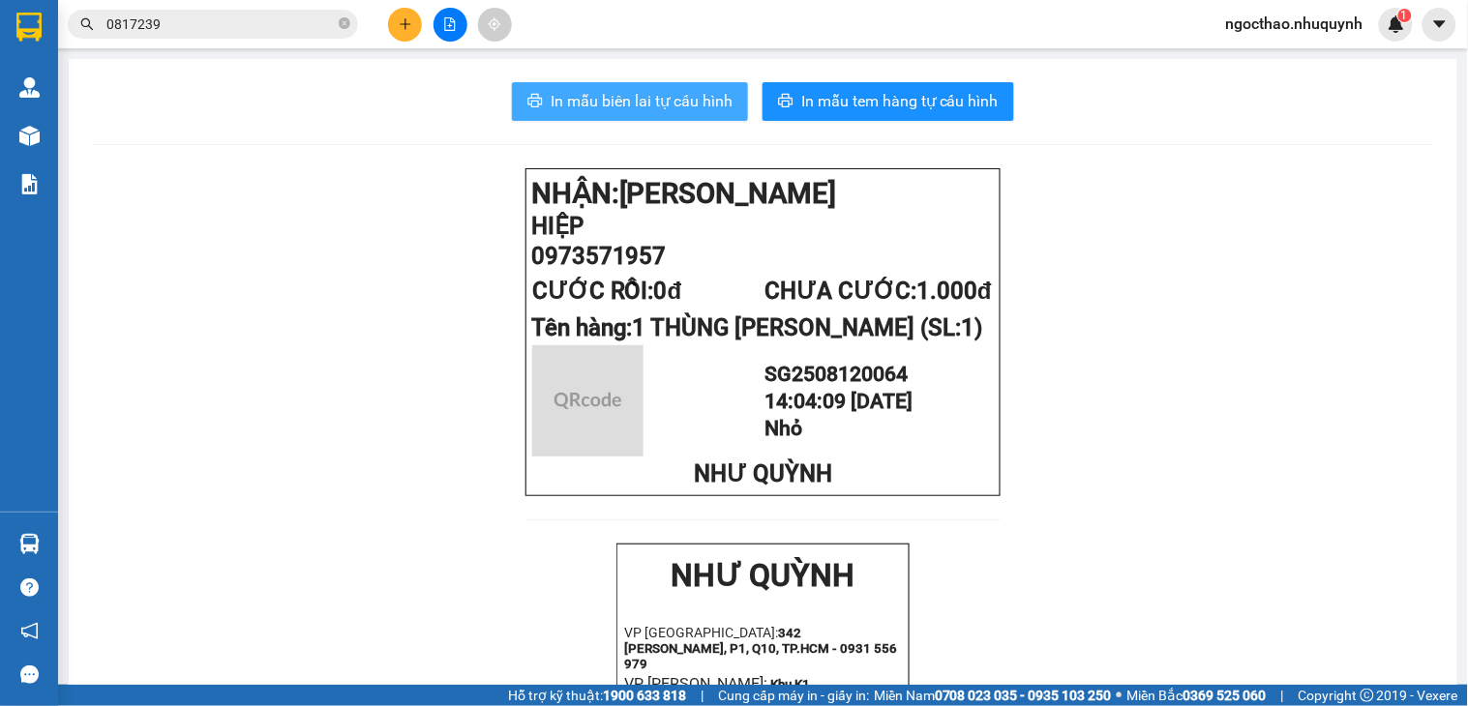
click at [565, 85] on button "In mẫu biên lai tự cấu hình" at bounding box center [630, 101] width 236 height 39
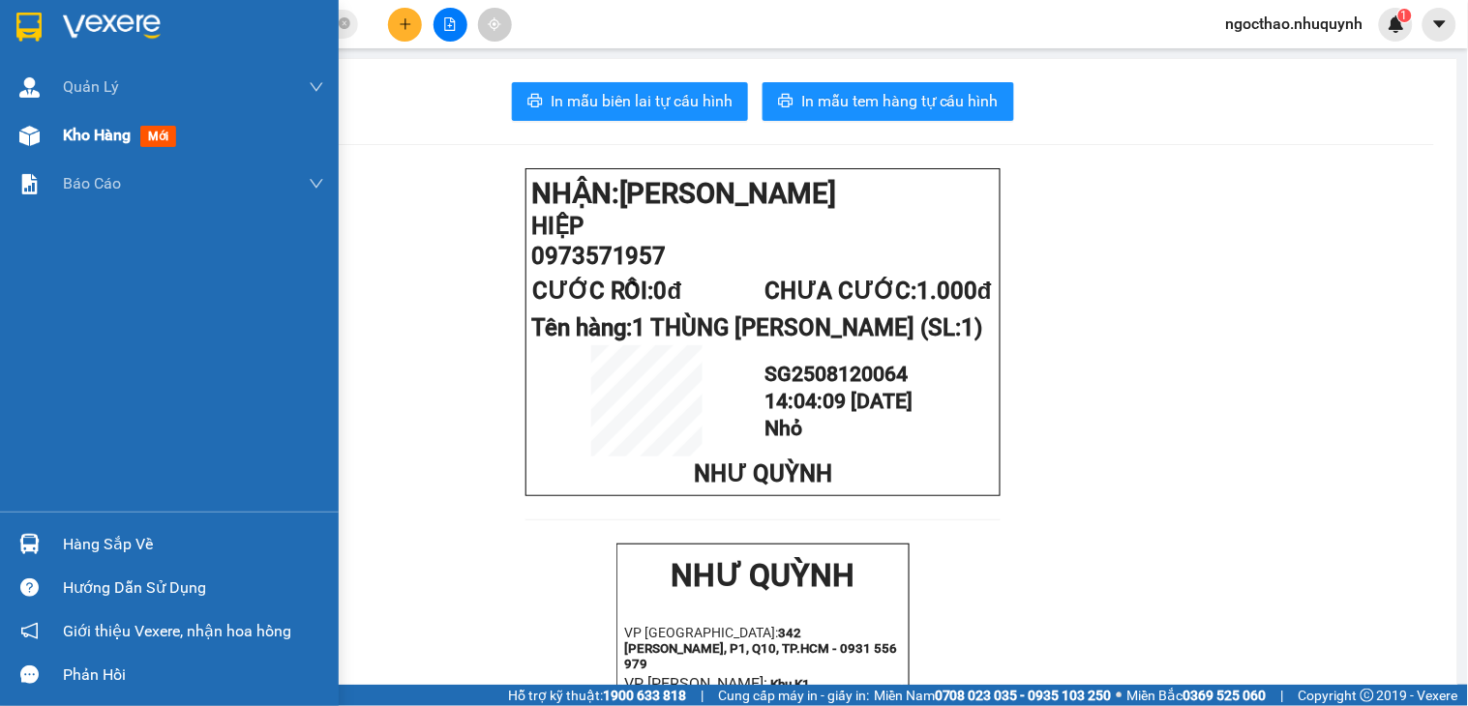
click at [70, 144] on span "Kho hàng" at bounding box center [97, 135] width 68 height 18
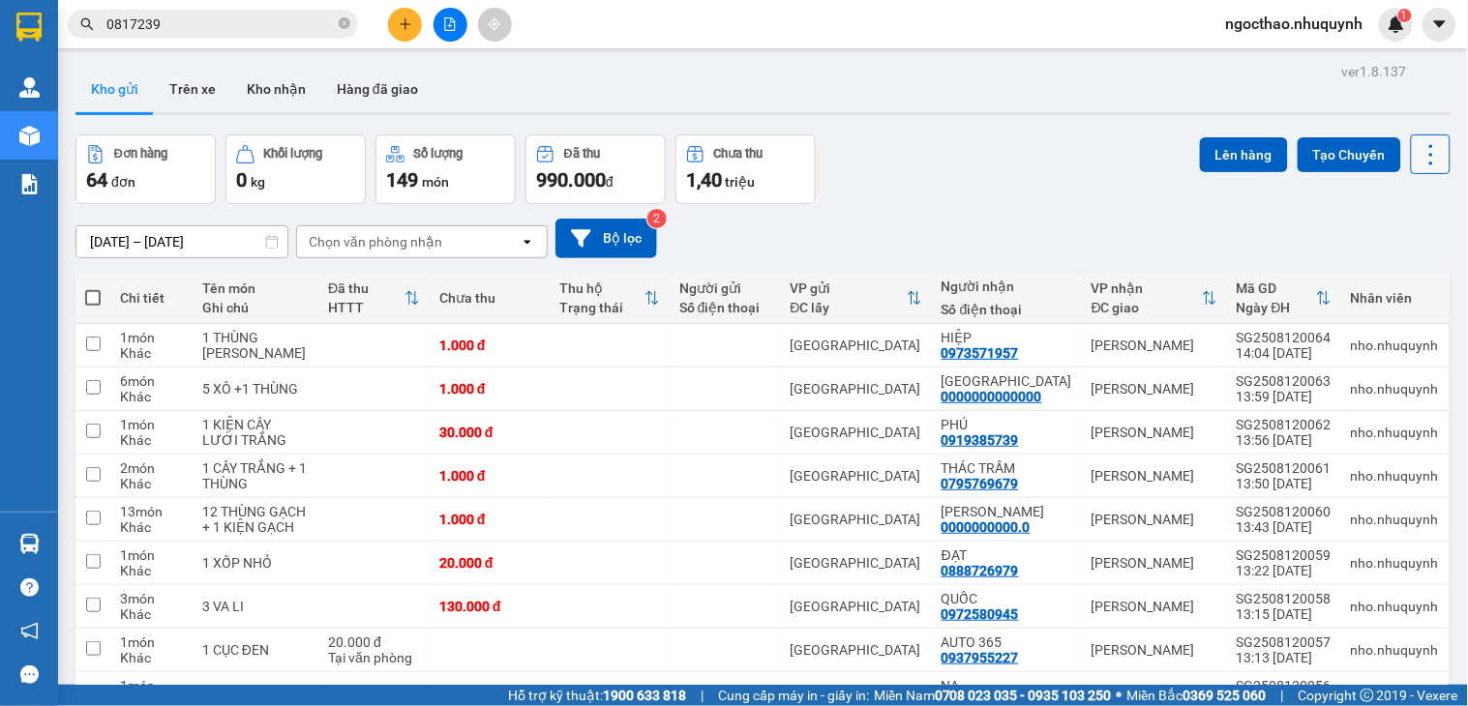
click at [1423, 148] on icon at bounding box center [1430, 154] width 27 height 27
click at [1384, 274] on span "Làm mới" at bounding box center [1384, 276] width 53 height 19
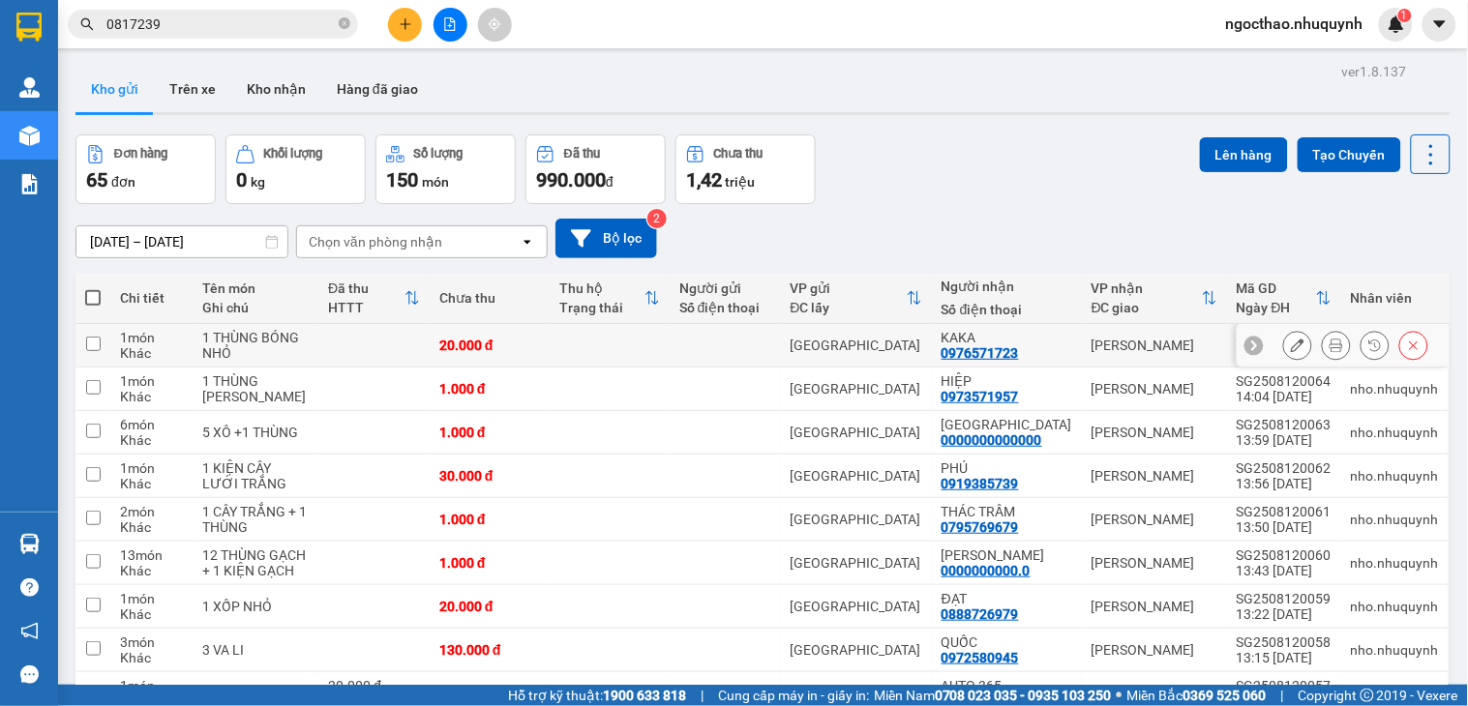
click at [1328, 343] on button at bounding box center [1336, 346] width 27 height 34
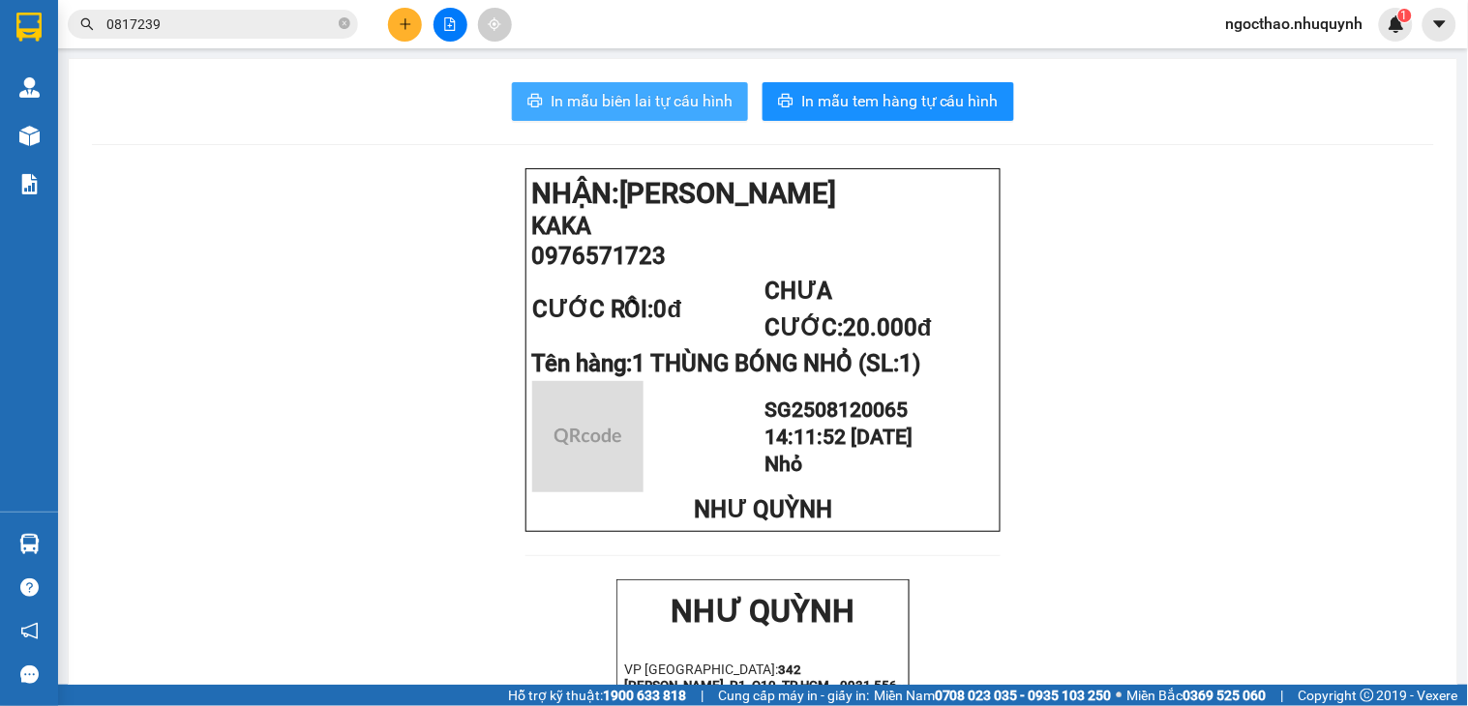
click at [645, 91] on span "In mẫu biên lai tự cấu hình" at bounding box center [642, 101] width 182 height 24
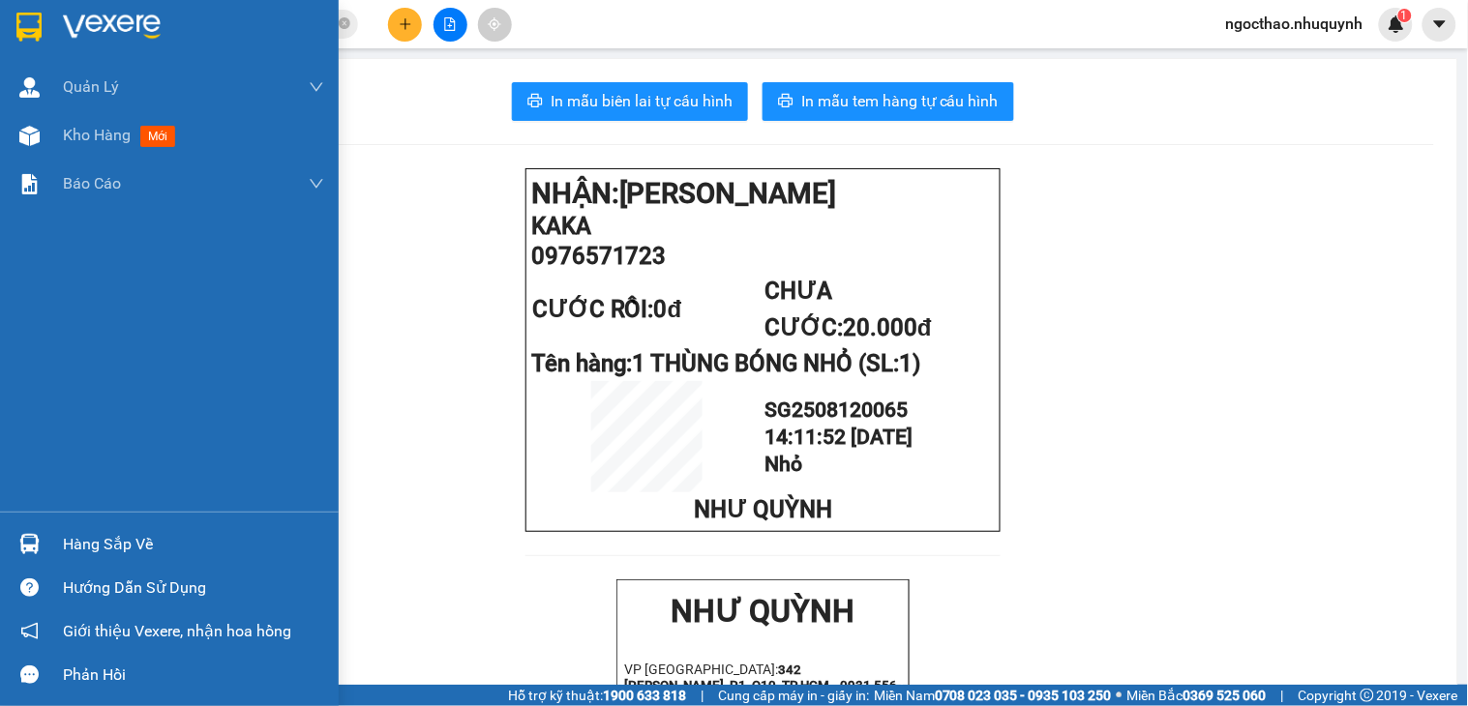
click at [70, 131] on span "Kho hàng" at bounding box center [97, 135] width 68 height 18
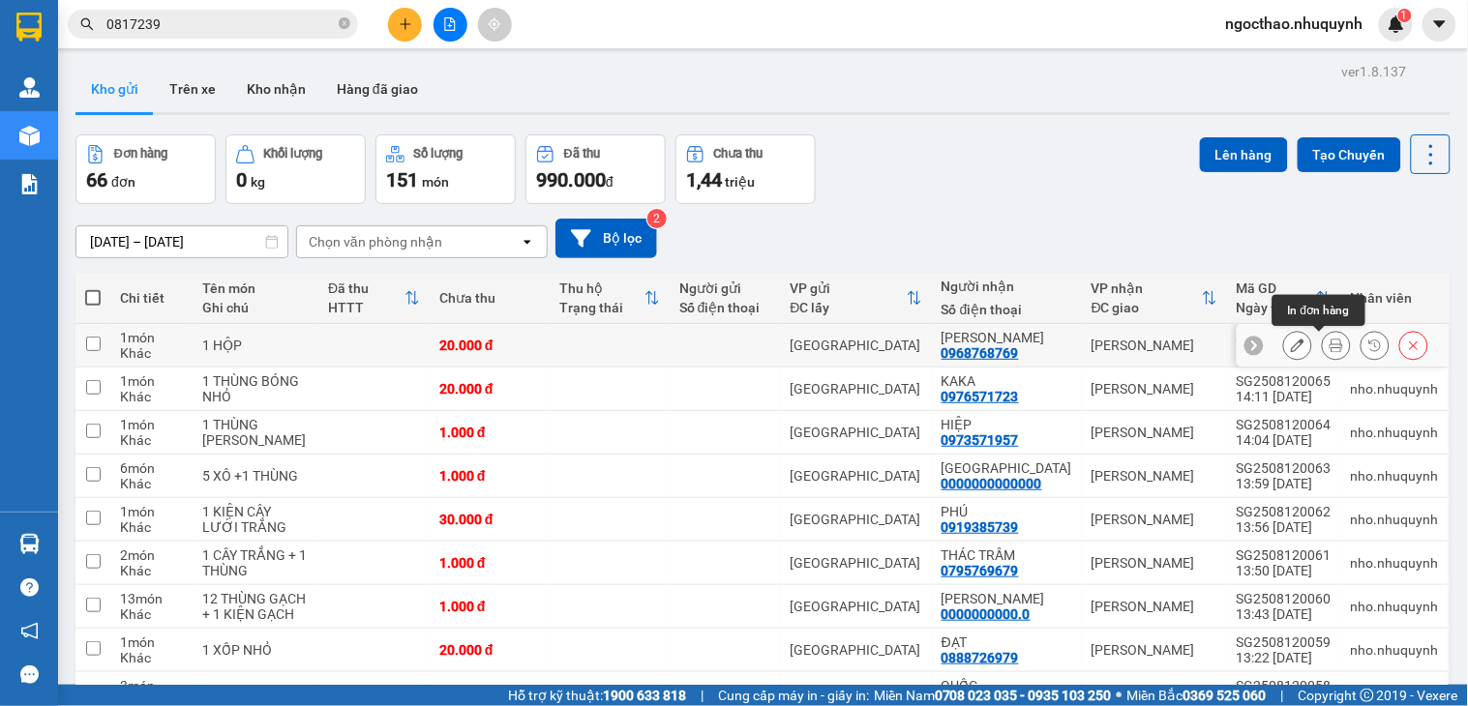
click at [1329, 345] on icon at bounding box center [1336, 346] width 14 height 14
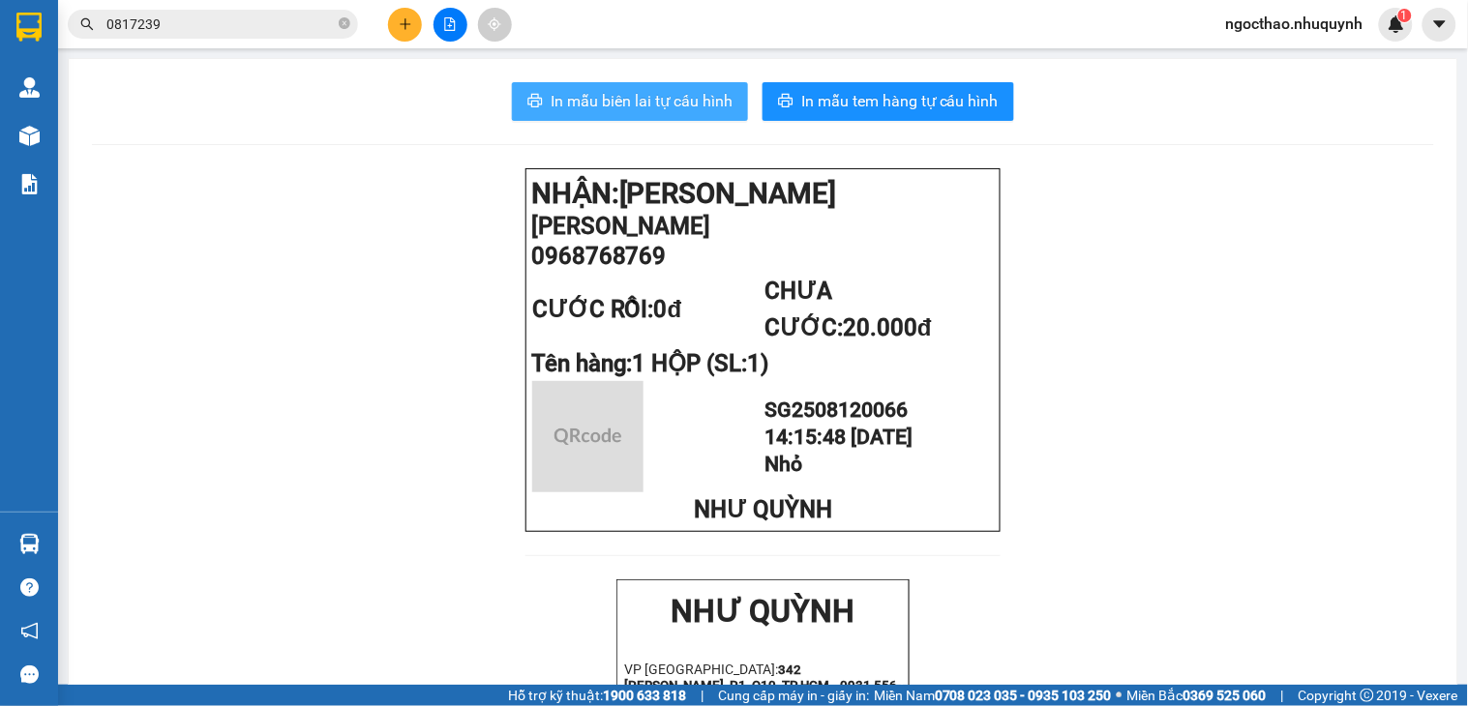
drag, startPoint x: 568, startPoint y: 102, endPoint x: 988, endPoint y: 378, distance: 502.9
click at [564, 104] on span "In mẫu biên lai tự cấu hình" at bounding box center [642, 101] width 182 height 24
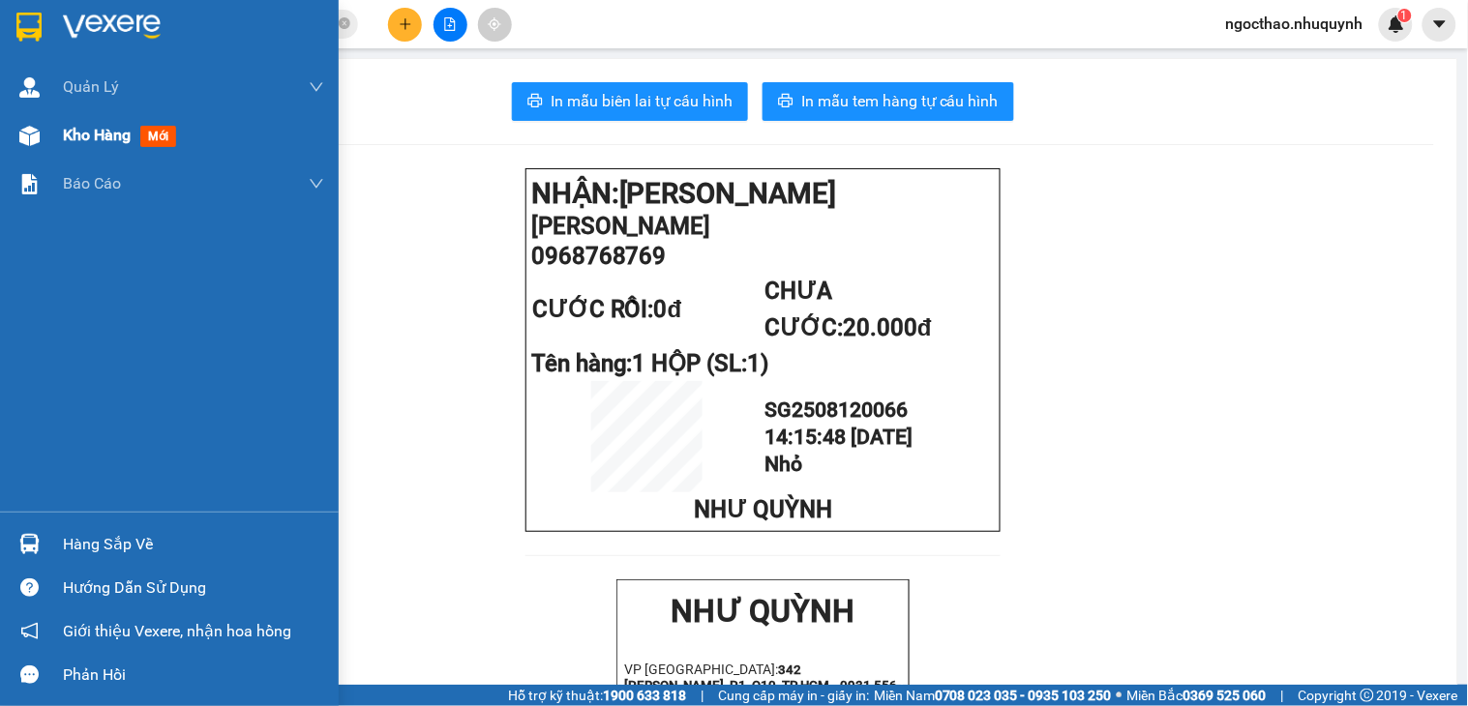
click at [101, 134] on span "Kho hàng" at bounding box center [97, 135] width 68 height 18
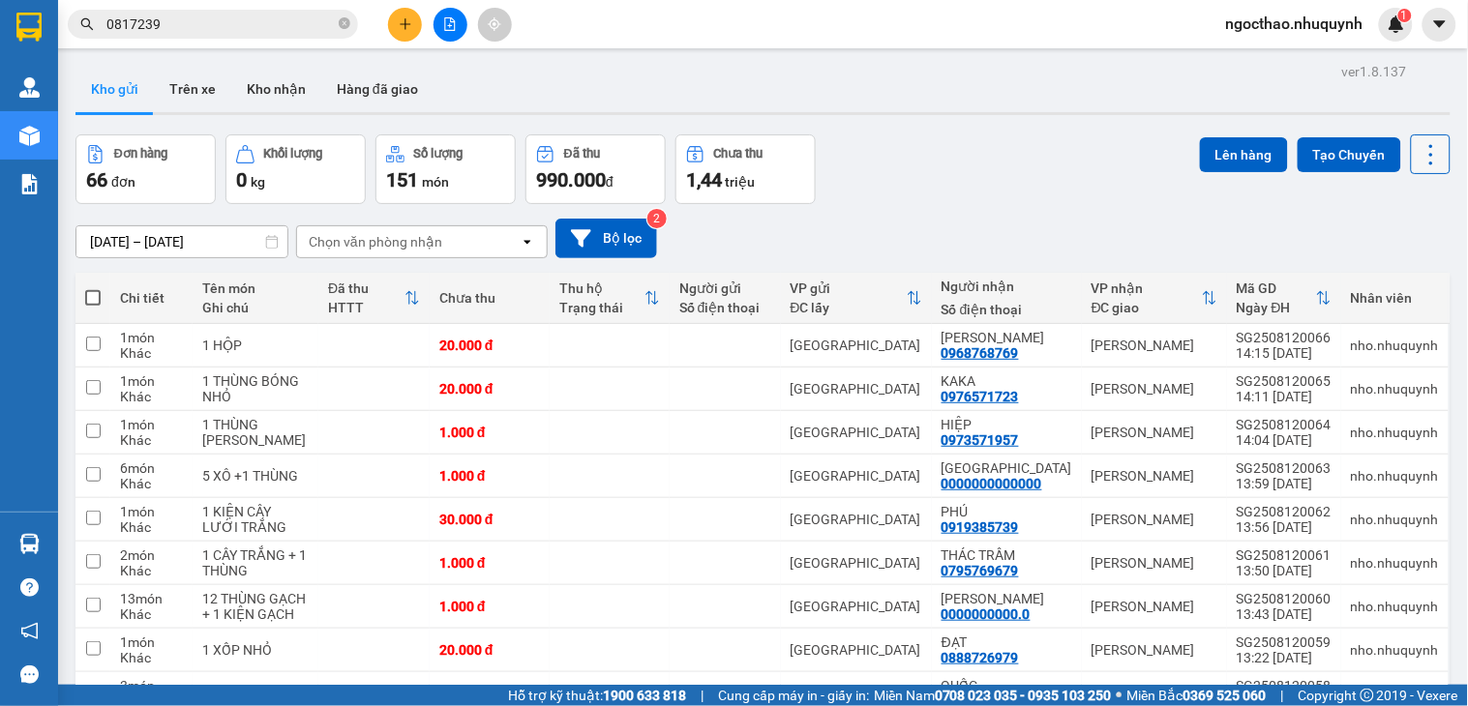
drag, startPoint x: 1425, startPoint y: 148, endPoint x: 1417, endPoint y: 156, distance: 10.9
click at [1424, 149] on icon at bounding box center [1430, 154] width 27 height 27
click at [1380, 269] on span "Làm mới" at bounding box center [1384, 276] width 53 height 19
click at [1417, 148] on icon at bounding box center [1430, 154] width 27 height 27
click at [1385, 279] on span "Làm mới" at bounding box center [1384, 276] width 53 height 19
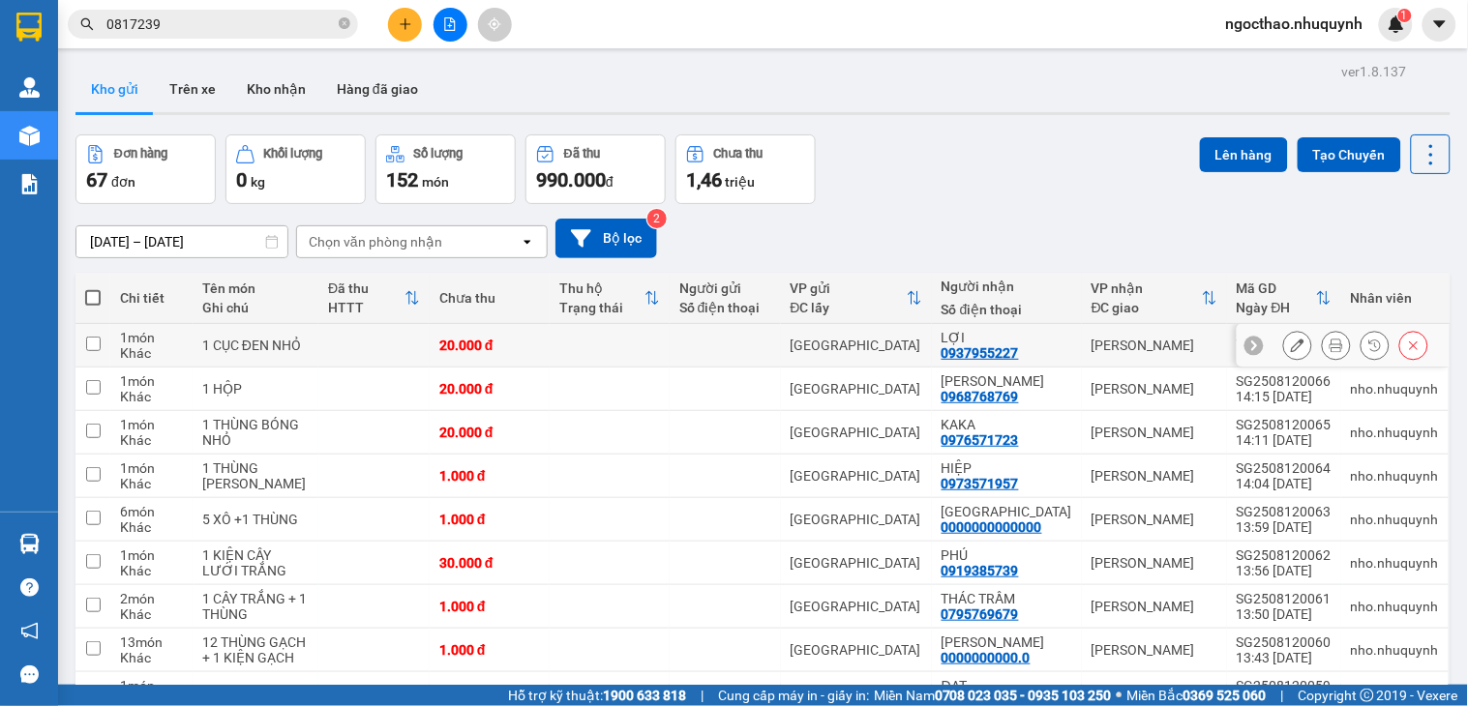
click at [1336, 339] on div at bounding box center [1355, 345] width 145 height 29
click at [1328, 342] on button at bounding box center [1336, 346] width 27 height 34
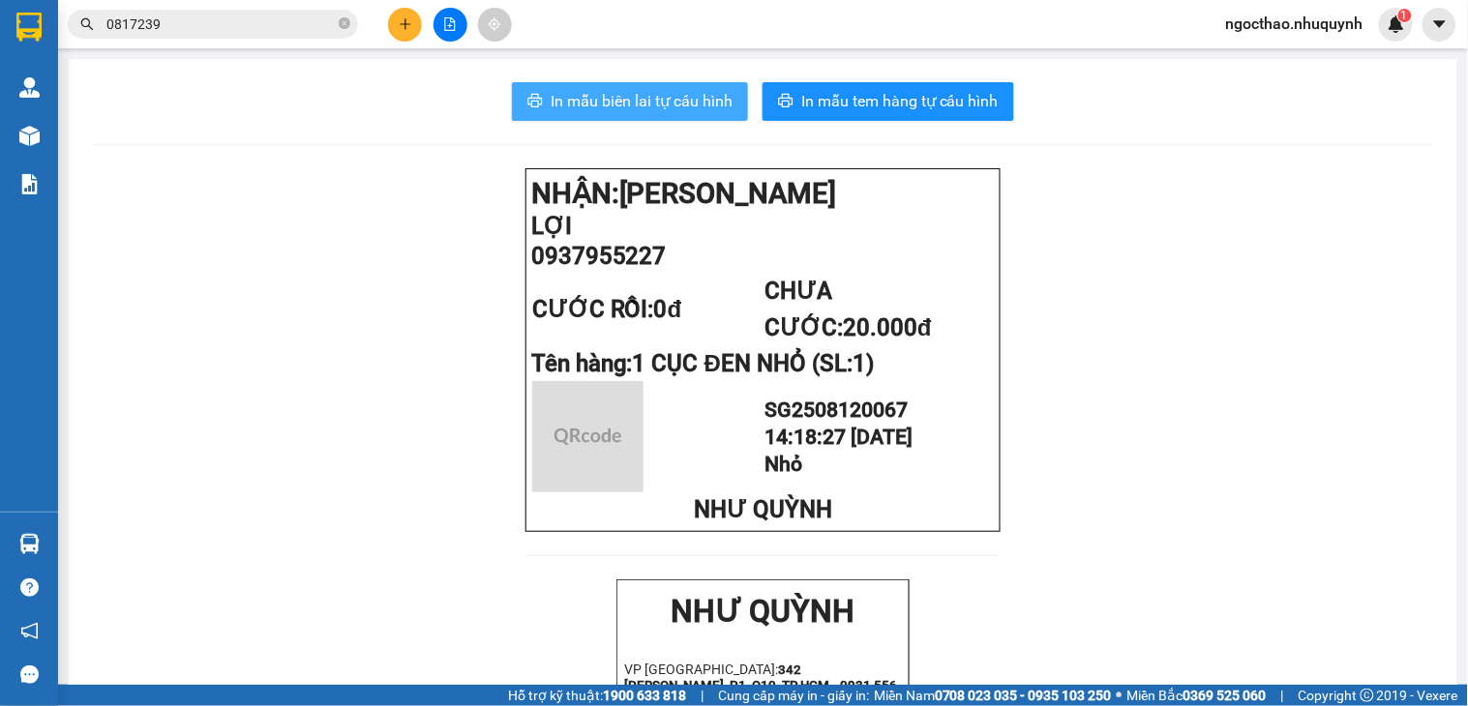
click at [659, 103] on span "In mẫu biên lai tự cấu hình" at bounding box center [642, 101] width 182 height 24
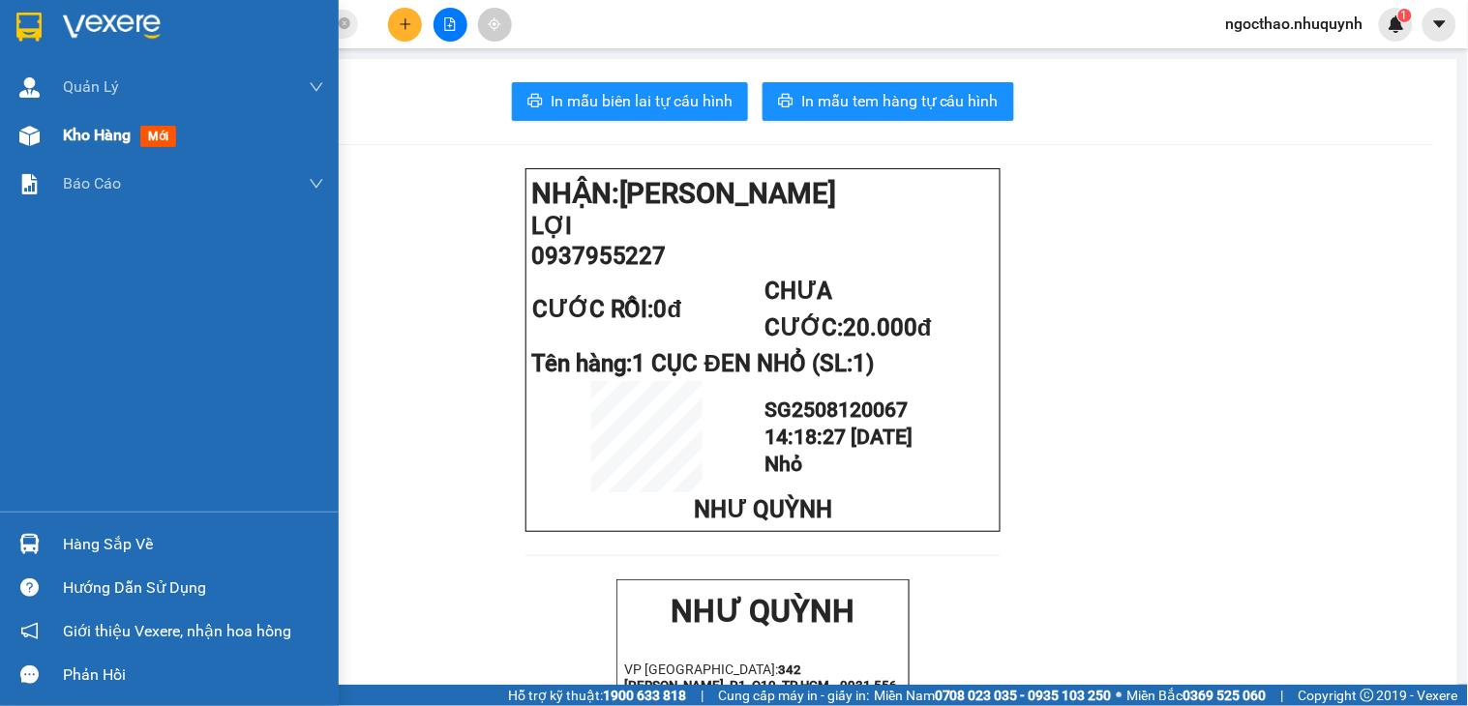
click at [75, 134] on span "Kho hàng" at bounding box center [97, 135] width 68 height 18
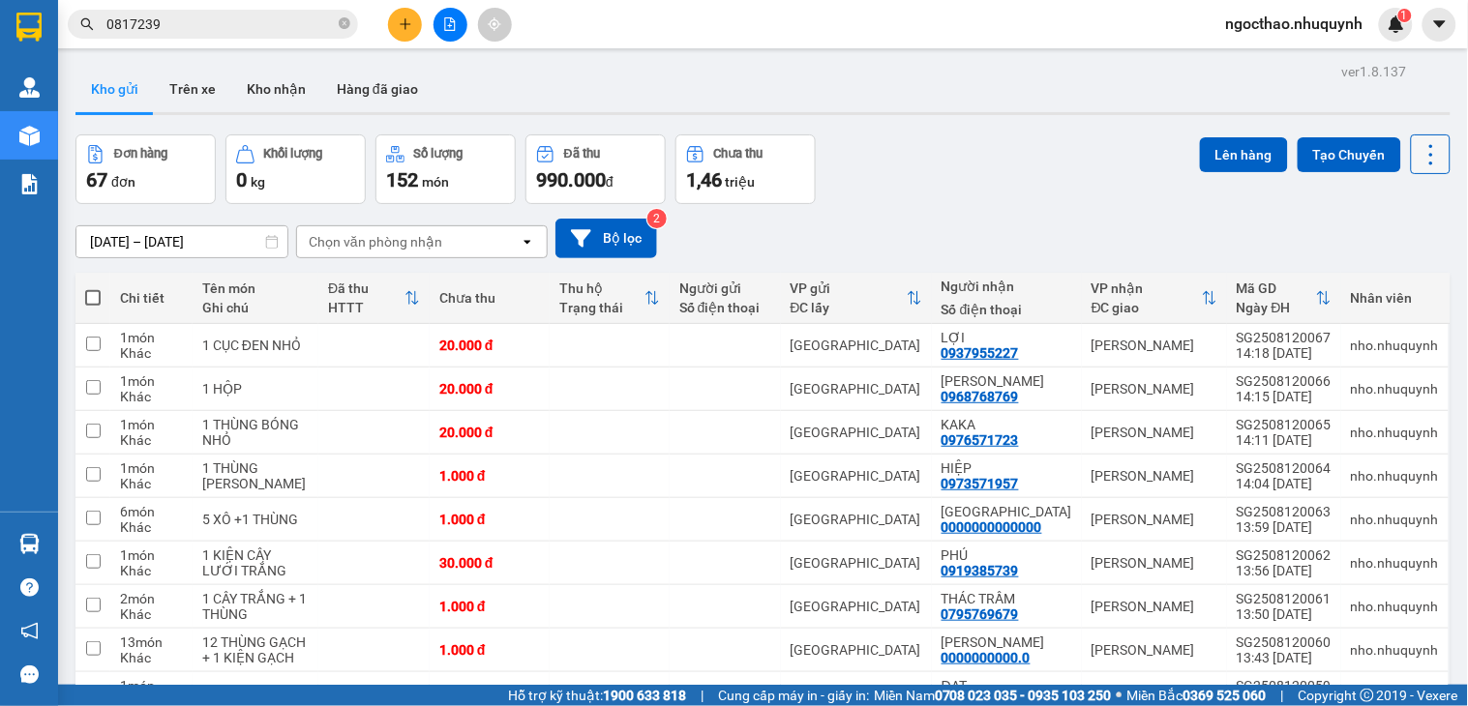
click at [1417, 152] on icon at bounding box center [1430, 154] width 27 height 27
click at [1389, 278] on span "Làm mới" at bounding box center [1384, 276] width 53 height 19
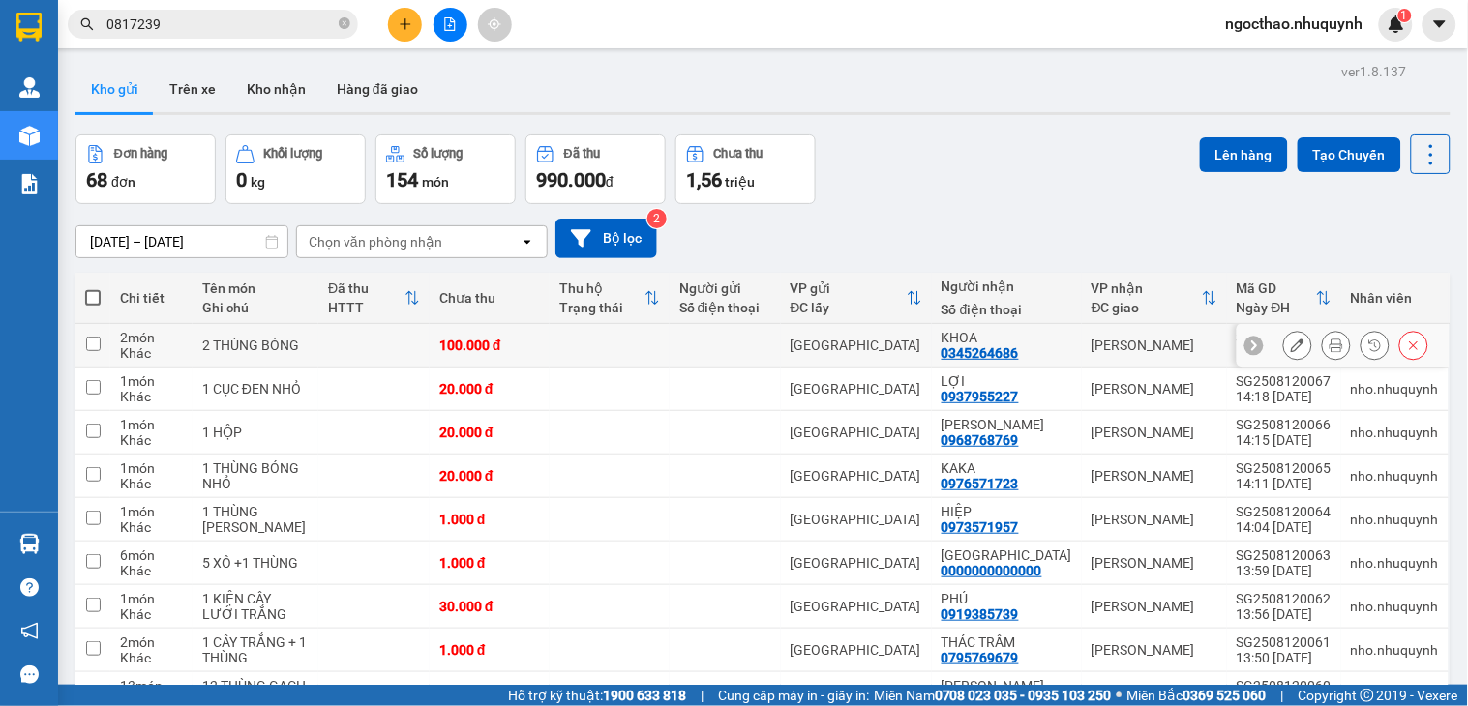
click at [1329, 346] on icon at bounding box center [1336, 346] width 14 height 14
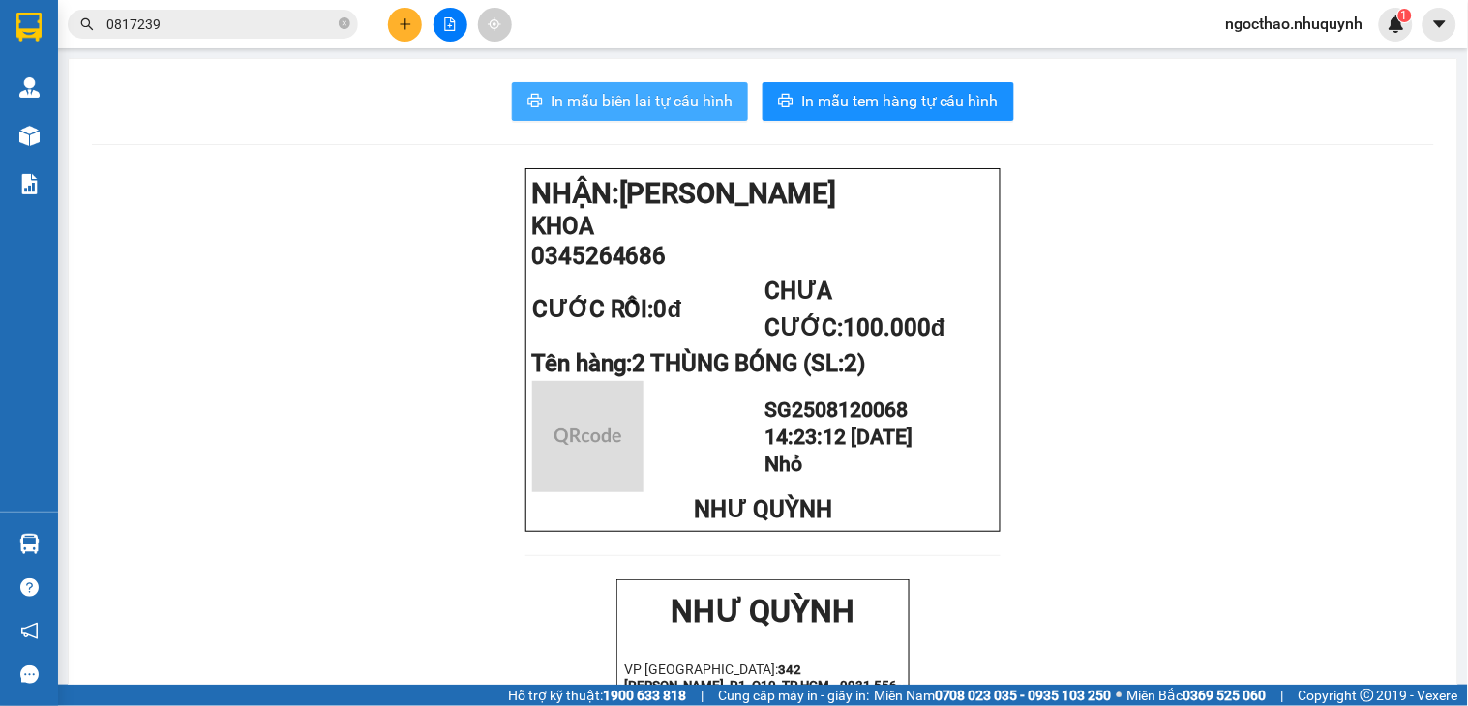
drag, startPoint x: 683, startPoint y: 117, endPoint x: 689, endPoint y: 107, distance: 11.3
click at [683, 116] on button "In mẫu biên lai tự cấu hình" at bounding box center [630, 101] width 236 height 39
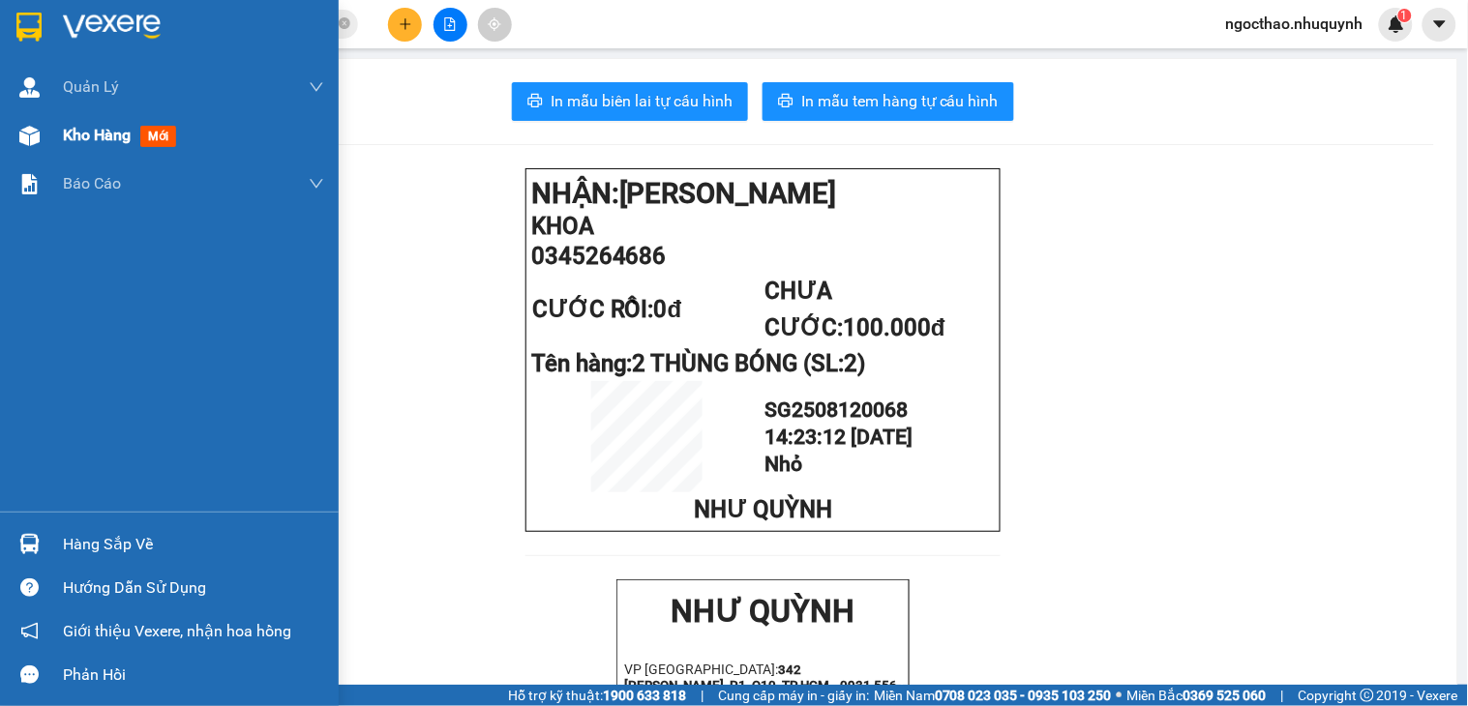
click at [83, 136] on span "Kho hàng" at bounding box center [97, 135] width 68 height 18
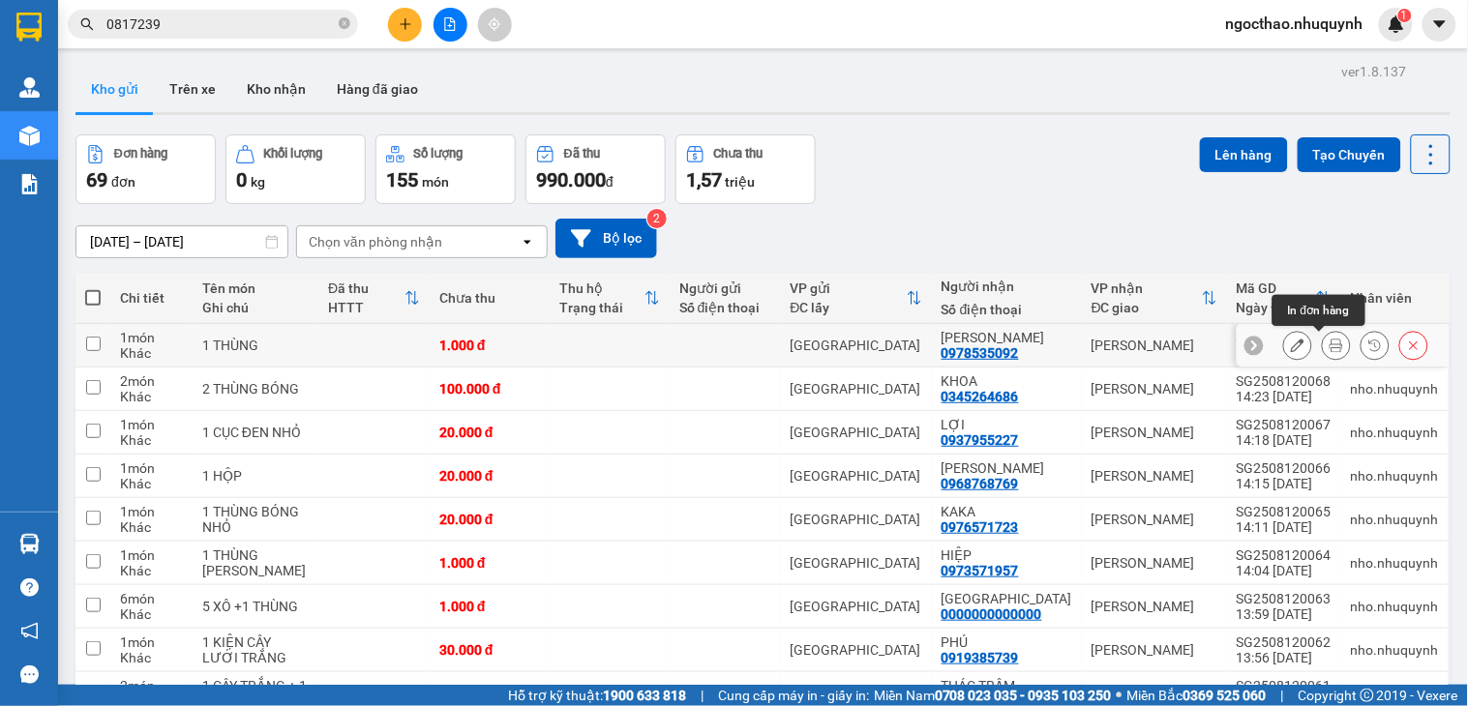
click at [1329, 348] on icon at bounding box center [1336, 346] width 14 height 14
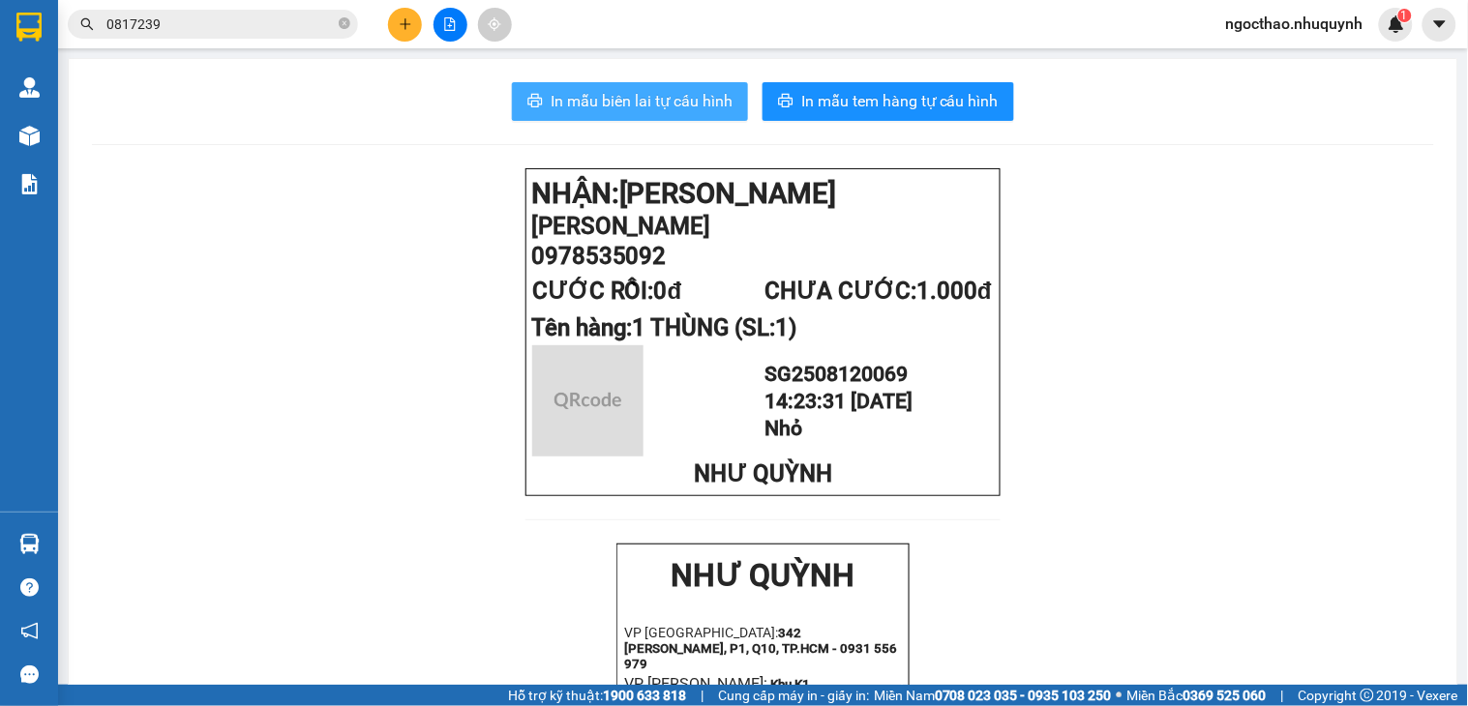
drag, startPoint x: 634, startPoint y: 100, endPoint x: 594, endPoint y: 248, distance: 153.3
click at [632, 100] on span "In mẫu biên lai tự cấu hình" at bounding box center [642, 101] width 182 height 24
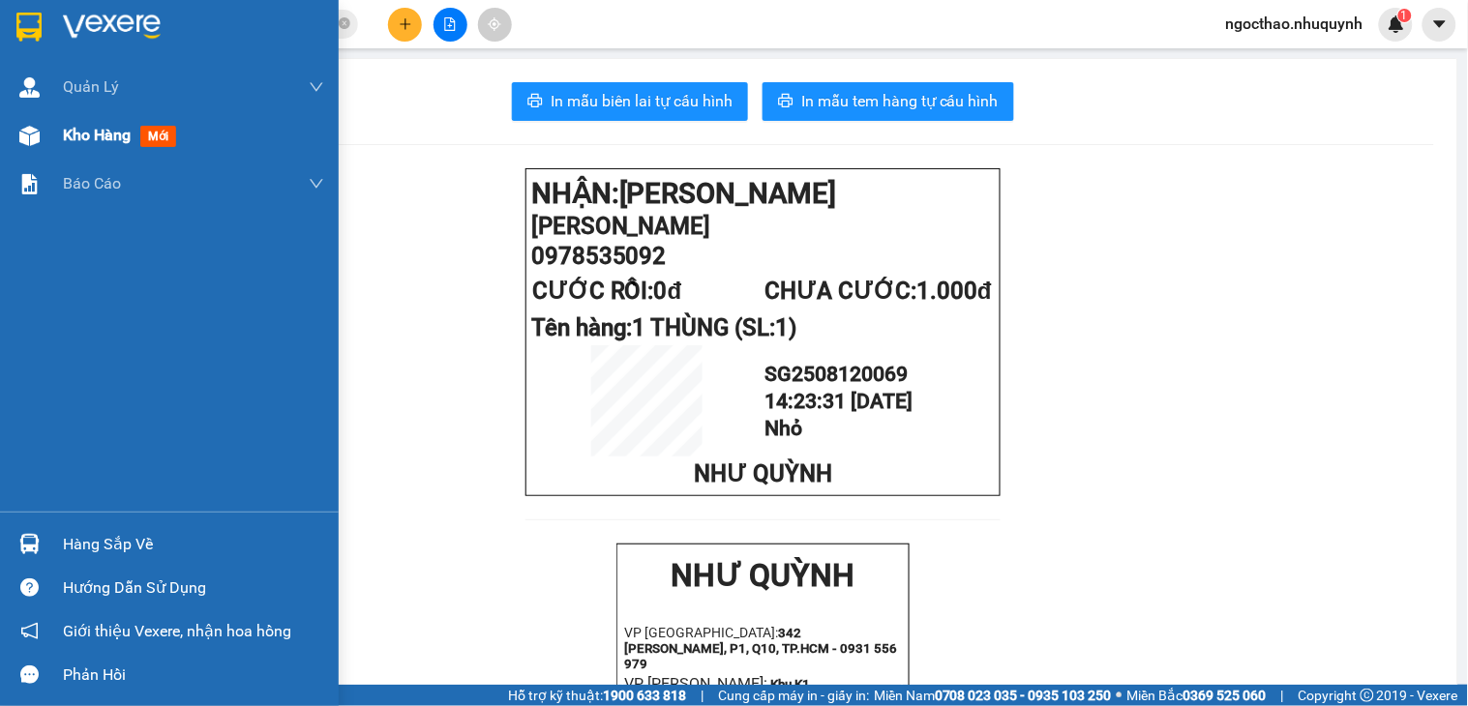
click at [40, 130] on div at bounding box center [30, 136] width 34 height 34
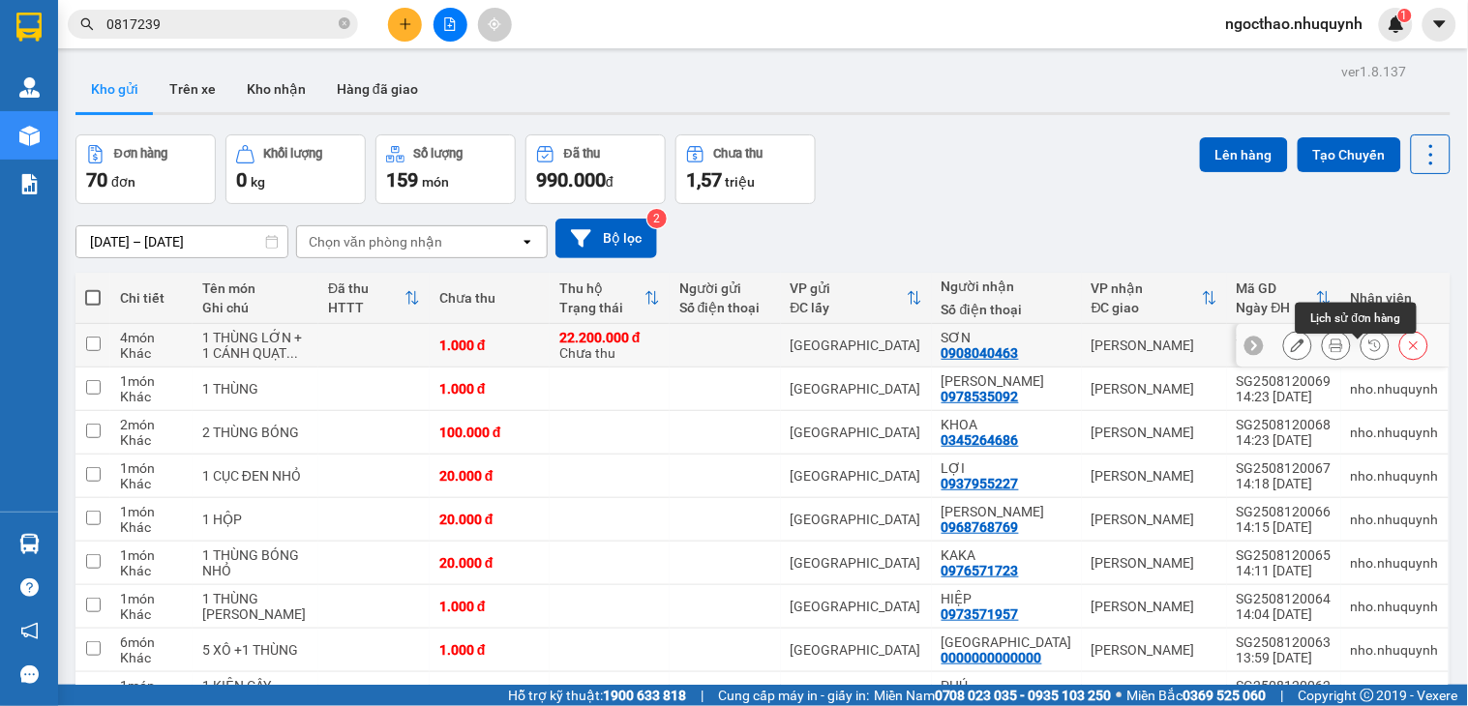
click at [1329, 352] on icon at bounding box center [1336, 346] width 14 height 14
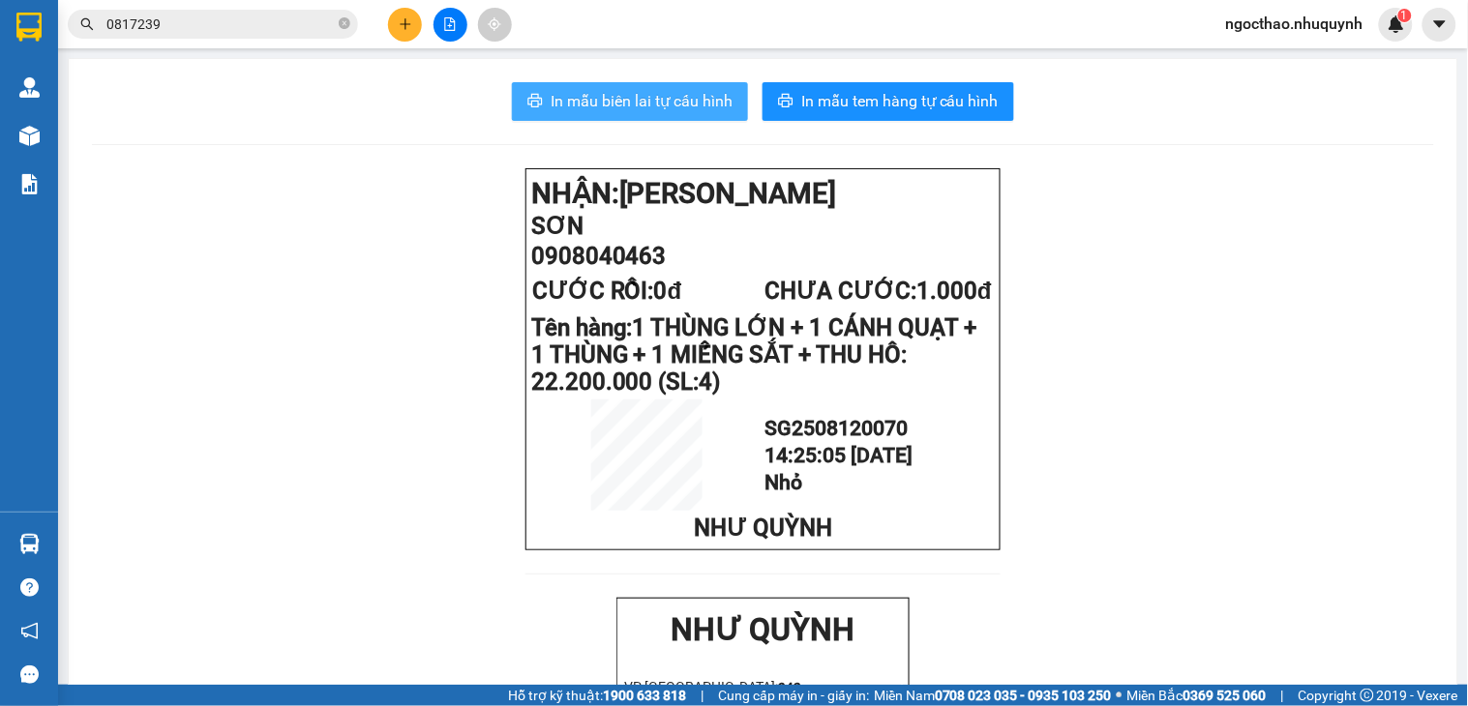
click at [611, 108] on span "In mẫu biên lai tự cấu hình" at bounding box center [642, 101] width 182 height 24
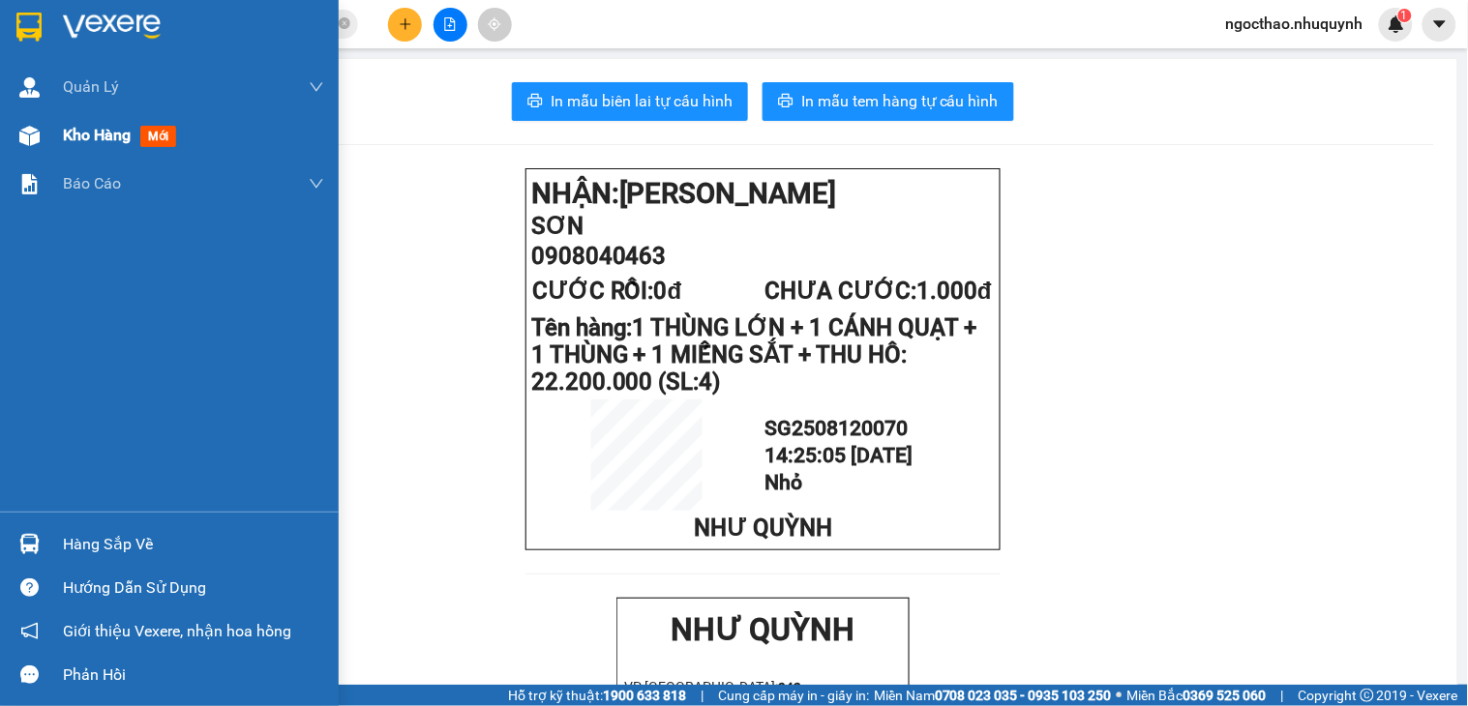
click at [106, 136] on span "Kho hàng" at bounding box center [97, 135] width 68 height 18
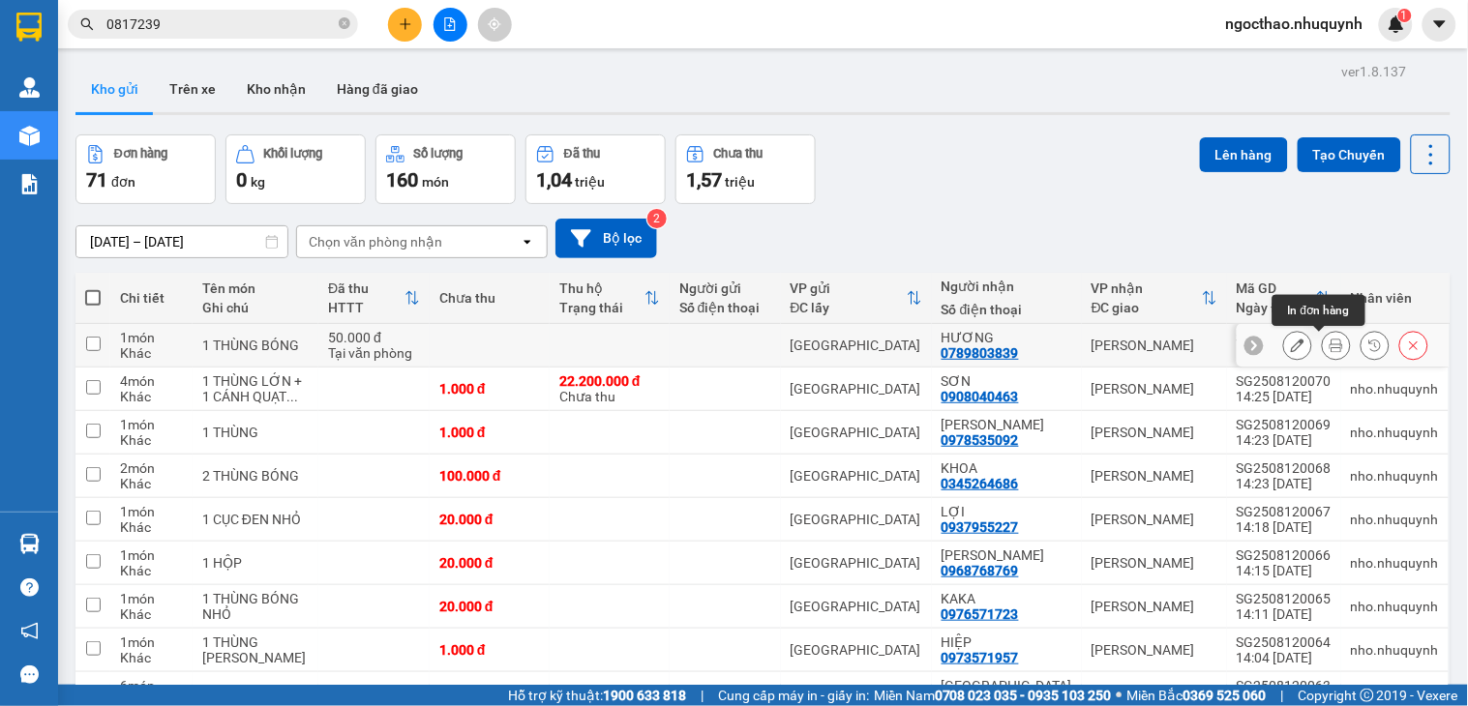
click at [1329, 351] on icon at bounding box center [1336, 346] width 14 height 14
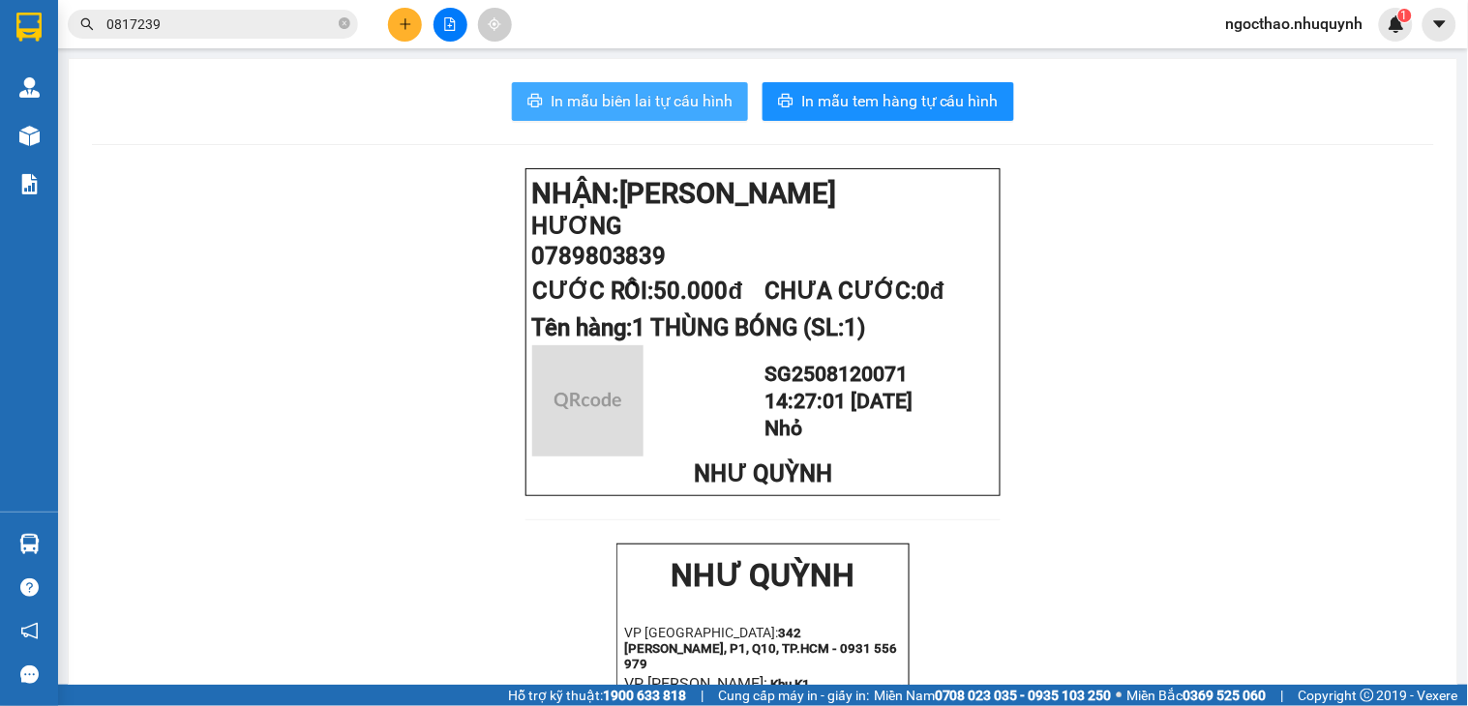
click at [635, 94] on span "In mẫu biên lai tự cấu hình" at bounding box center [642, 101] width 182 height 24
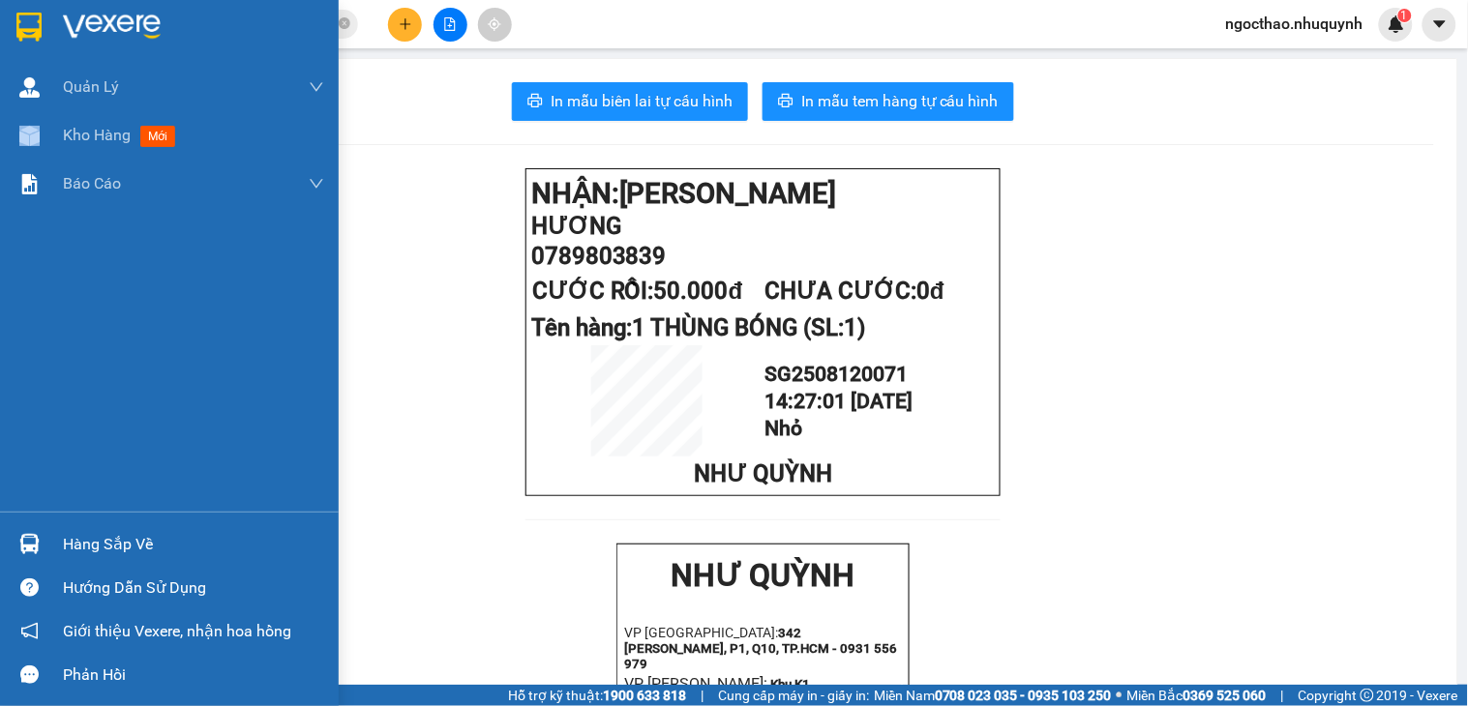
drag, startPoint x: 62, startPoint y: 133, endPoint x: 103, endPoint y: 11, distance: 128.5
click at [64, 133] on div "Kho hàng mới" at bounding box center [169, 135] width 339 height 48
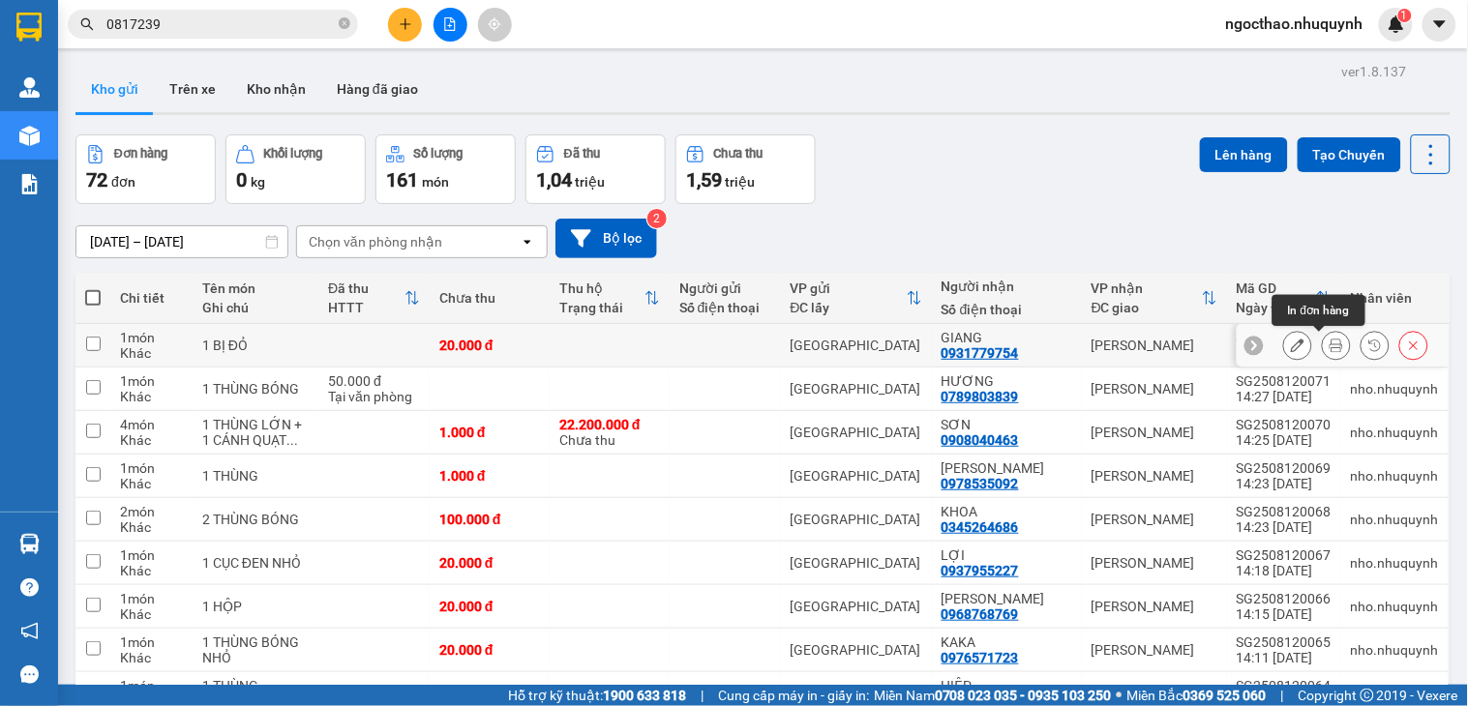
click at [1329, 348] on icon at bounding box center [1336, 346] width 14 height 14
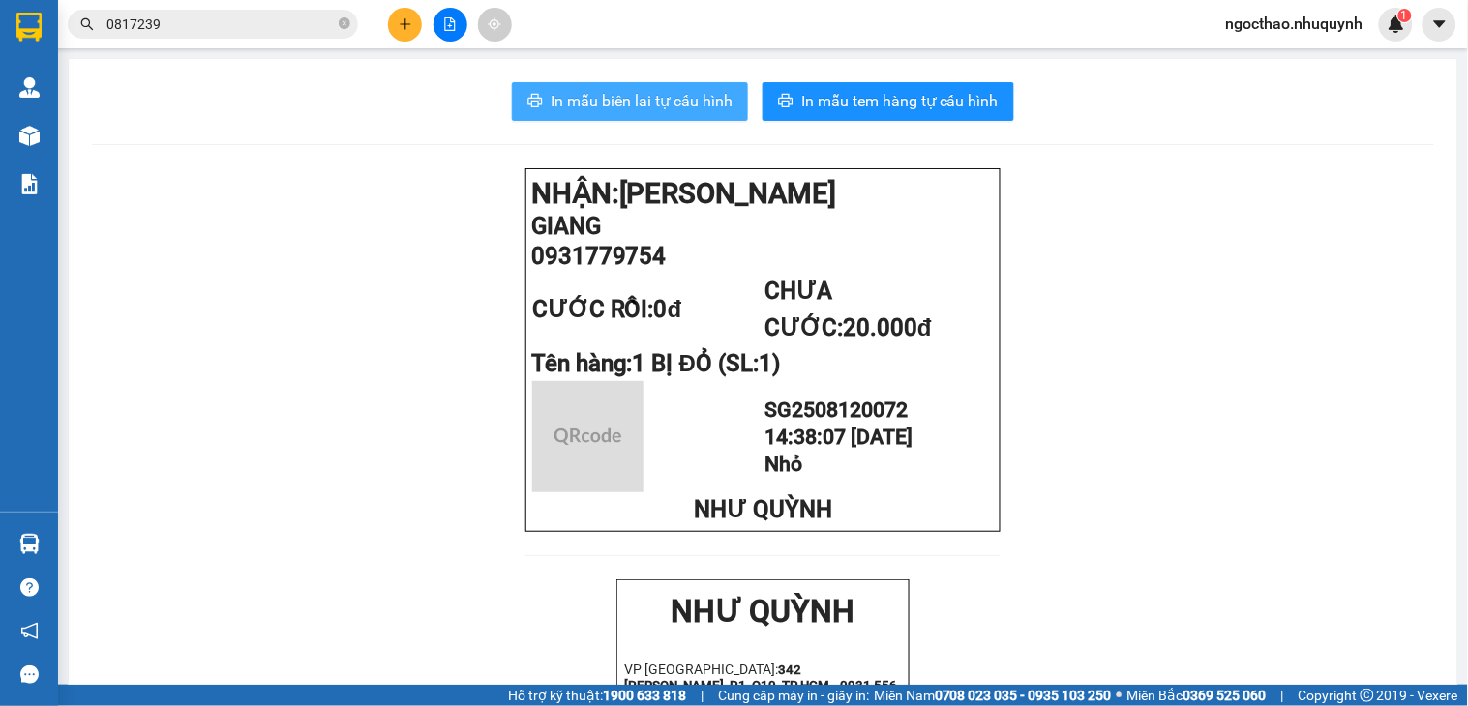
drag, startPoint x: 576, startPoint y: 99, endPoint x: 879, endPoint y: 163, distance: 309.5
click at [576, 99] on span "In mẫu biên lai tự cấu hình" at bounding box center [642, 101] width 182 height 24
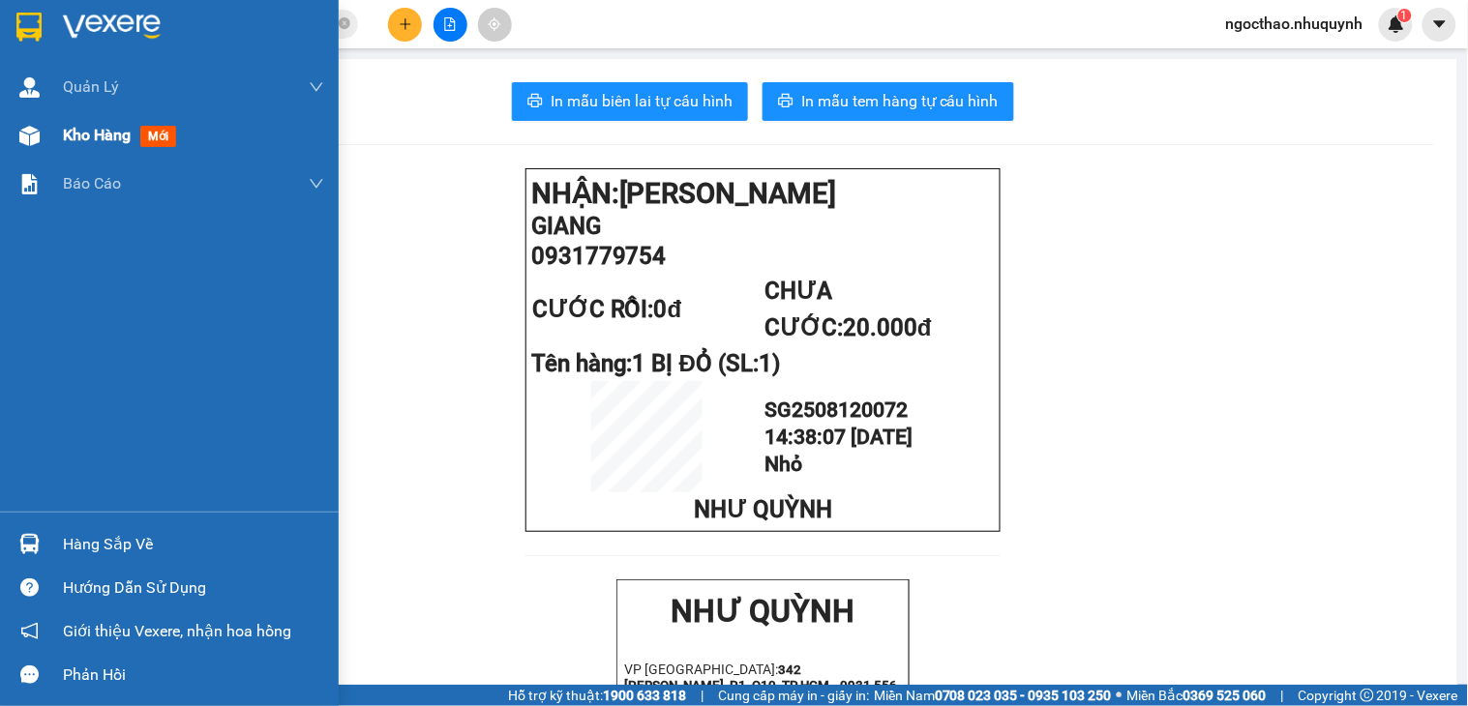
click at [63, 138] on span "Kho hàng" at bounding box center [97, 135] width 68 height 18
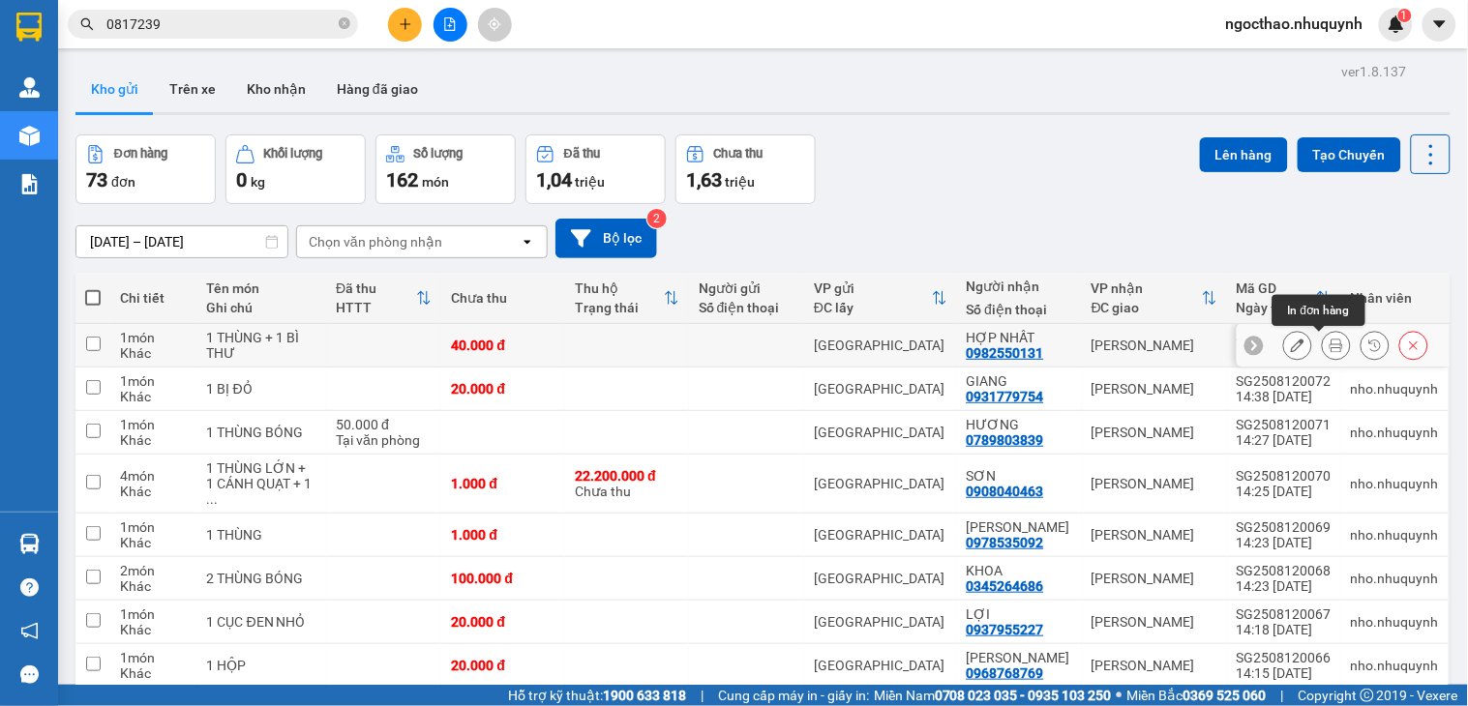
click at [1329, 350] on icon at bounding box center [1336, 346] width 14 height 14
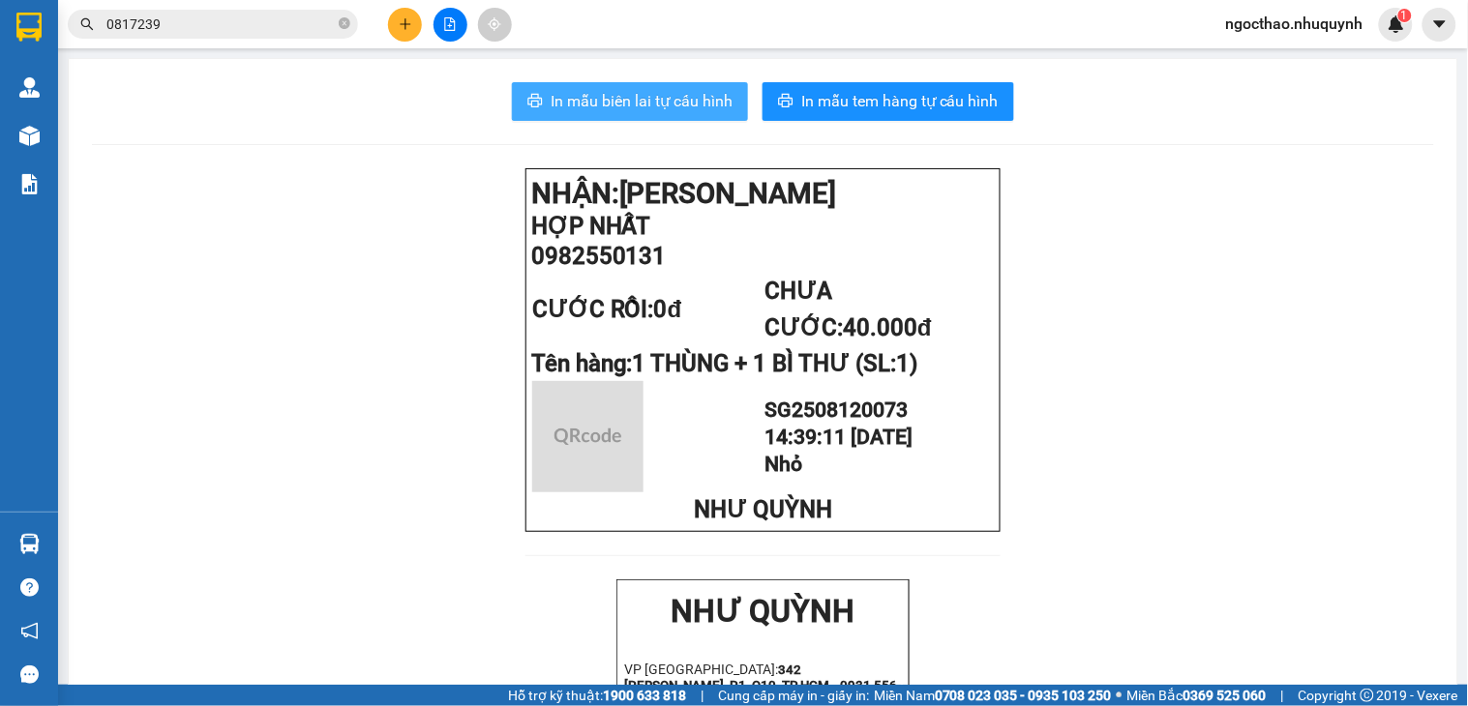
click at [636, 99] on span "In mẫu biên lai tự cấu hình" at bounding box center [642, 101] width 182 height 24
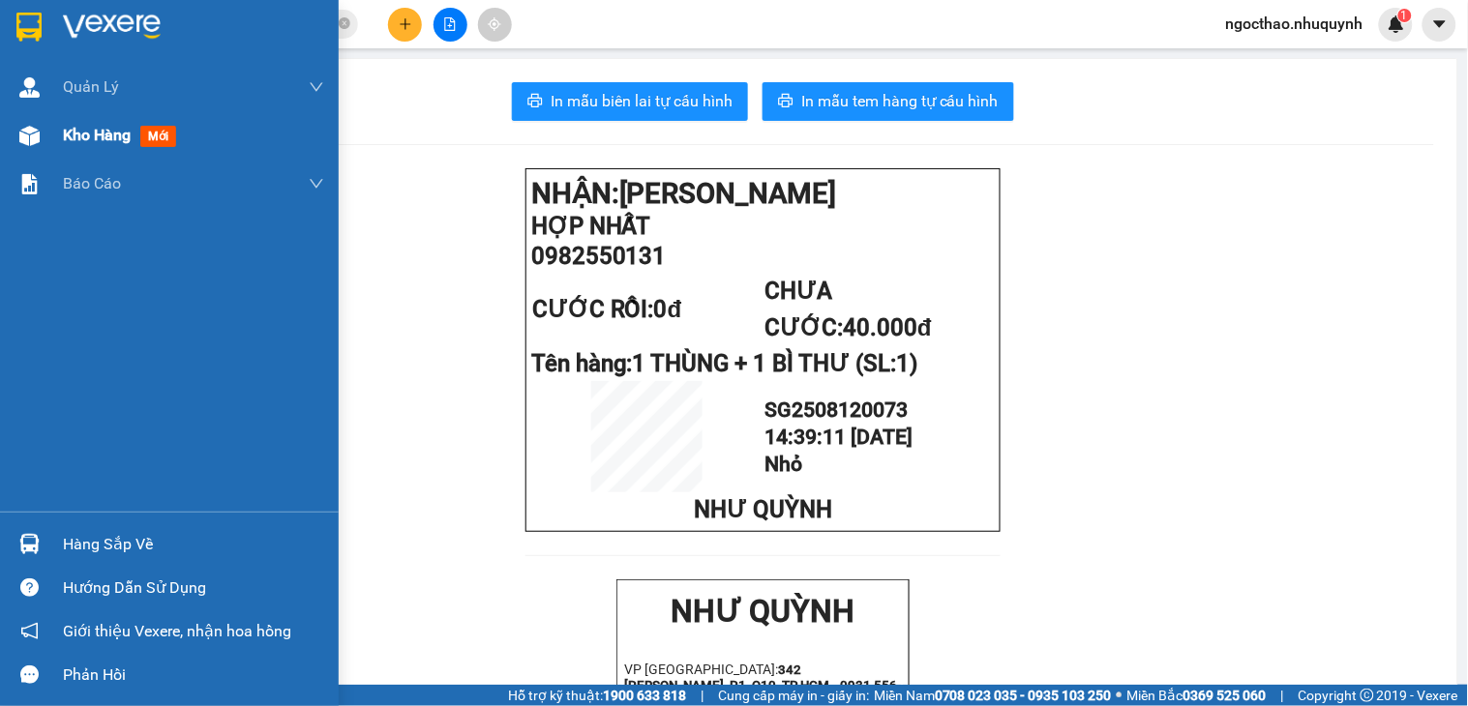
click at [77, 137] on span "Kho hàng" at bounding box center [97, 135] width 68 height 18
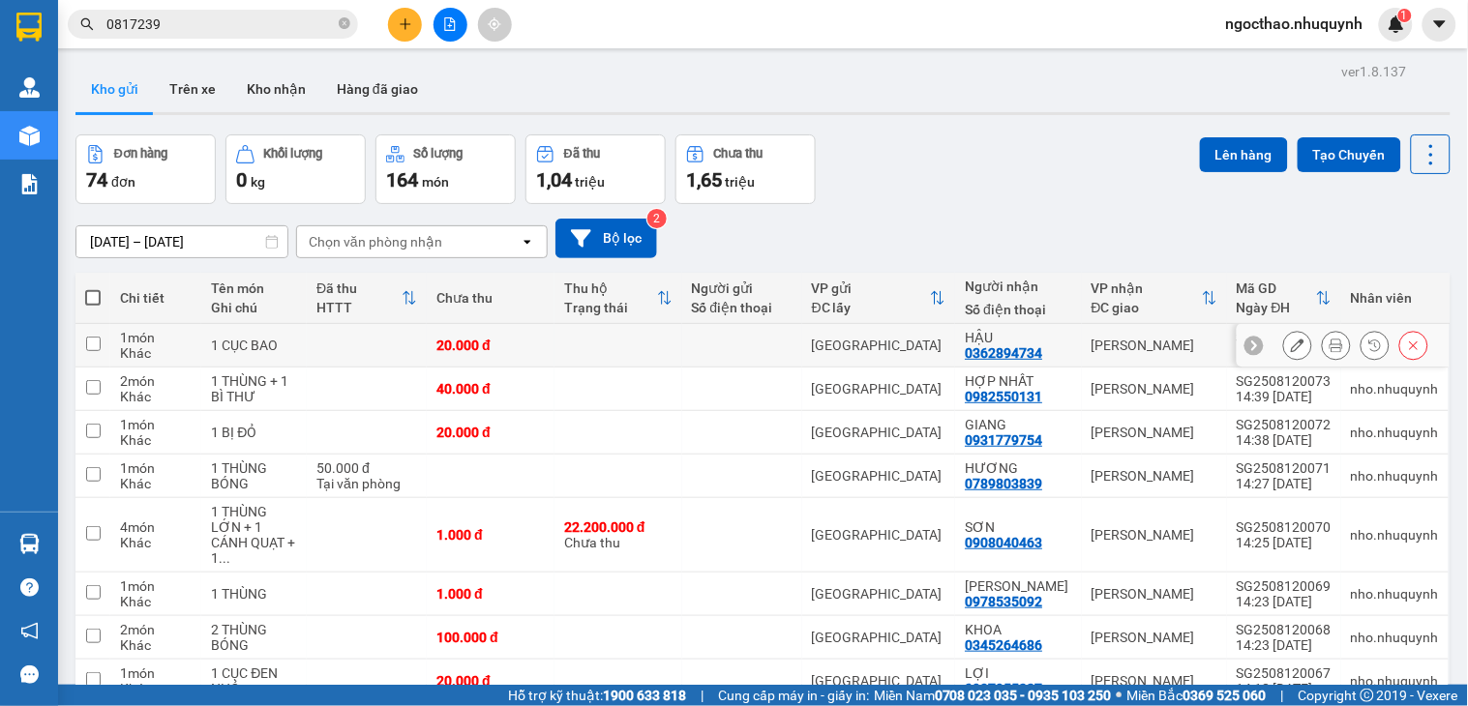
drag, startPoint x: 1330, startPoint y: 335, endPoint x: 1318, endPoint y: 343, distance: 15.3
click at [1327, 339] on div at bounding box center [1336, 345] width 29 height 29
click at [1329, 346] on icon at bounding box center [1336, 346] width 14 height 14
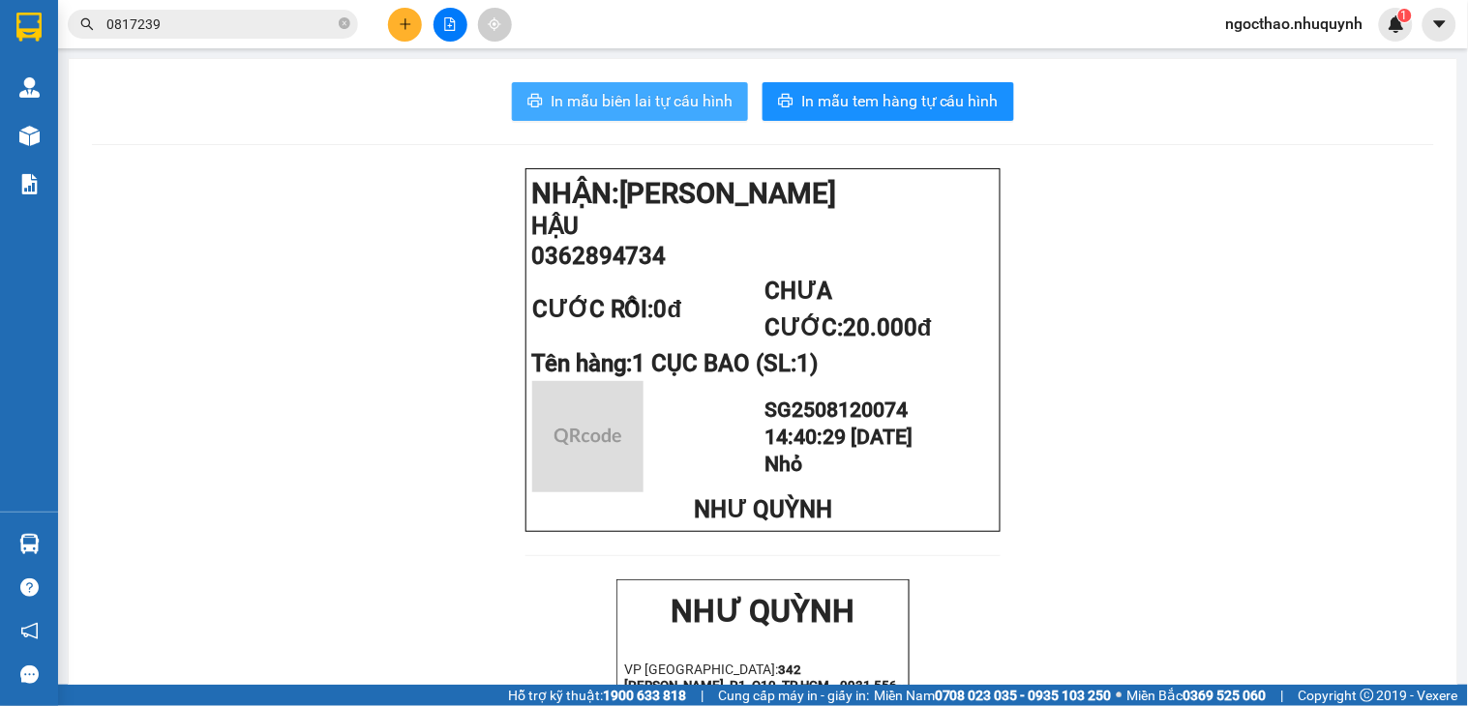
click at [683, 111] on span "In mẫu biên lai tự cấu hình" at bounding box center [642, 101] width 182 height 24
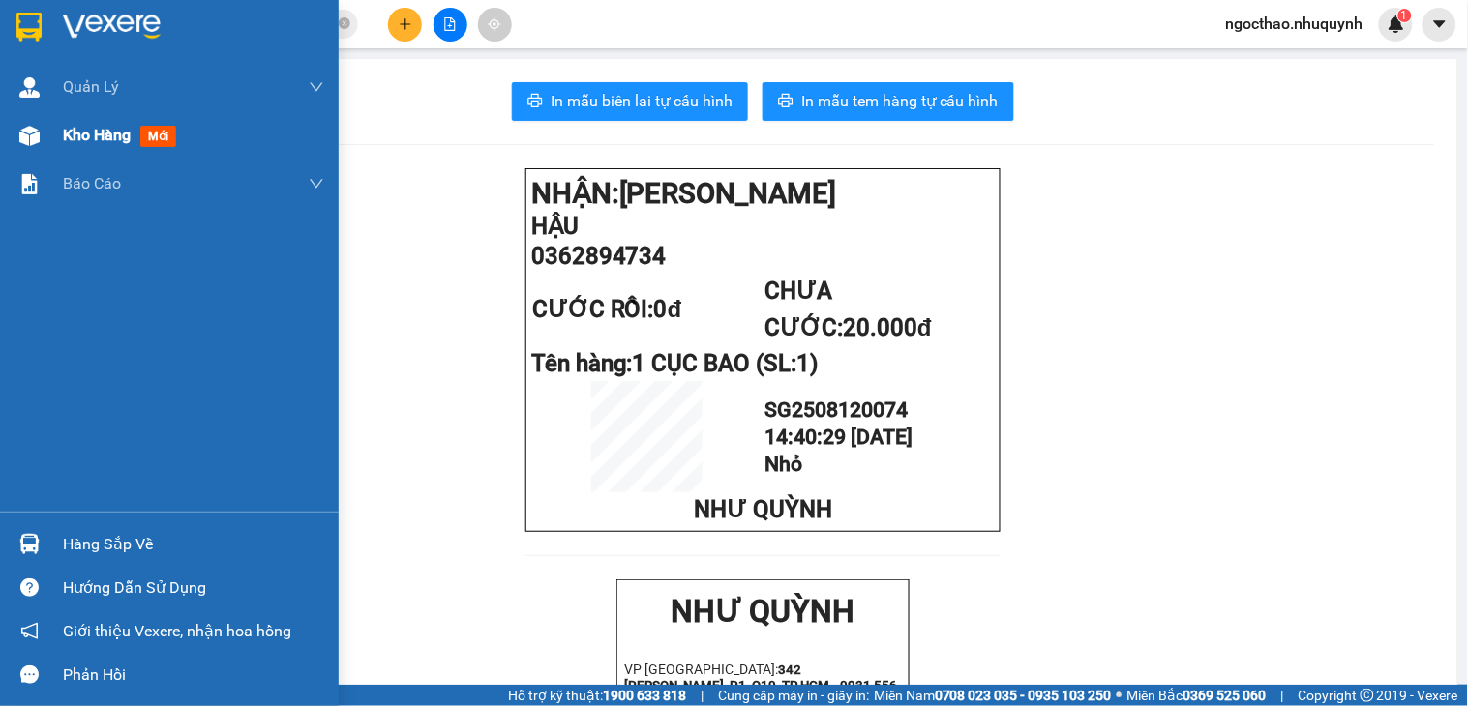
click at [50, 136] on div "Kho hàng mới" at bounding box center [169, 135] width 339 height 48
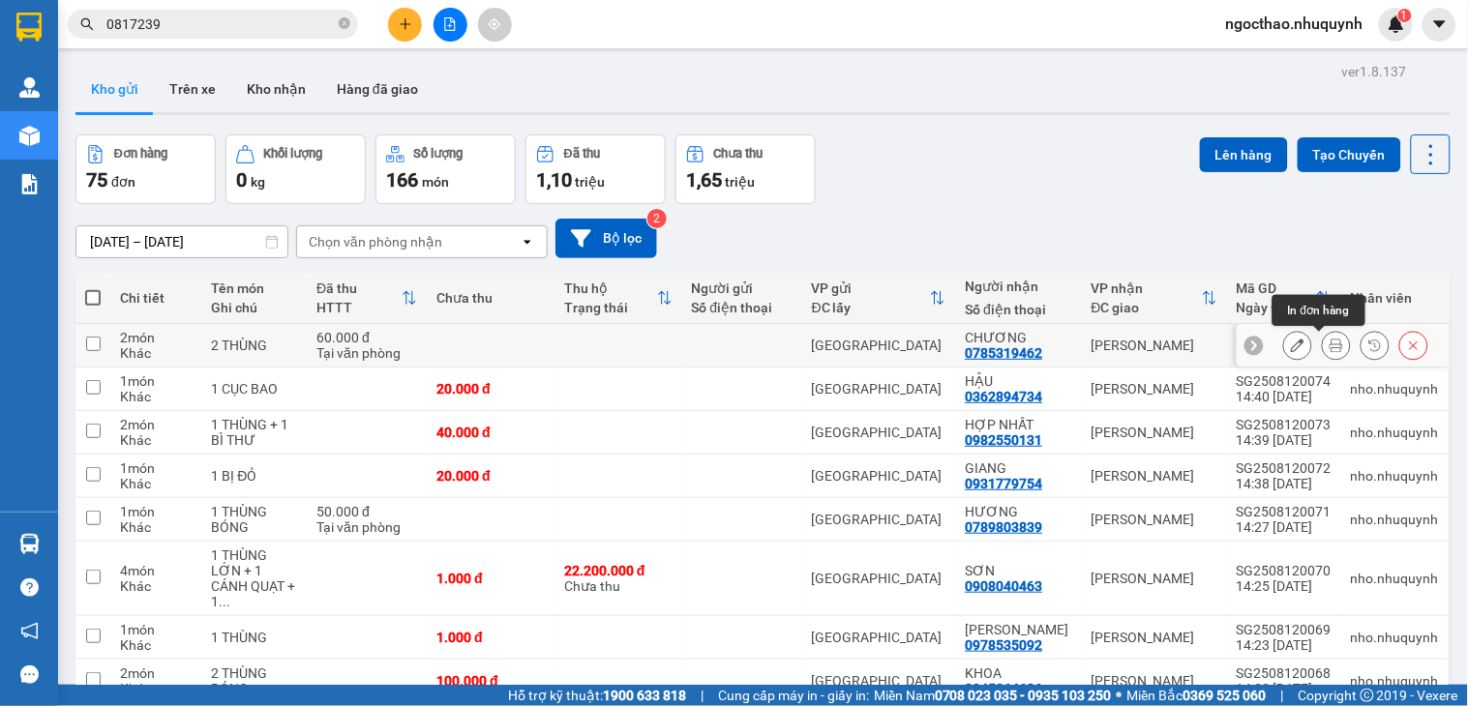
click at [1329, 346] on icon at bounding box center [1336, 346] width 14 height 14
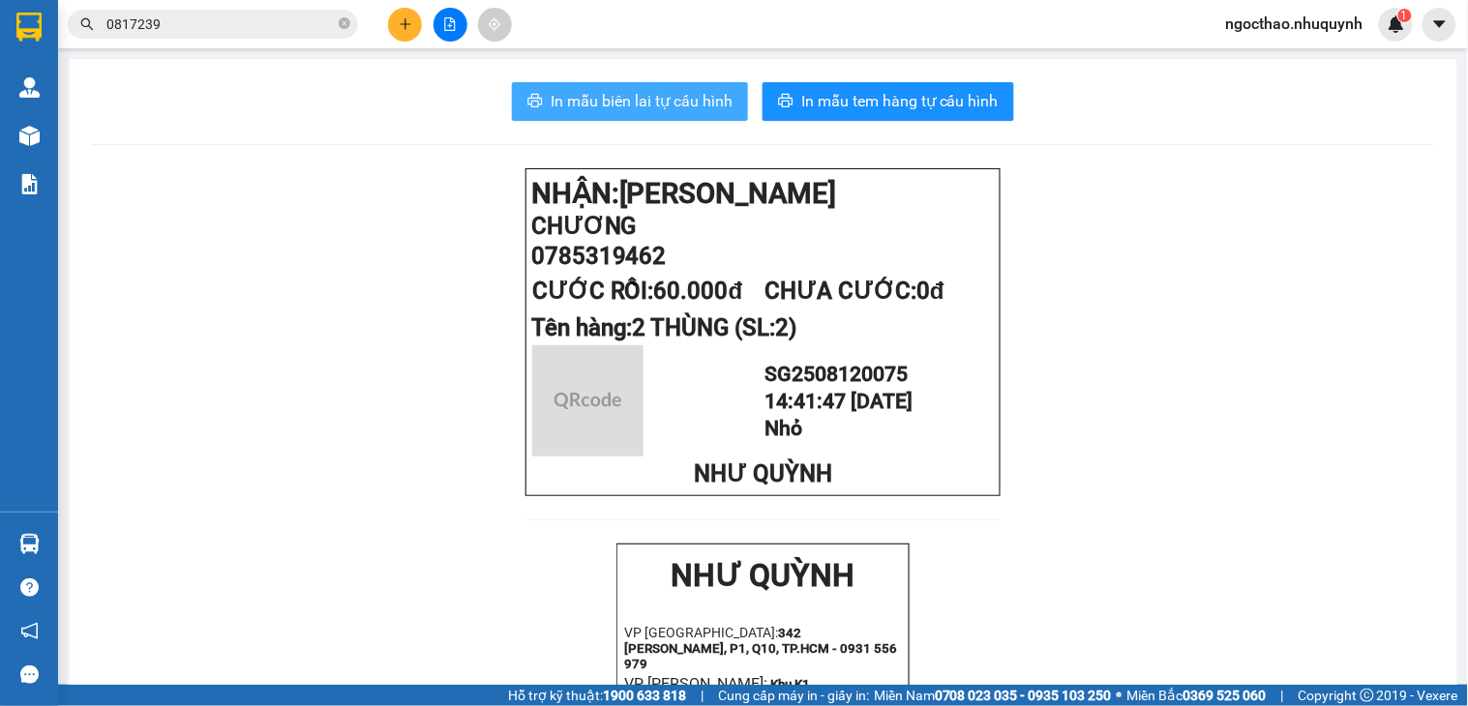
drag, startPoint x: 632, startPoint y: 89, endPoint x: 980, endPoint y: 687, distance: 692.0
click at [632, 89] on span "In mẫu biên lai tự cấu hình" at bounding box center [642, 101] width 182 height 24
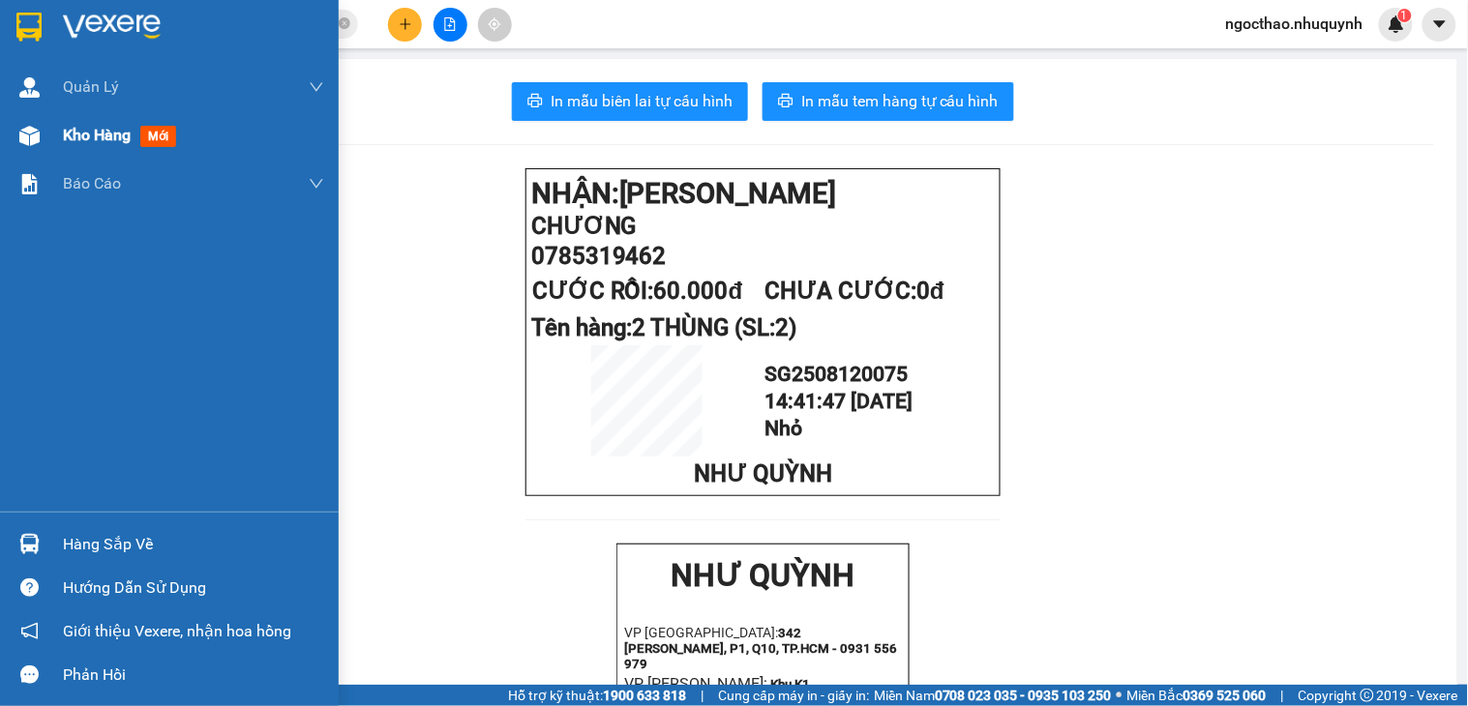
click at [90, 126] on span "Kho hàng" at bounding box center [97, 135] width 68 height 18
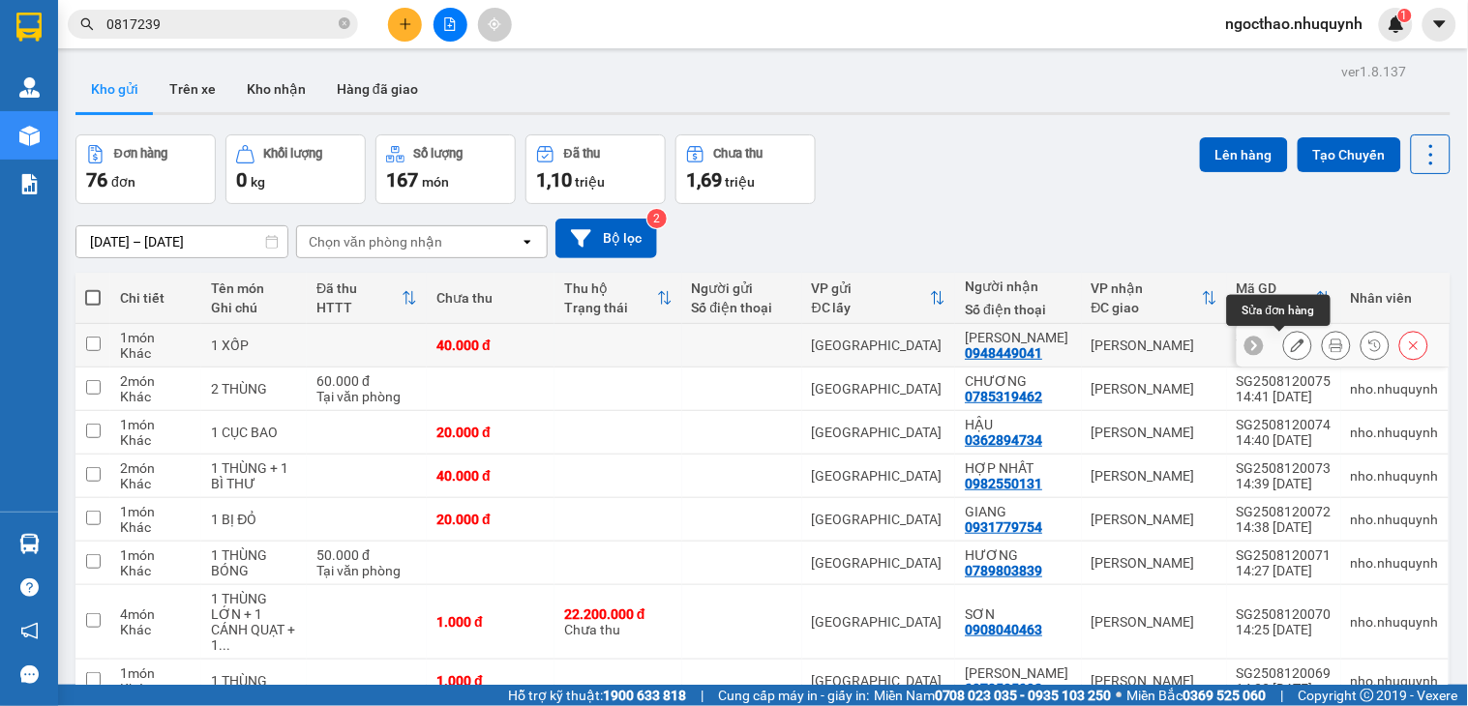
click at [1329, 342] on icon at bounding box center [1336, 346] width 14 height 14
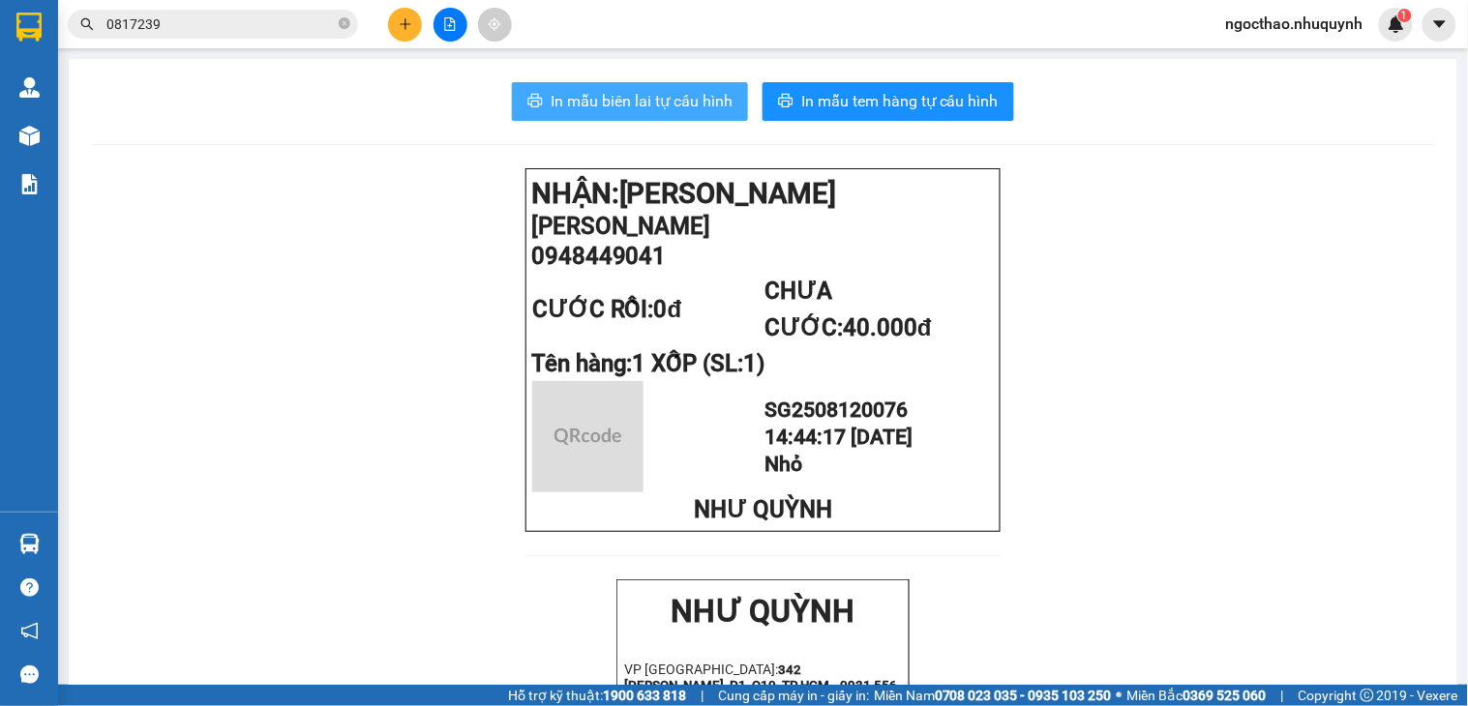
click at [527, 97] on icon "printer" at bounding box center [534, 100] width 15 height 15
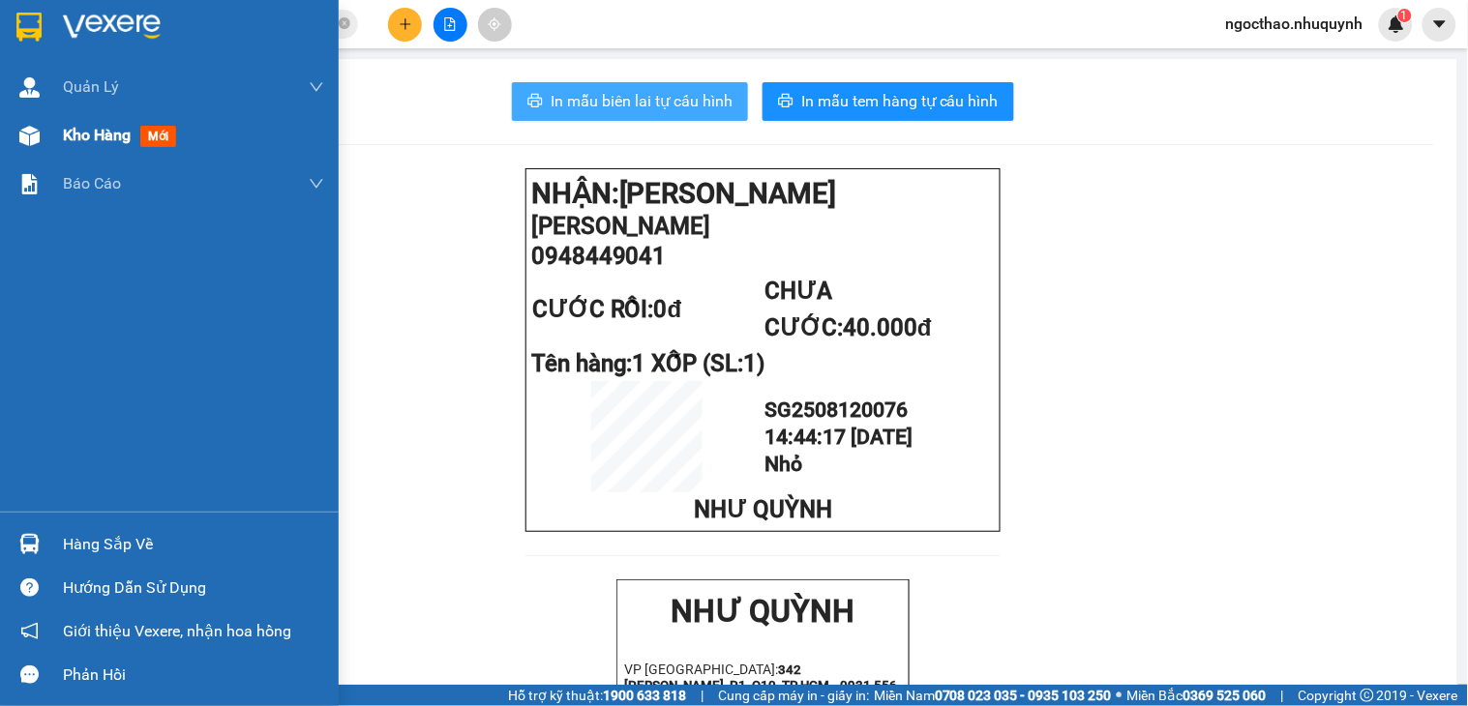
click at [79, 133] on span "Kho hàng" at bounding box center [97, 135] width 68 height 18
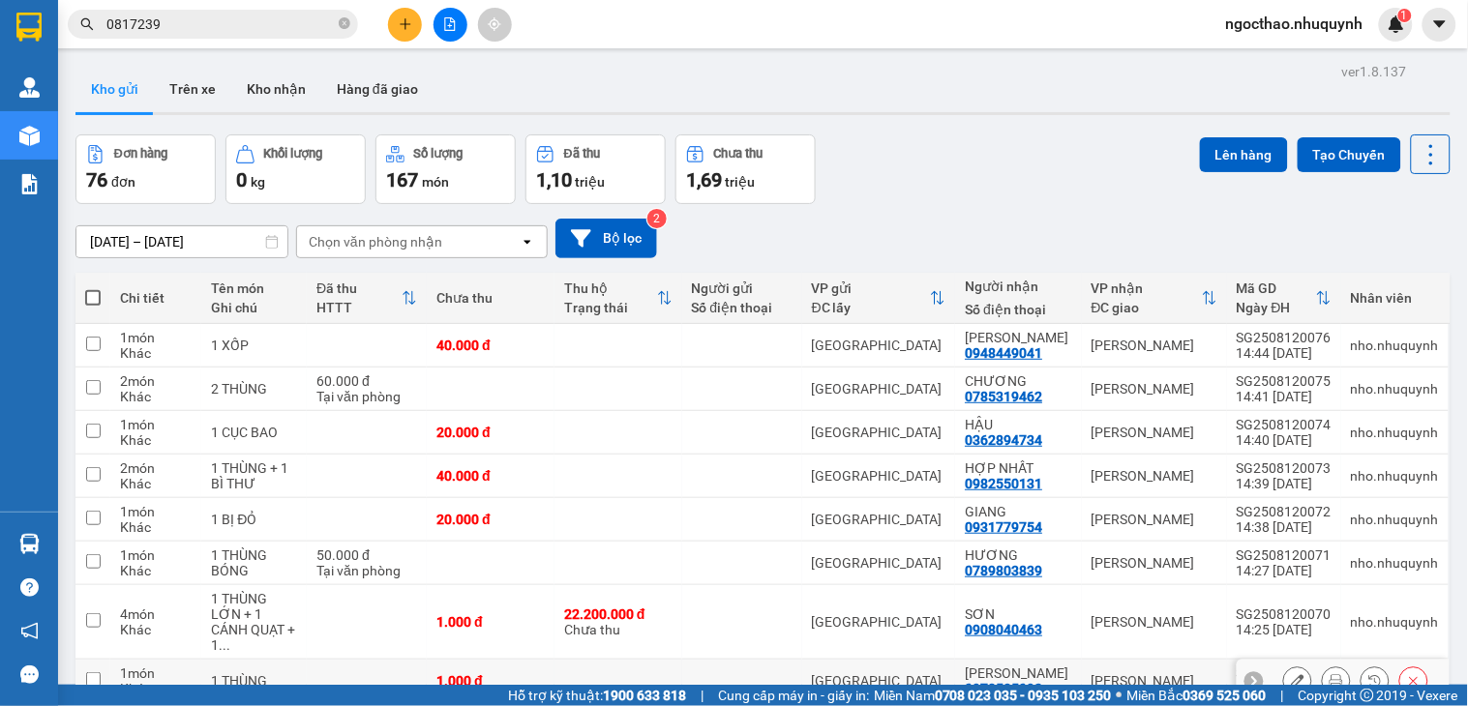
scroll to position [170, 0]
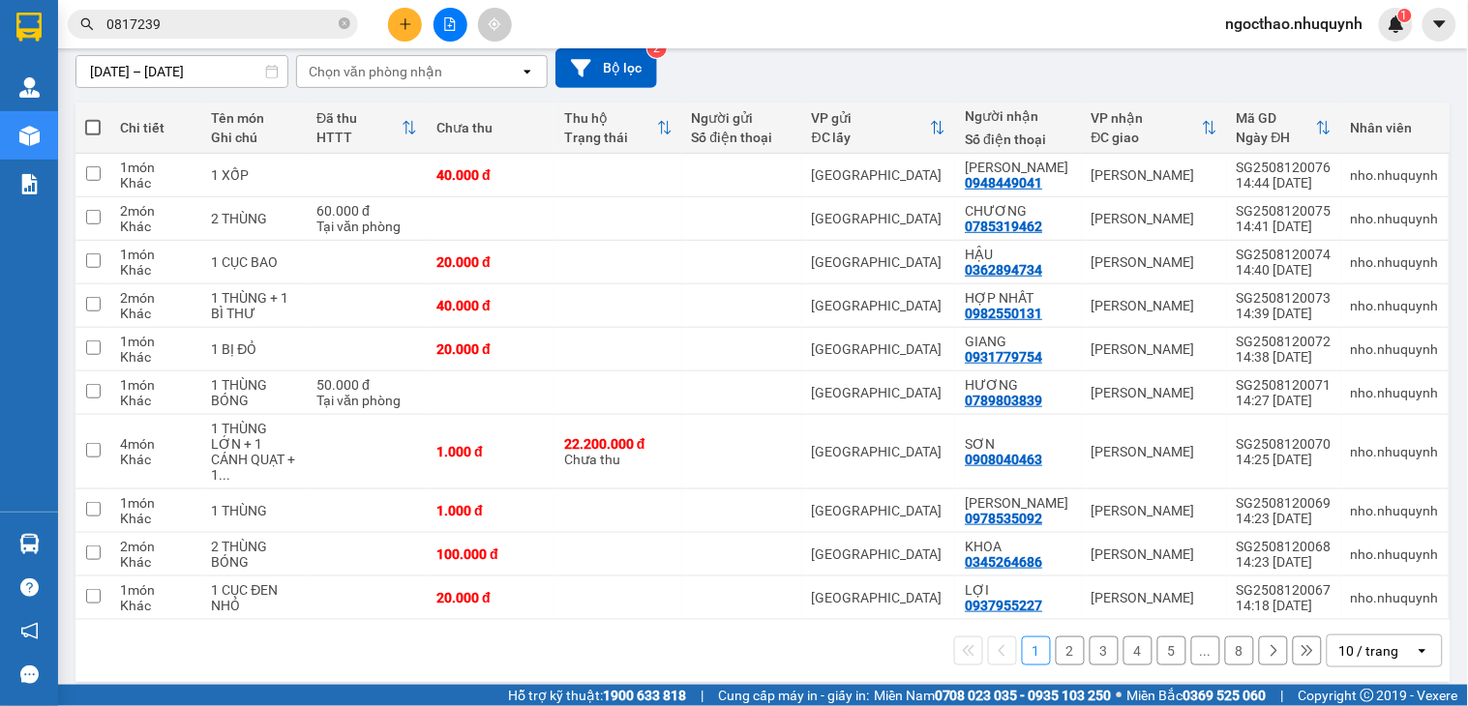
click at [1357, 641] on div "10 / trang" at bounding box center [1369, 650] width 60 height 19
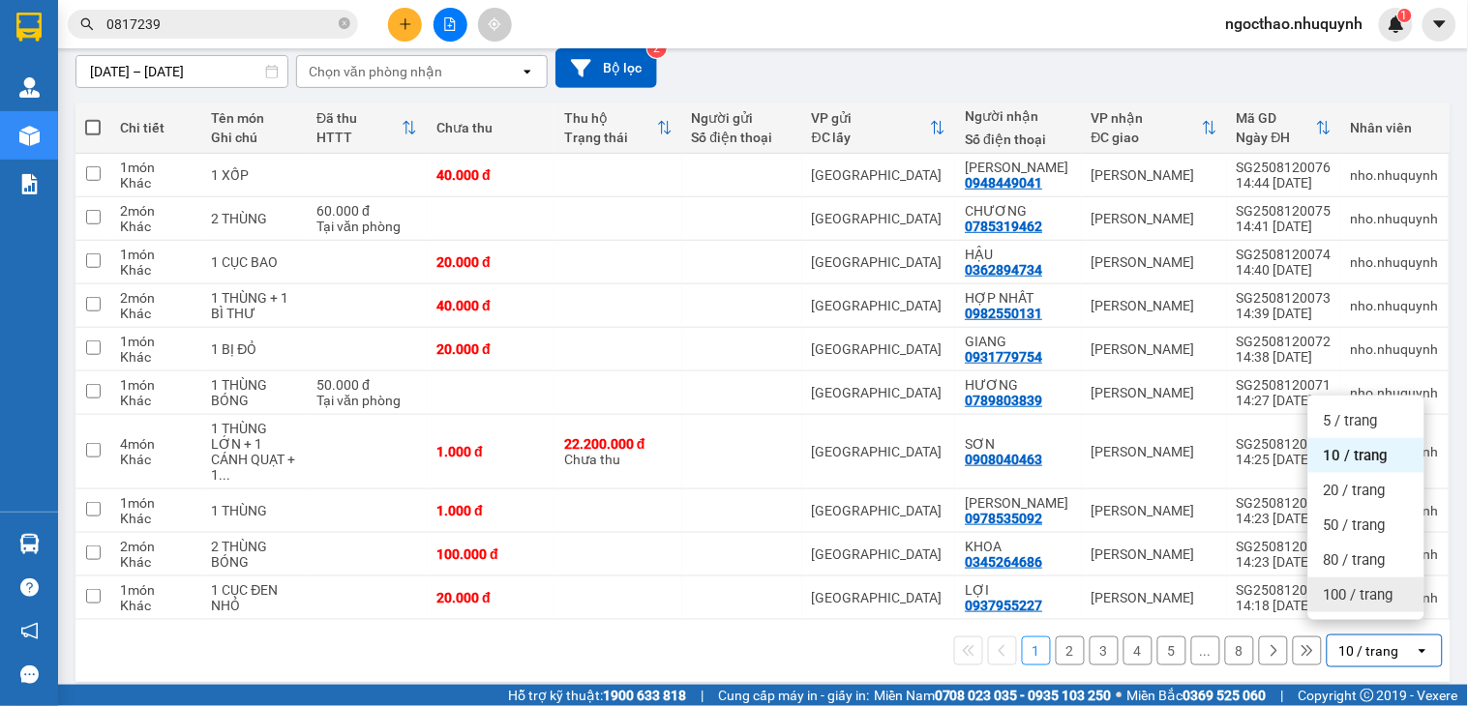
click at [1374, 596] on span "100 / trang" at bounding box center [1359, 594] width 70 height 19
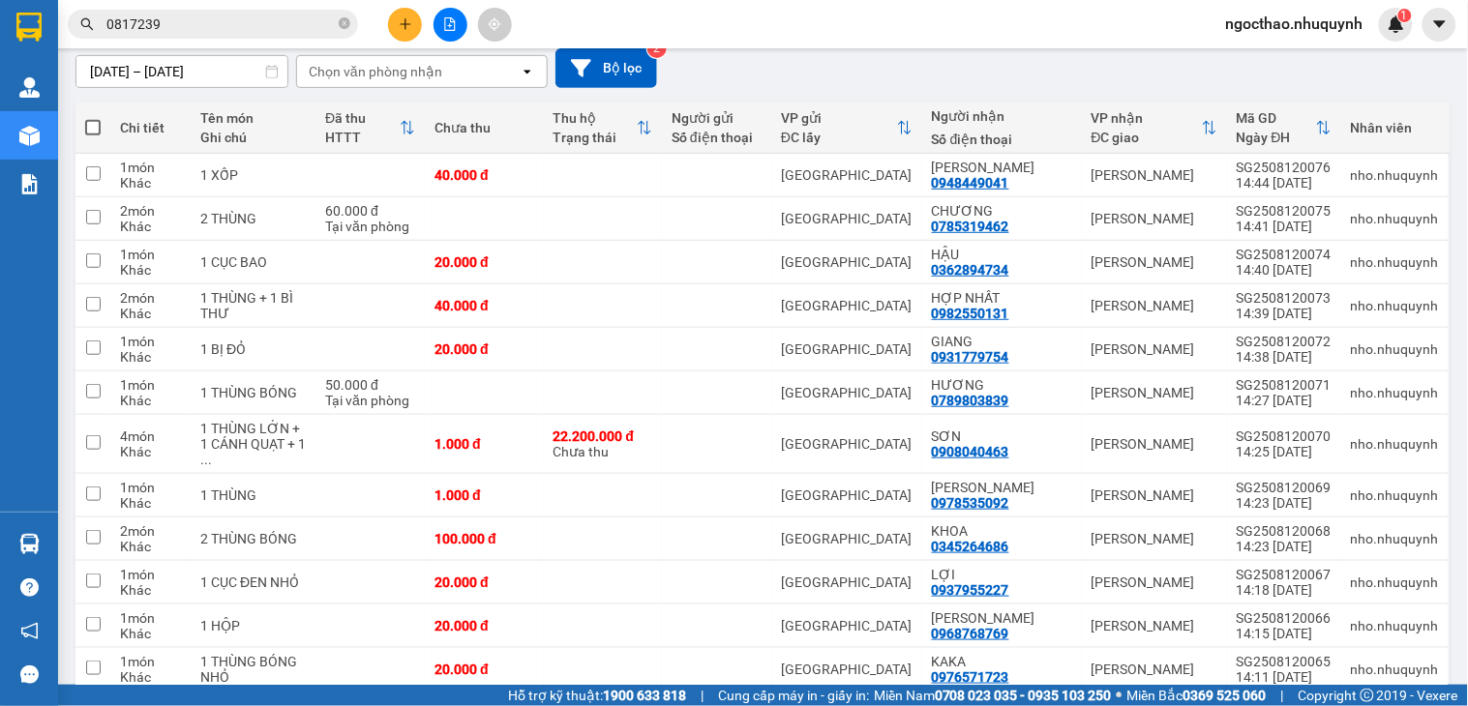
click at [93, 132] on span at bounding box center [92, 127] width 15 height 15
click at [93, 118] on input "checkbox" at bounding box center [93, 118] width 0 height 0
checkbox input "true"
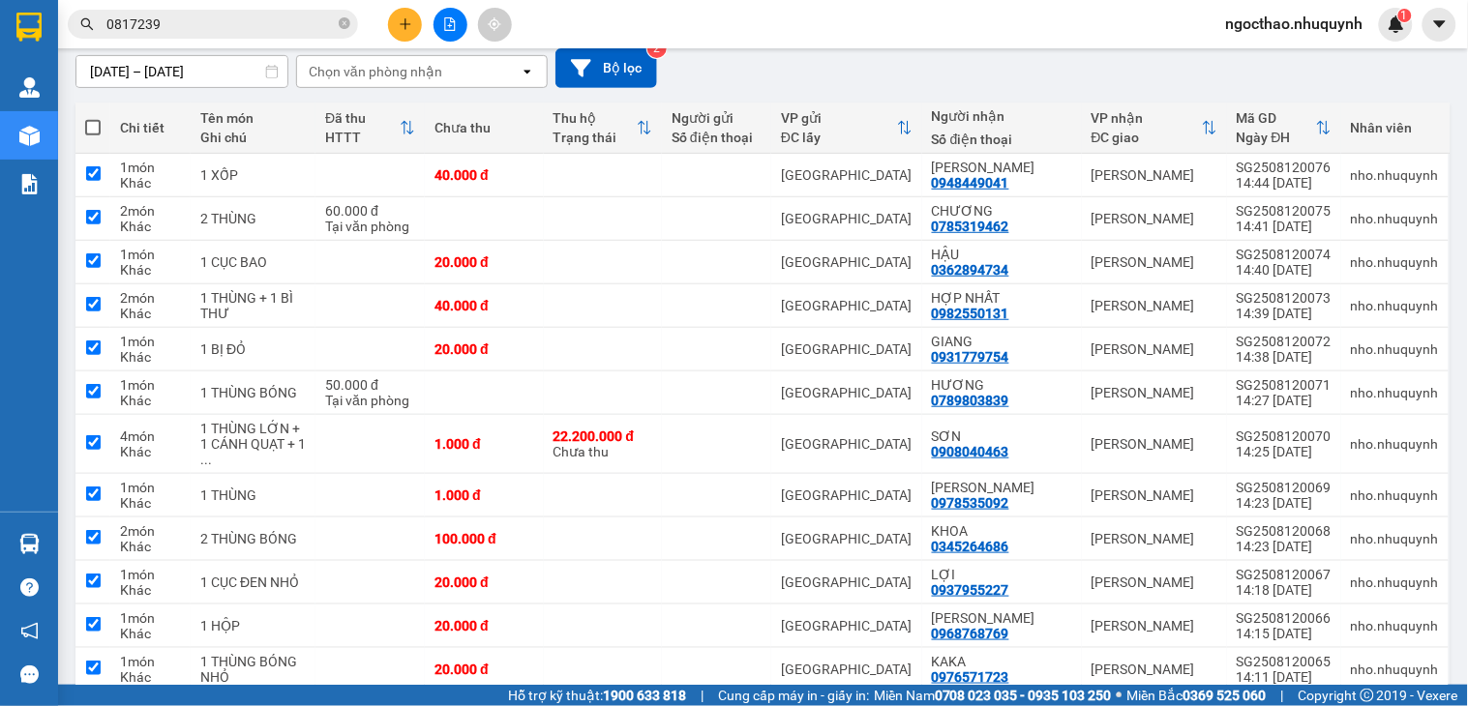
checkbox input "true"
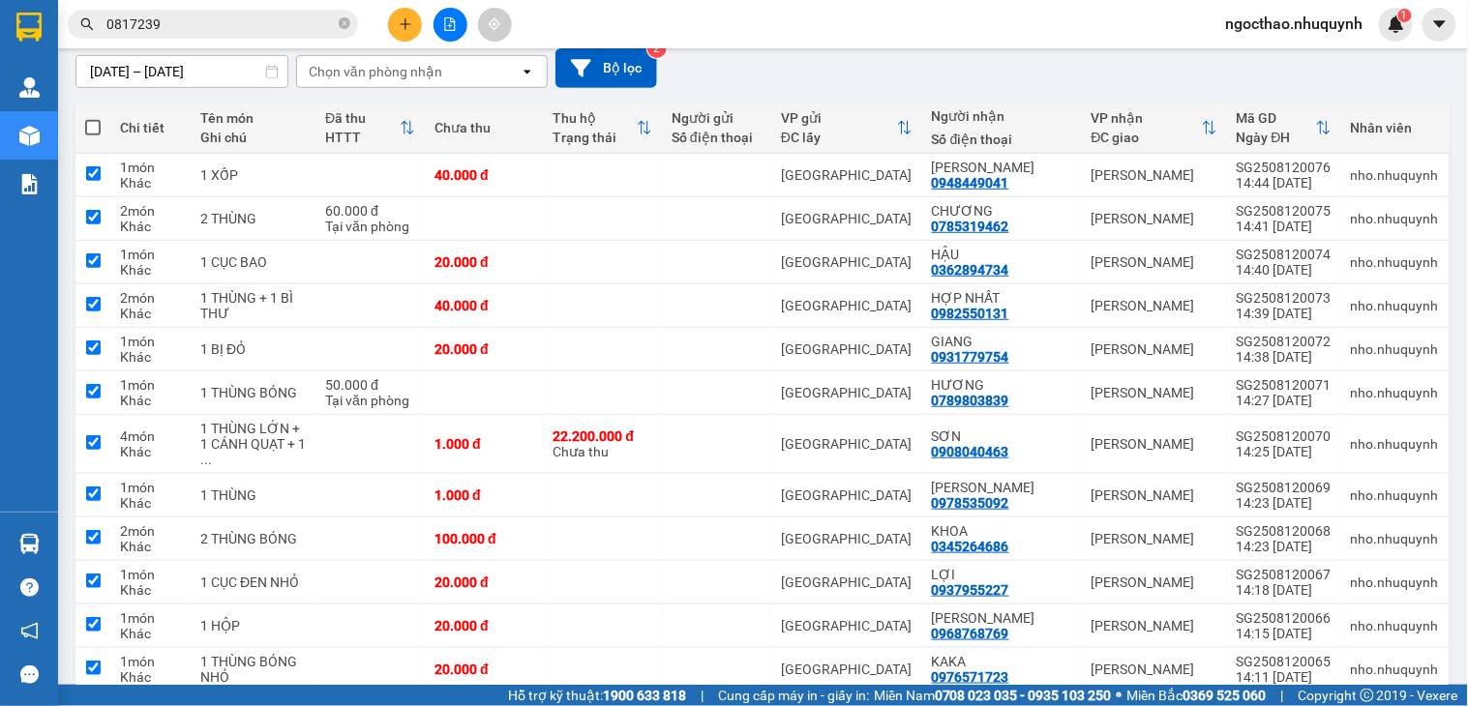
checkbox input "true"
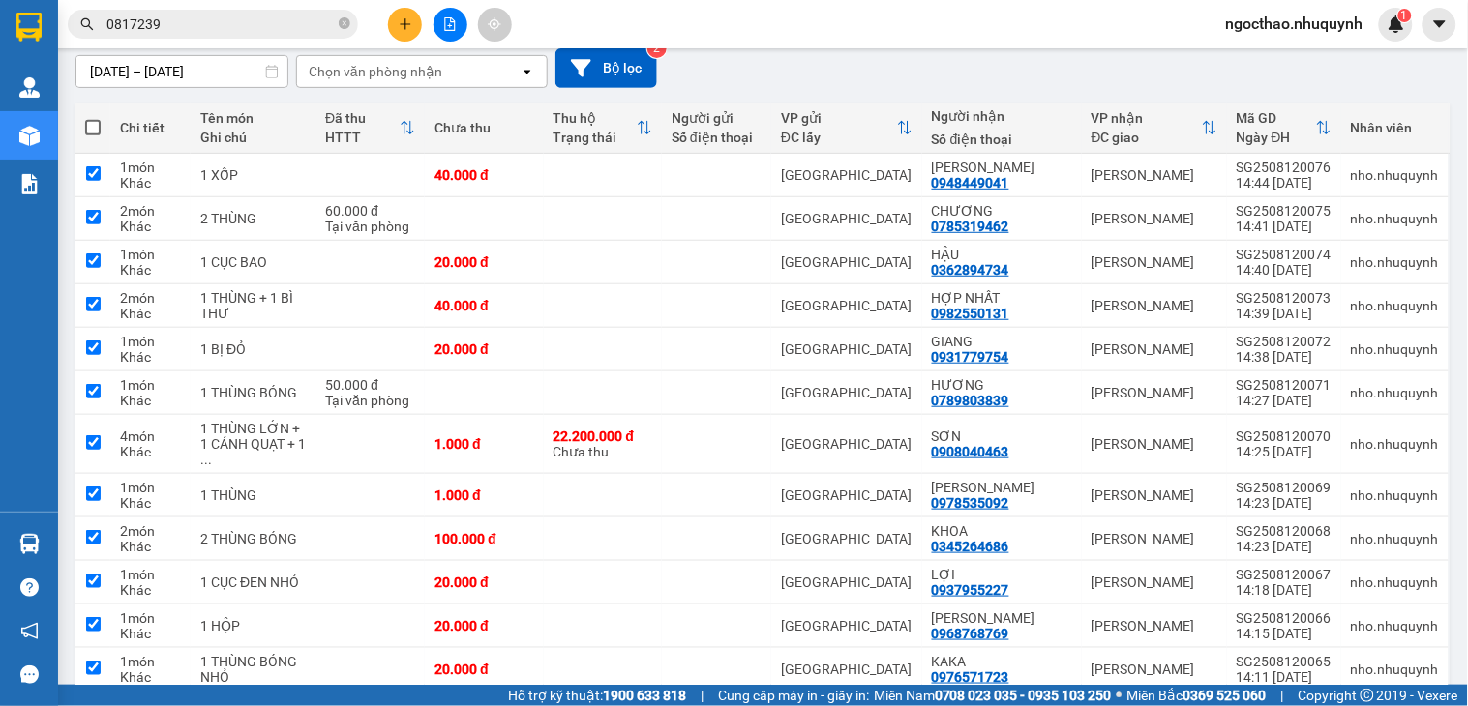
checkbox input "true"
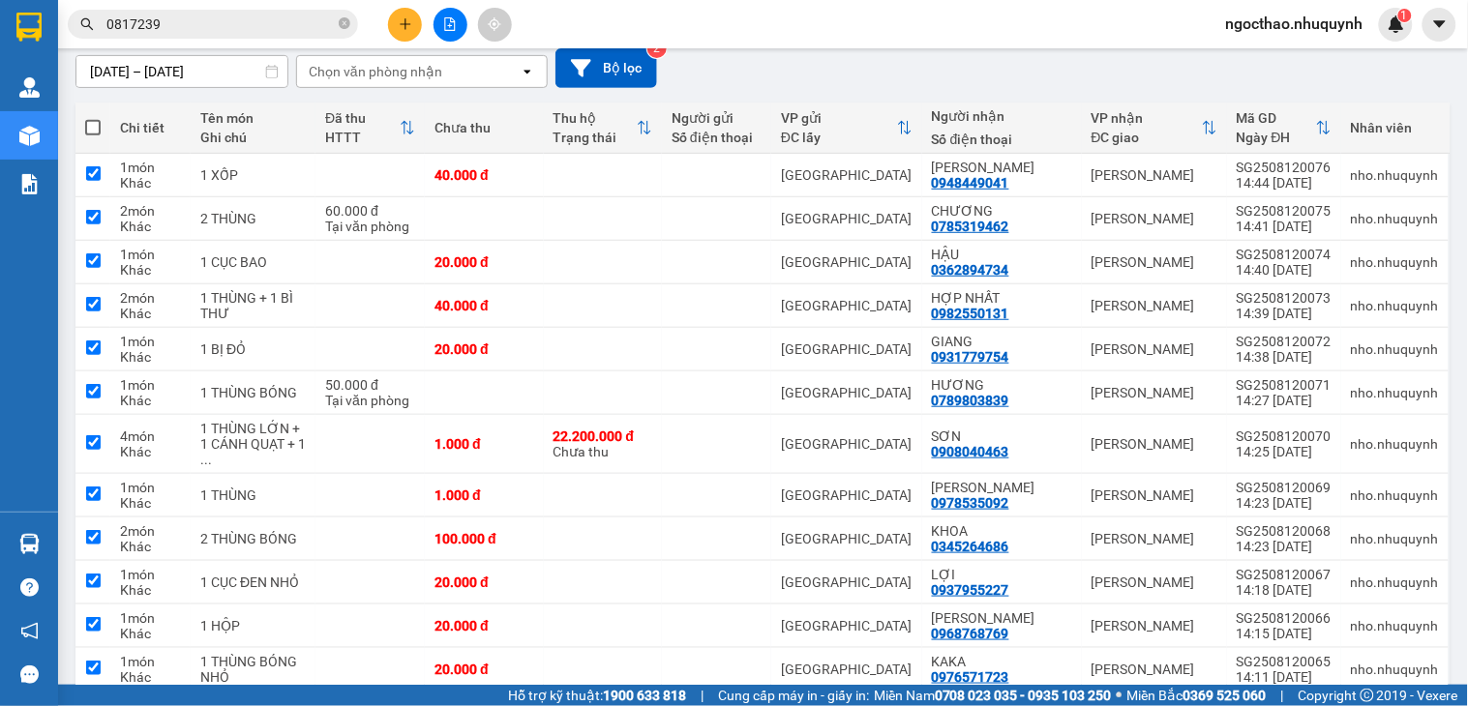
checkbox input "true"
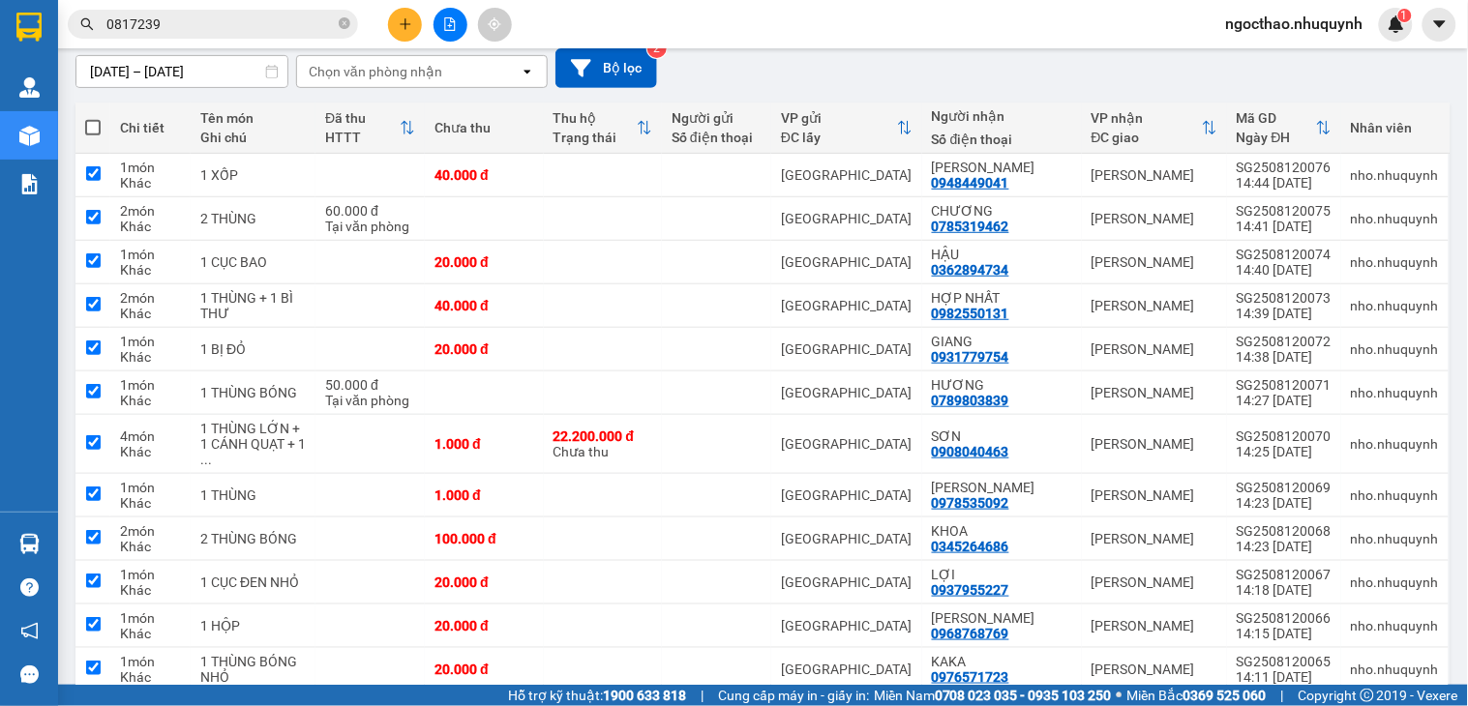
checkbox input "true"
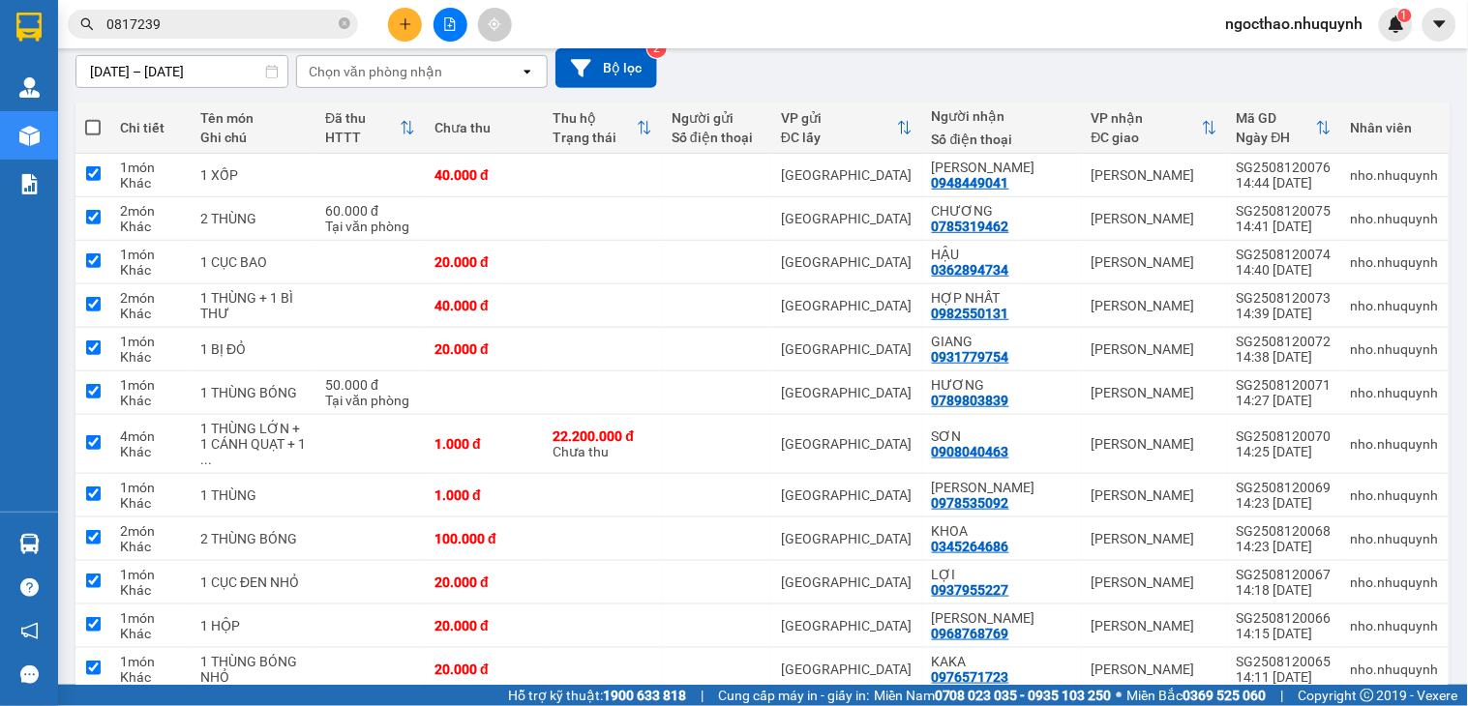
checkbox input "true"
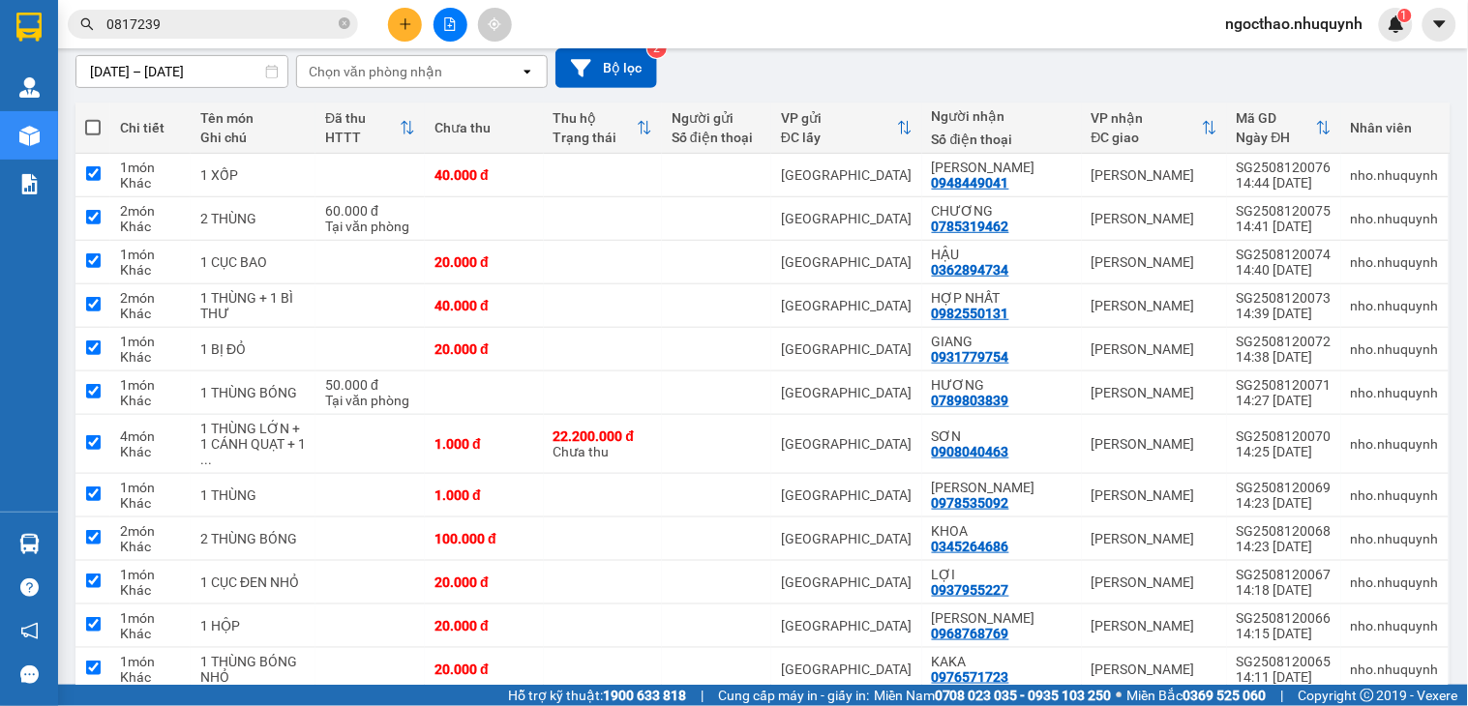
checkbox input "true"
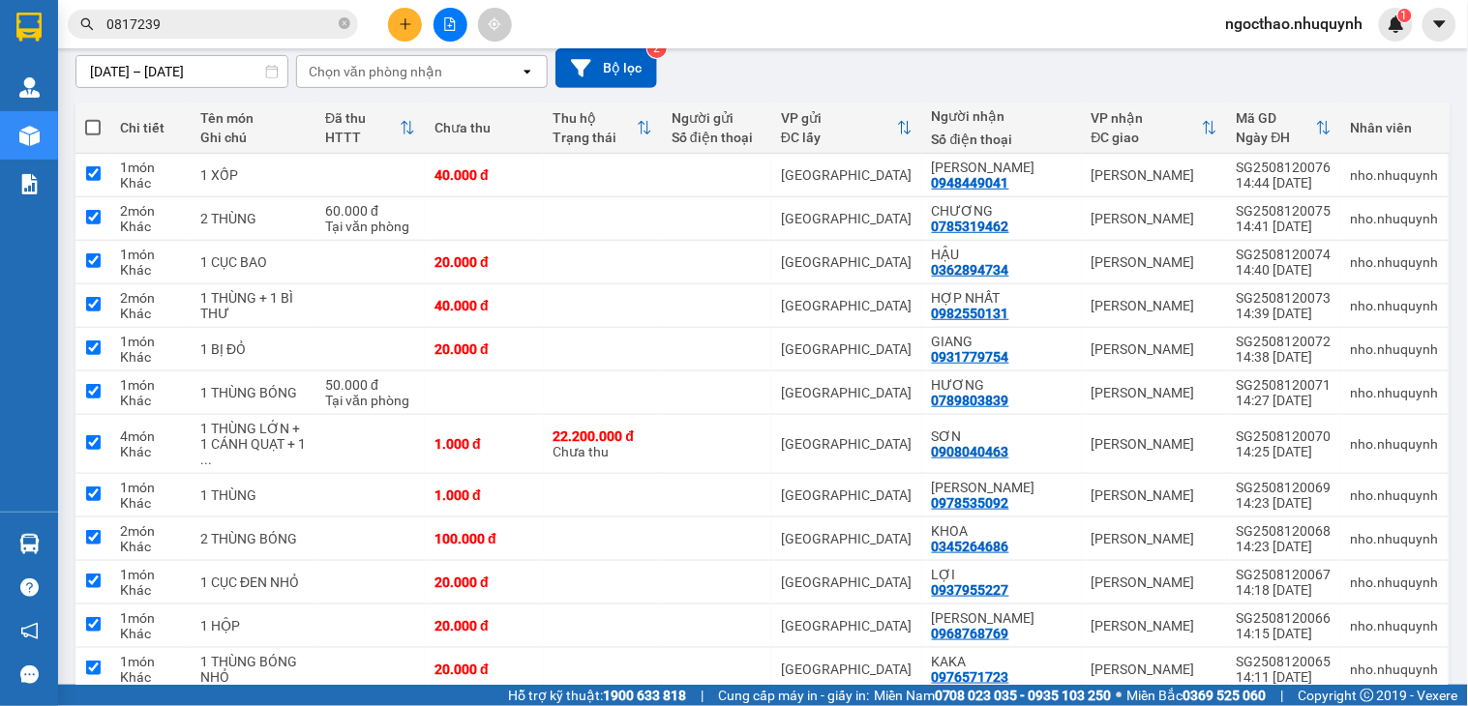
checkbox input "true"
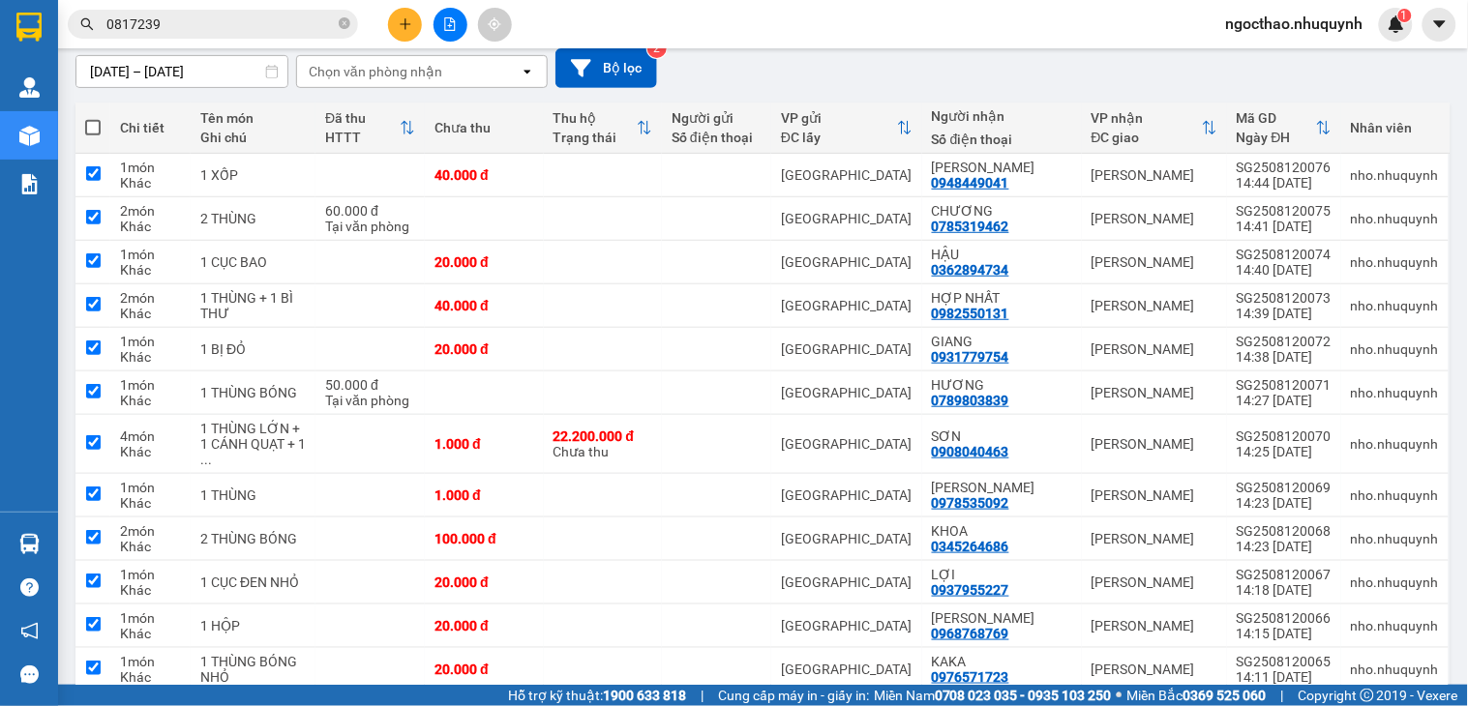
checkbox input "true"
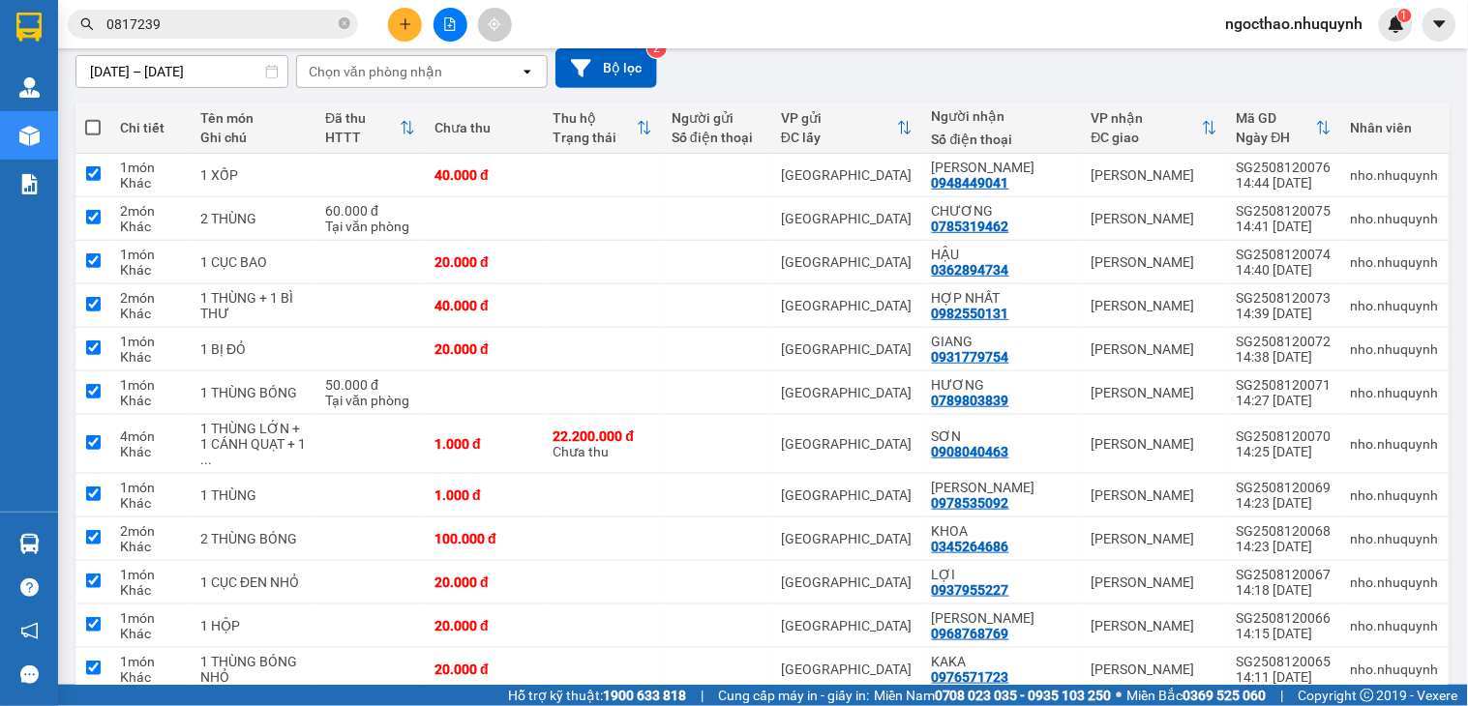
checkbox input "true"
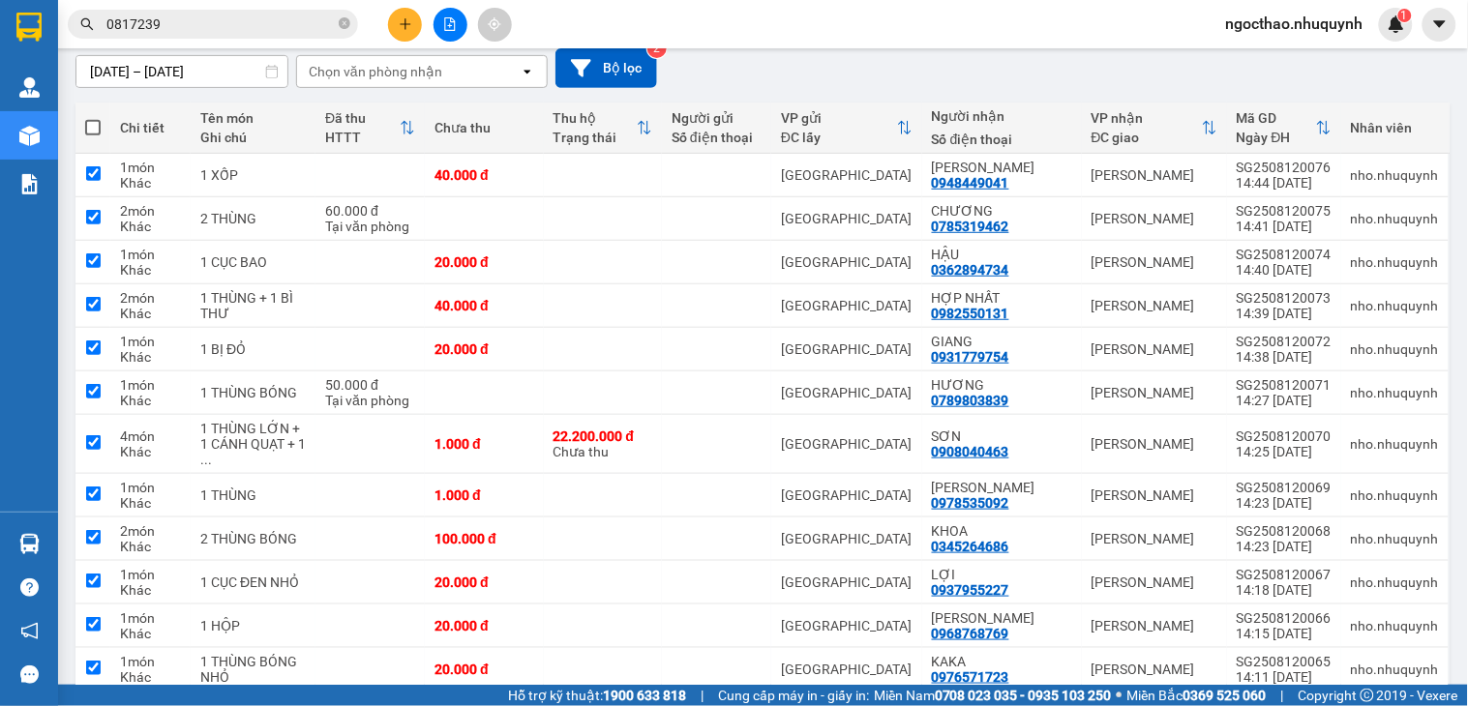
checkbox input "true"
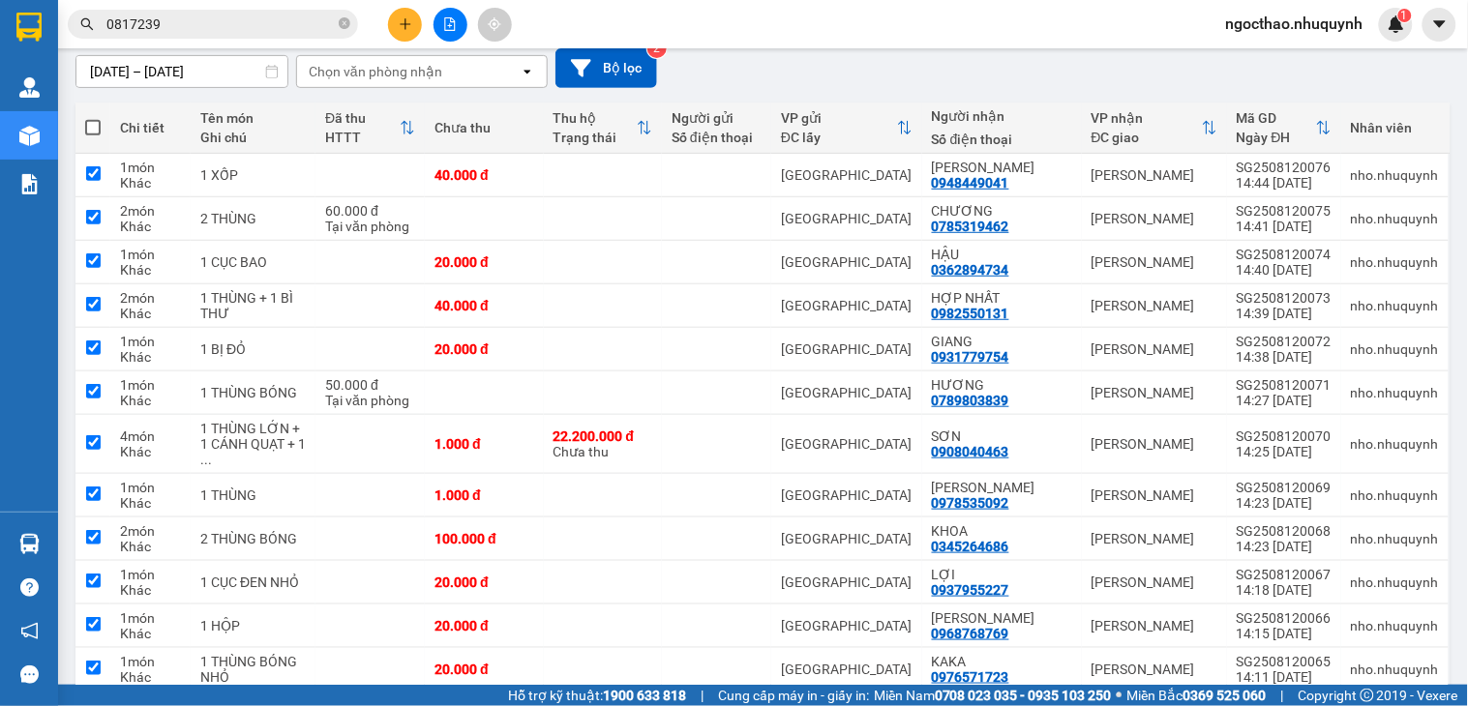
checkbox input "true"
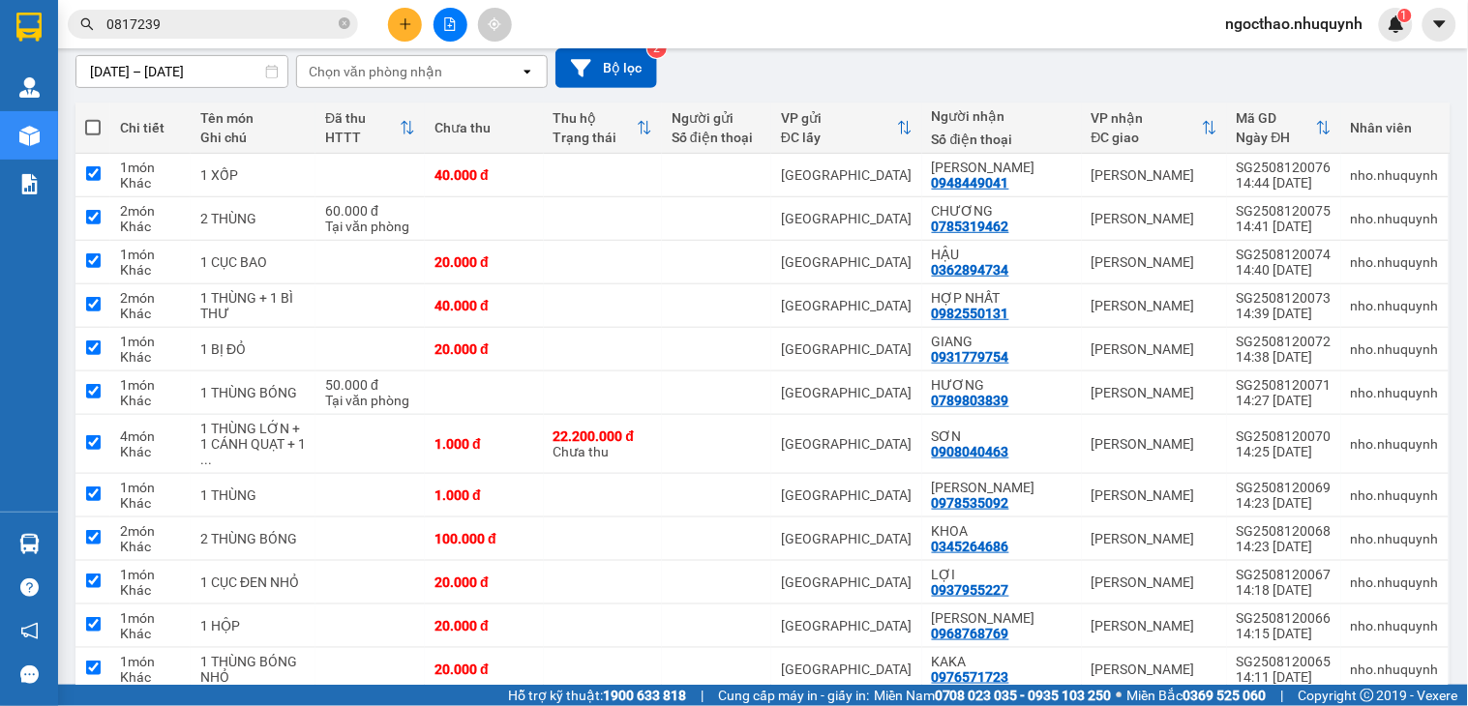
checkbox input "true"
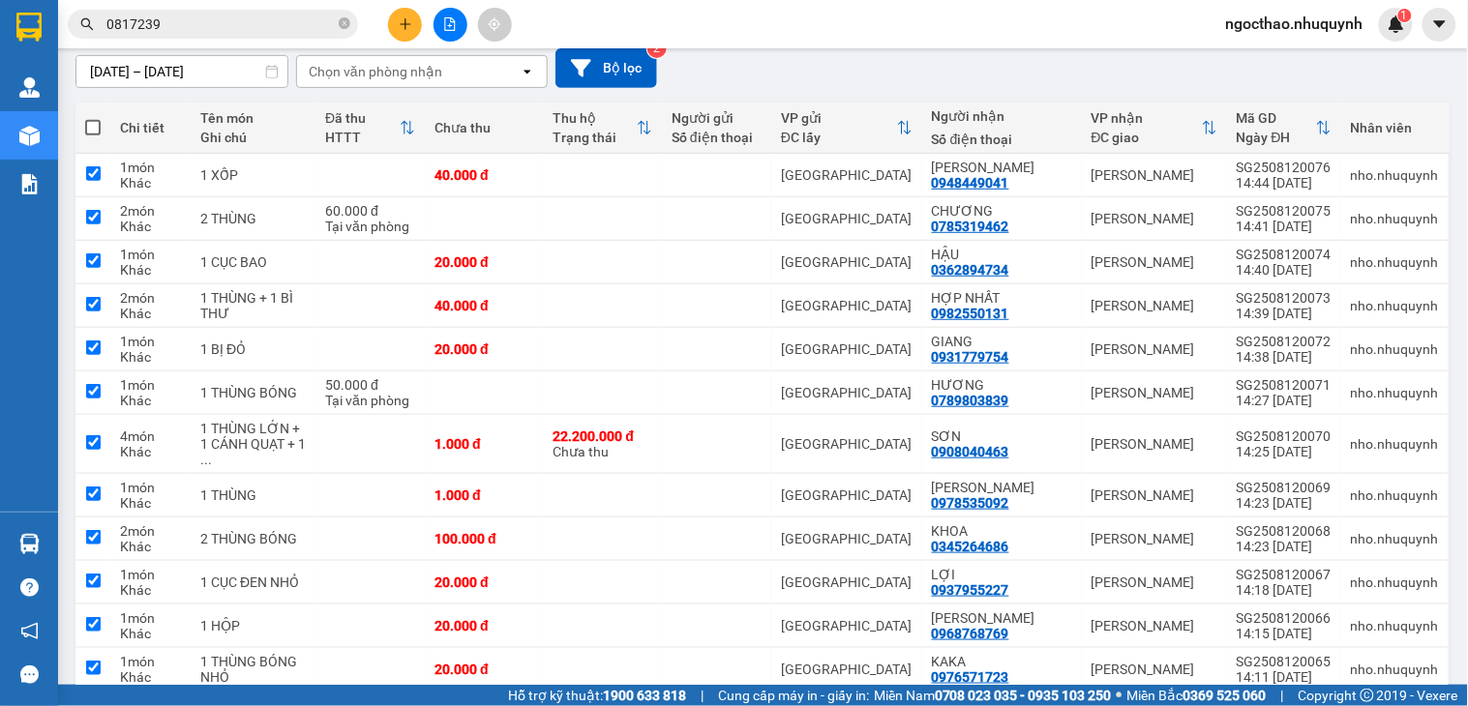
checkbox input "true"
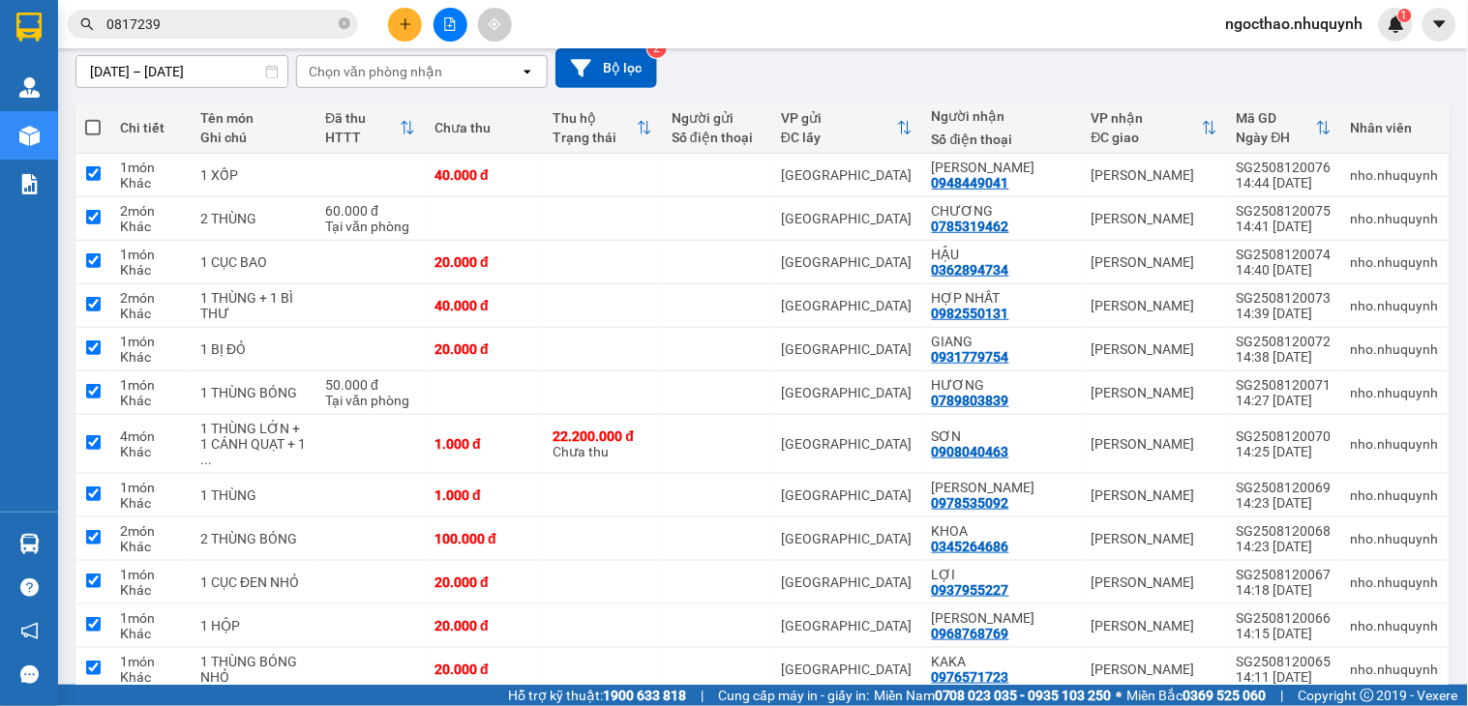
checkbox input "true"
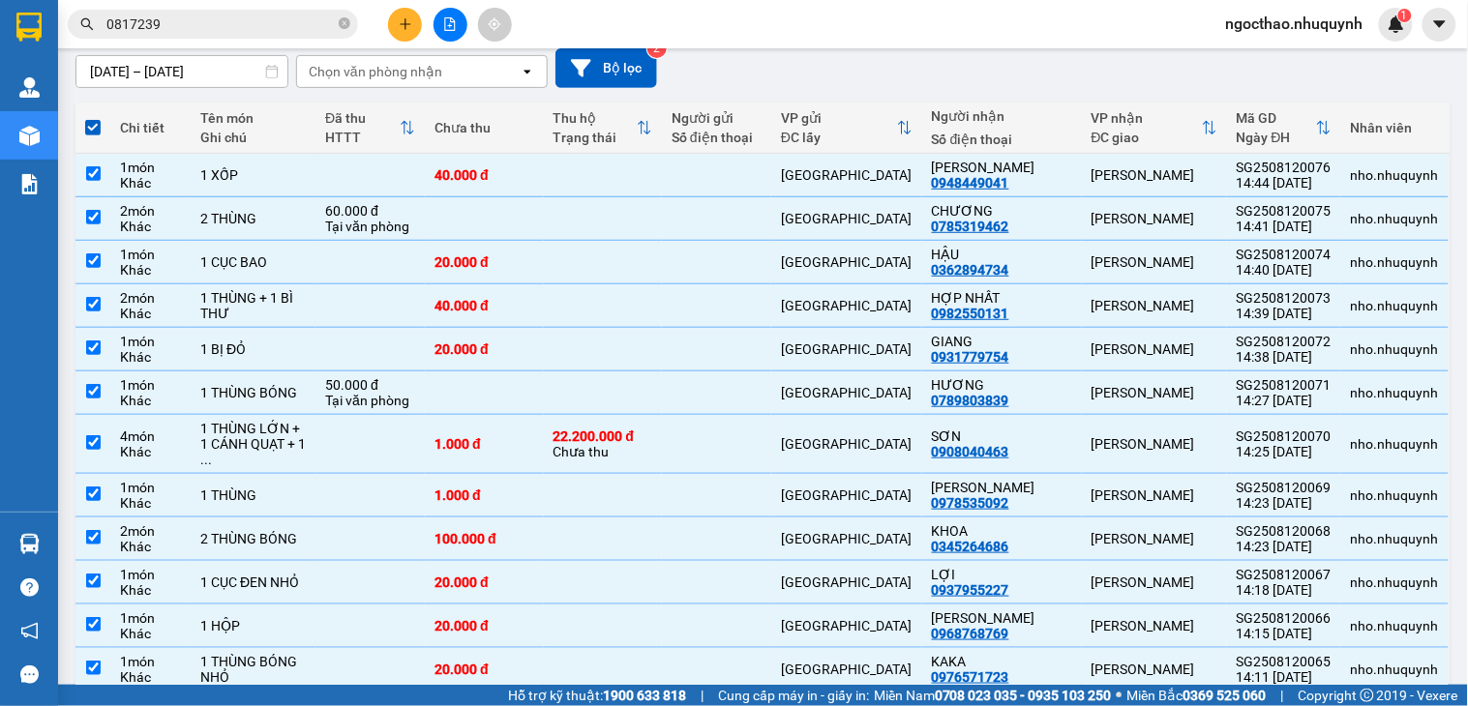
scroll to position [0, 0]
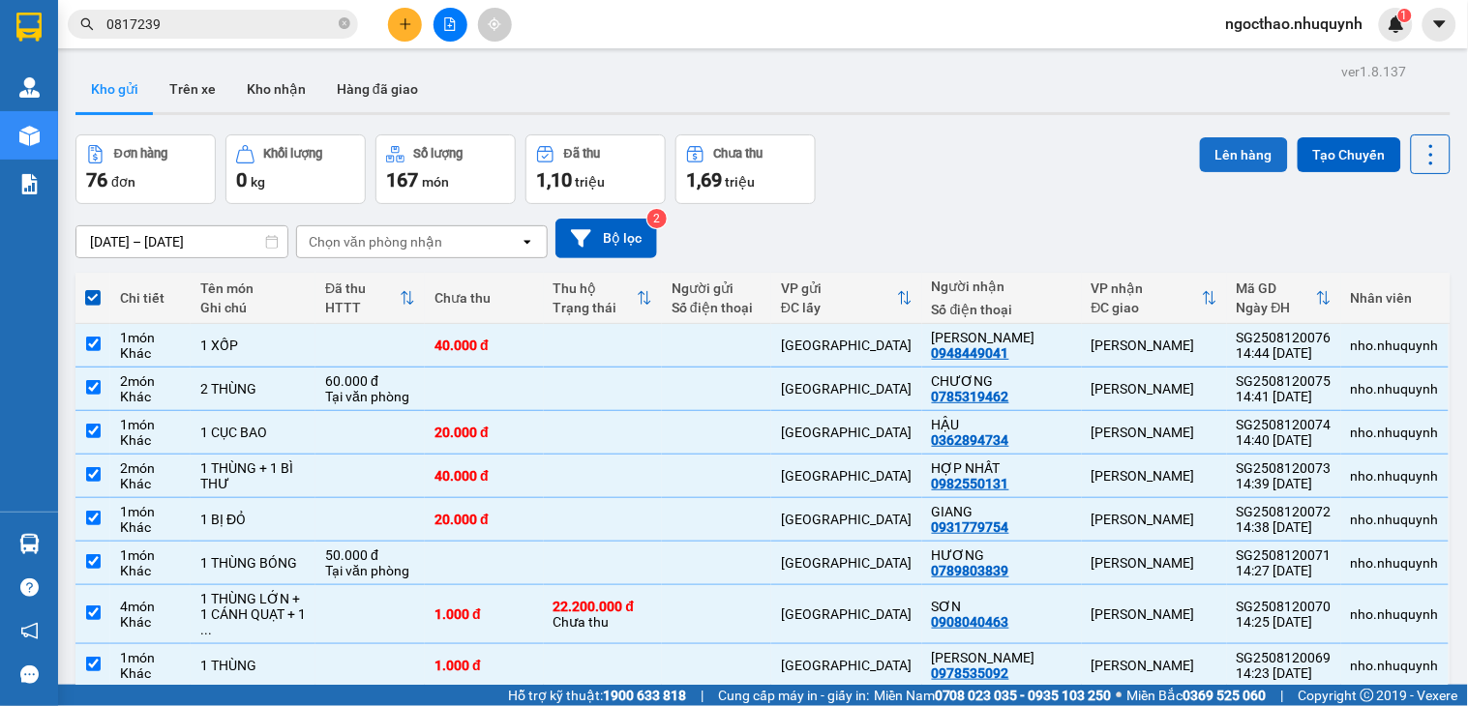
click at [1236, 152] on button "Lên hàng" at bounding box center [1244, 154] width 88 height 35
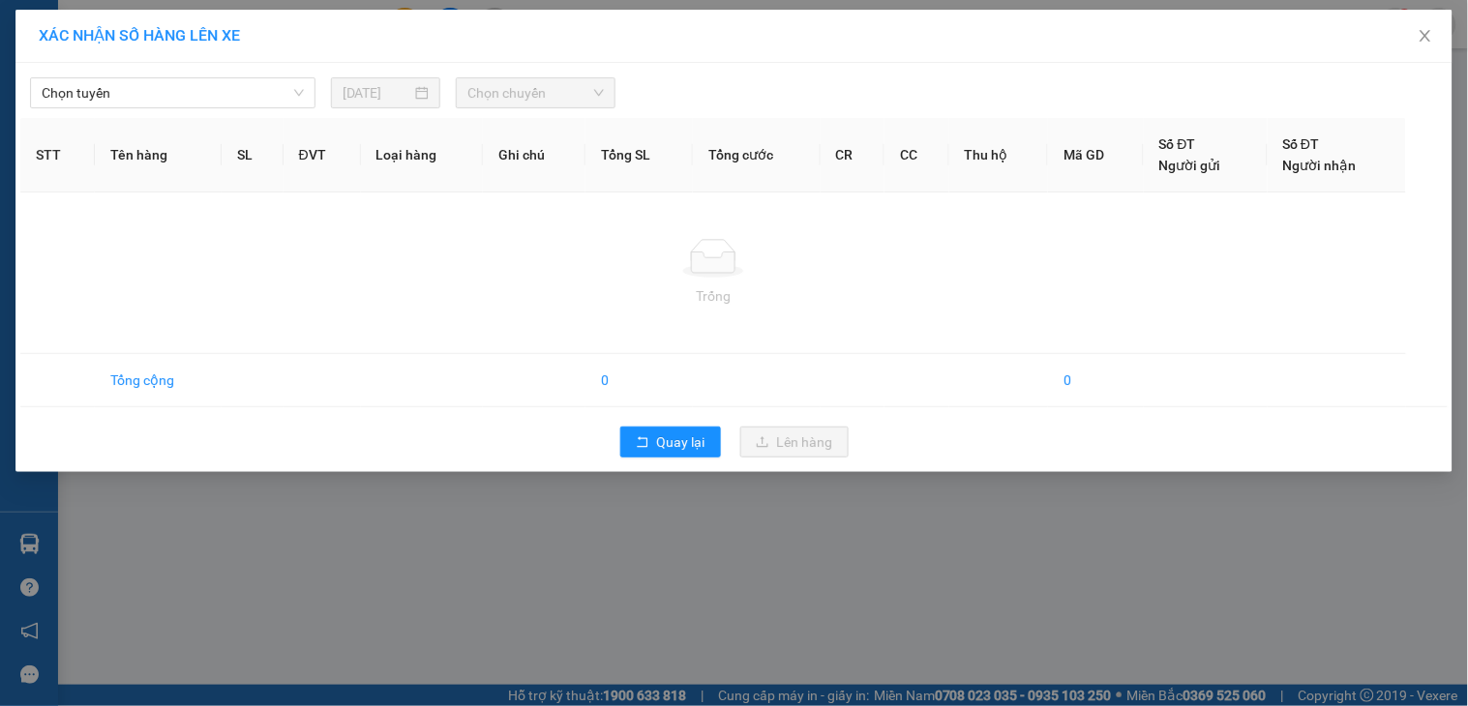
click at [268, 85] on span "Chọn tuyến" at bounding box center [173, 92] width 262 height 29
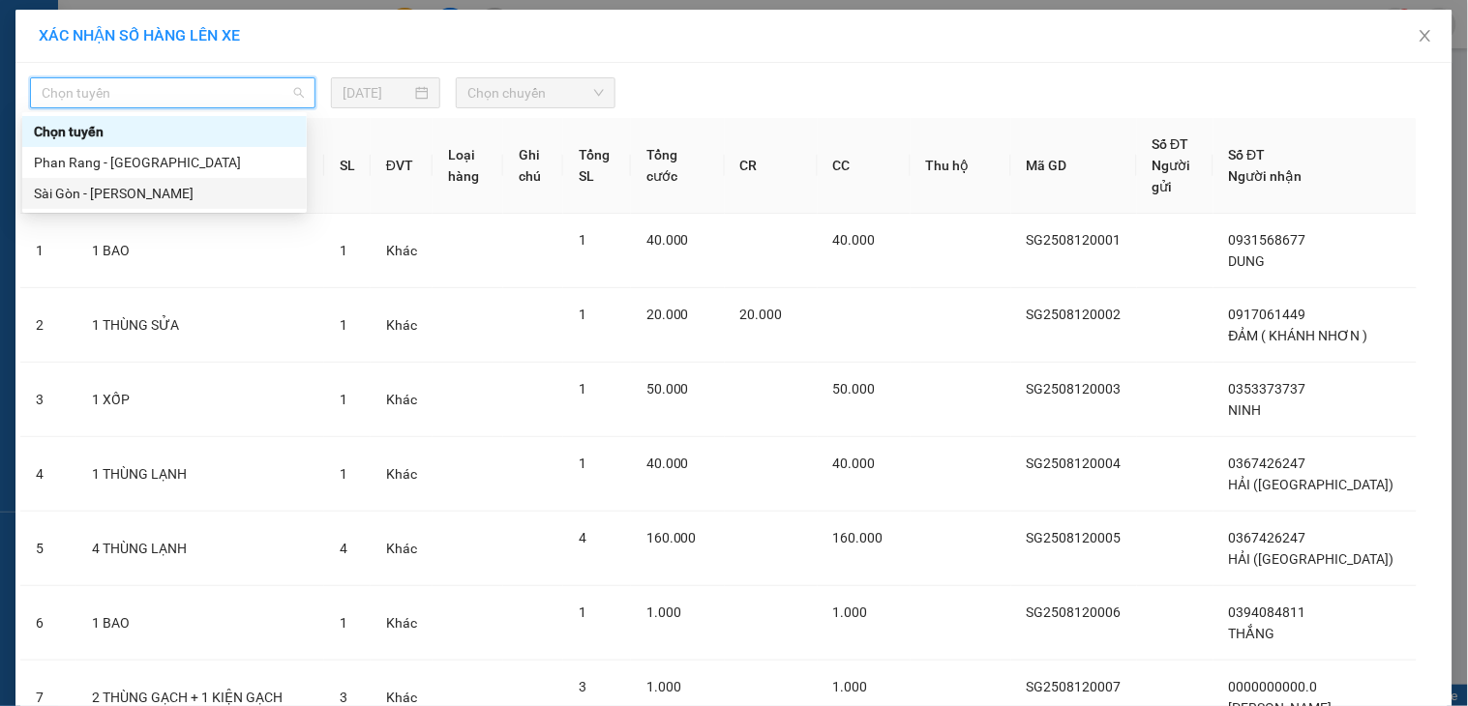
drag, startPoint x: 153, startPoint y: 186, endPoint x: 523, endPoint y: 94, distance: 381.8
click at [156, 186] on div "Sài Gòn - [PERSON_NAME]" at bounding box center [164, 193] width 261 height 21
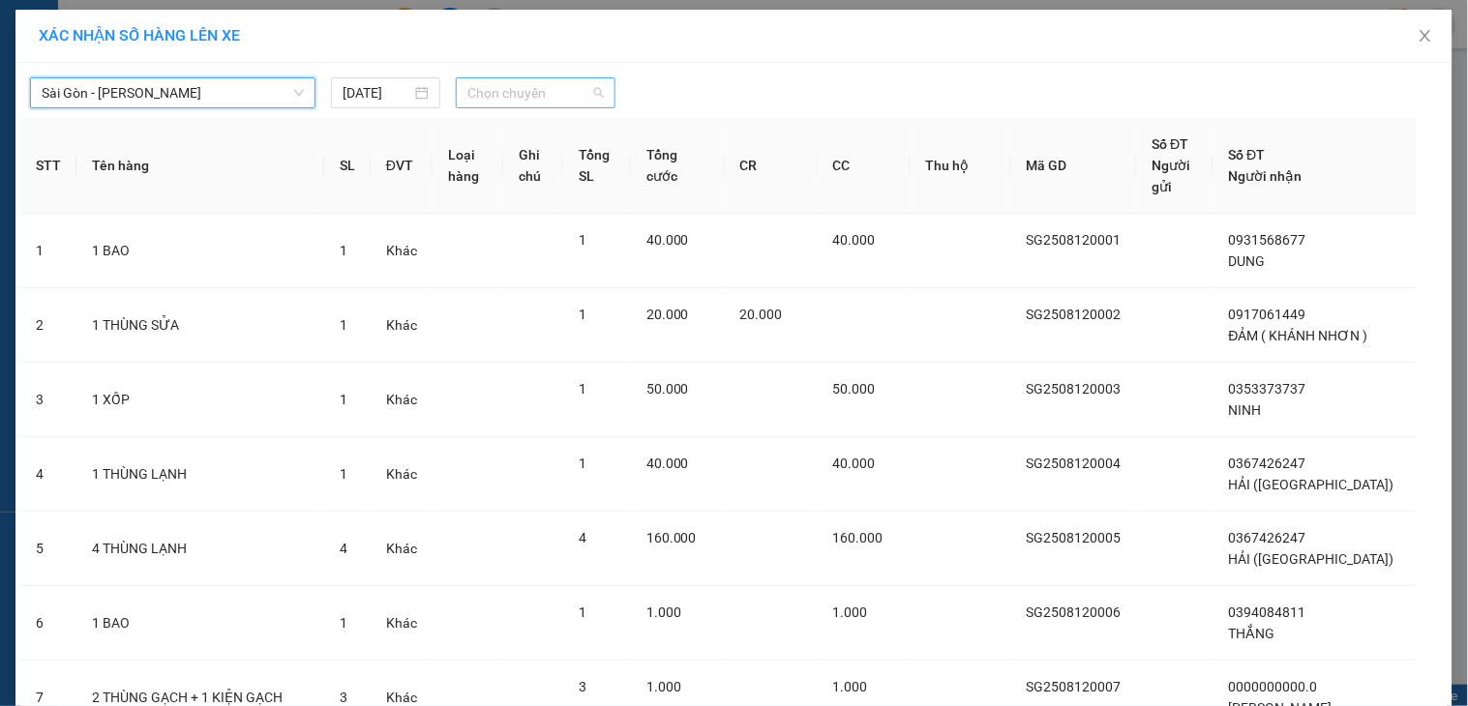
click at [537, 90] on span "Chọn chuyến" at bounding box center [535, 92] width 136 height 29
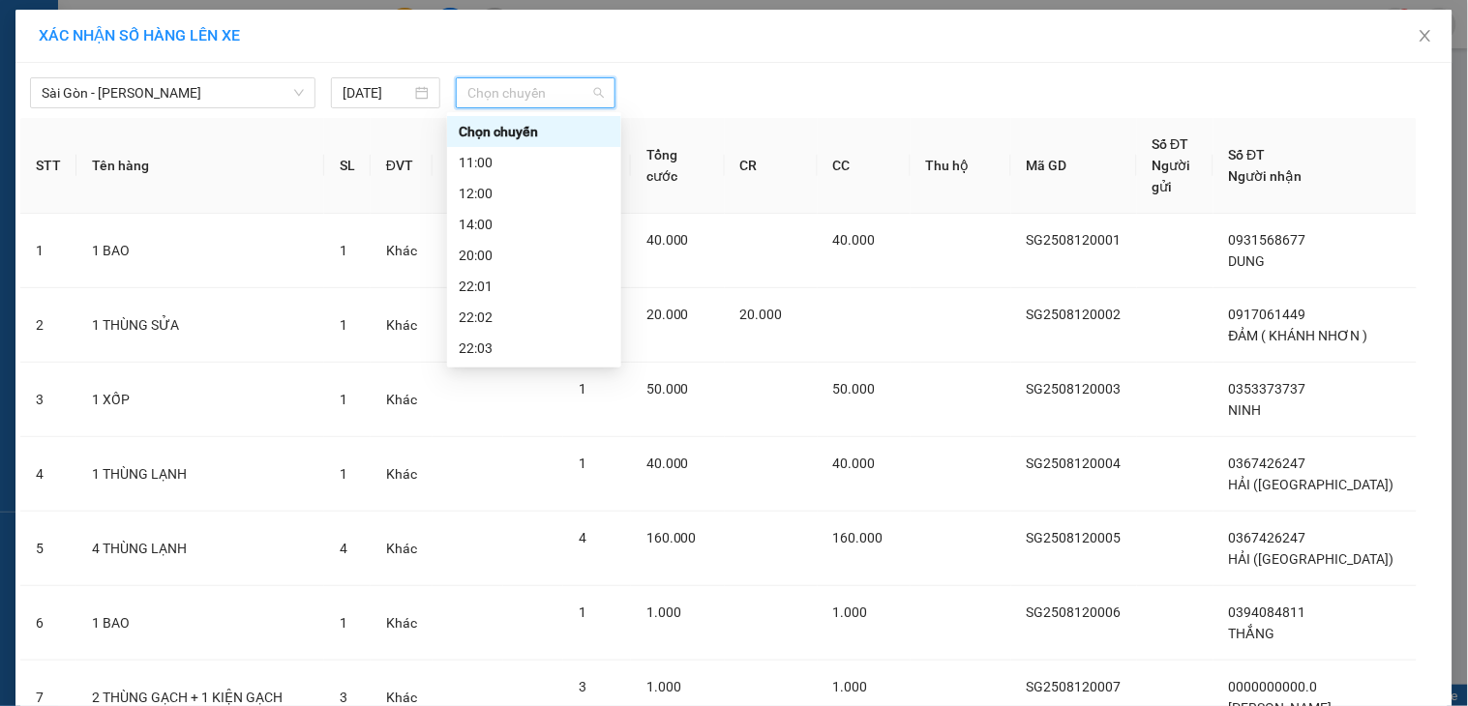
scroll to position [93, 0]
click at [530, 338] on div "22:06" at bounding box center [534, 348] width 151 height 21
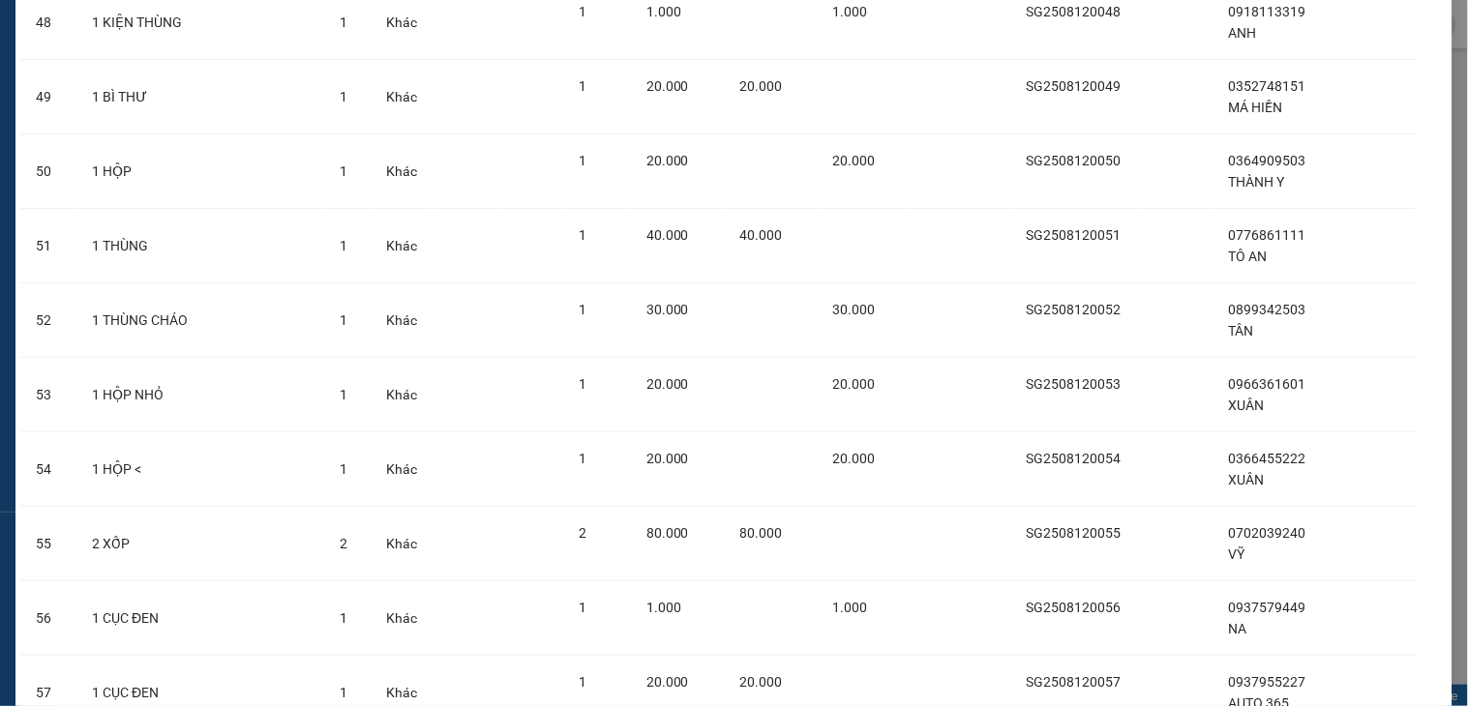
scroll to position [5453, 0]
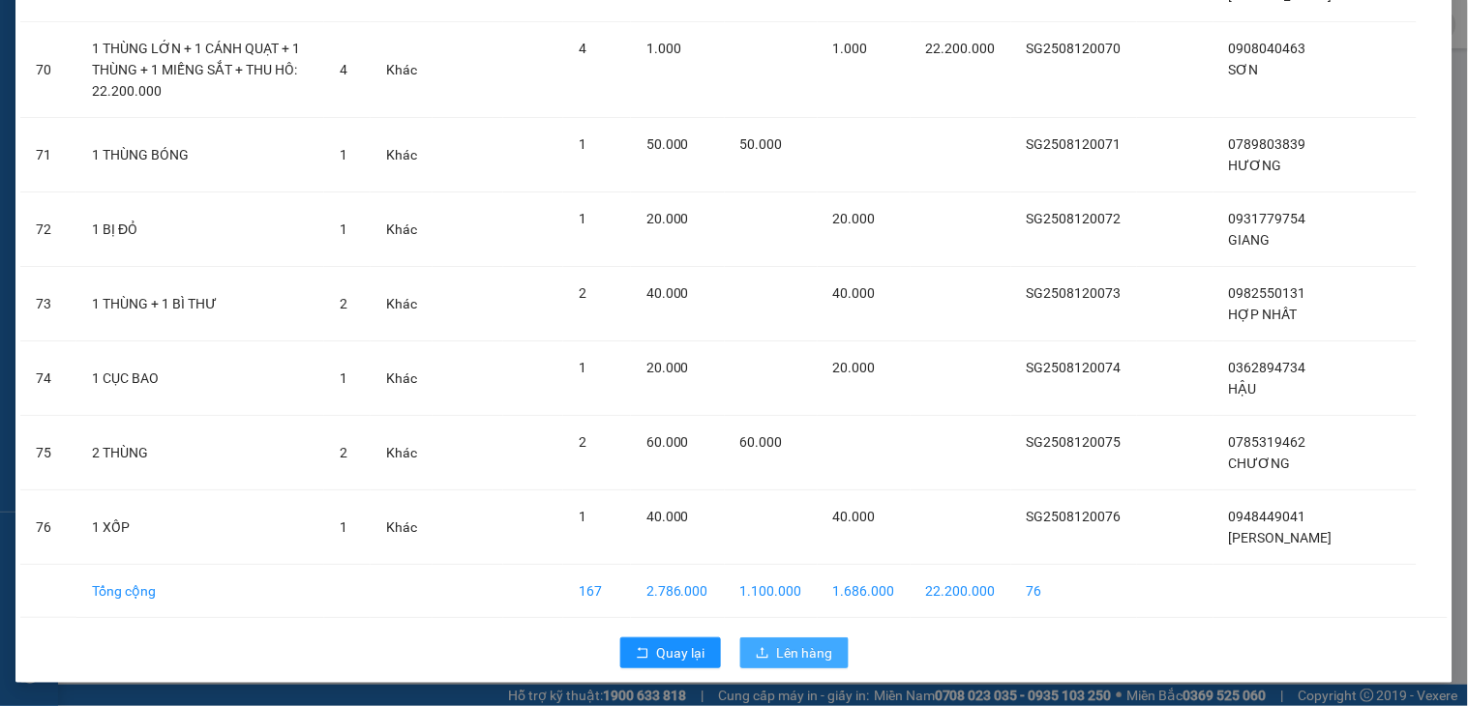
click at [796, 652] on span "Lên hàng" at bounding box center [805, 652] width 56 height 21
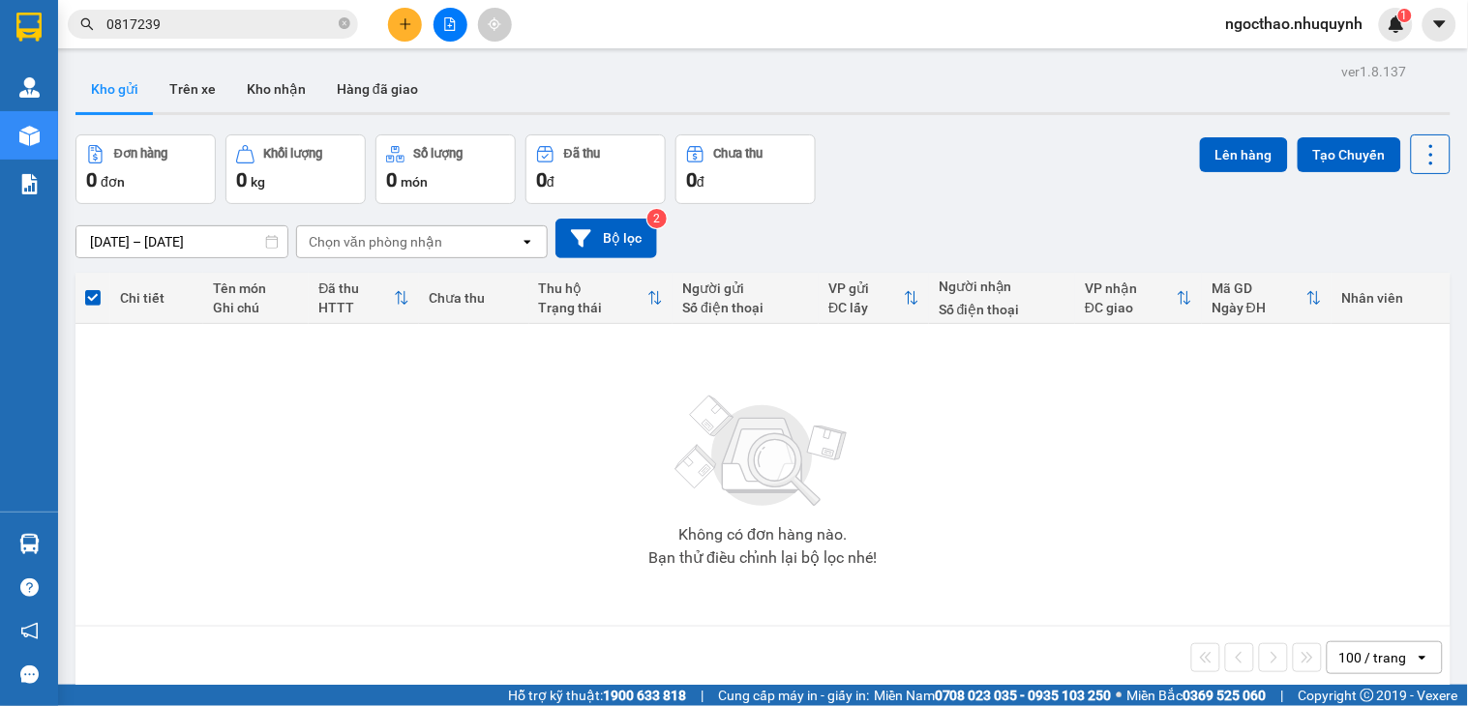
click at [1417, 157] on icon at bounding box center [1430, 154] width 27 height 27
click at [1372, 277] on span "Làm mới" at bounding box center [1384, 276] width 53 height 19
click at [1420, 148] on icon at bounding box center [1430, 154] width 27 height 27
click at [1367, 285] on span "Làm mới" at bounding box center [1384, 276] width 53 height 19
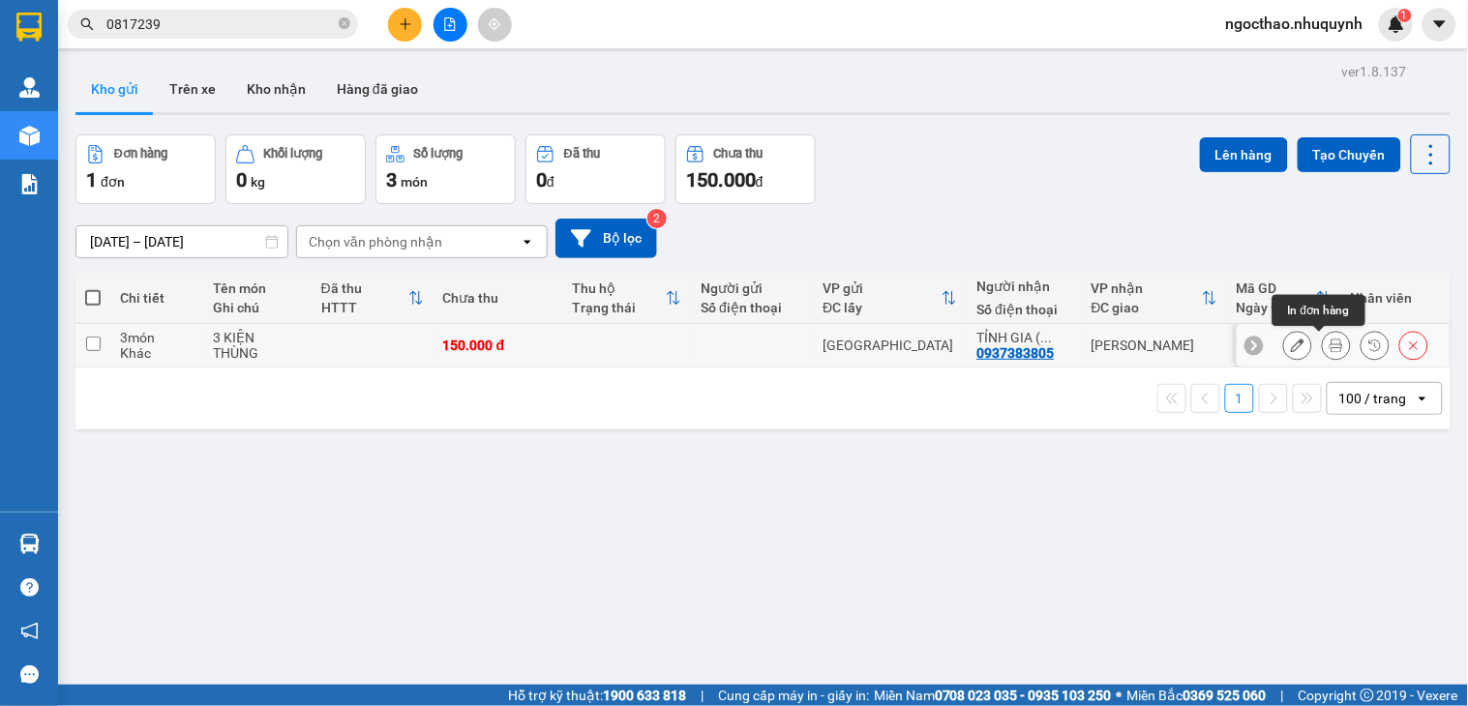
click at [1329, 349] on icon at bounding box center [1336, 346] width 14 height 14
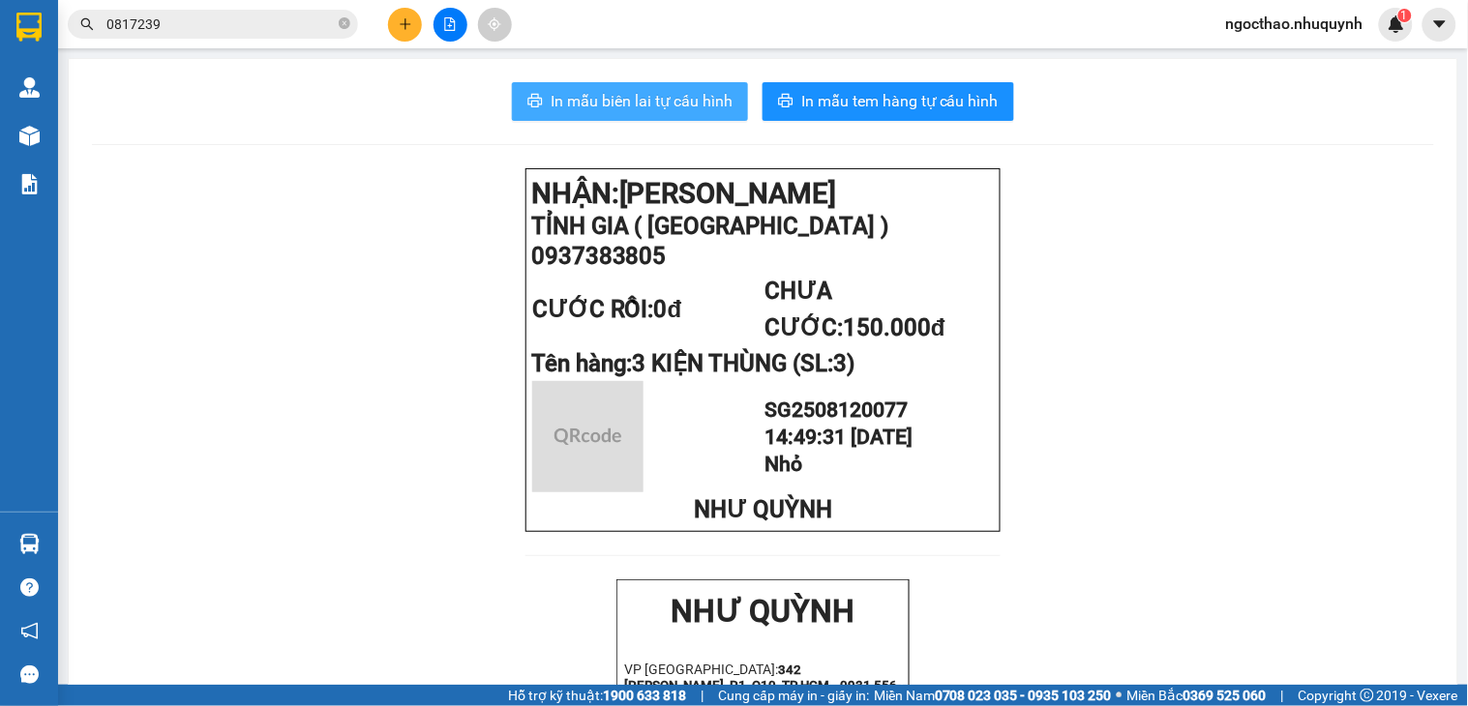
click at [692, 106] on span "In mẫu biên lai tự cấu hình" at bounding box center [642, 101] width 182 height 24
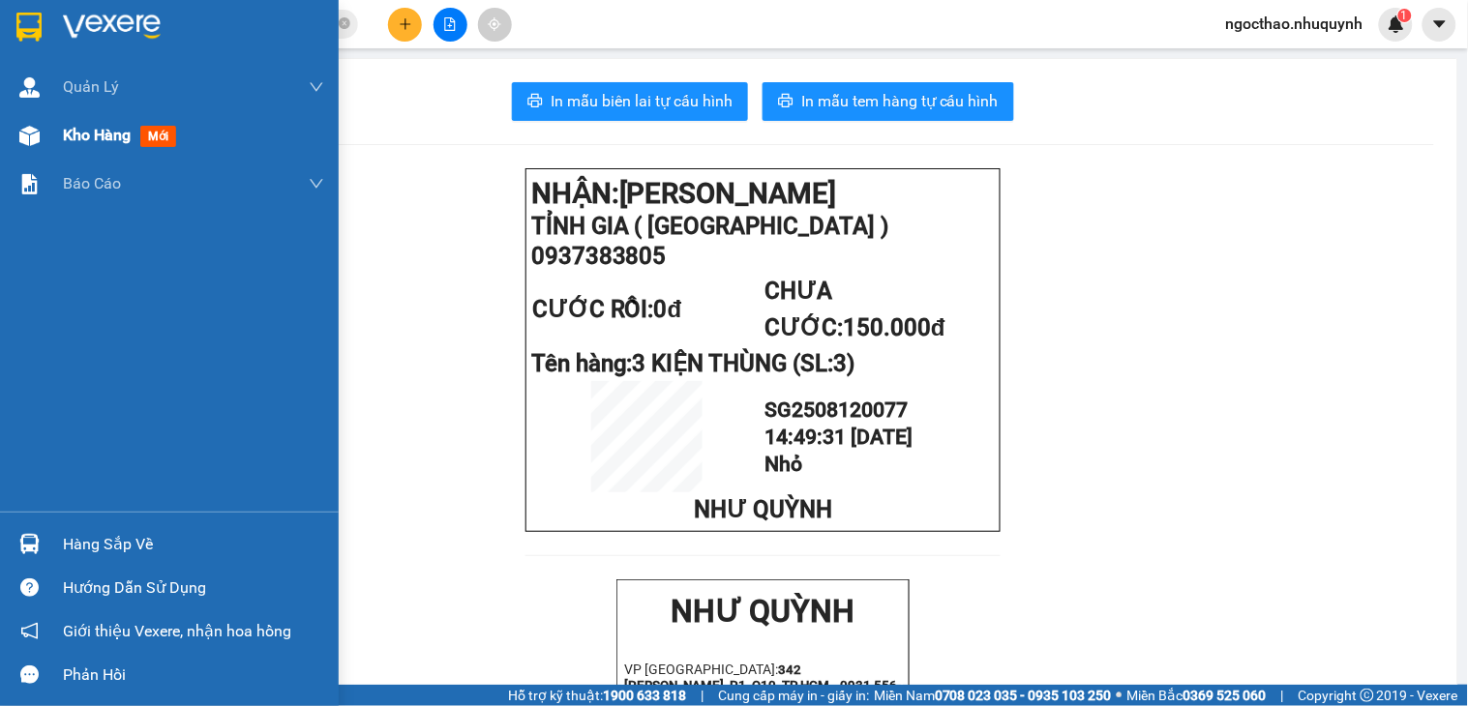
click at [78, 119] on div "Kho hàng mới" at bounding box center [193, 135] width 261 height 48
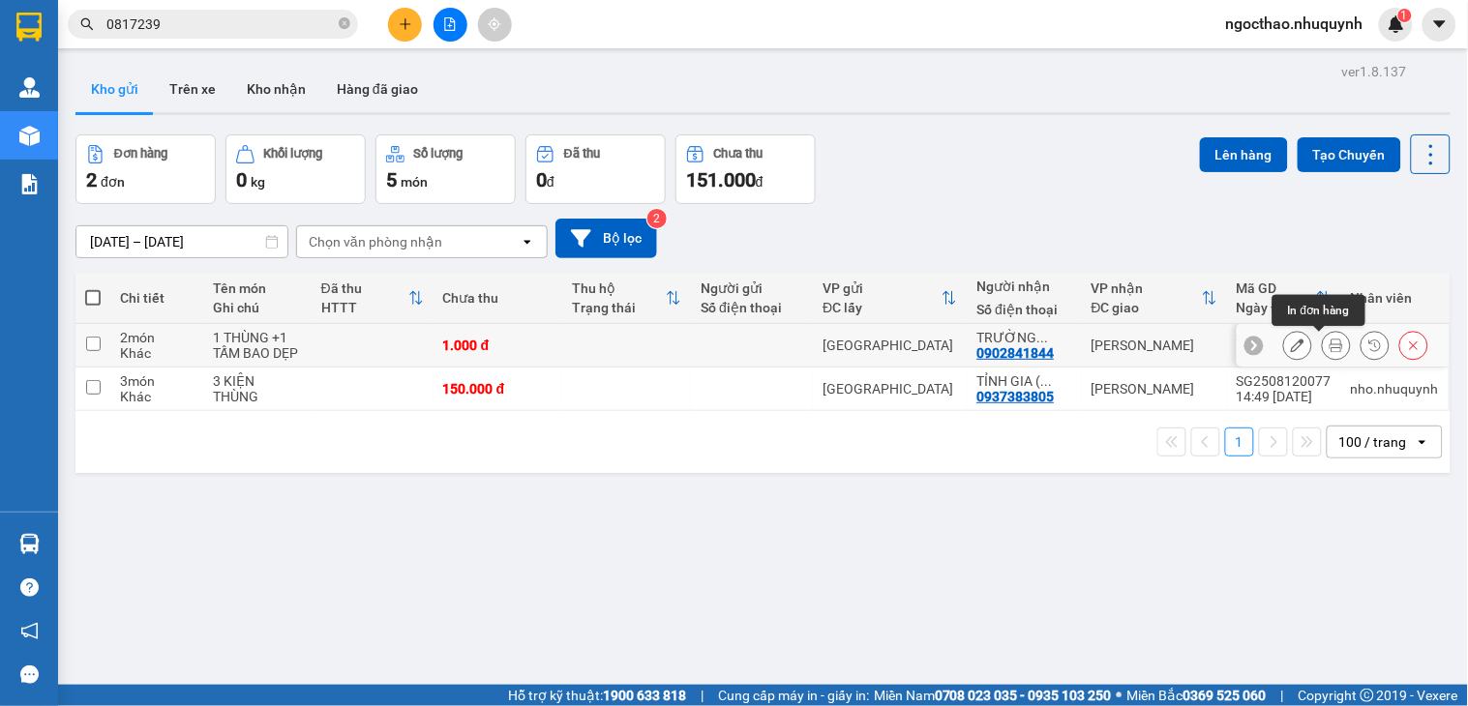
click at [1327, 348] on button at bounding box center [1336, 346] width 27 height 34
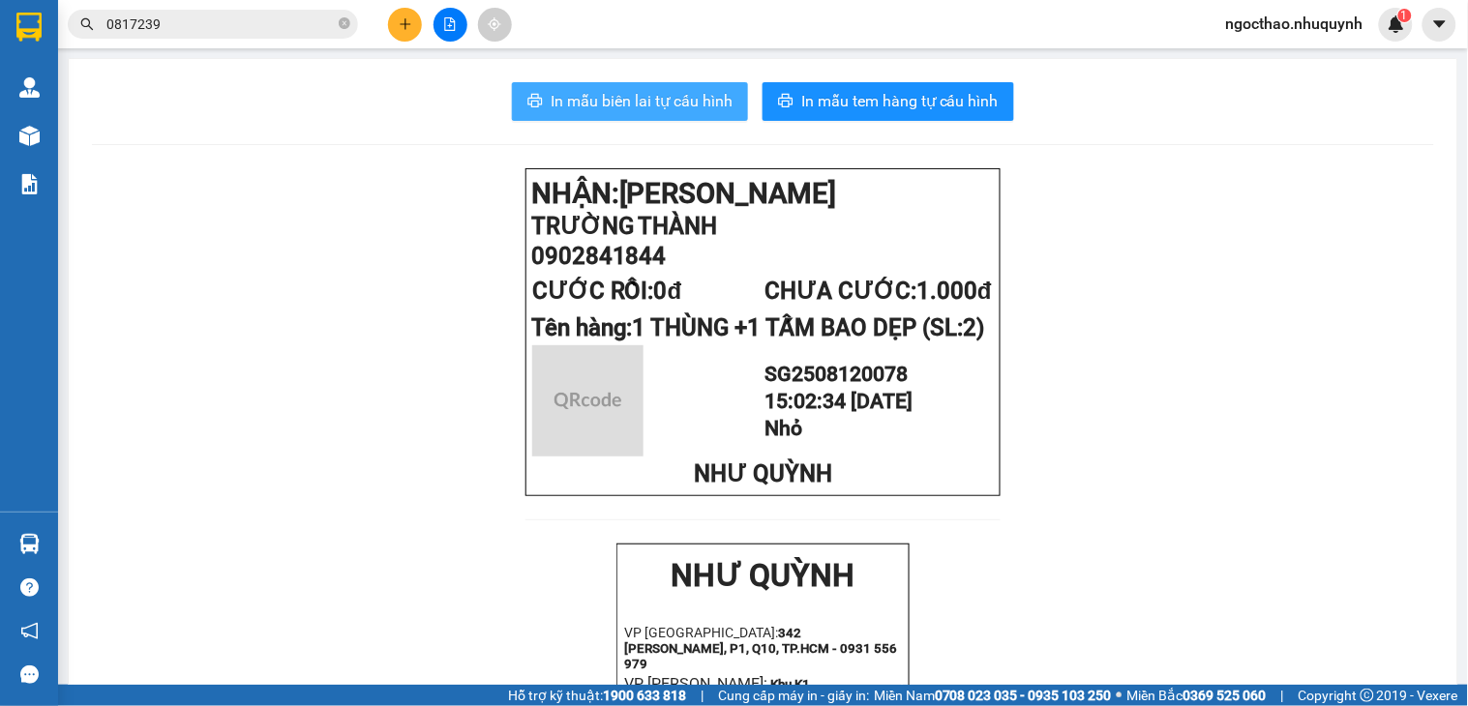
click at [627, 89] on span "In mẫu biên lai tự cấu hình" at bounding box center [642, 101] width 182 height 24
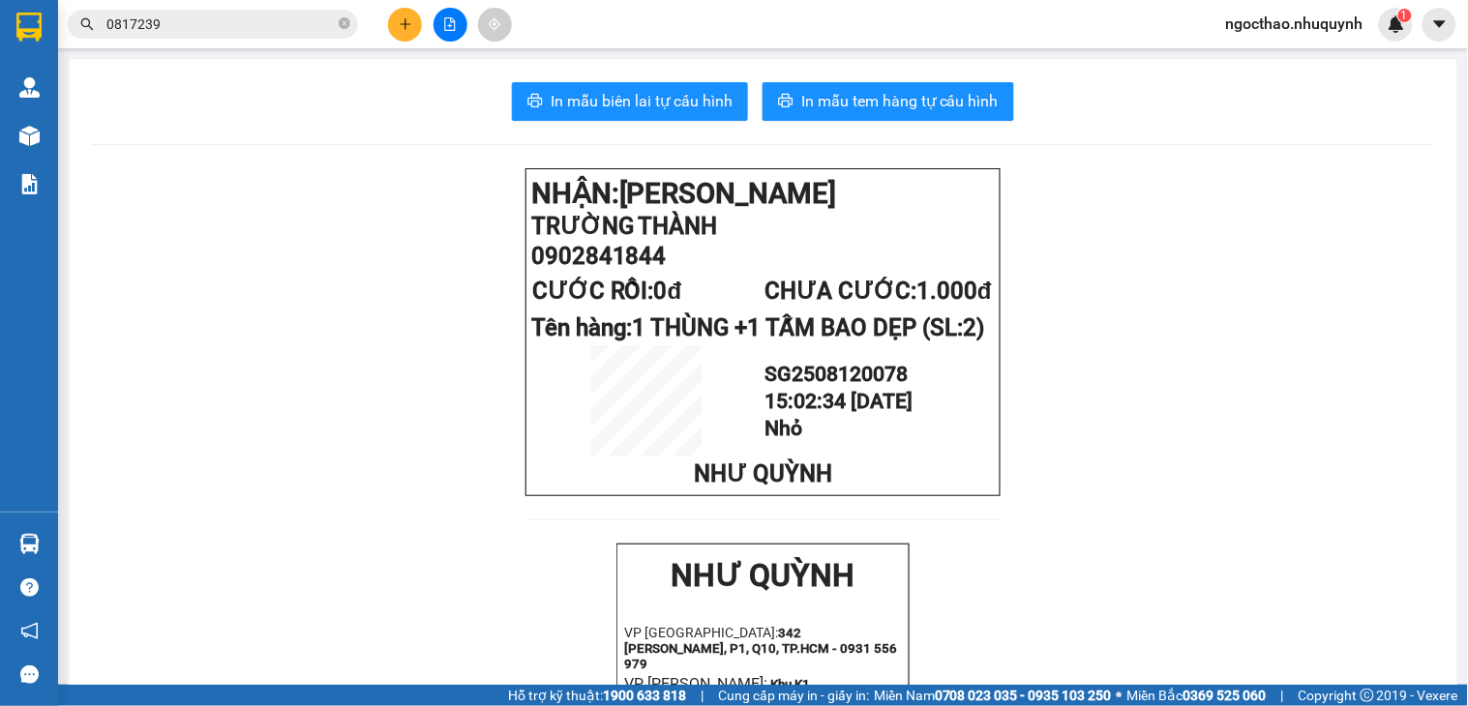
drag, startPoint x: 203, startPoint y: 311, endPoint x: 48, endPoint y: 178, distance: 203.8
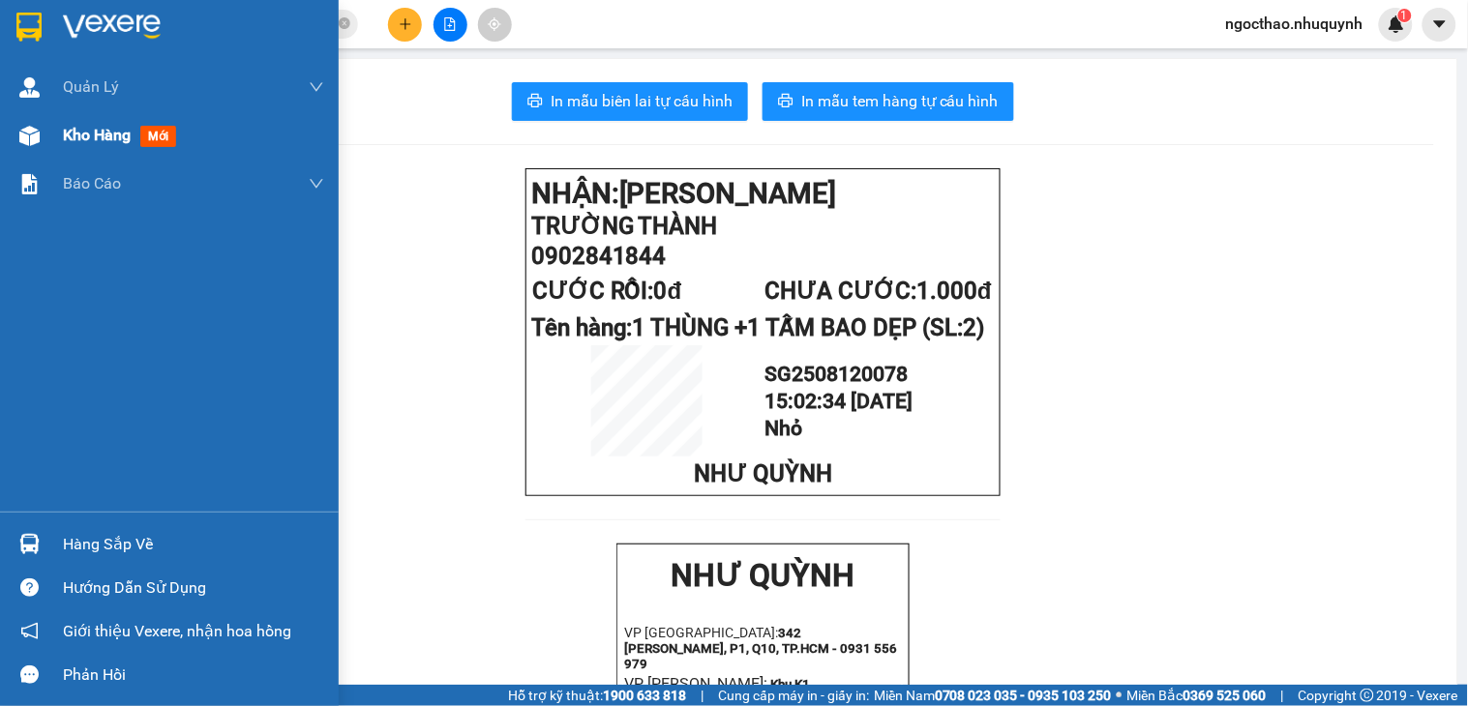
click at [78, 149] on div "Kho hàng mới" at bounding box center [193, 135] width 261 height 48
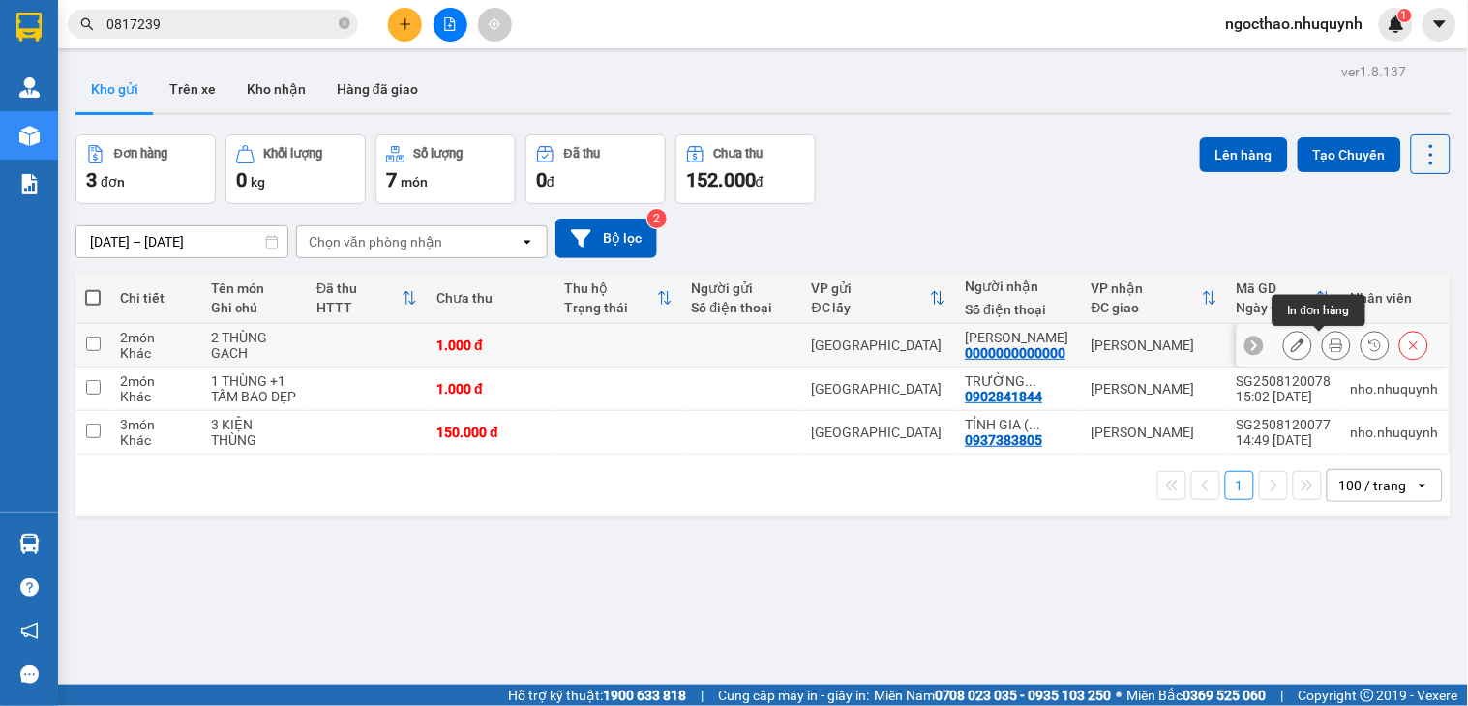
click at [1329, 350] on icon at bounding box center [1336, 346] width 14 height 14
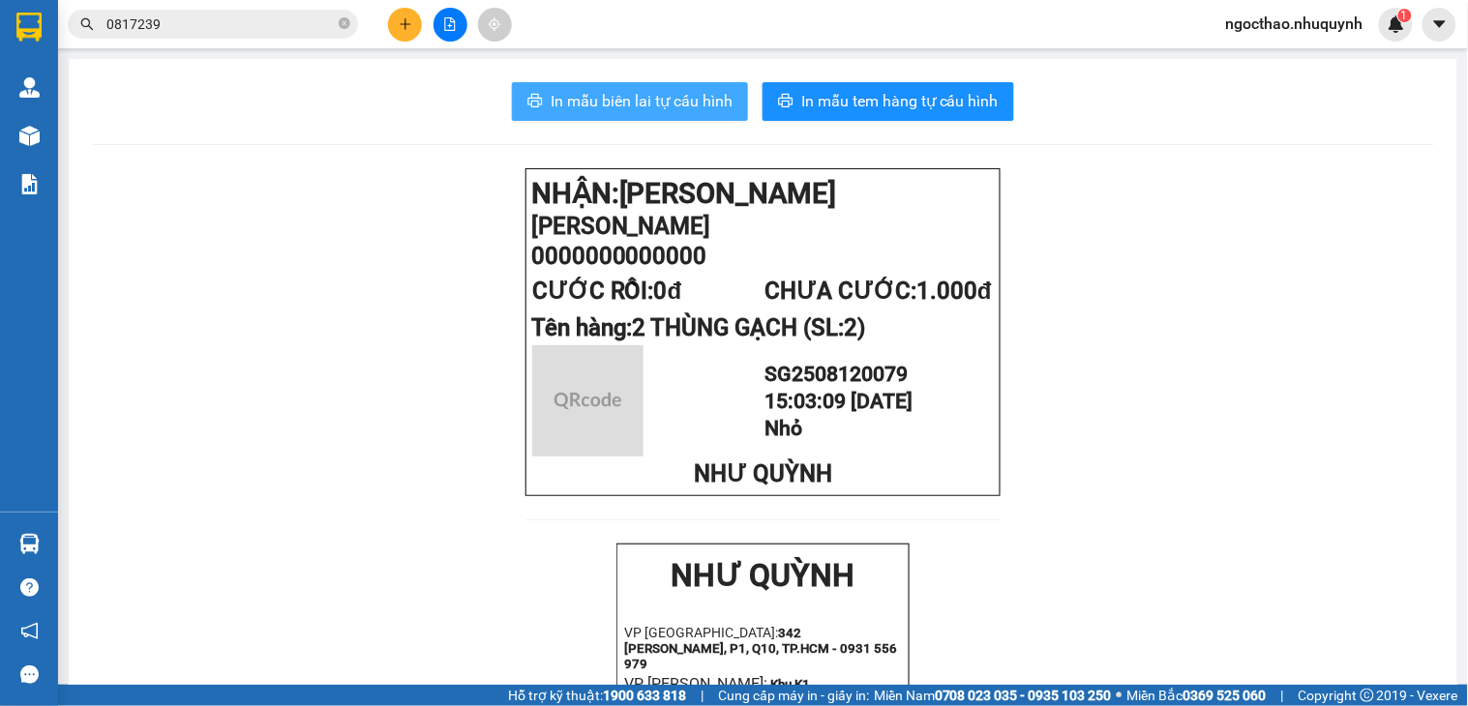
click at [586, 99] on span "In mẫu biên lai tự cấu hình" at bounding box center [642, 101] width 182 height 24
